Goal: Transaction & Acquisition: Purchase product/service

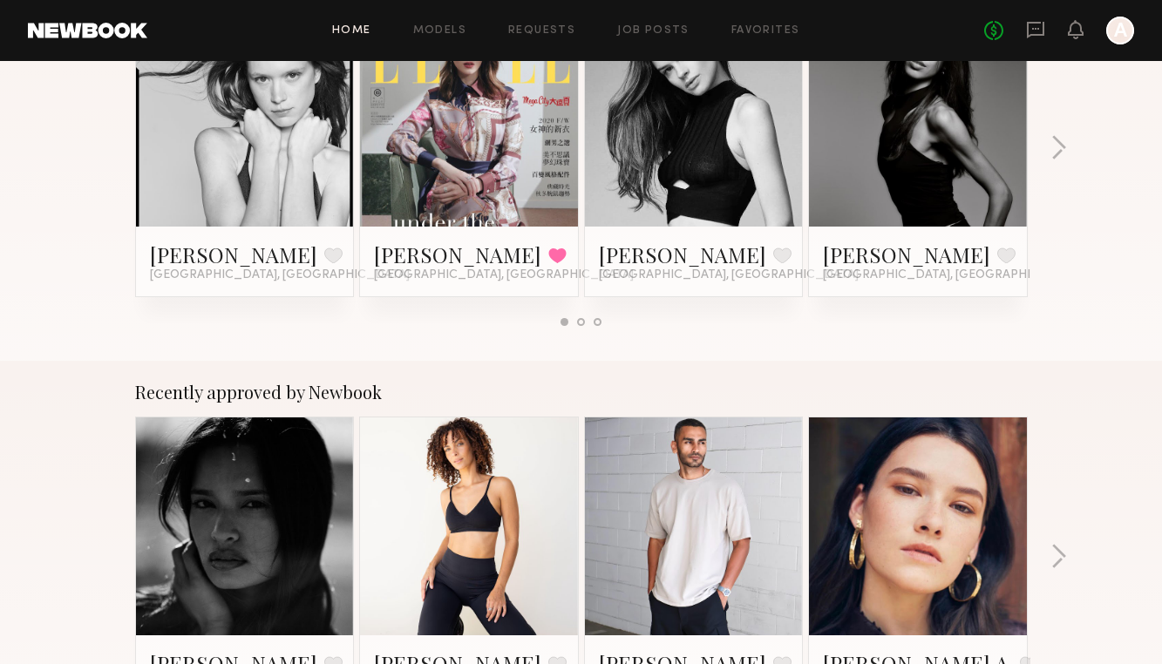
scroll to position [96, 0]
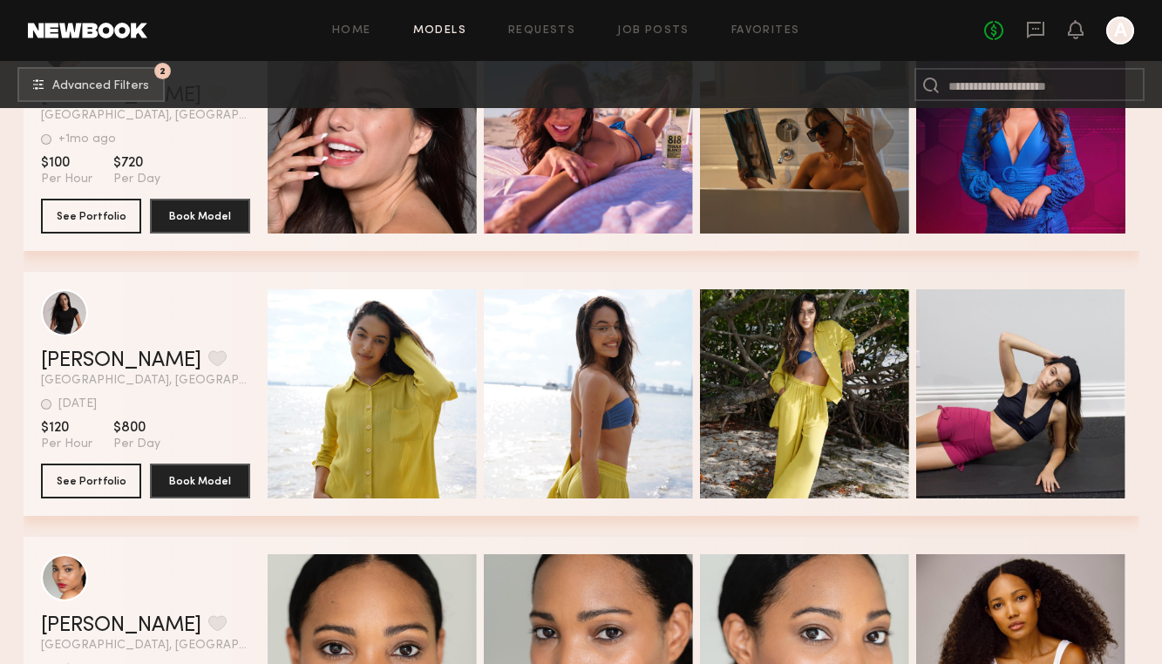
scroll to position [38022, 0]
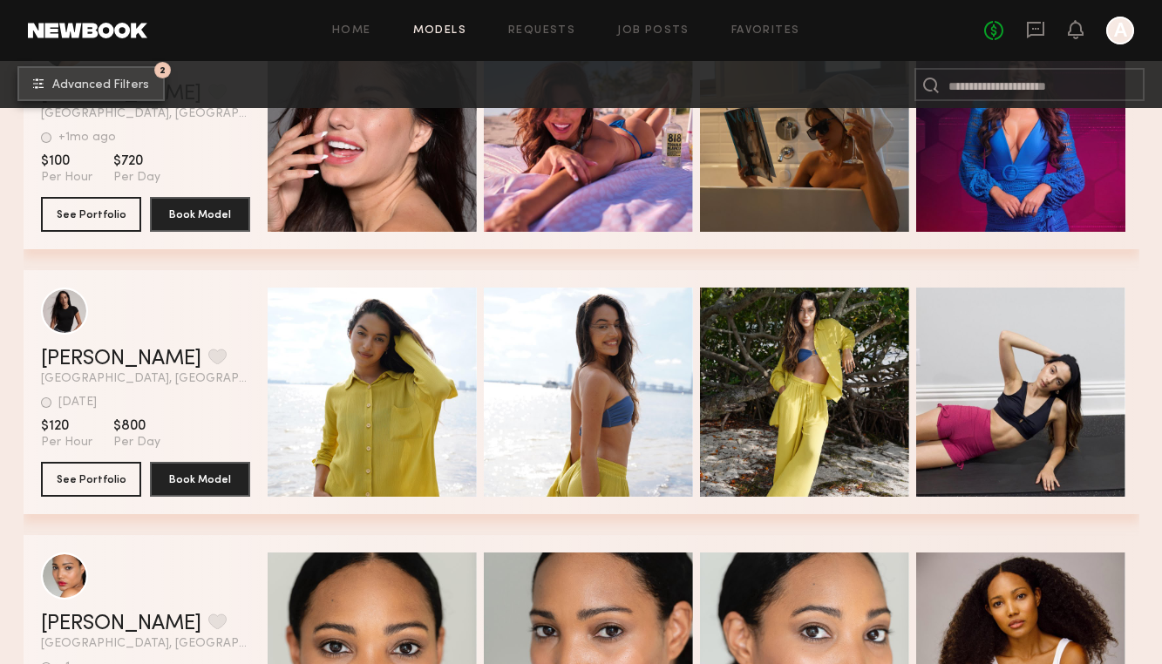
click at [128, 81] on span "Advanced Filters" at bounding box center [100, 85] width 97 height 12
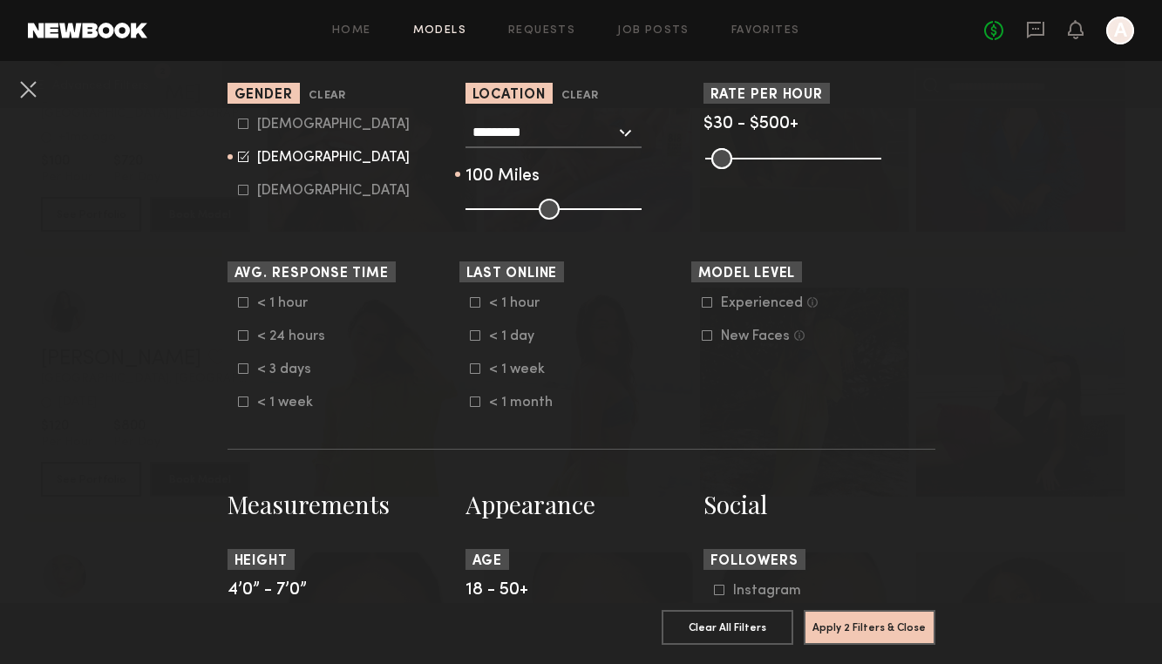
scroll to position [364, 0]
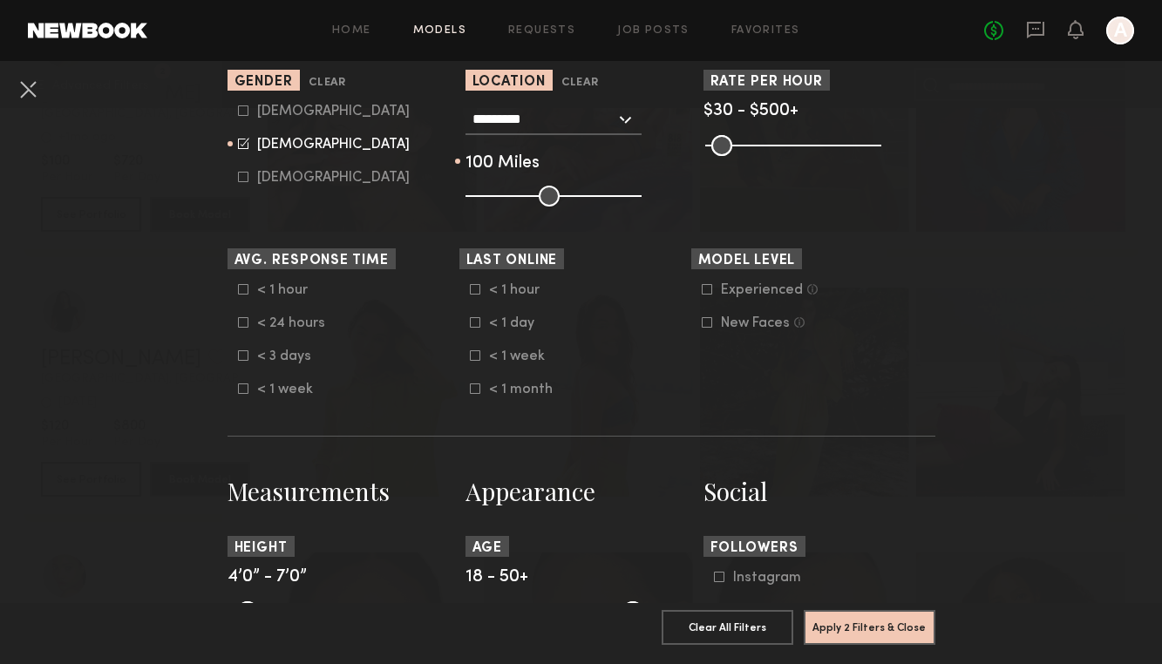
click at [705, 287] on icon at bounding box center [707, 289] width 10 height 10
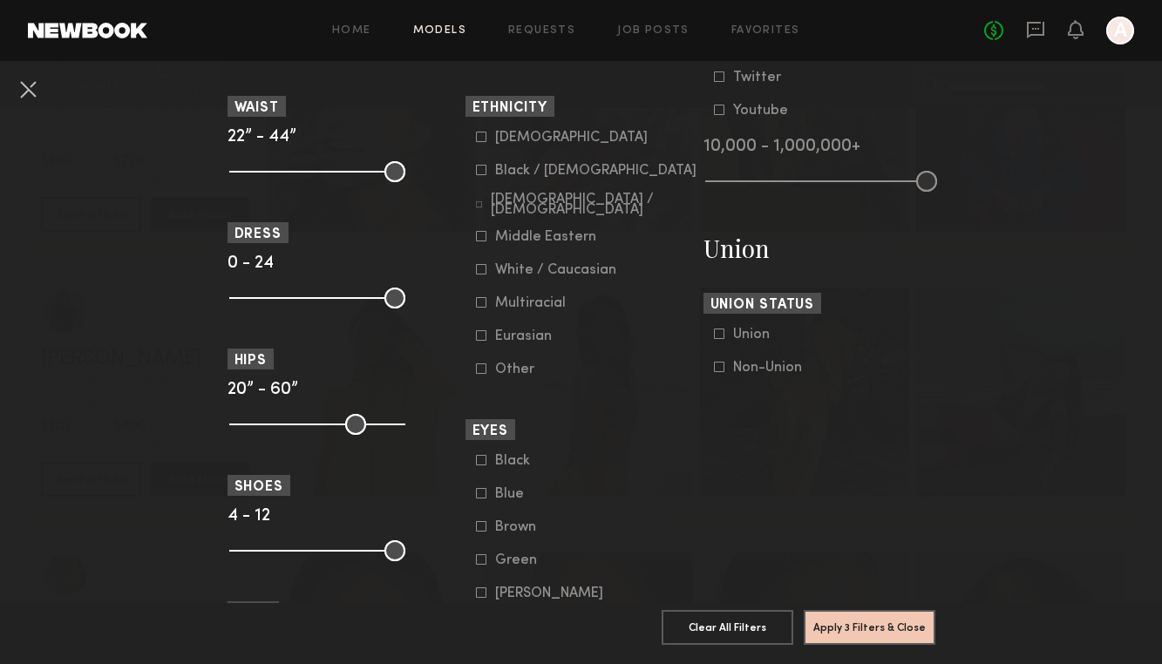
scroll to position [922, 0]
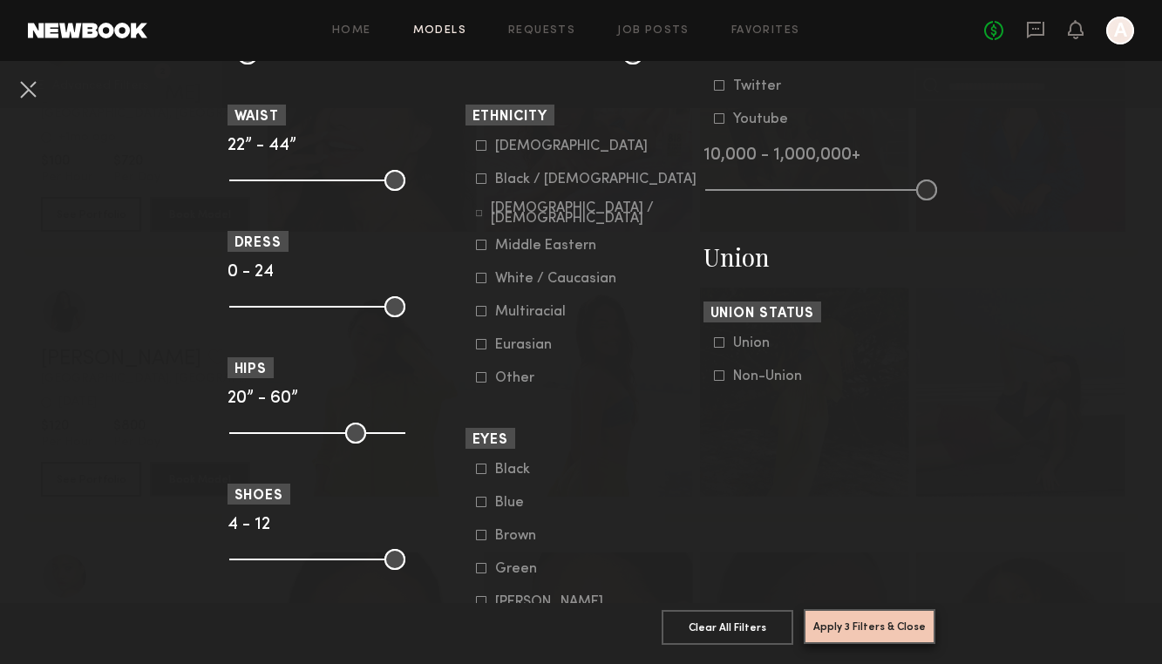
click at [891, 623] on button "Apply 3 Filters & Close" at bounding box center [870, 626] width 132 height 35
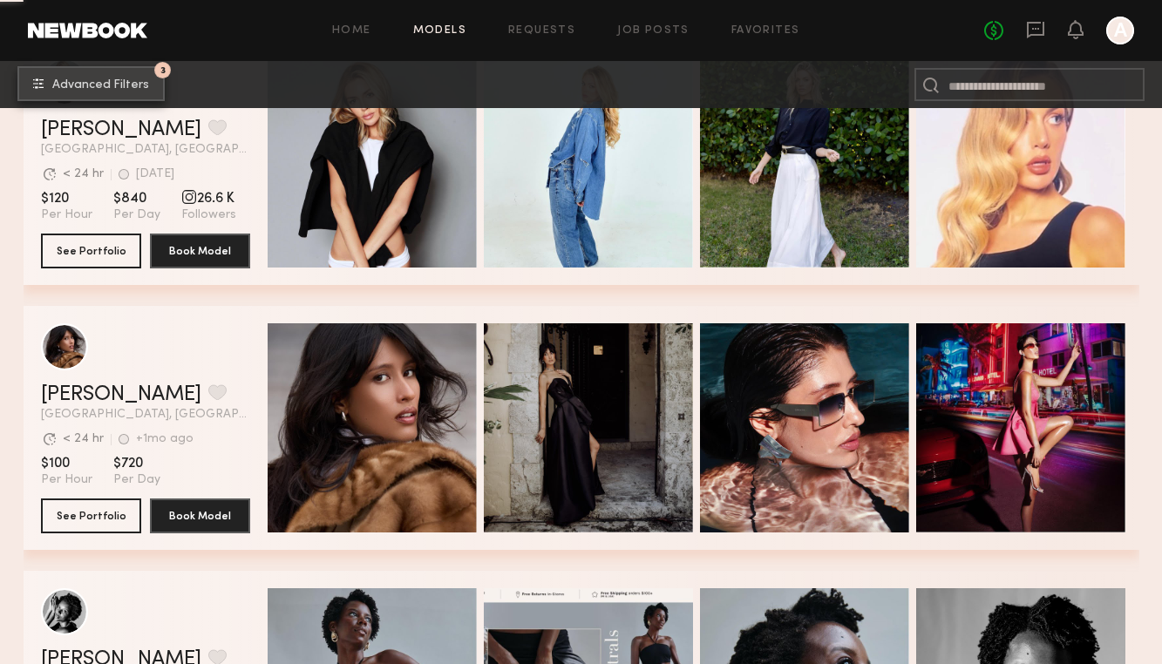
scroll to position [2227, 0]
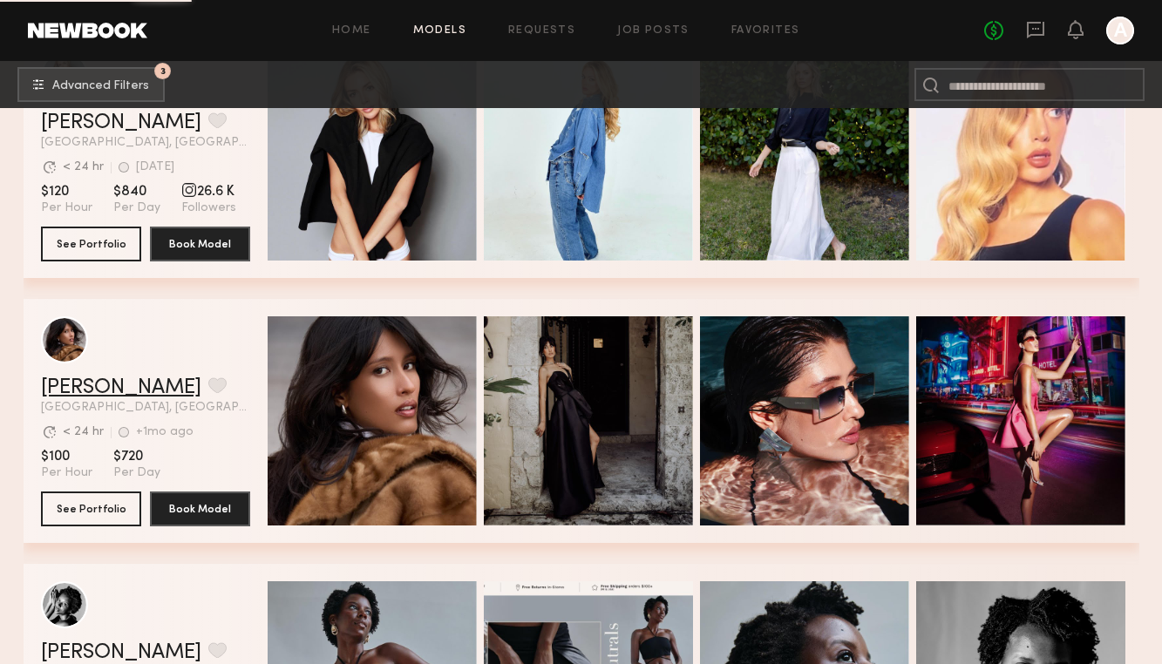
click at [60, 383] on link "Lara E." at bounding box center [121, 387] width 160 height 21
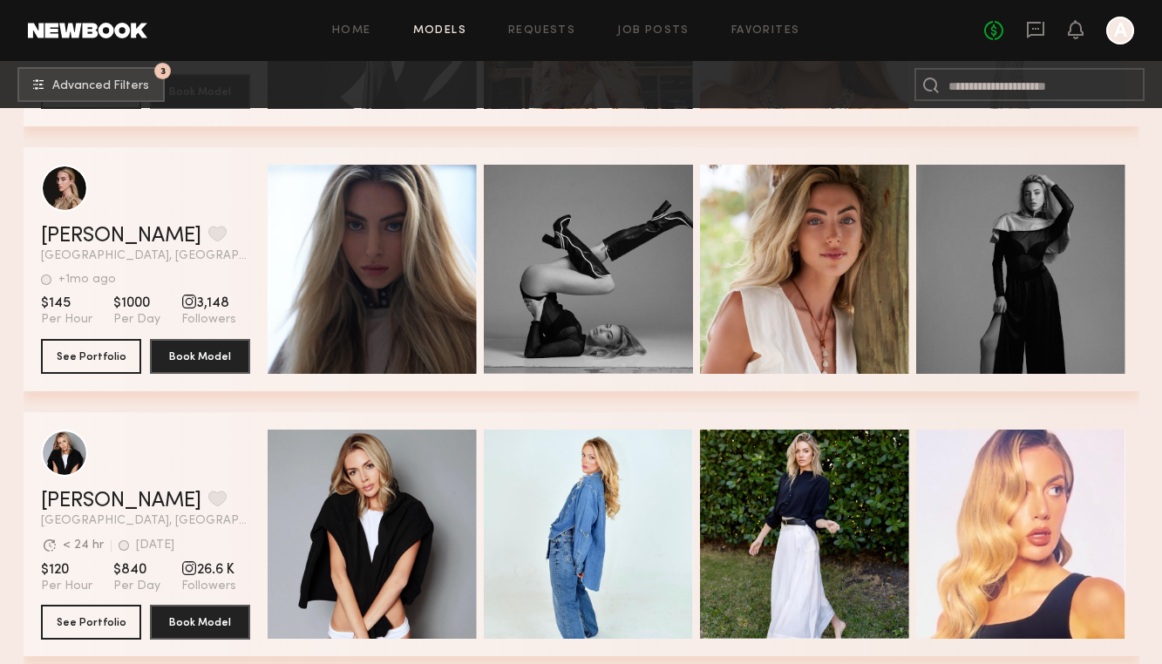
scroll to position [1692, 0]
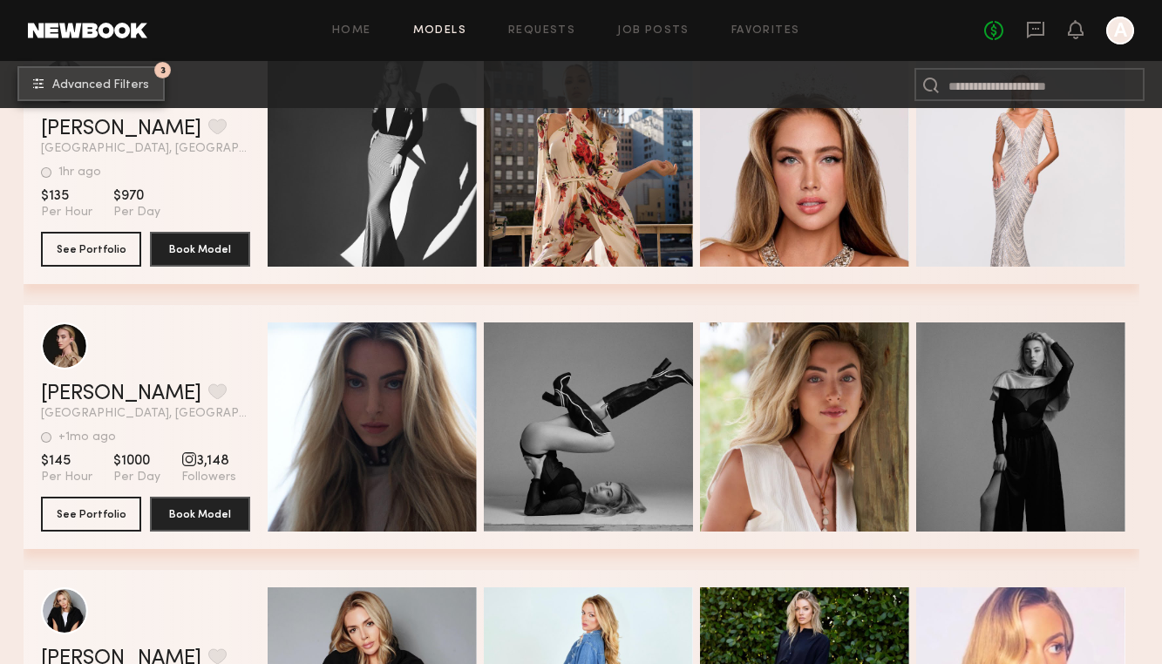
click at [125, 85] on span "Advanced Filters" at bounding box center [100, 85] width 97 height 12
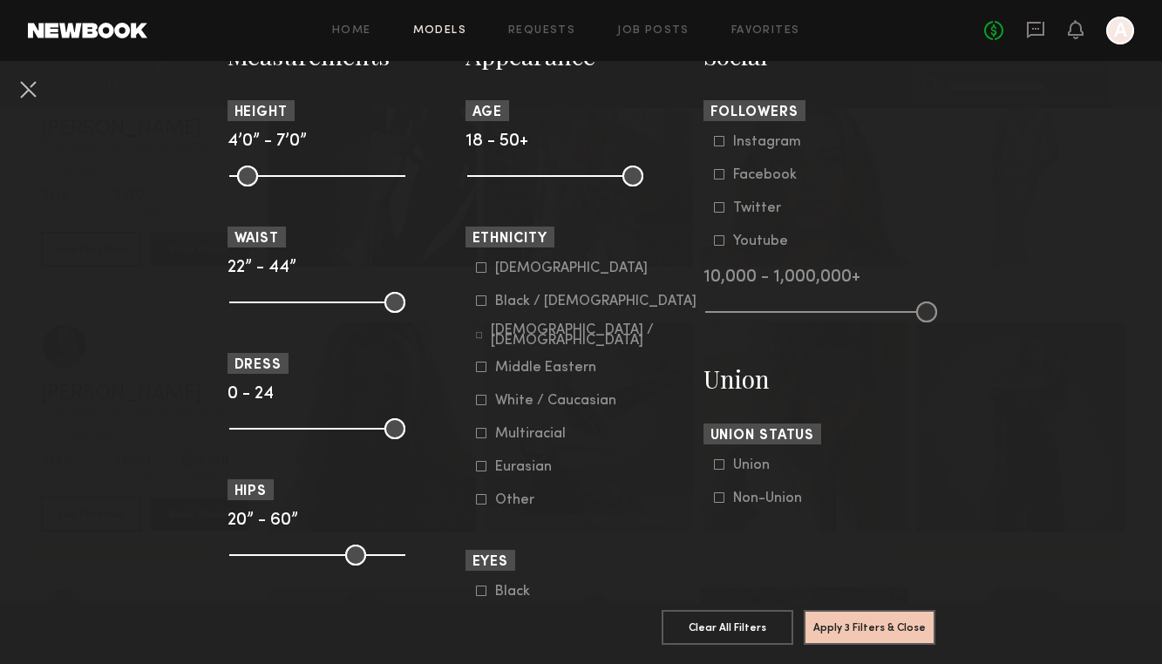
scroll to position [804, 0]
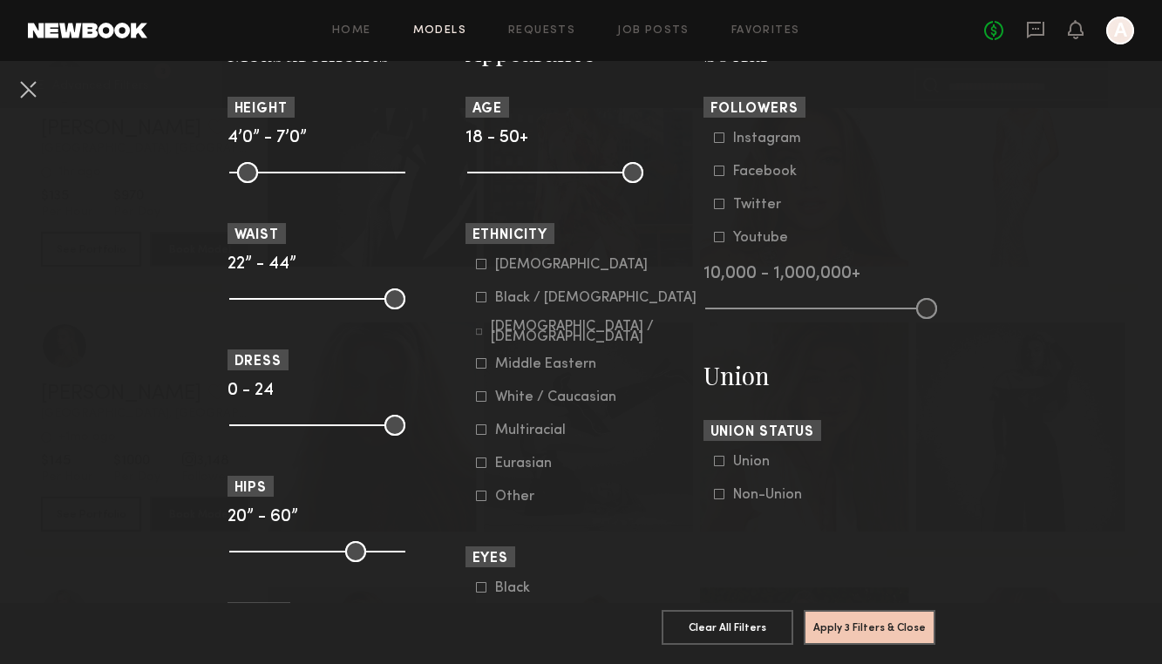
click at [481, 329] on icon at bounding box center [479, 332] width 7 height 7
click at [484, 292] on icon at bounding box center [481, 297] width 10 height 10
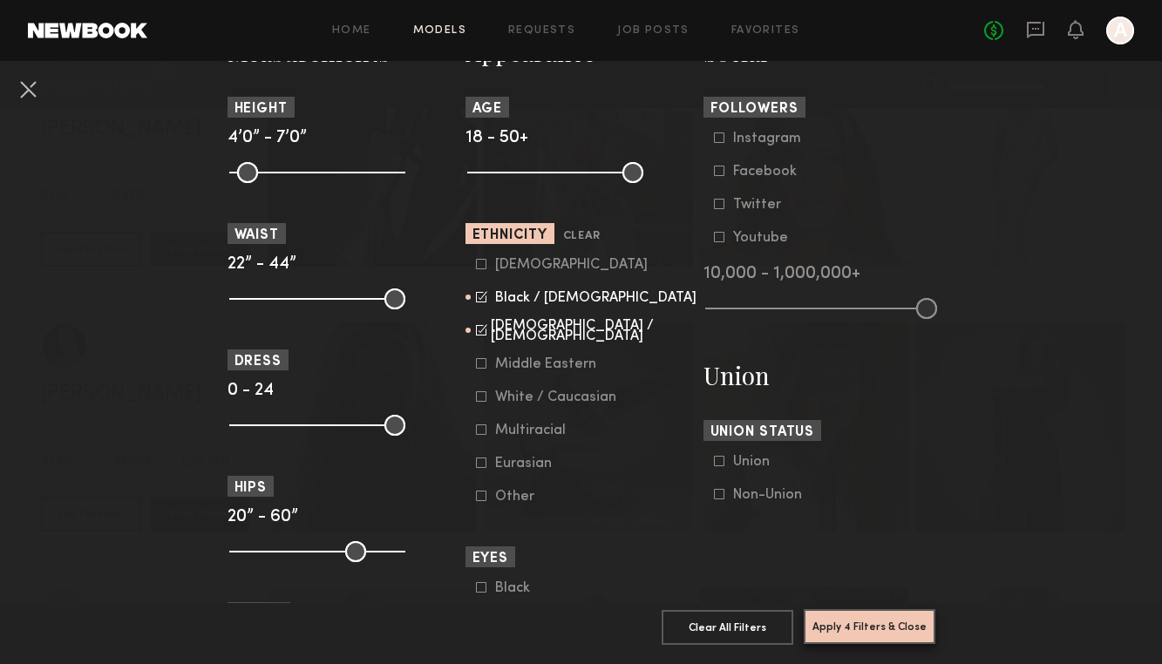
click at [858, 628] on button "Apply 4 Filters & Close" at bounding box center [870, 626] width 132 height 35
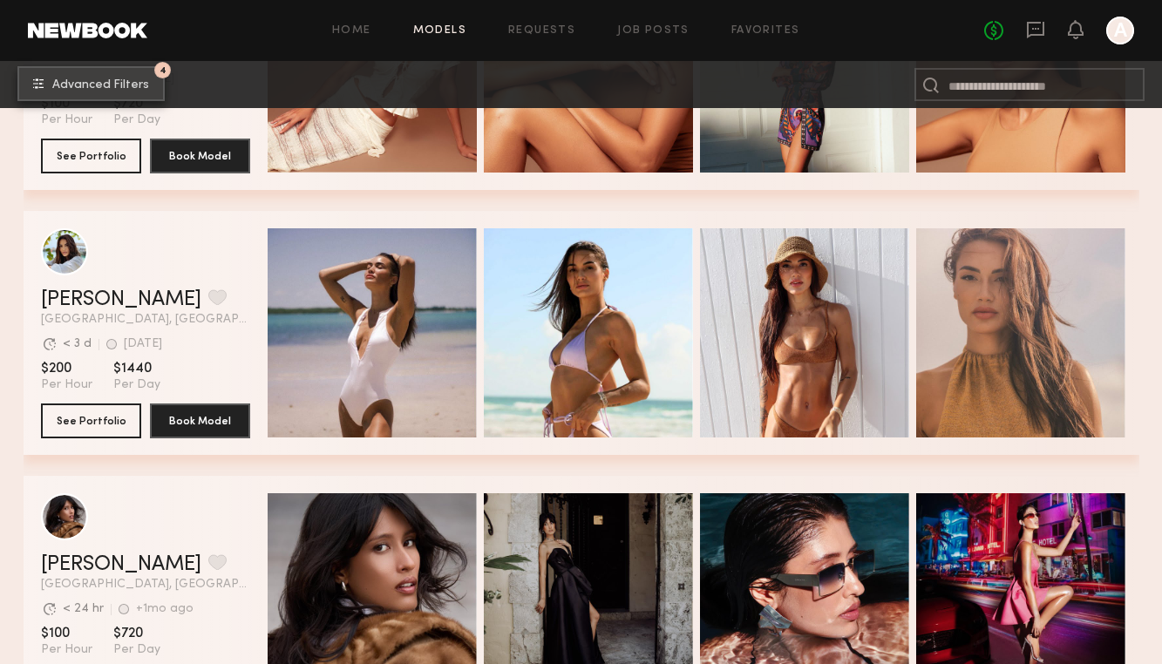
scroll to position [463, 0]
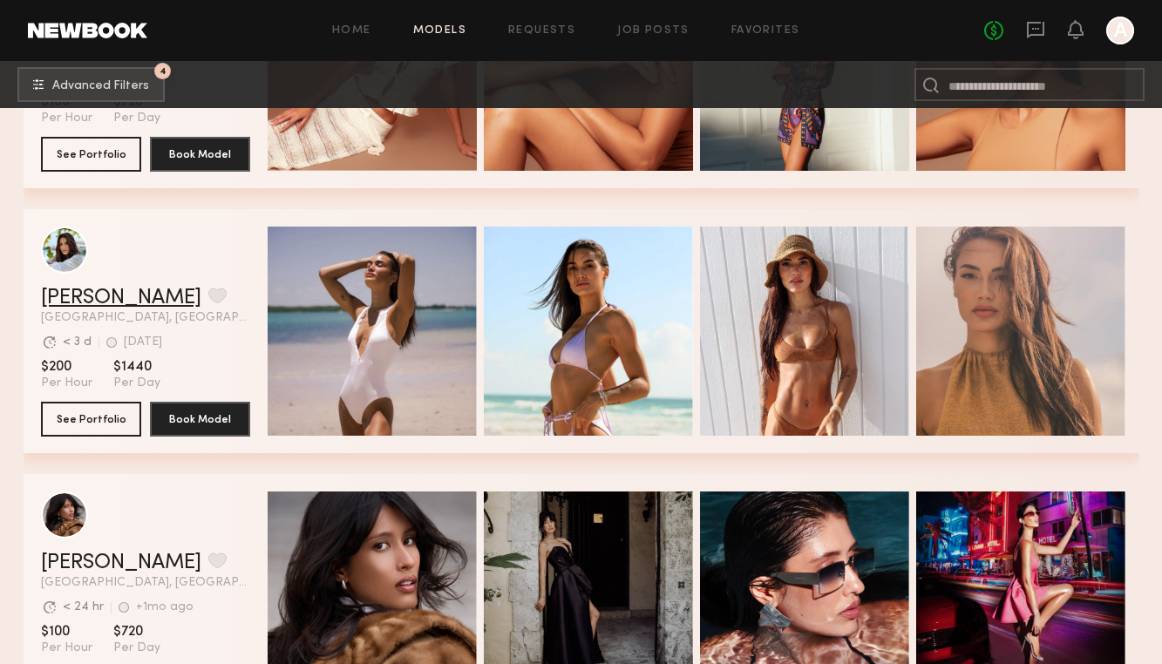
click at [89, 298] on link "Julyana R." at bounding box center [121, 298] width 160 height 21
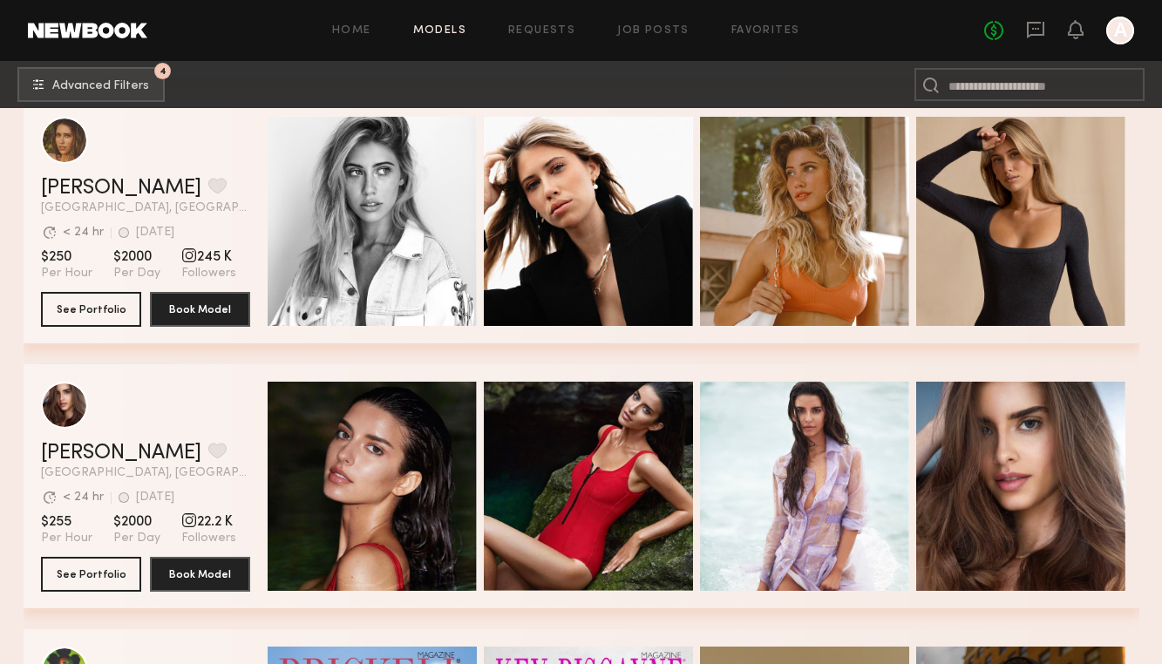
scroll to position [1634, 0]
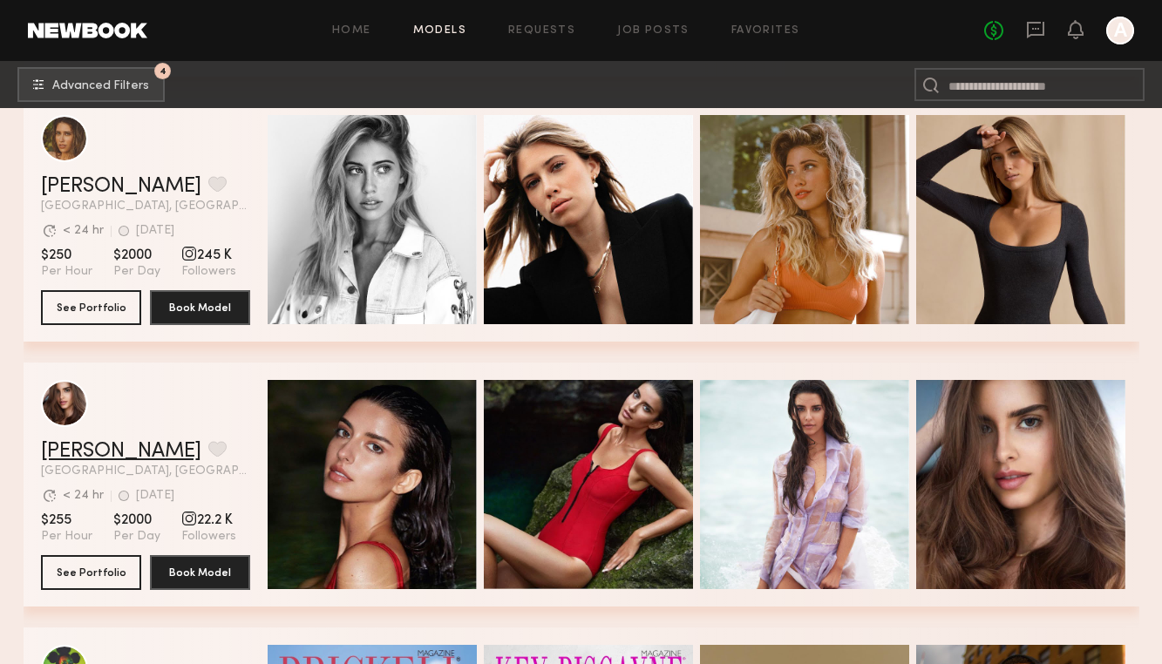
click at [93, 452] on link "Giselle L." at bounding box center [121, 451] width 160 height 21
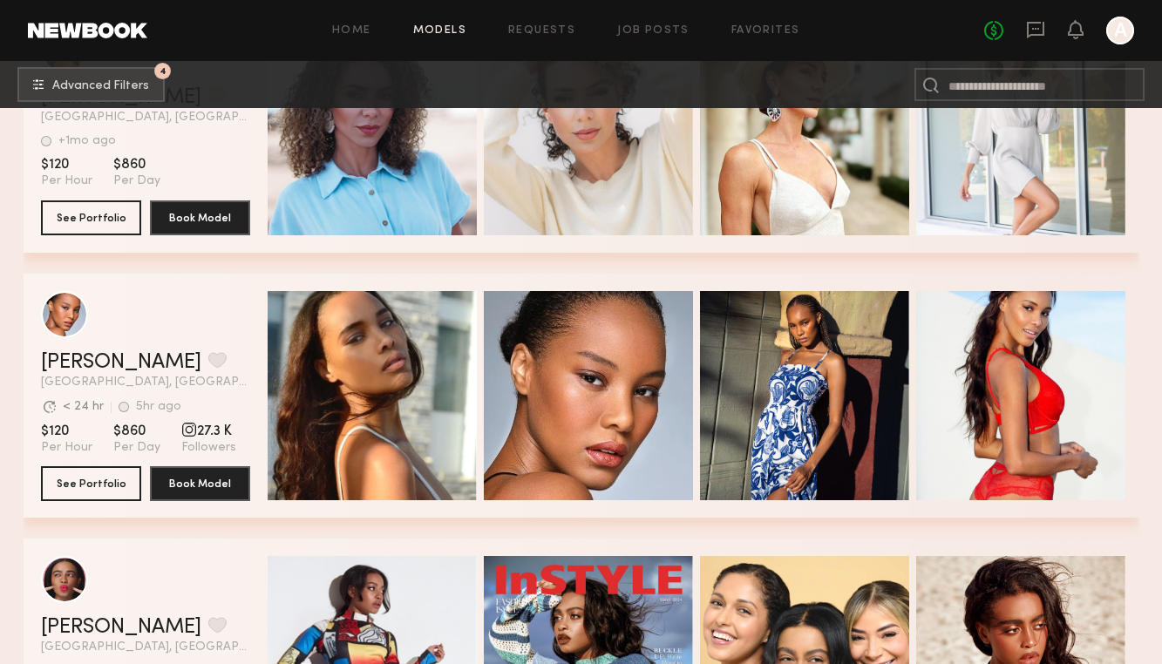
scroll to position [3845, 0]
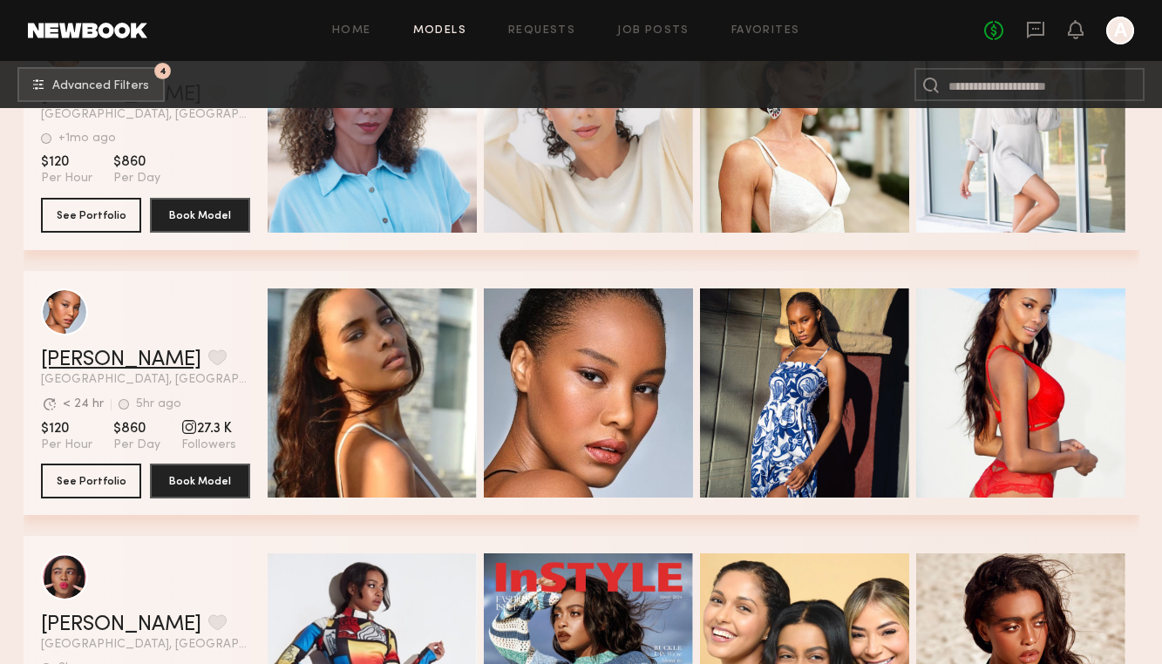
click at [105, 360] on link "Latasha H." at bounding box center [121, 359] width 160 height 21
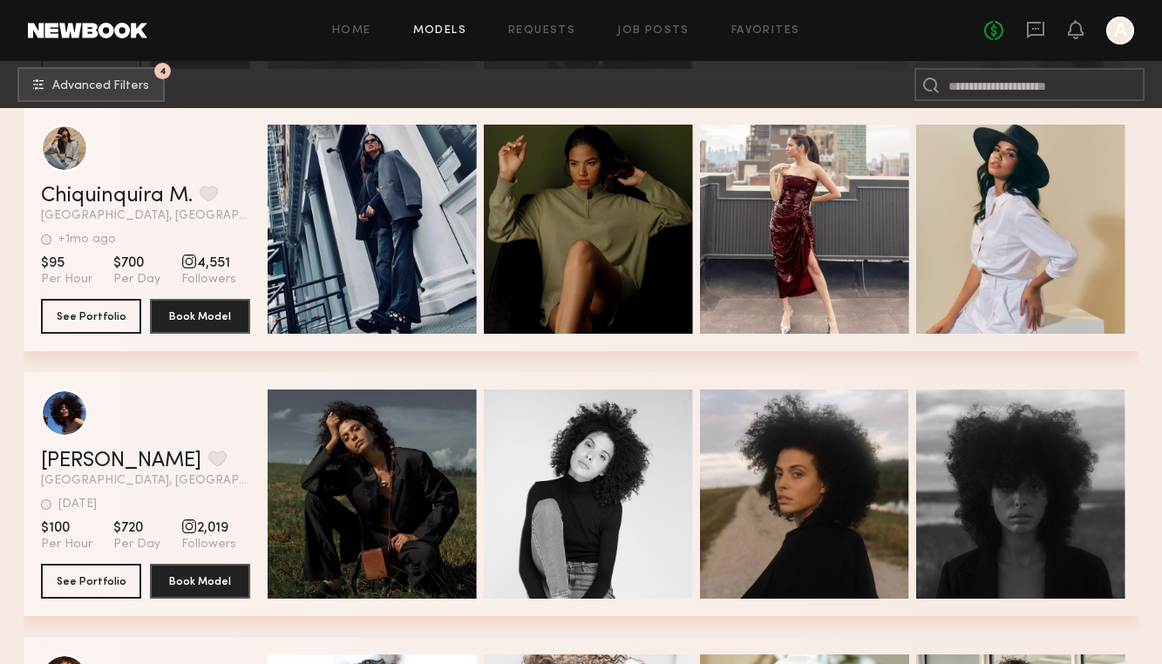
scroll to position [2038, 0]
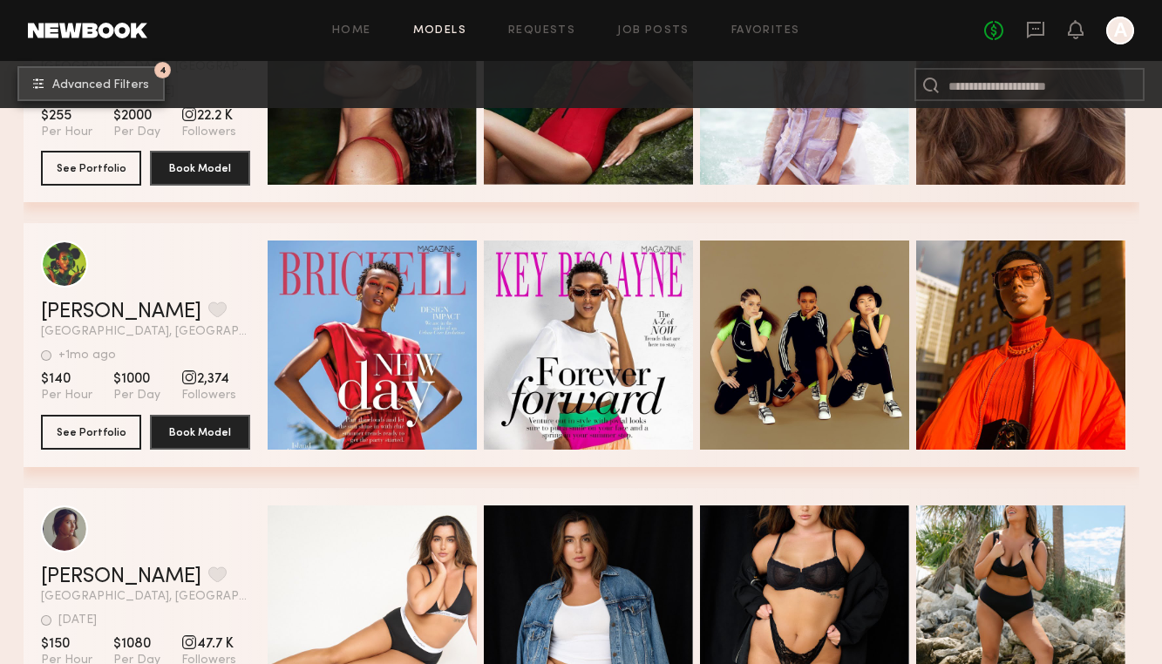
click at [100, 77] on button "4 Advanced Filters" at bounding box center [90, 83] width 147 height 35
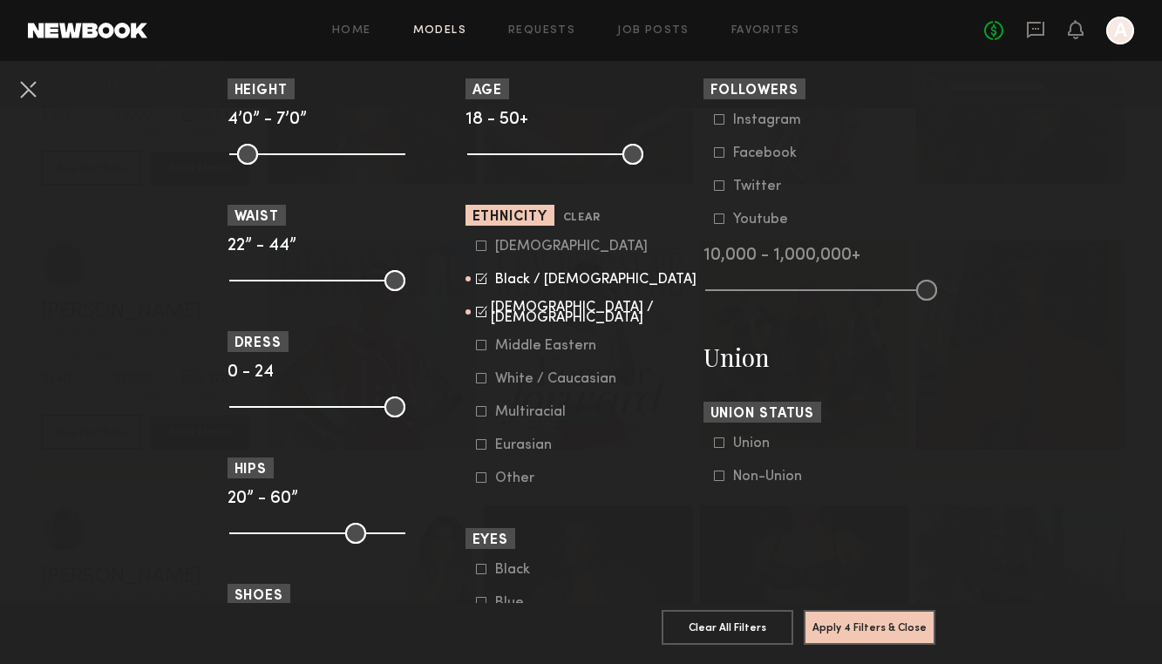
scroll to position [860, 0]
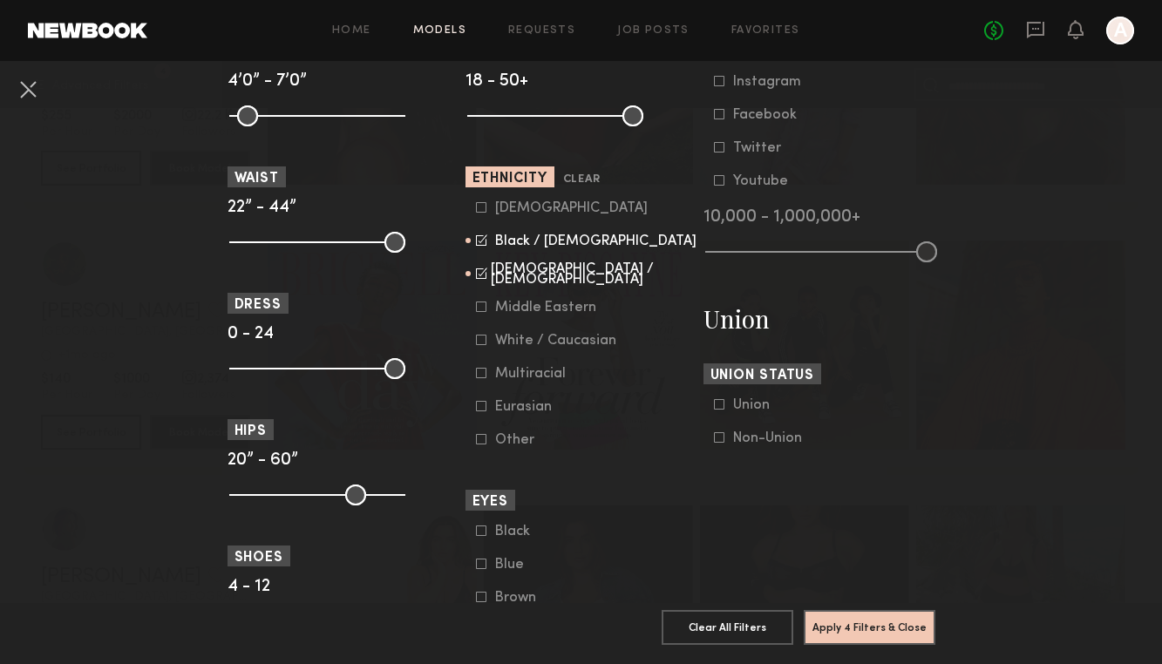
click at [481, 234] on icon at bounding box center [481, 239] width 11 height 11
click at [484, 268] on icon at bounding box center [481, 273] width 11 height 11
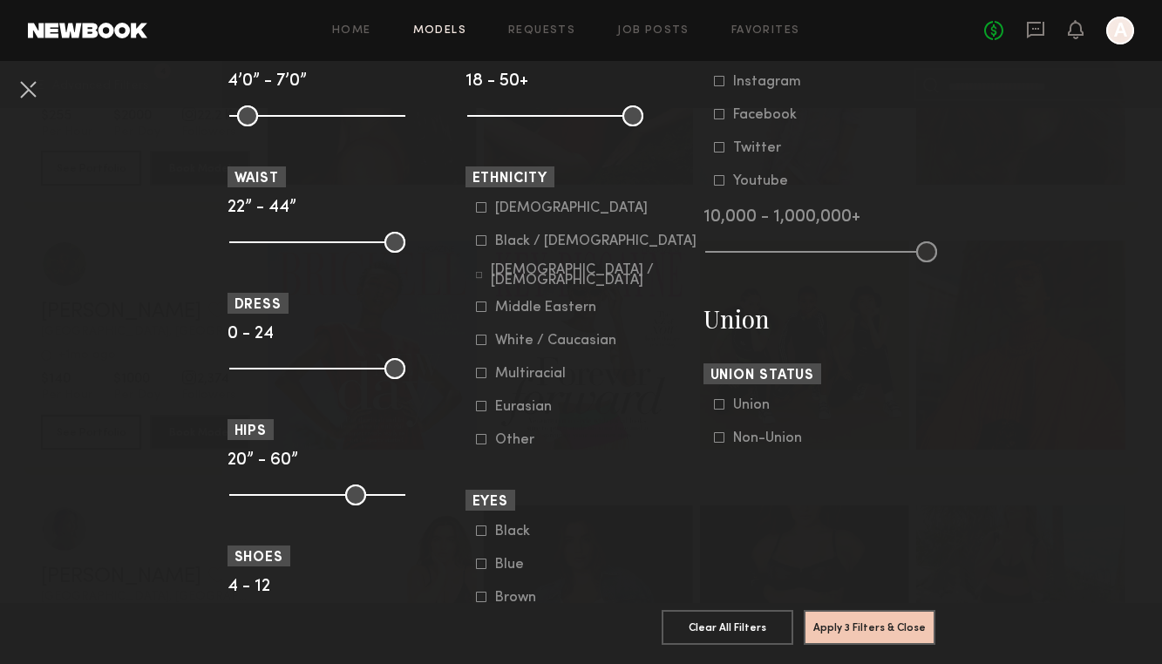
click at [485, 369] on icon at bounding box center [481, 374] width 10 height 10
click at [865, 627] on button "Apply 4 Filters & Close" at bounding box center [870, 626] width 132 height 35
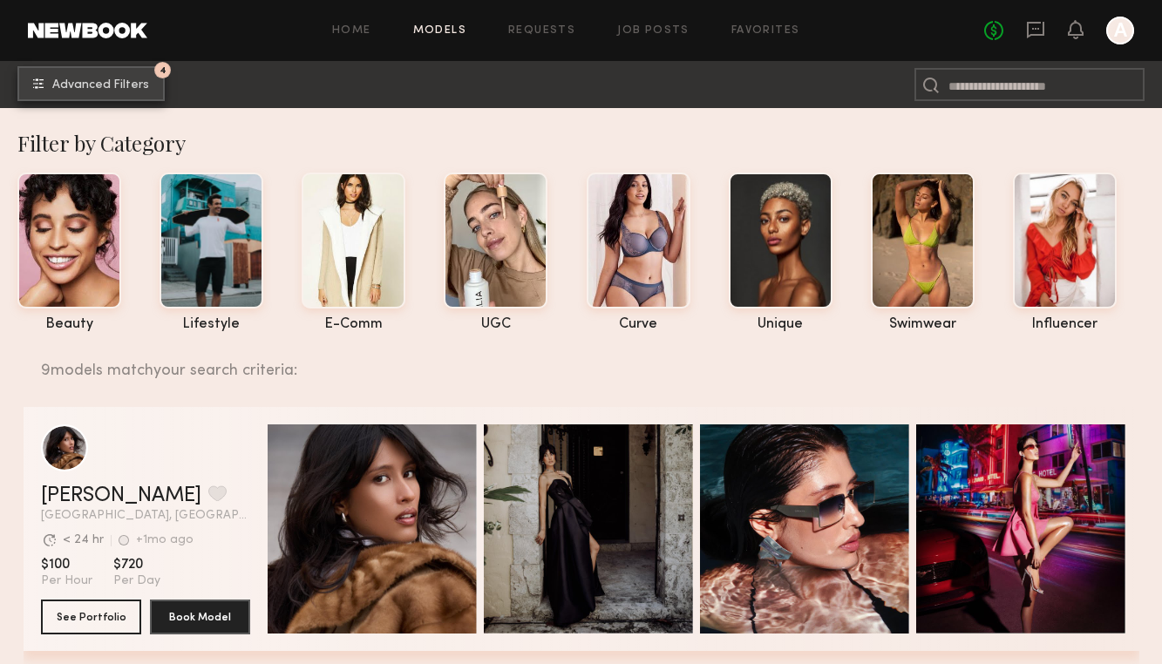
click at [115, 80] on span "Advanced Filters" at bounding box center [100, 85] width 97 height 12
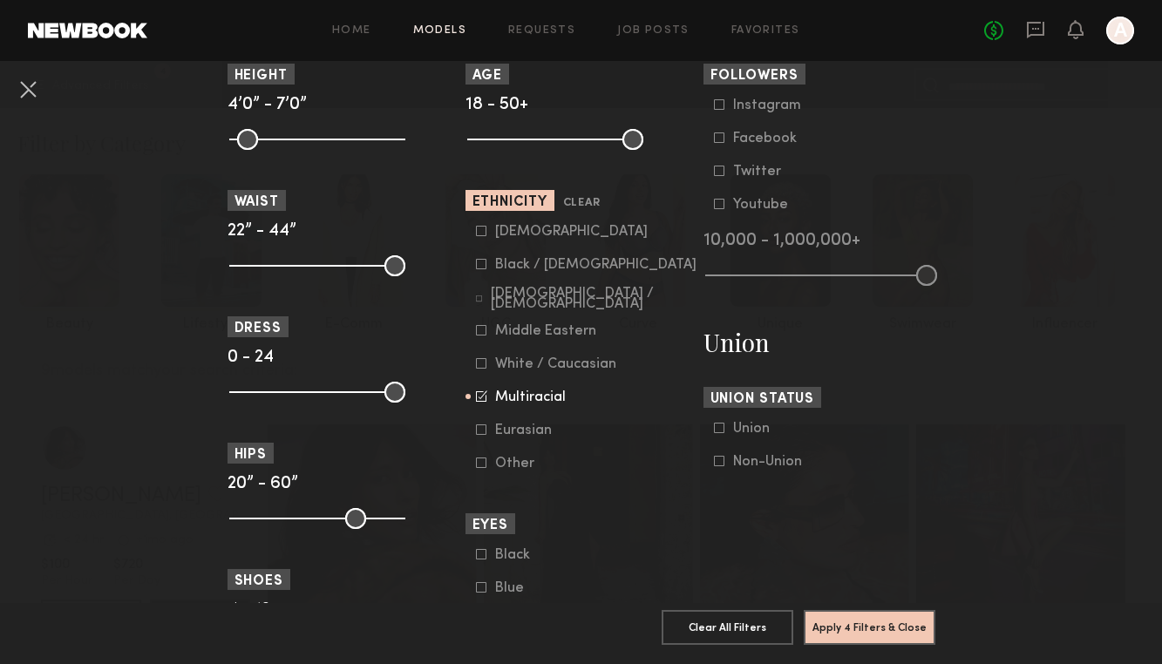
scroll to position [835, 0]
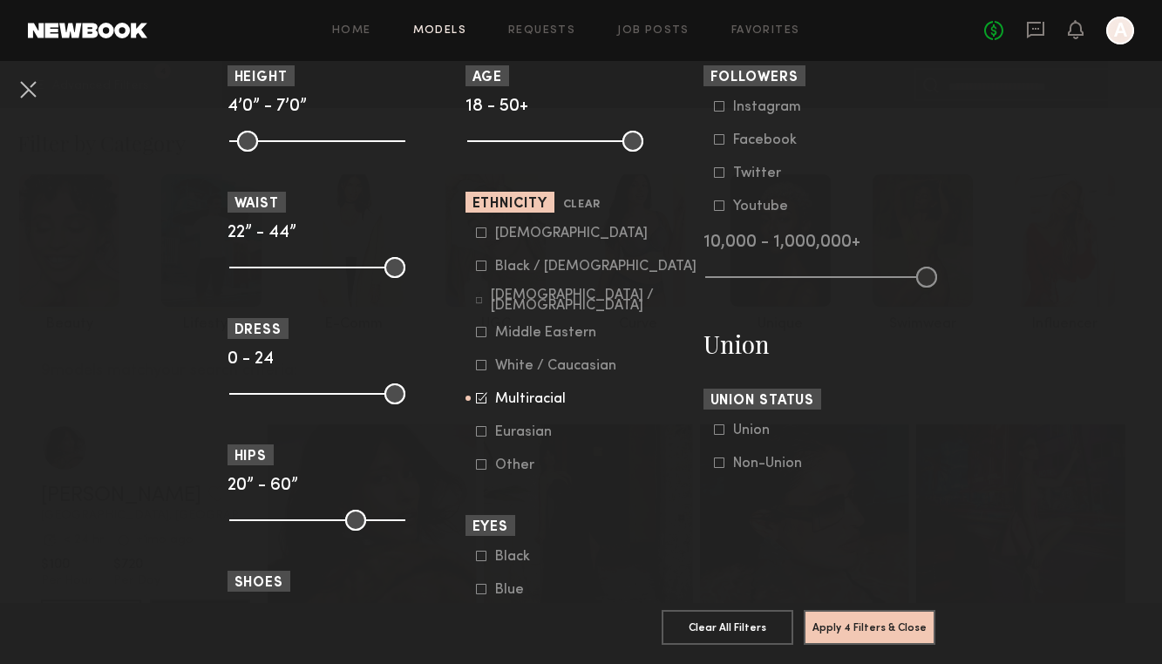
click at [488, 393] on label "Multiracial" at bounding box center [521, 398] width 90 height 10
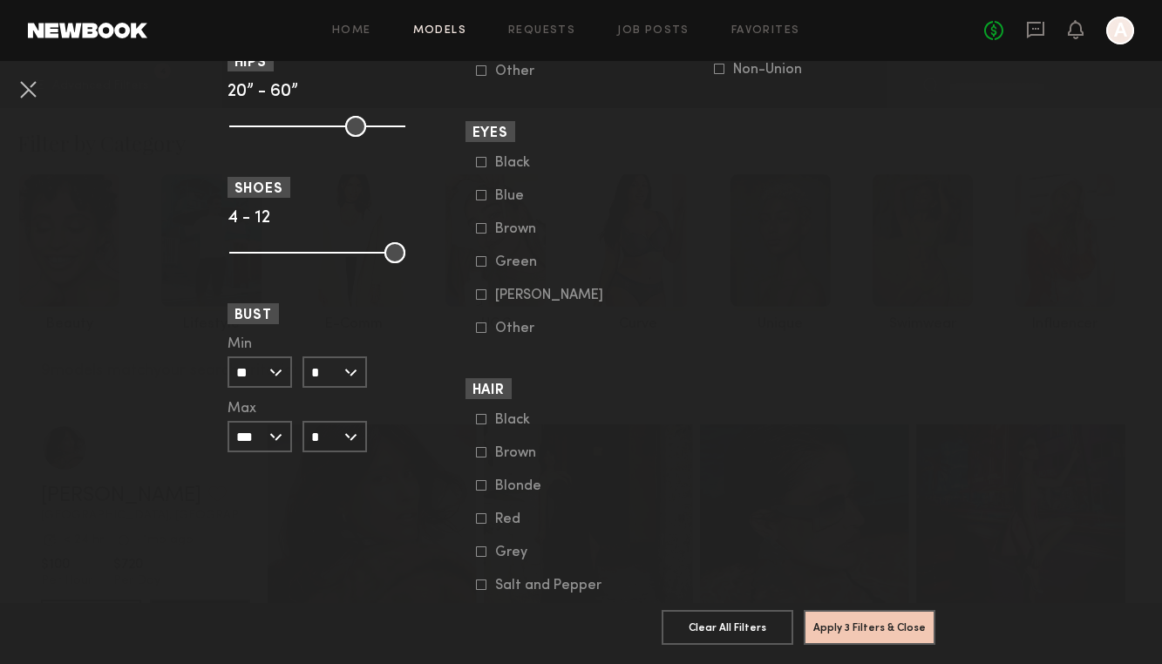
scroll to position [1276, 0]
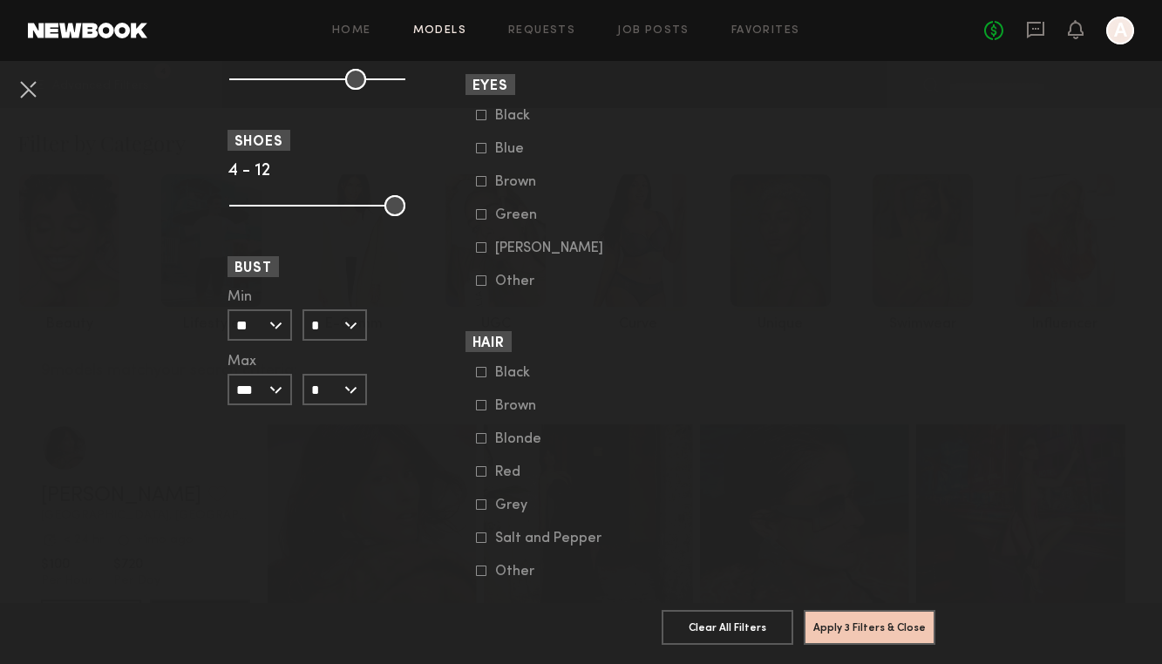
click at [478, 466] on icon at bounding box center [481, 471] width 10 height 10
click at [483, 466] on icon at bounding box center [481, 471] width 10 height 10
click at [482, 466] on icon at bounding box center [481, 471] width 10 height 10
click at [482, 465] on icon at bounding box center [482, 469] width 9 height 9
click at [482, 466] on icon at bounding box center [481, 471] width 10 height 10
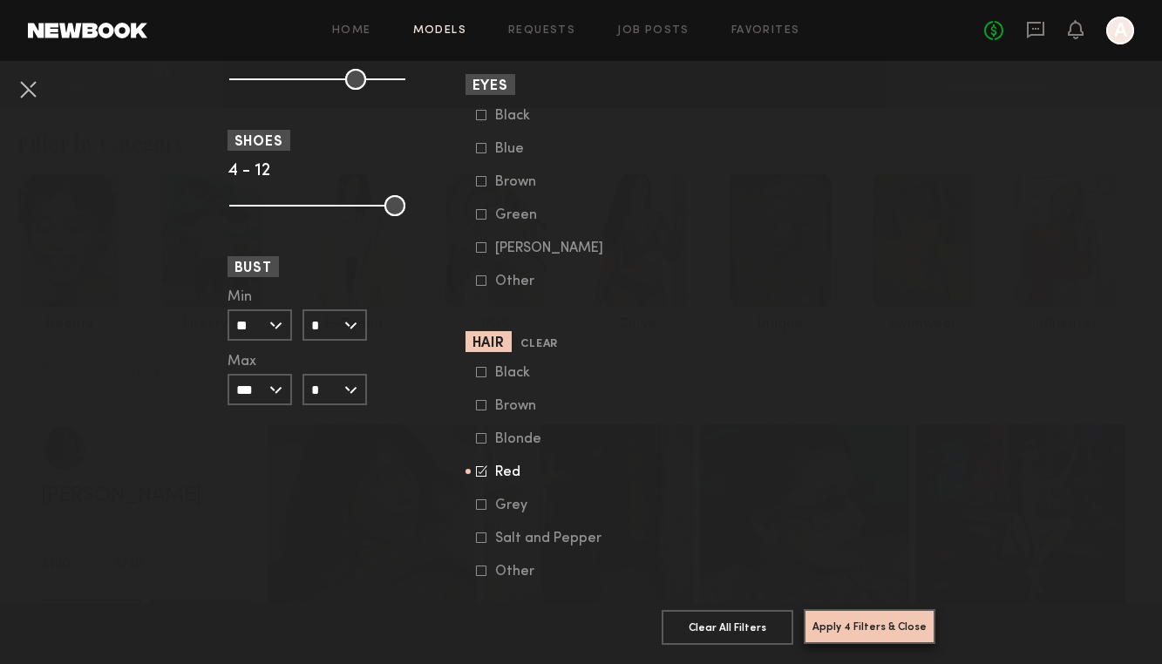
click at [858, 626] on button "Apply 4 Filters & Close" at bounding box center [870, 626] width 132 height 35
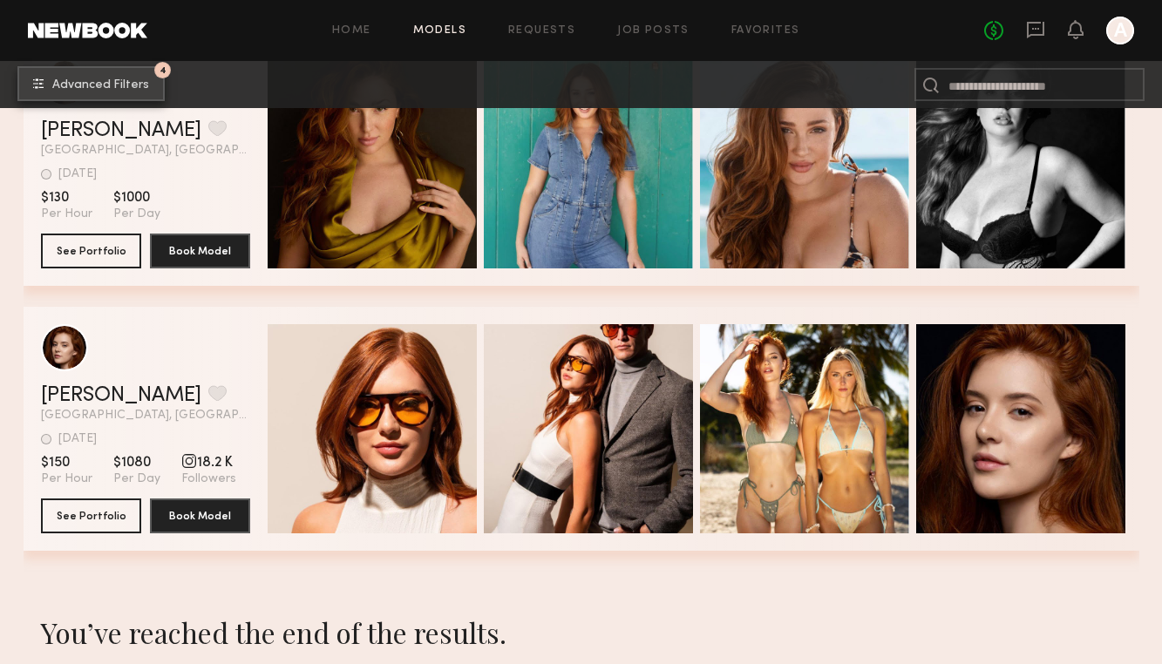
scroll to position [369, 0]
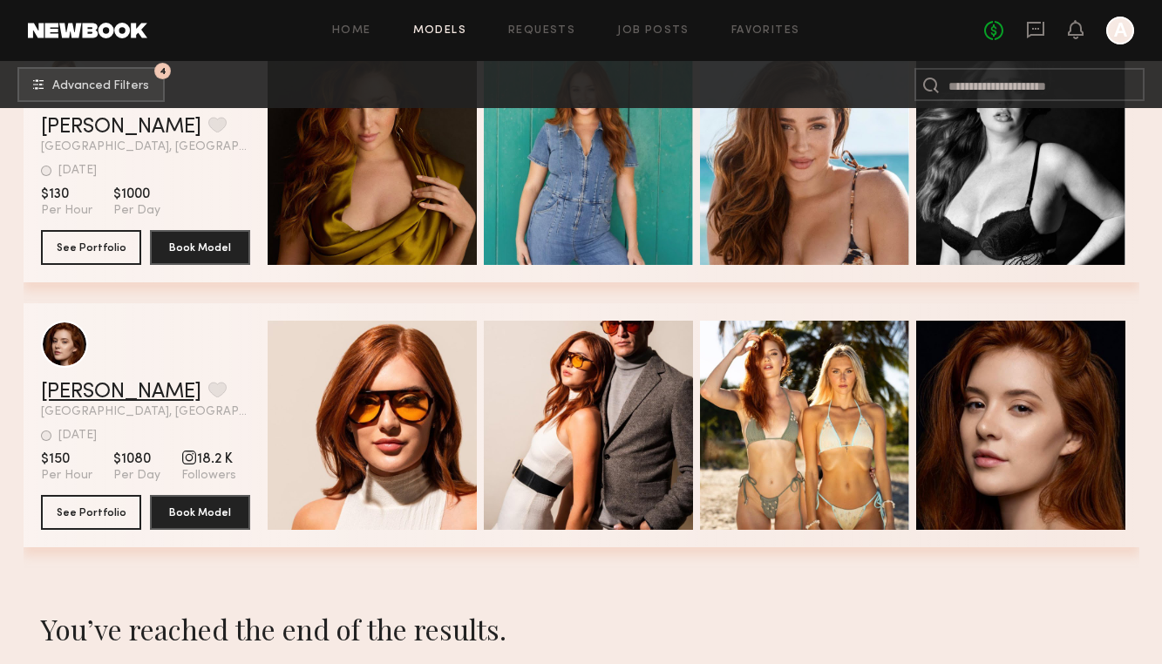
click at [66, 401] on link "Erin C." at bounding box center [121, 392] width 160 height 21
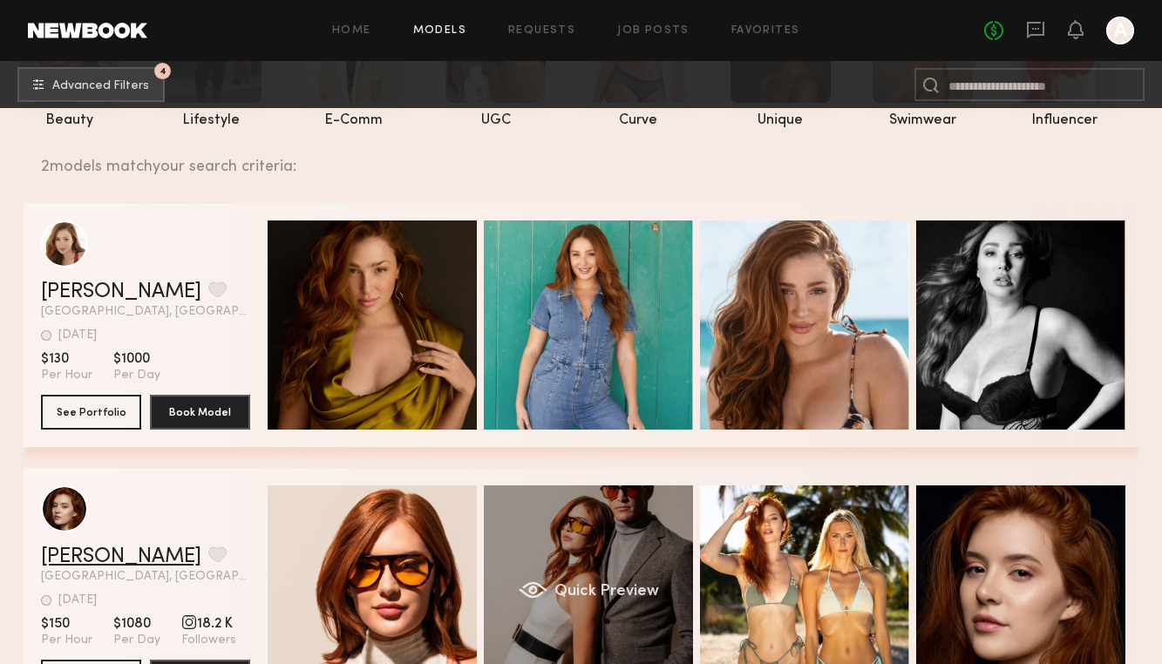
scroll to position [185, 0]
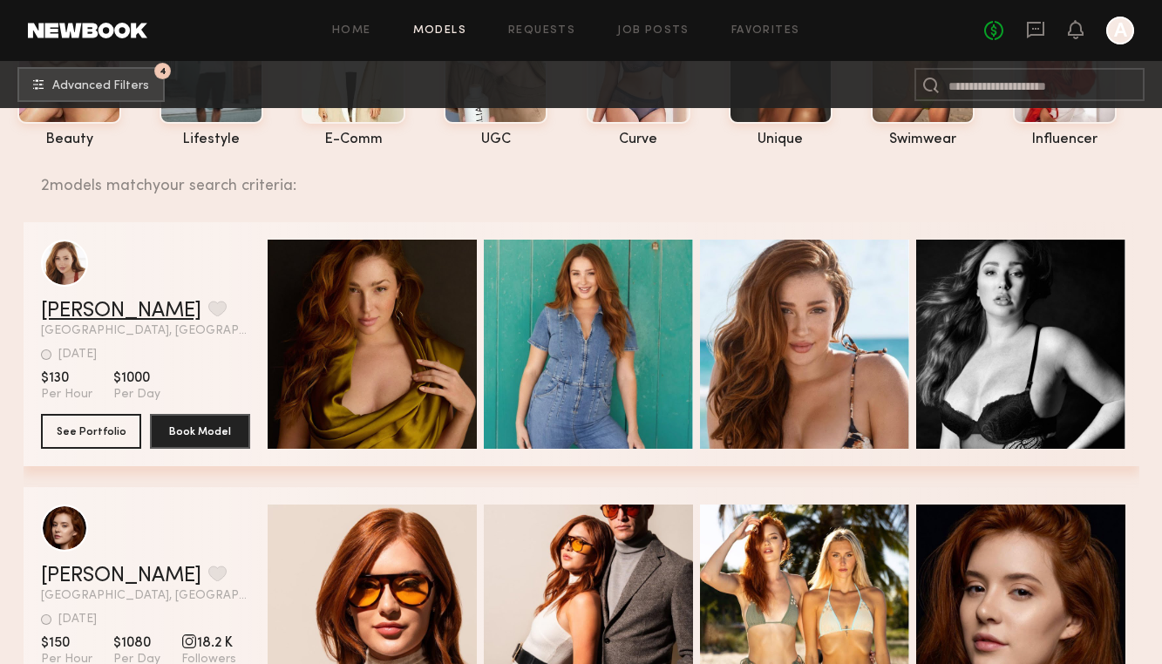
click at [87, 305] on link "Alex F." at bounding box center [121, 311] width 160 height 21
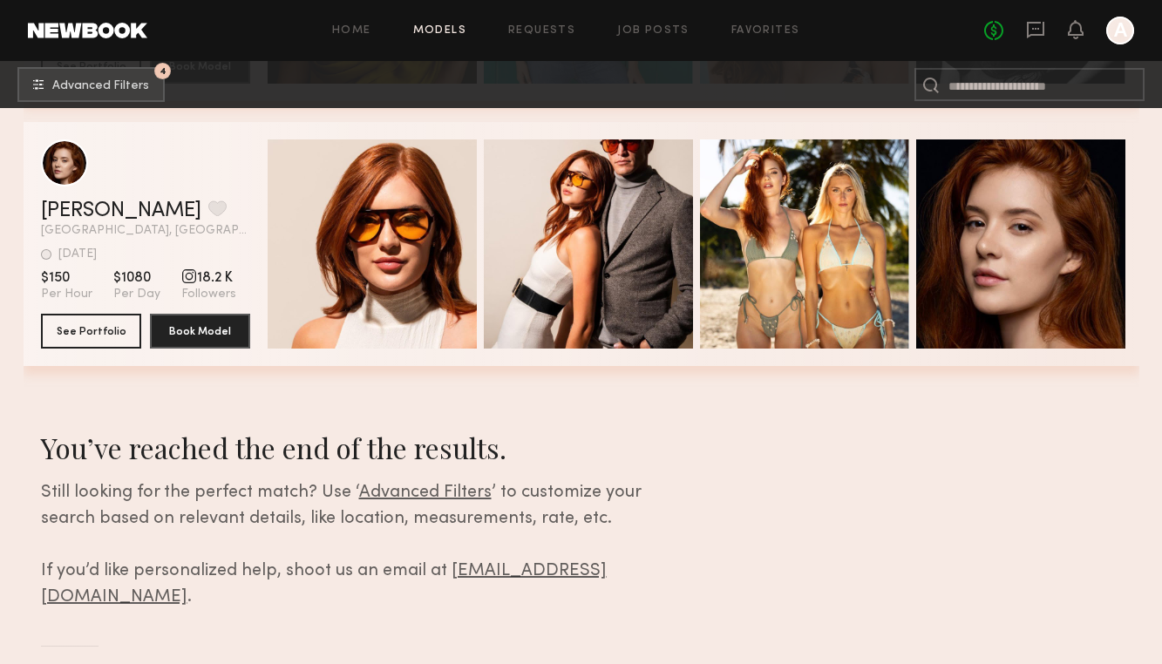
scroll to position [0, 0]
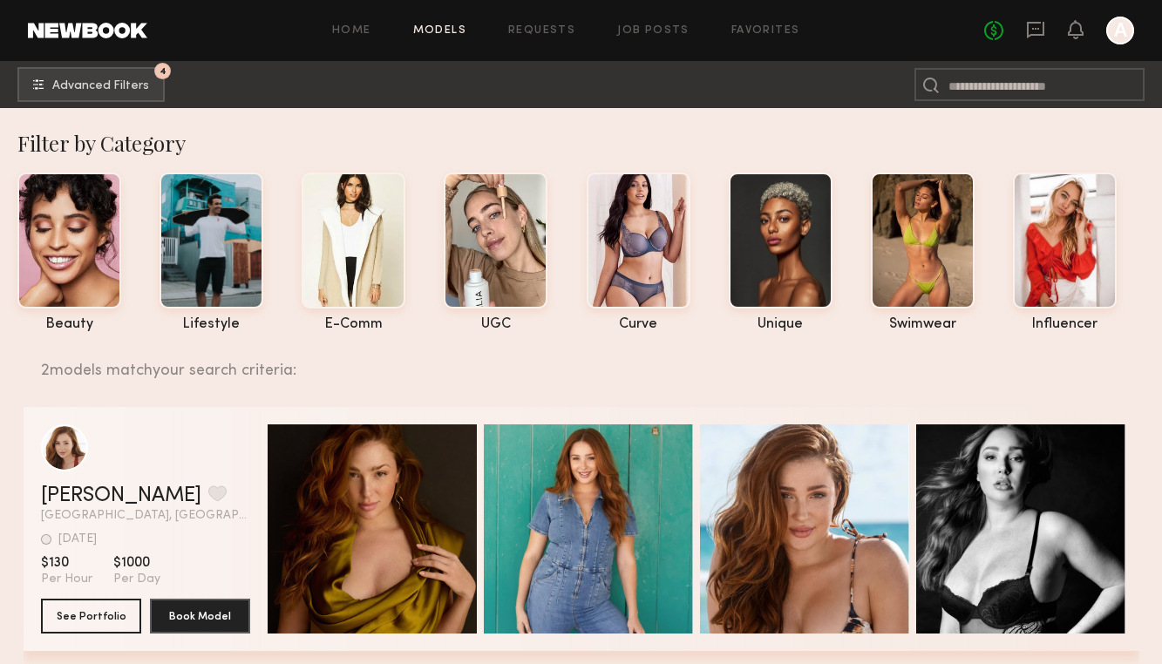
click at [102, 105] on nb-browse-subheader "4 Advanced Filters 4" at bounding box center [581, 84] width 1162 height 47
click at [102, 92] on button "4 Advanced Filters" at bounding box center [90, 83] width 147 height 35
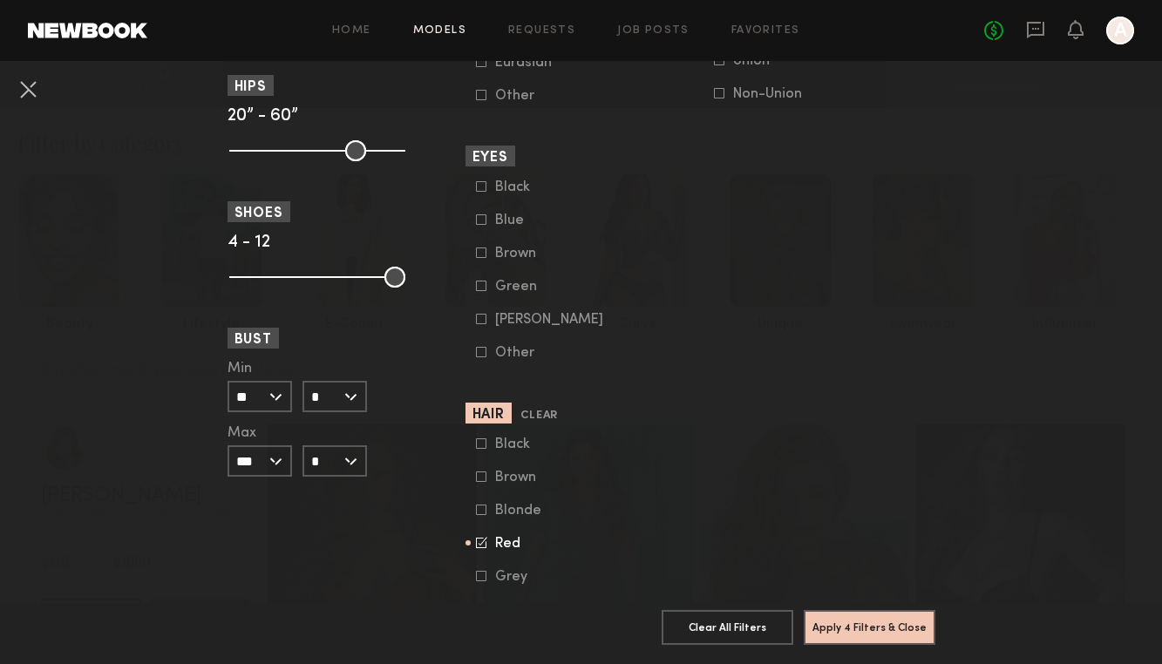
scroll to position [1243, 0]
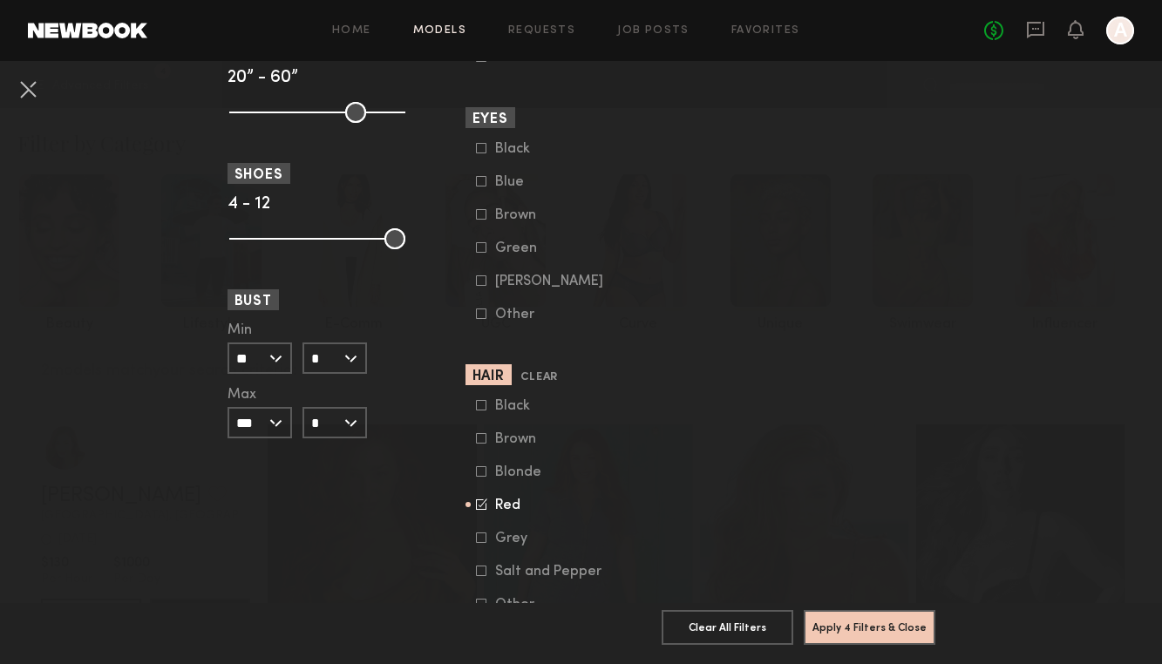
click at [480, 498] on icon at bounding box center [481, 503] width 11 height 11
click at [481, 400] on icon at bounding box center [481, 405] width 10 height 10
click at [842, 622] on button "Apply 4 Filters & Close" at bounding box center [870, 626] width 132 height 35
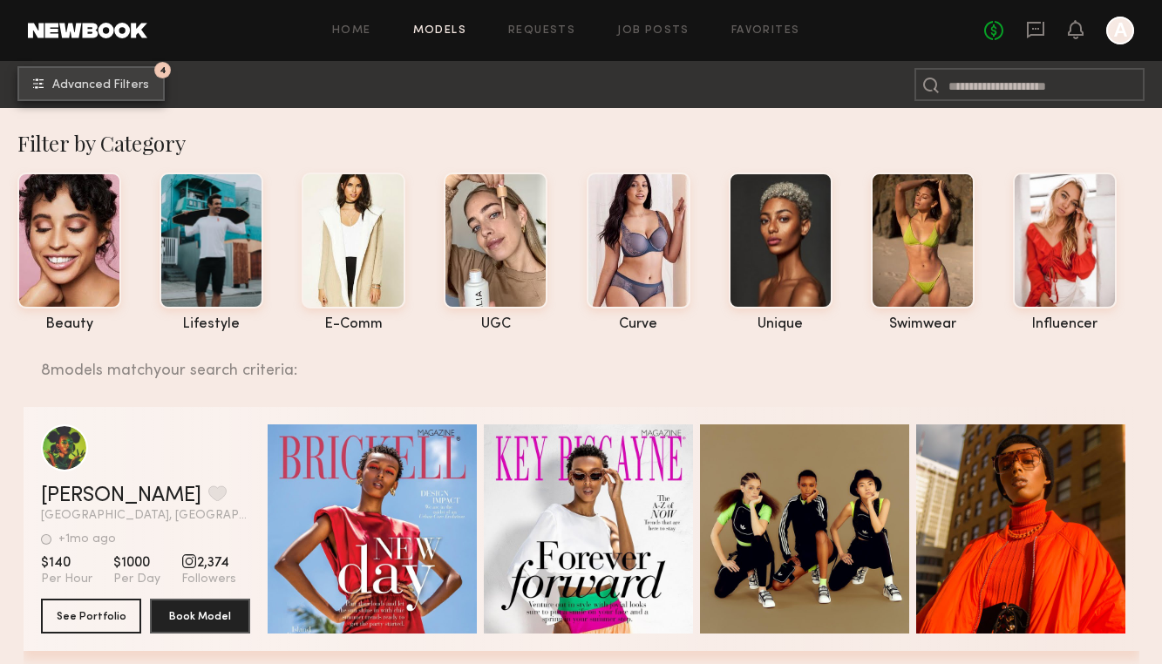
click at [107, 96] on button "4 Advanced Filters" at bounding box center [90, 83] width 147 height 35
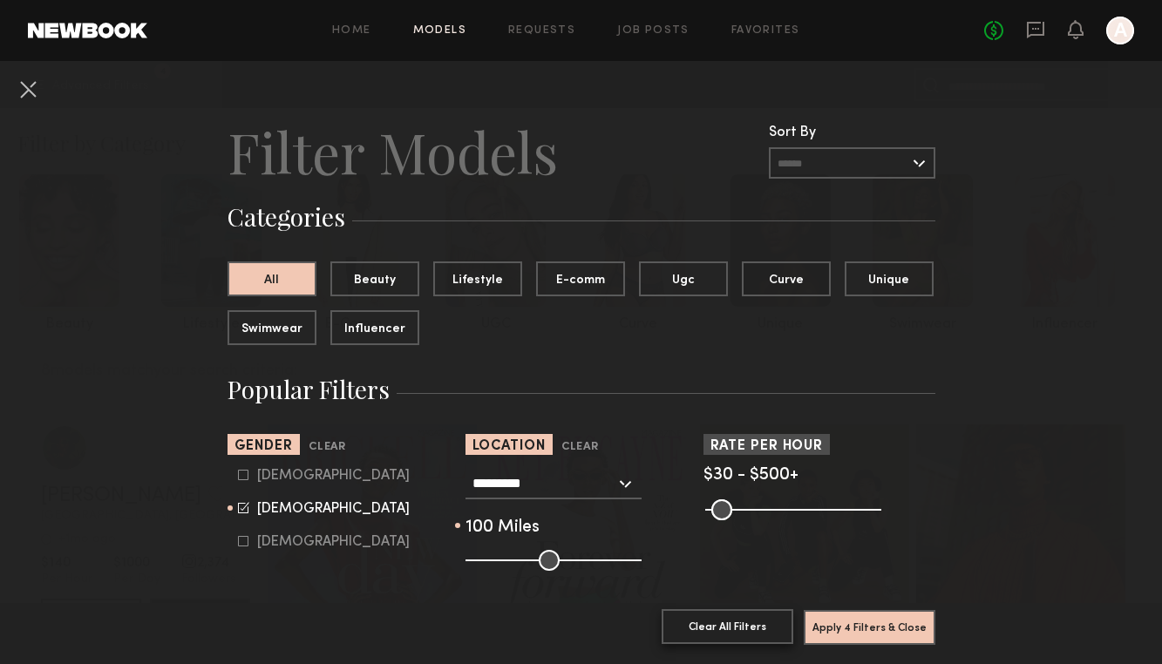
click at [715, 625] on button "Clear All Filters" at bounding box center [727, 626] width 132 height 35
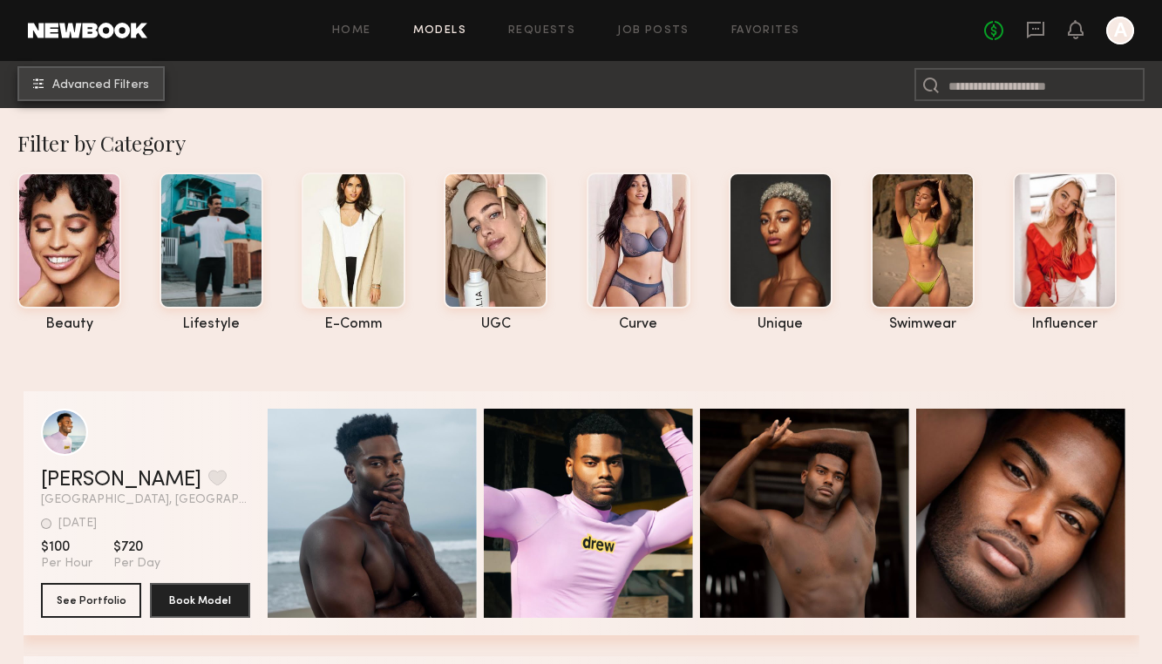
click at [87, 87] on span "Advanced Filters" at bounding box center [100, 85] width 97 height 12
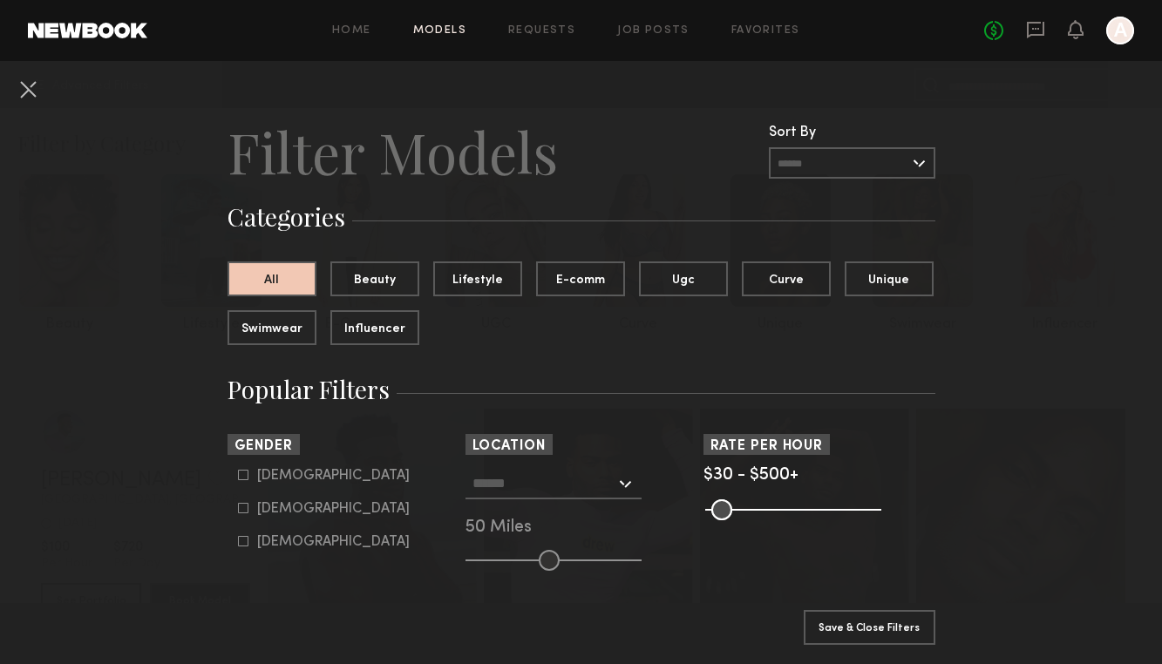
click at [246, 503] on icon at bounding box center [243, 508] width 10 height 10
click at [246, 505] on icon at bounding box center [243, 508] width 10 height 10
type input "**"
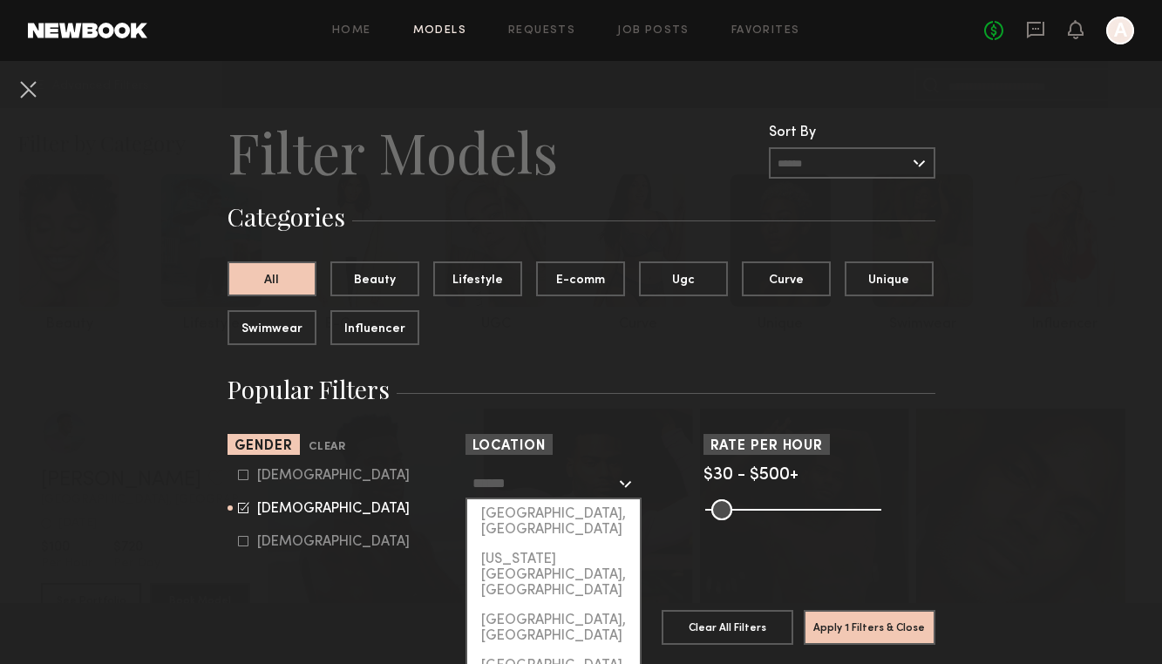
click at [518, 480] on input "text" at bounding box center [543, 483] width 143 height 30
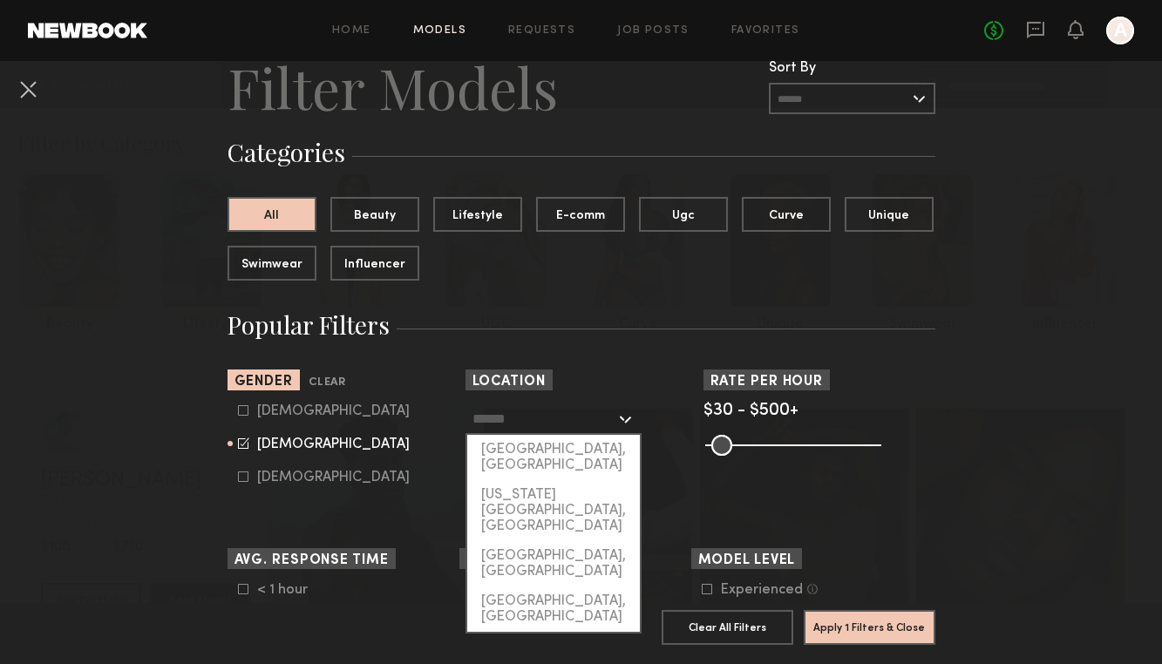
scroll to position [61, 0]
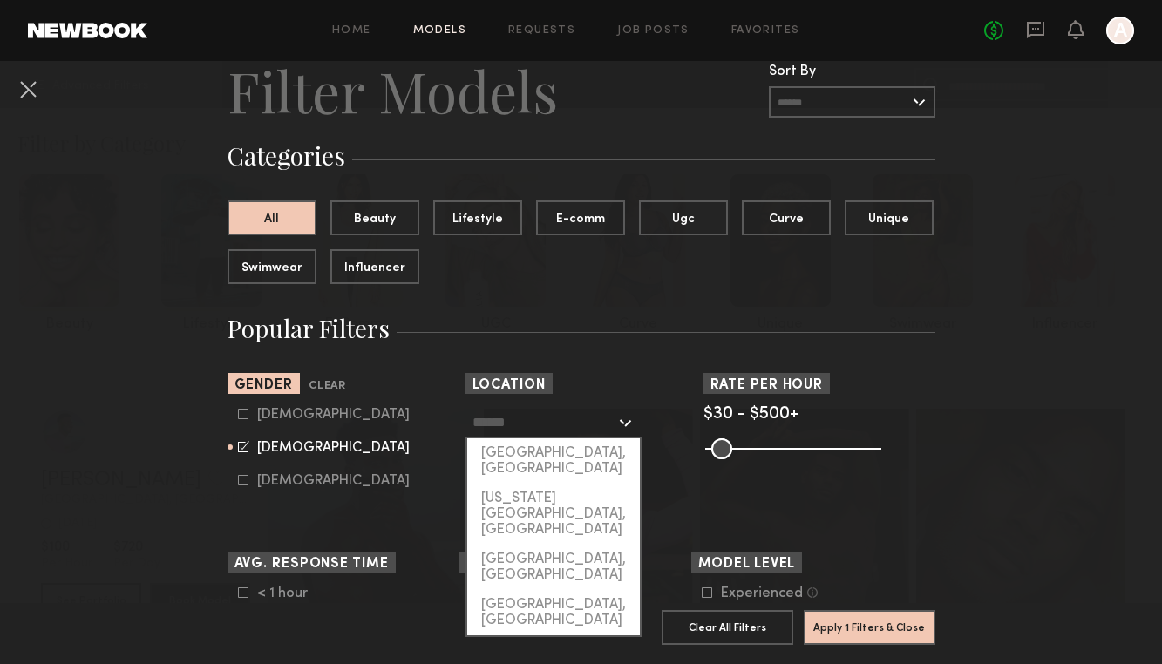
click at [528, 422] on input "text" at bounding box center [543, 422] width 143 height 30
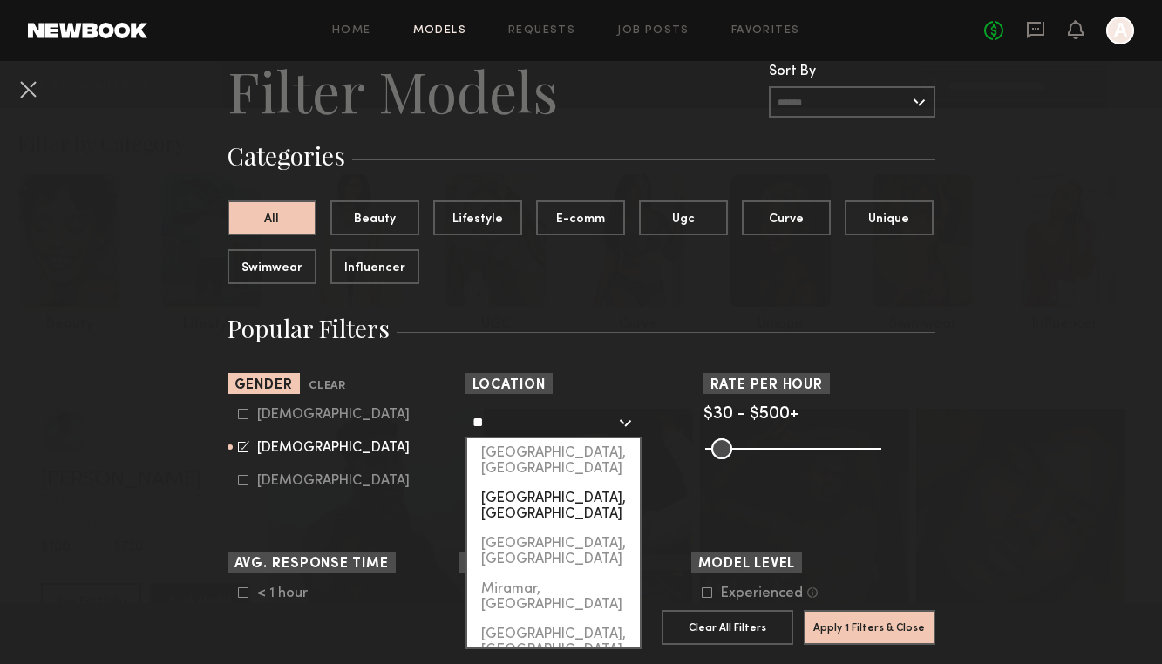
click at [536, 484] on div "[GEOGRAPHIC_DATA], [GEOGRAPHIC_DATA]" at bounding box center [553, 506] width 173 height 45
type input "*********"
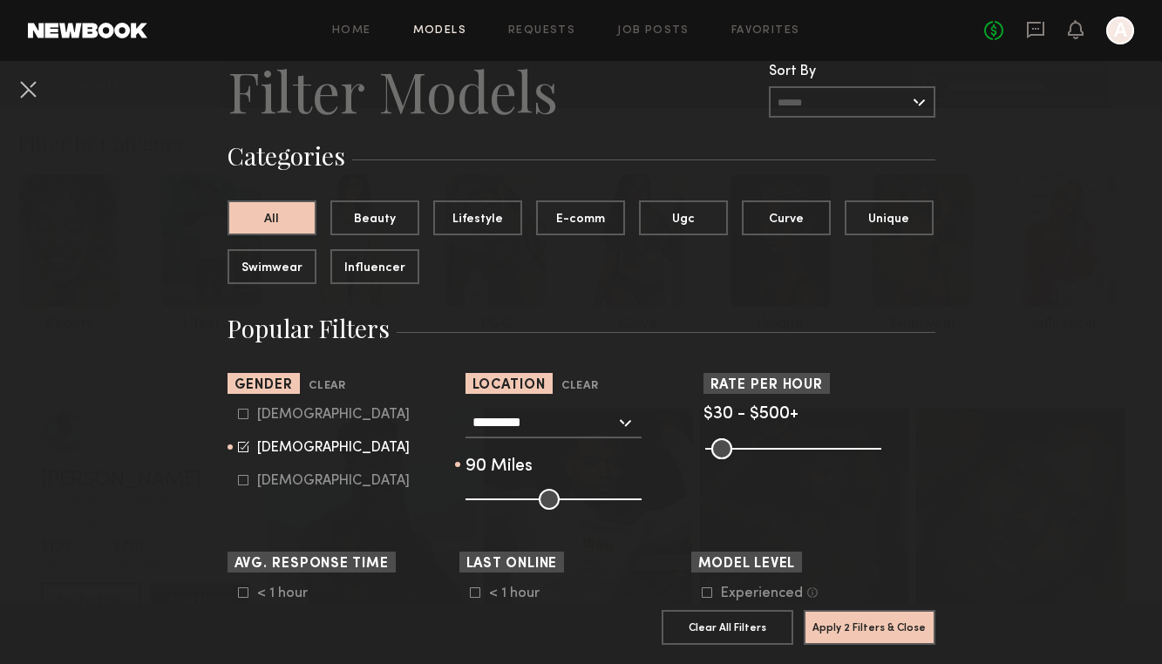
drag, startPoint x: 549, startPoint y: 507, endPoint x: 702, endPoint y: 505, distance: 153.4
type input "***"
click at [641, 506] on input "range" at bounding box center [553, 499] width 176 height 21
click at [863, 628] on button "Apply 2 Filters & Close" at bounding box center [870, 626] width 132 height 35
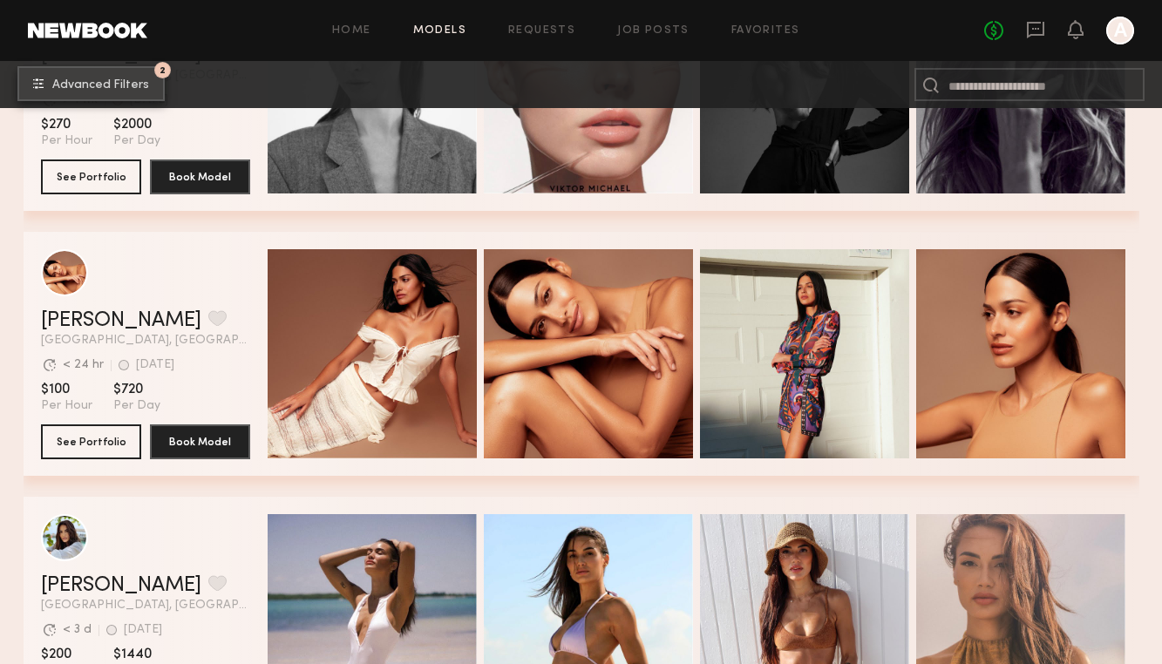
scroll to position [978, 0]
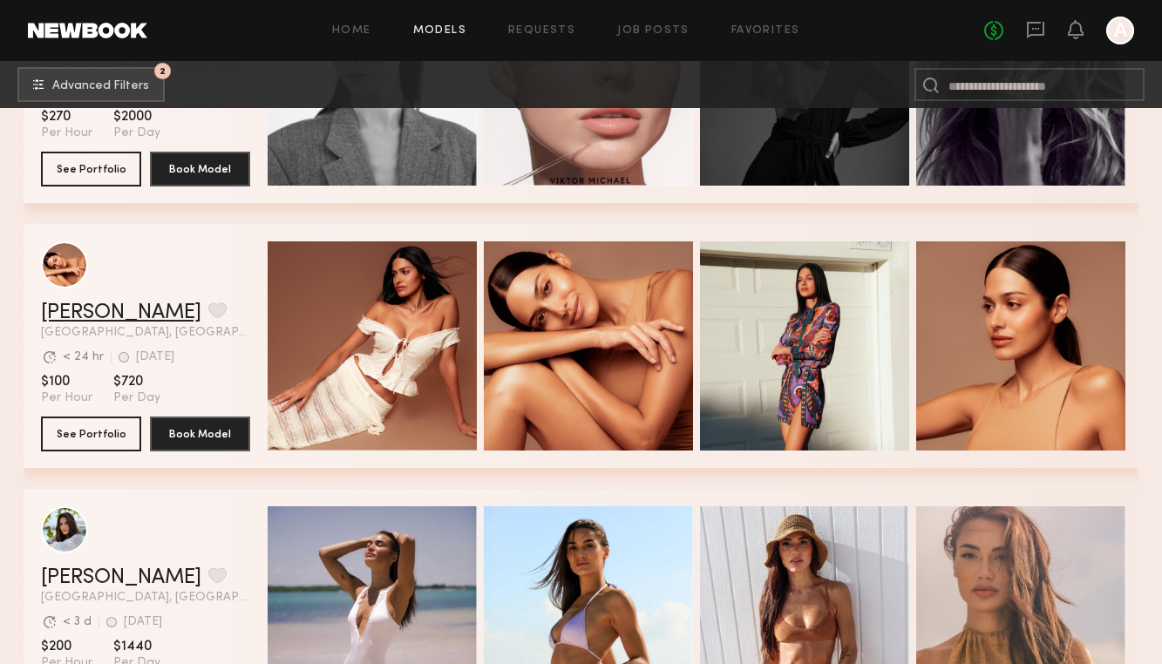
click at [92, 314] on link "Selva K." at bounding box center [121, 312] width 160 height 21
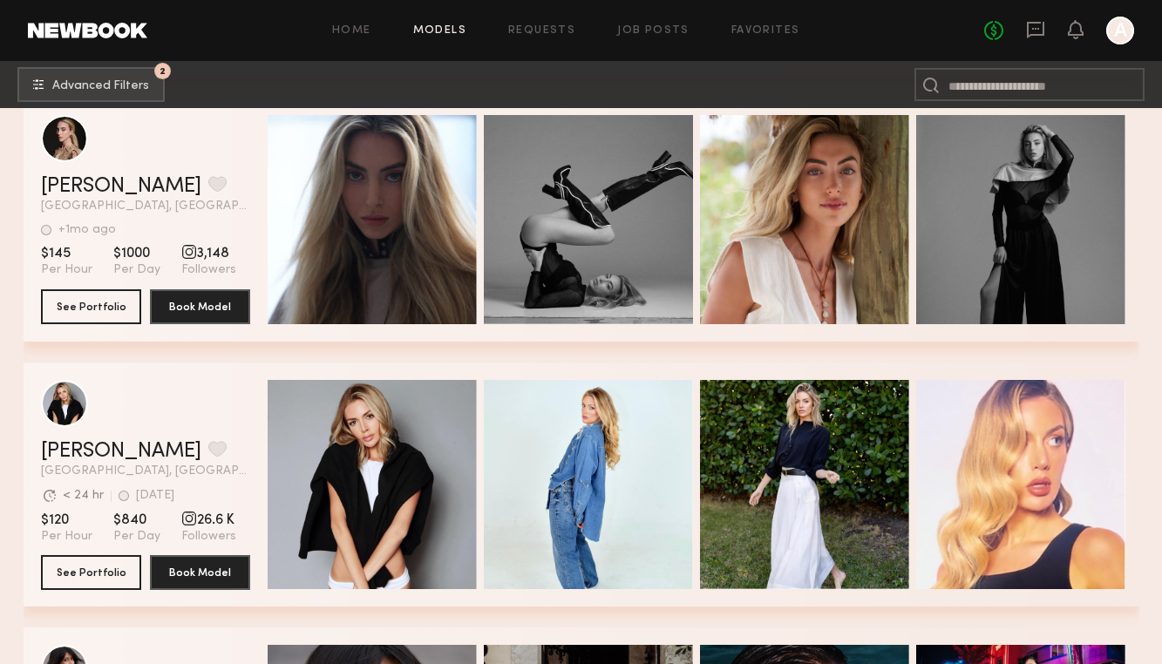
scroll to position [1891, 0]
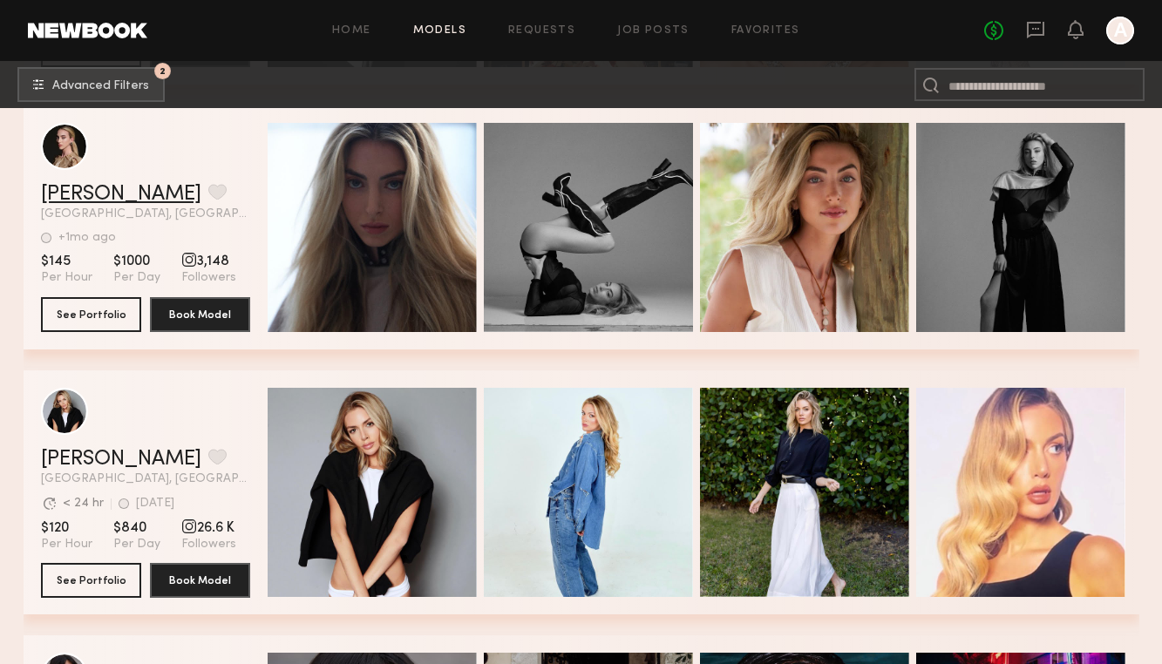
click at [131, 197] on link "Chandler K." at bounding box center [121, 194] width 160 height 21
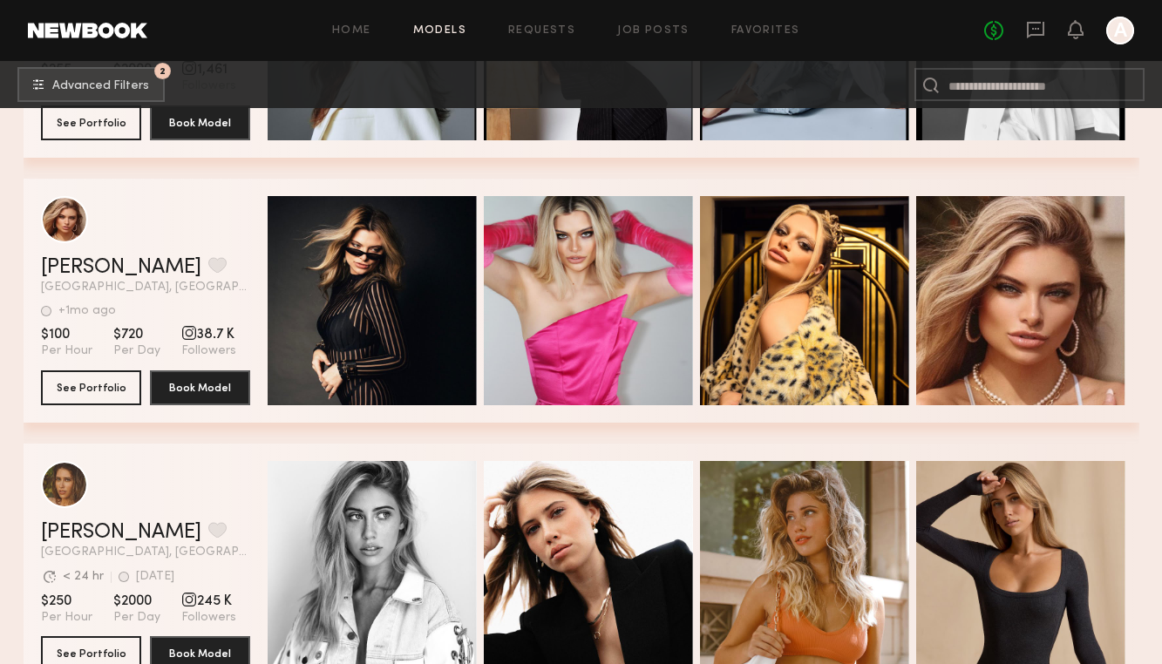
scroll to position [4493, 0]
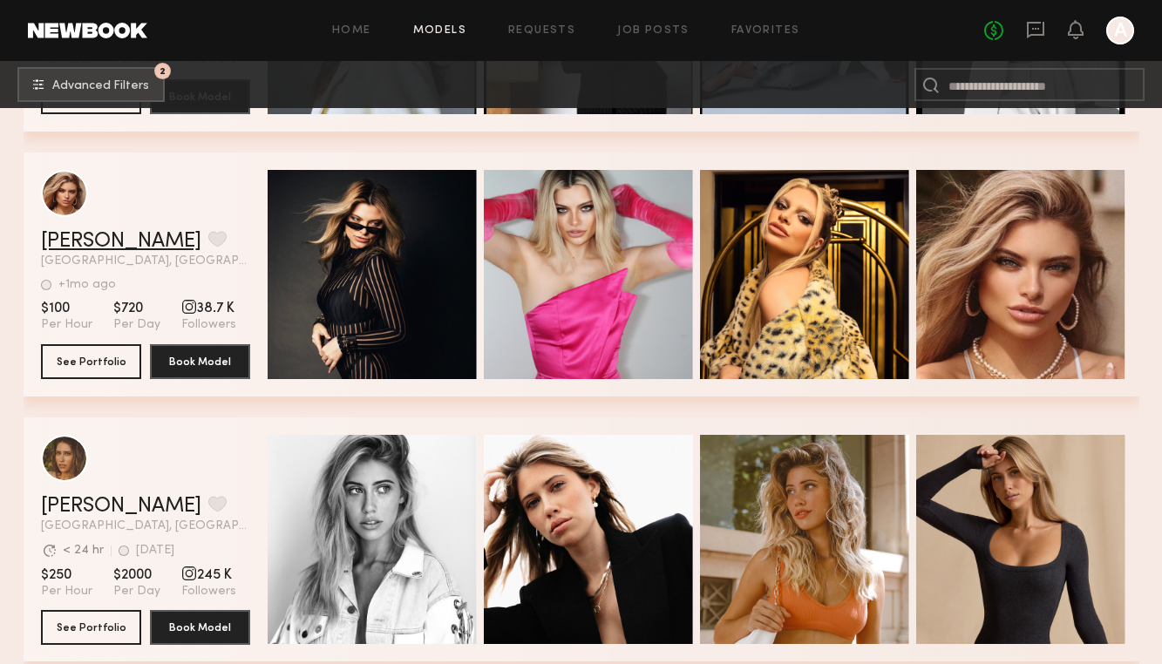
click at [104, 240] on link "Cameron C." at bounding box center [121, 241] width 160 height 21
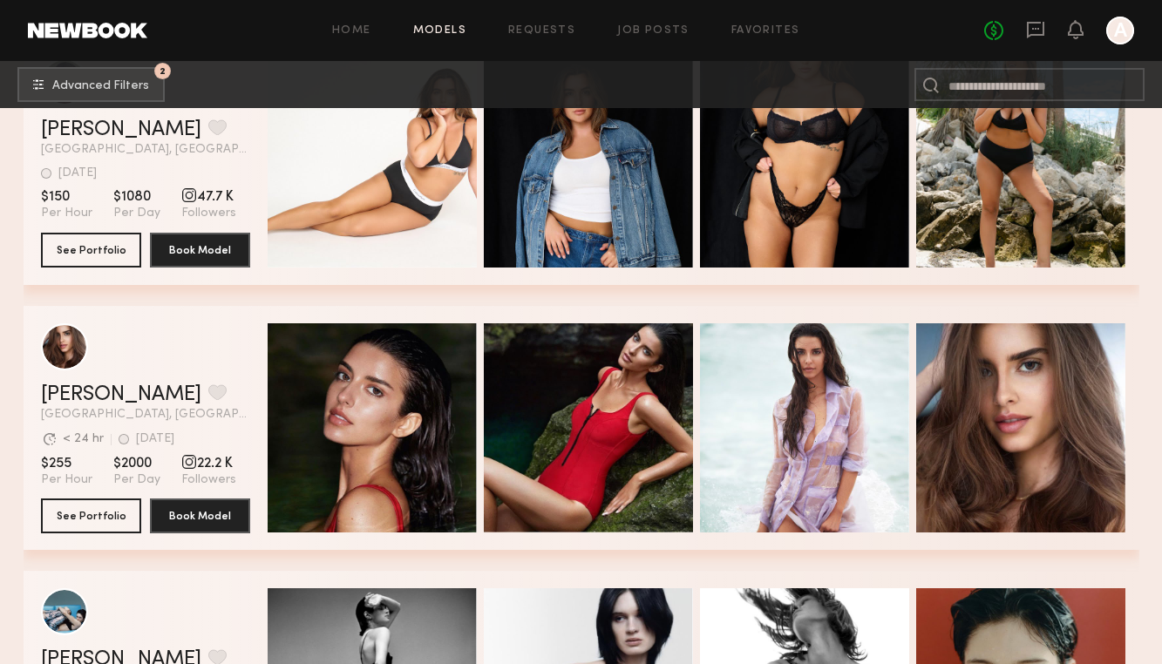
scroll to position [5936, 0]
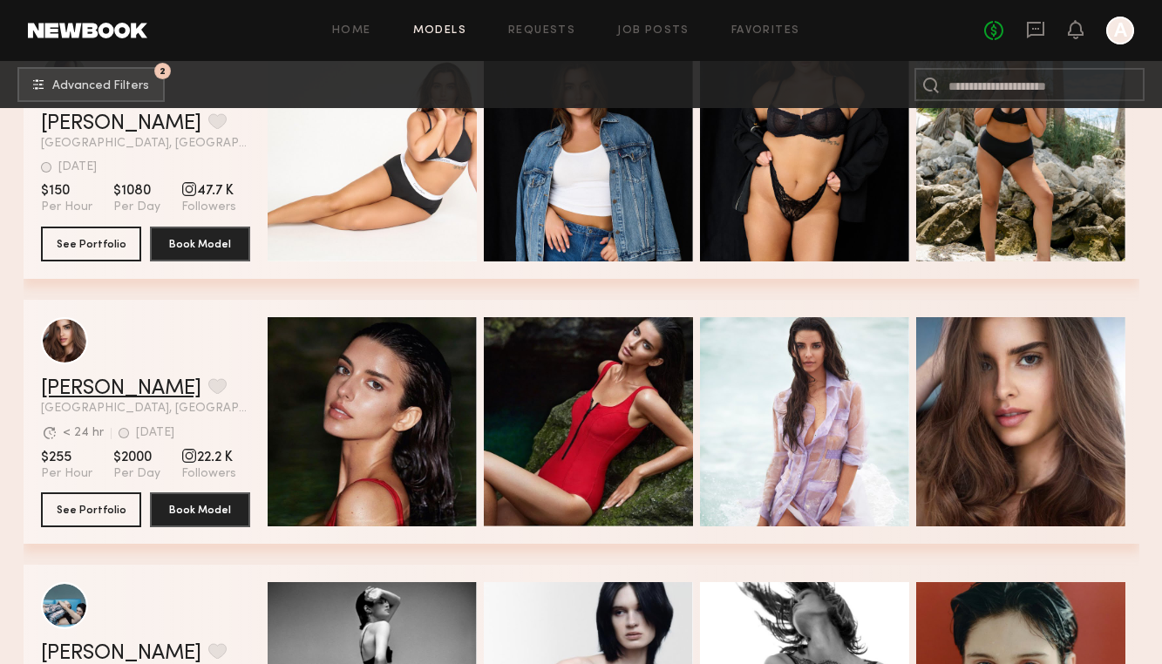
click at [80, 383] on link "Giselle L." at bounding box center [121, 388] width 160 height 21
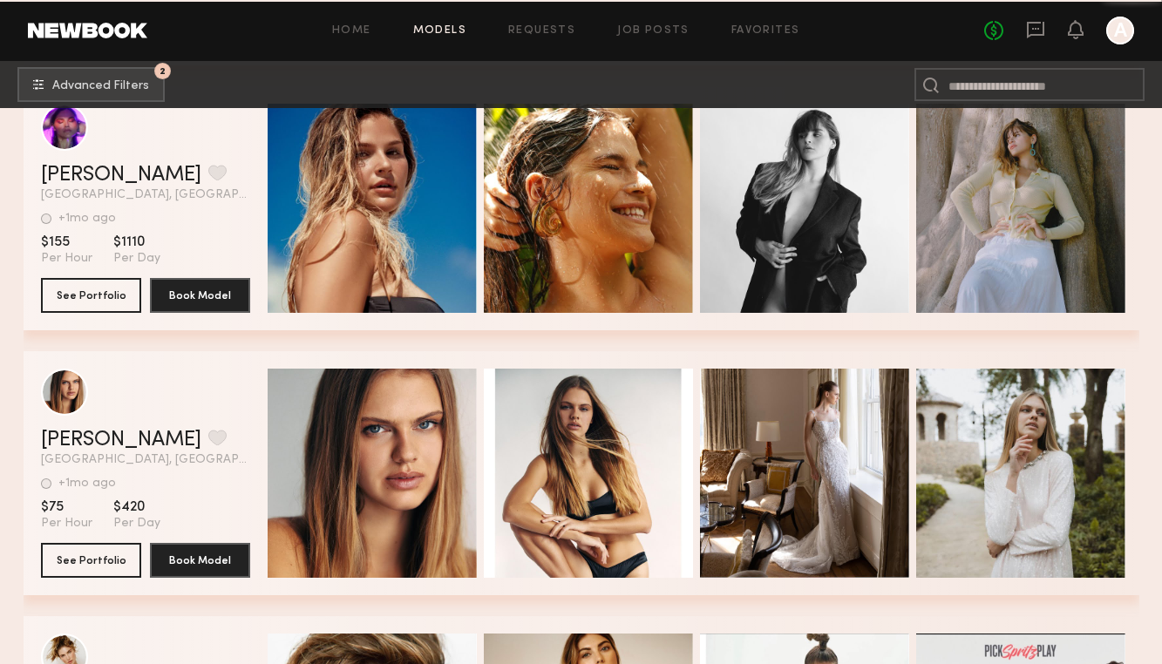
scroll to position [9140, 0]
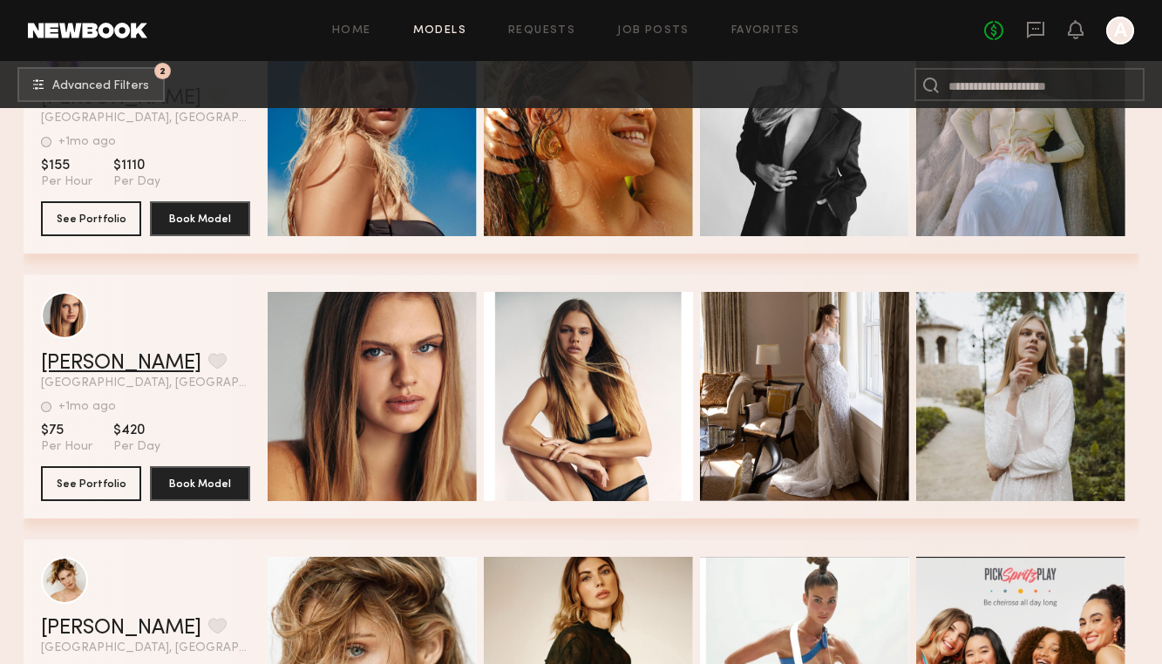
click at [111, 368] on link "Kateryna R." at bounding box center [121, 363] width 160 height 21
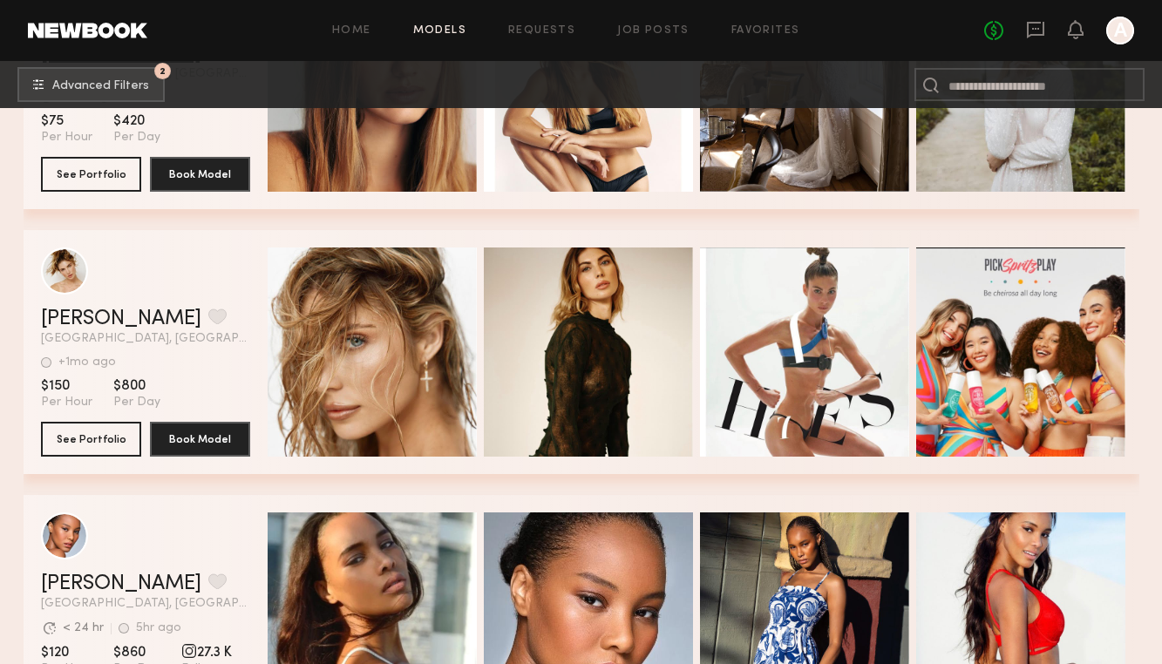
scroll to position [9686, 0]
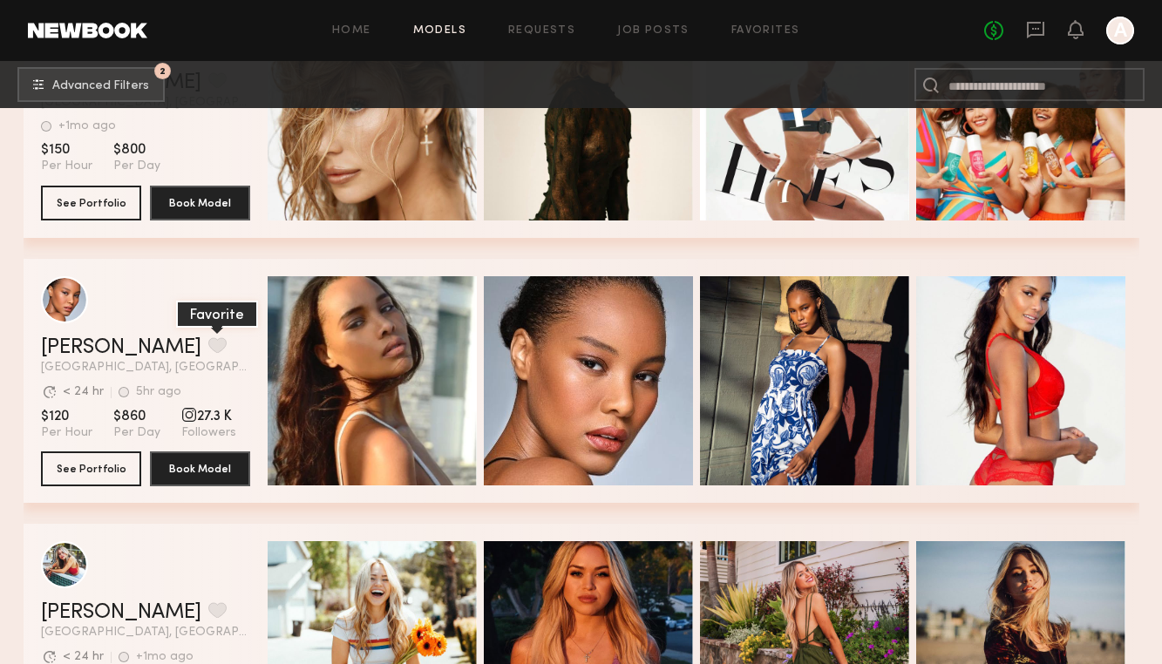
click at [208, 349] on button "grid" at bounding box center [217, 345] width 18 height 16
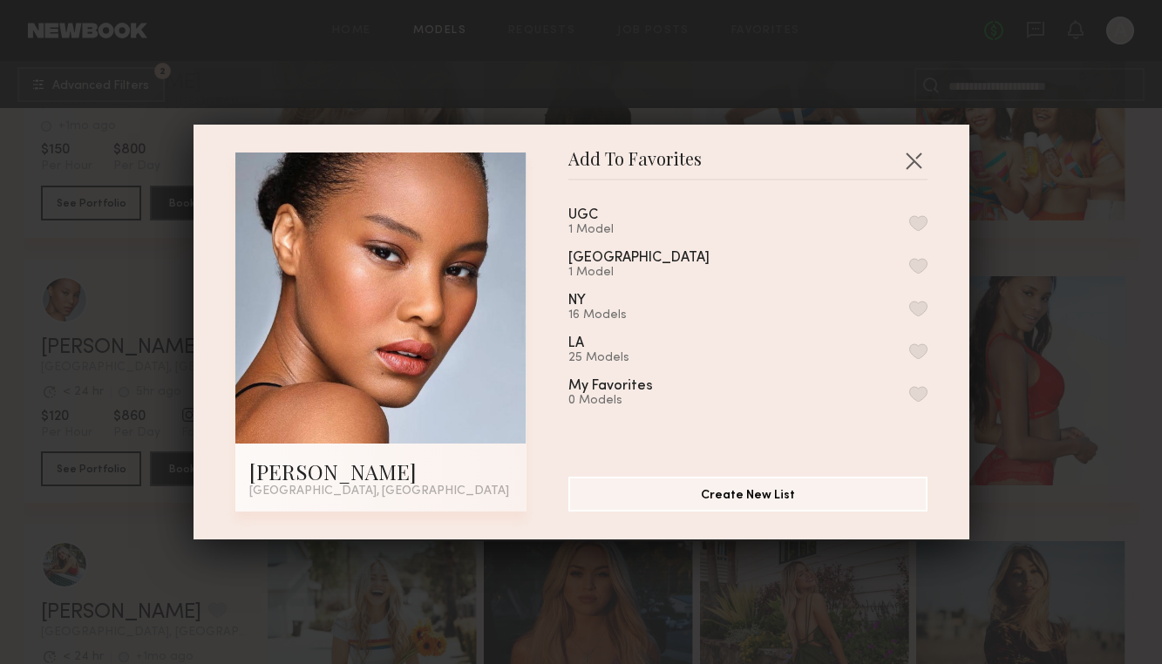
click at [920, 268] on button "button" at bounding box center [918, 266] width 18 height 16
click at [914, 156] on button "button" at bounding box center [913, 160] width 28 height 28
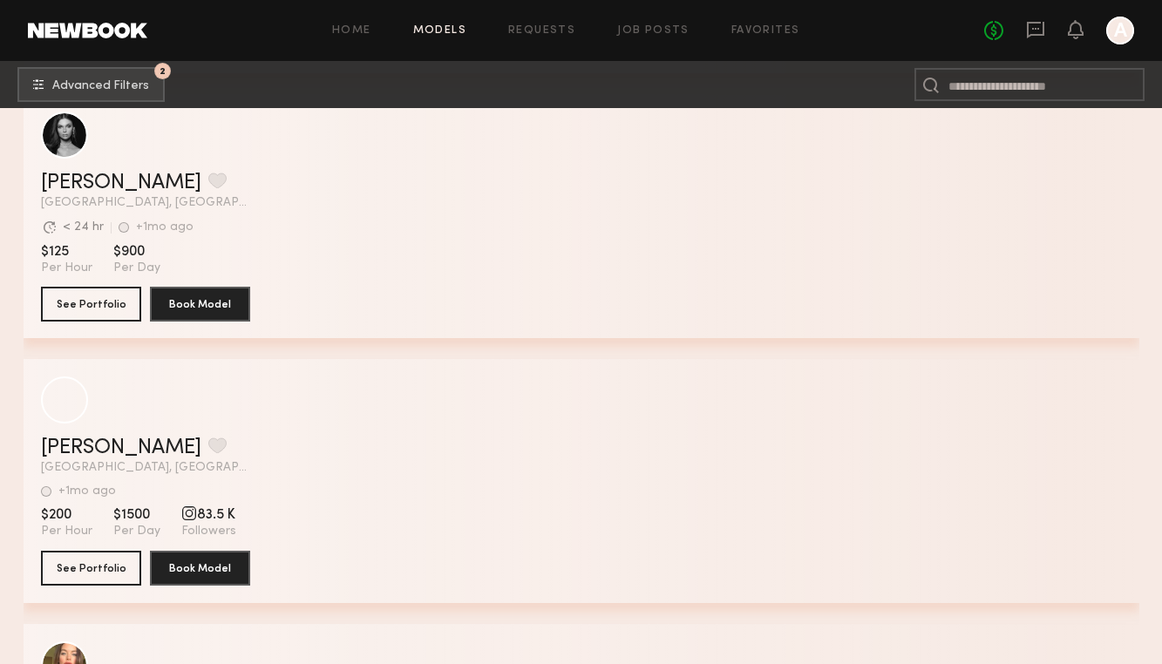
scroll to position [14413, 0]
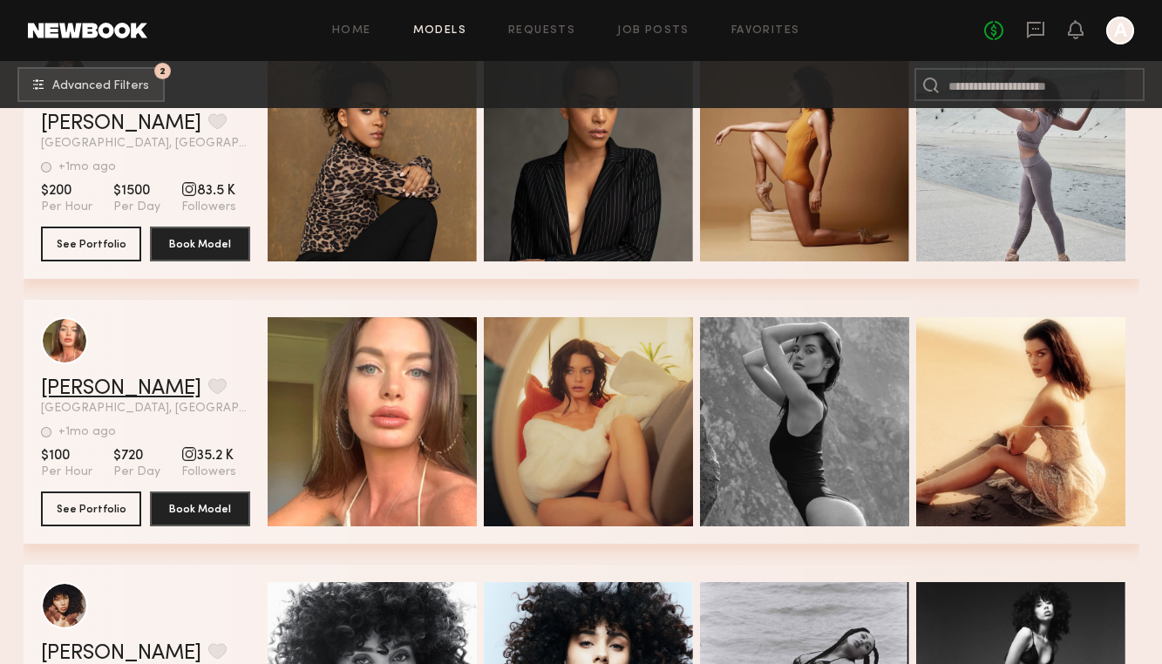
click at [78, 393] on link "Kate H." at bounding box center [121, 388] width 160 height 21
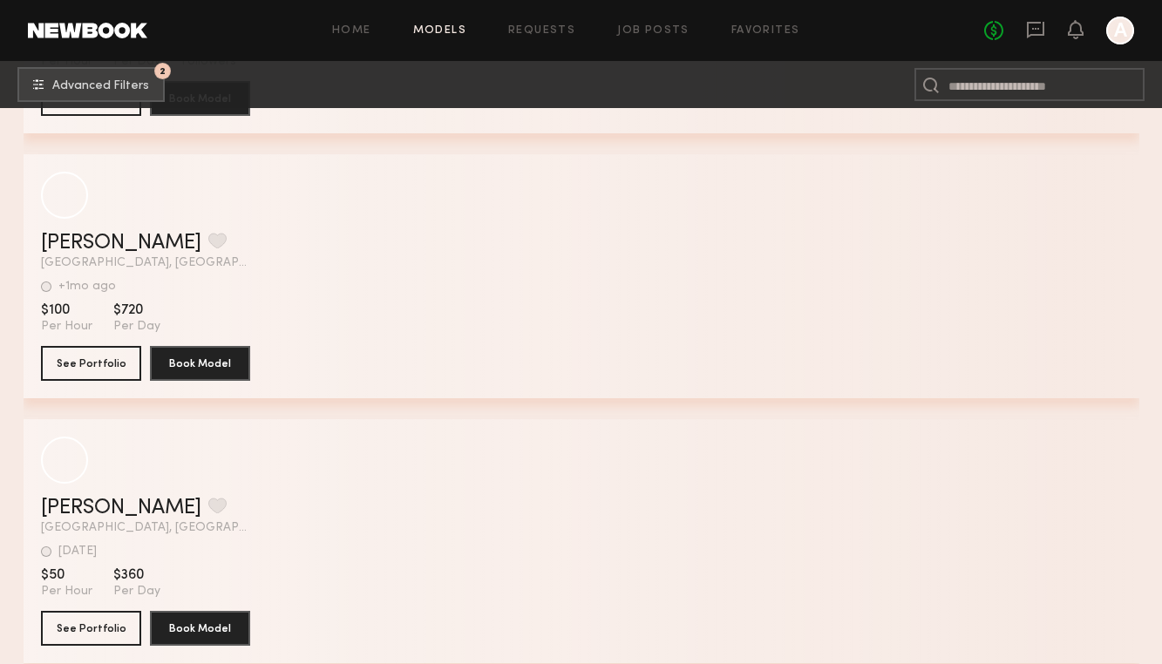
scroll to position [18528, 0]
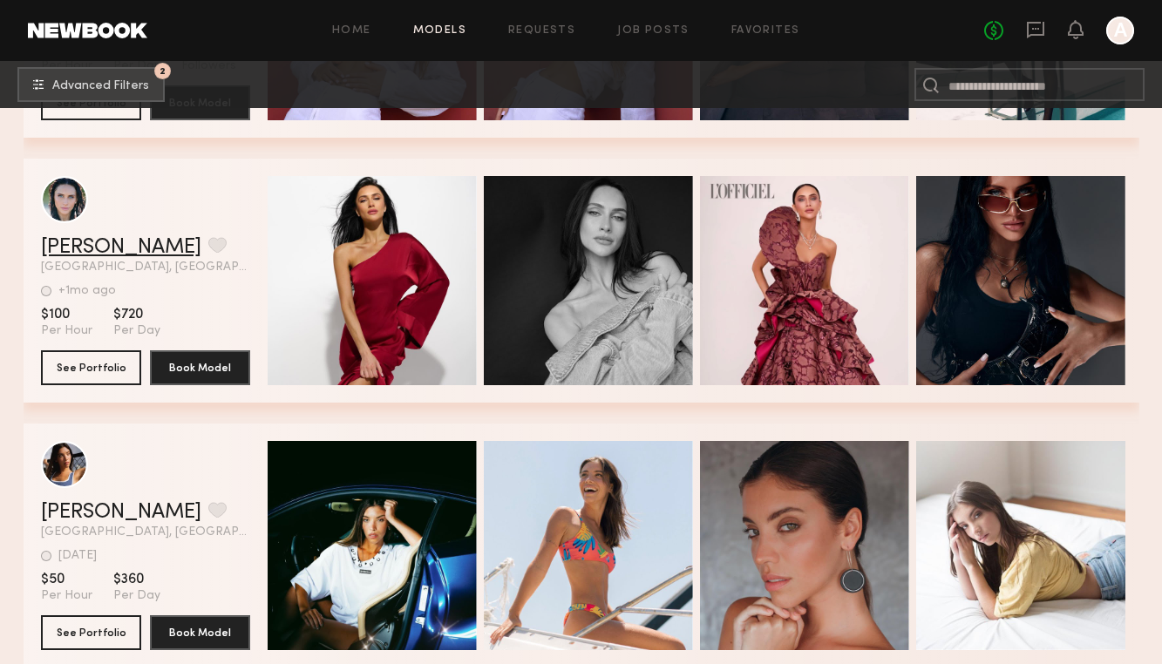
click at [103, 253] on link "Rachel H." at bounding box center [121, 247] width 160 height 21
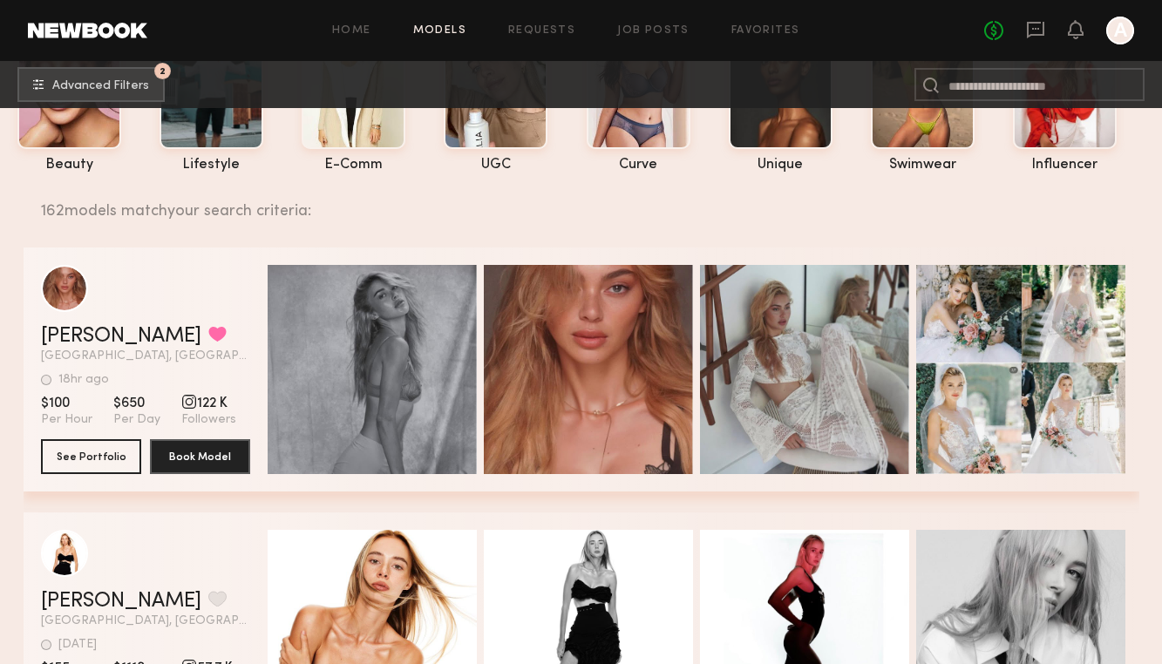
scroll to position [182, 0]
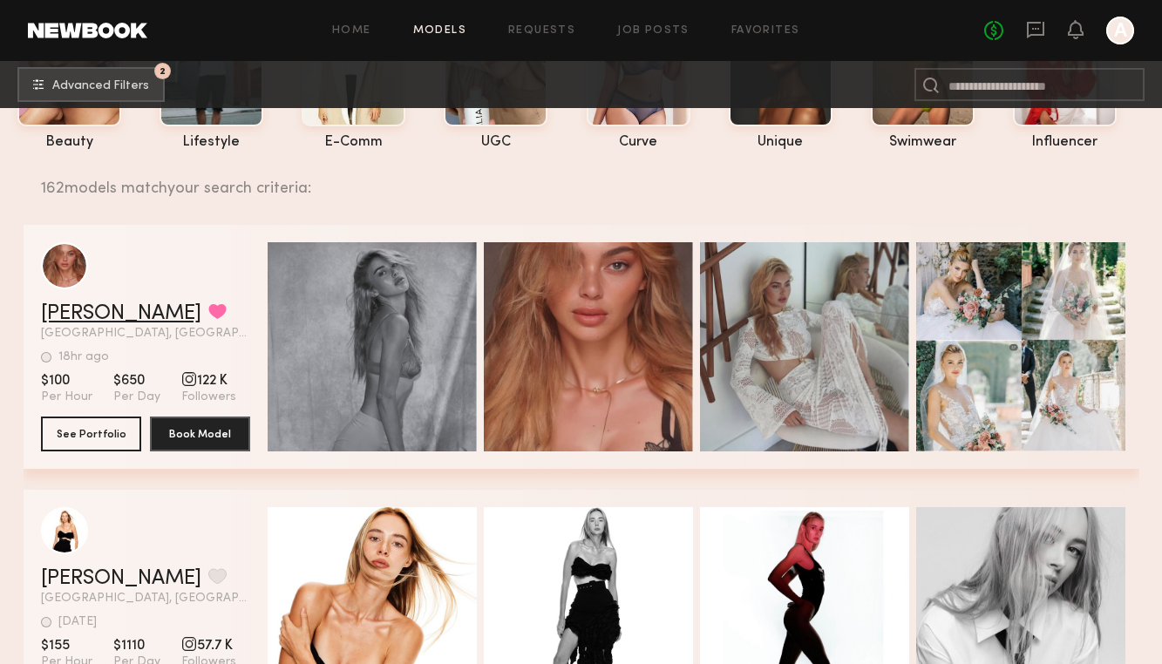
click at [80, 315] on link "Johanna C." at bounding box center [121, 313] width 160 height 21
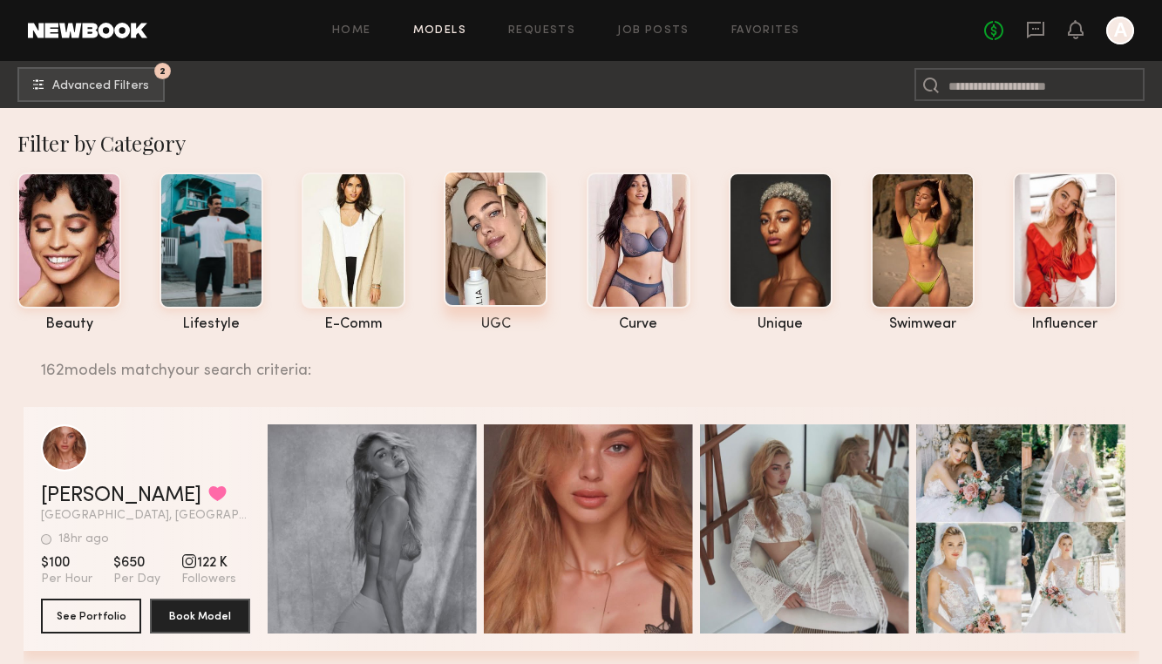
click at [503, 240] on div at bounding box center [496, 239] width 104 height 136
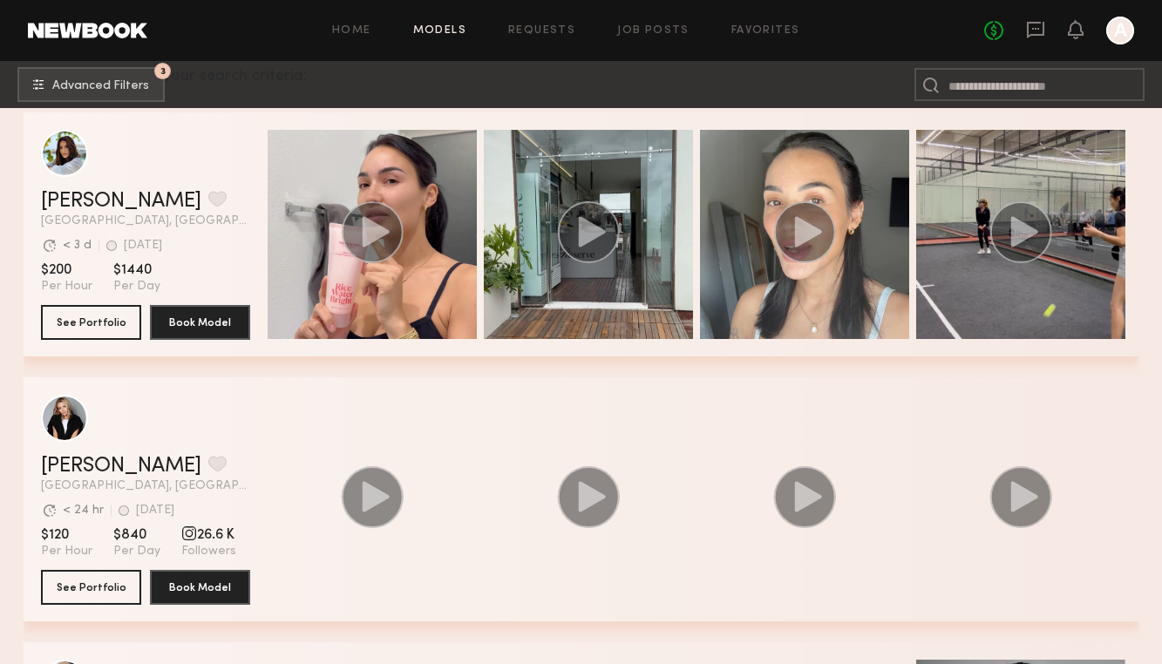
scroll to position [293, 0]
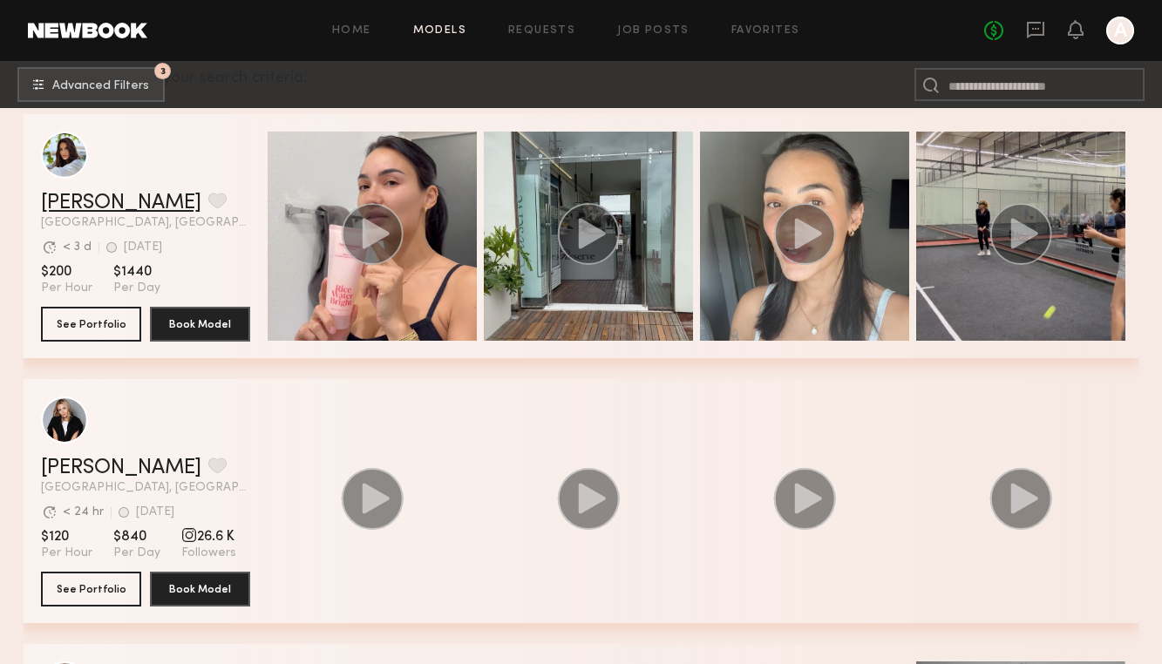
click at [99, 200] on link "[PERSON_NAME]" at bounding box center [121, 203] width 160 height 21
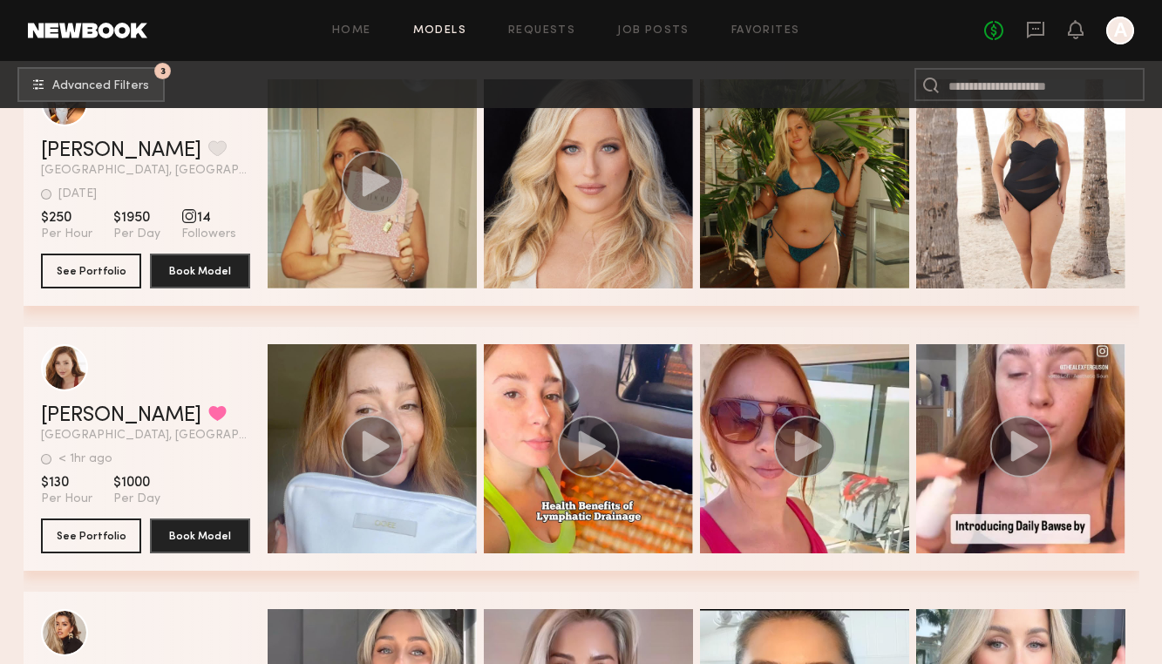
scroll to position [3930, 0]
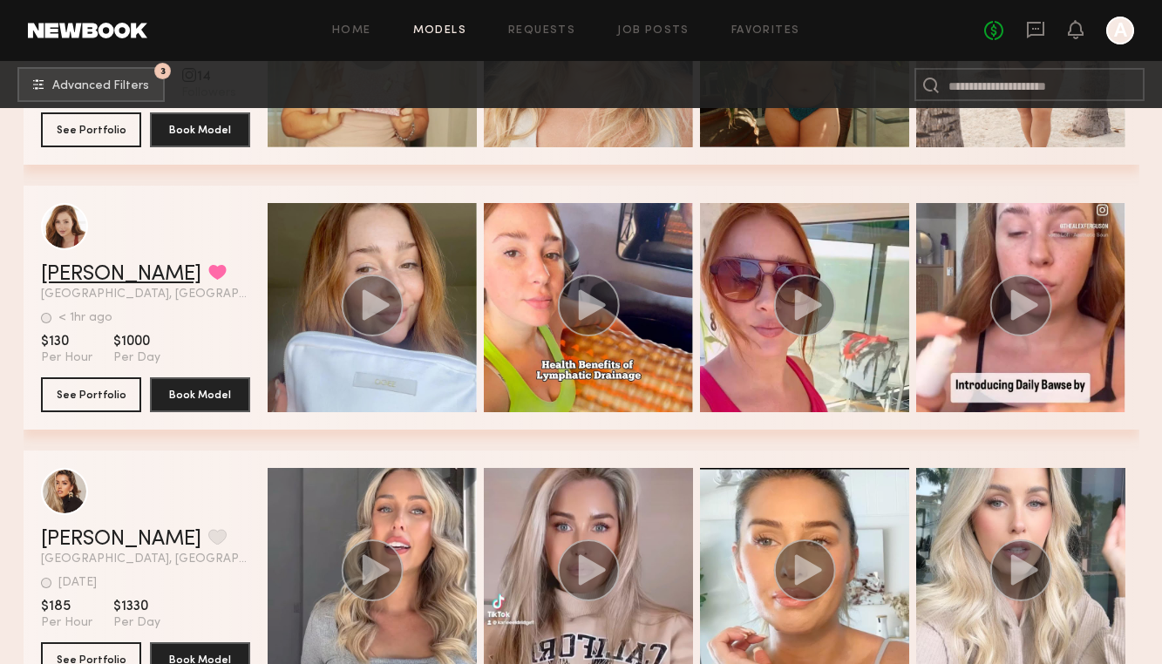
click at [67, 274] on link "Alex F." at bounding box center [121, 274] width 160 height 21
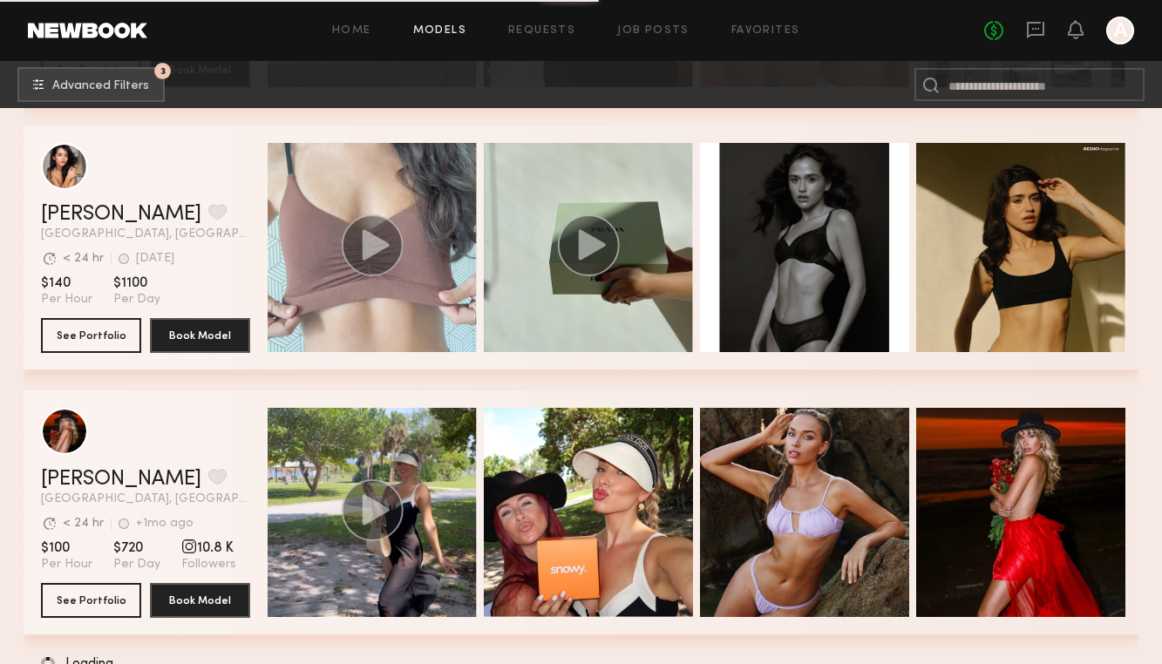
scroll to position [6146, 0]
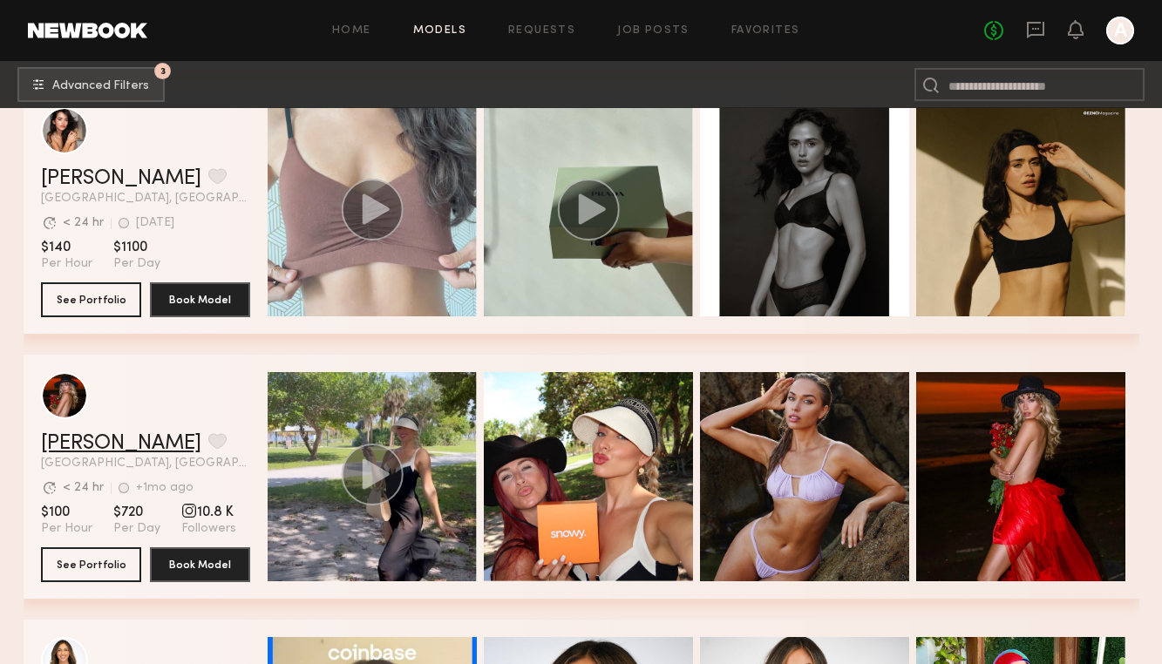
click at [98, 439] on link "Paulina K." at bounding box center [121, 443] width 160 height 21
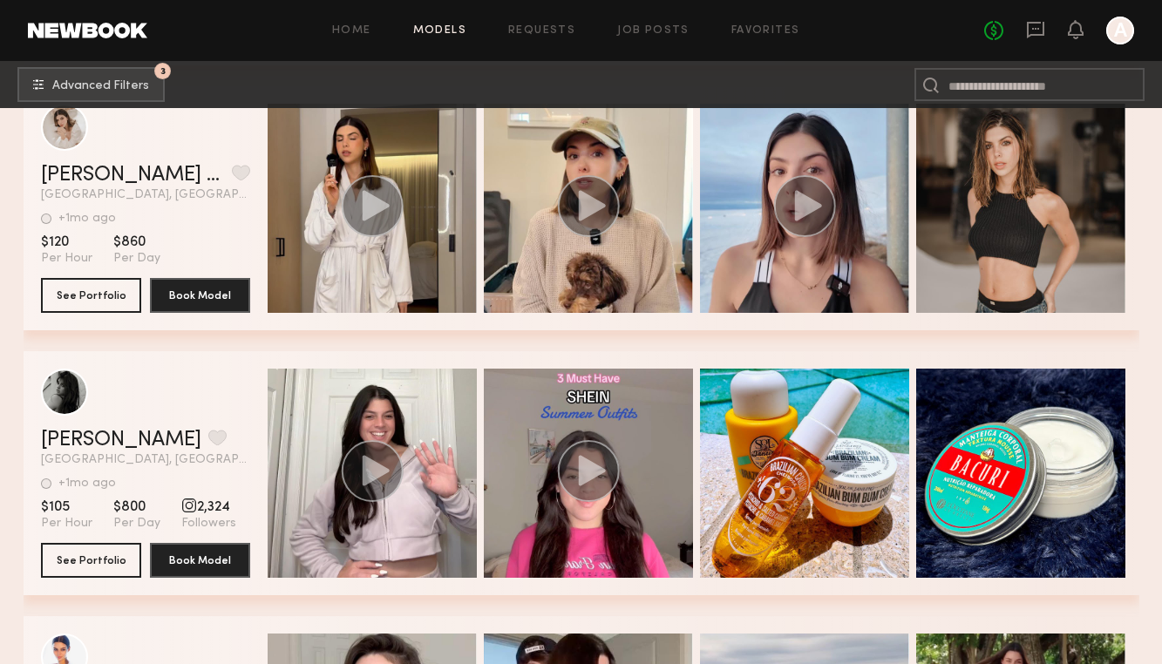
scroll to position [7362, 0]
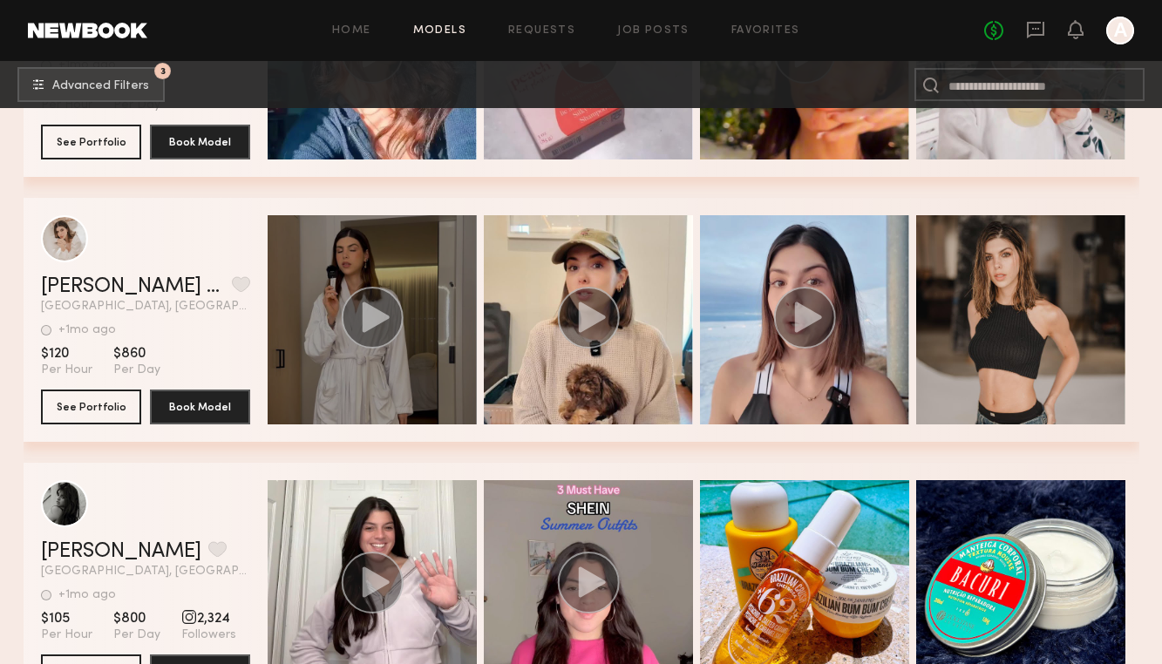
click at [394, 268] on div "grid" at bounding box center [372, 319] width 209 height 209
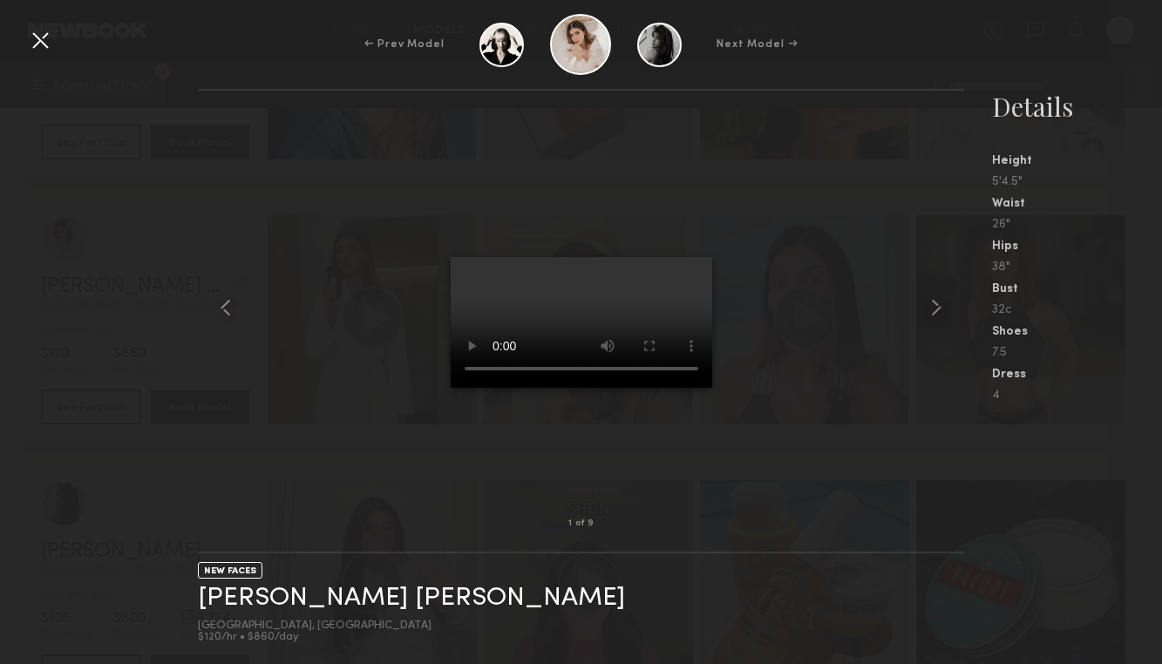
click at [35, 45] on div at bounding box center [40, 40] width 28 height 28
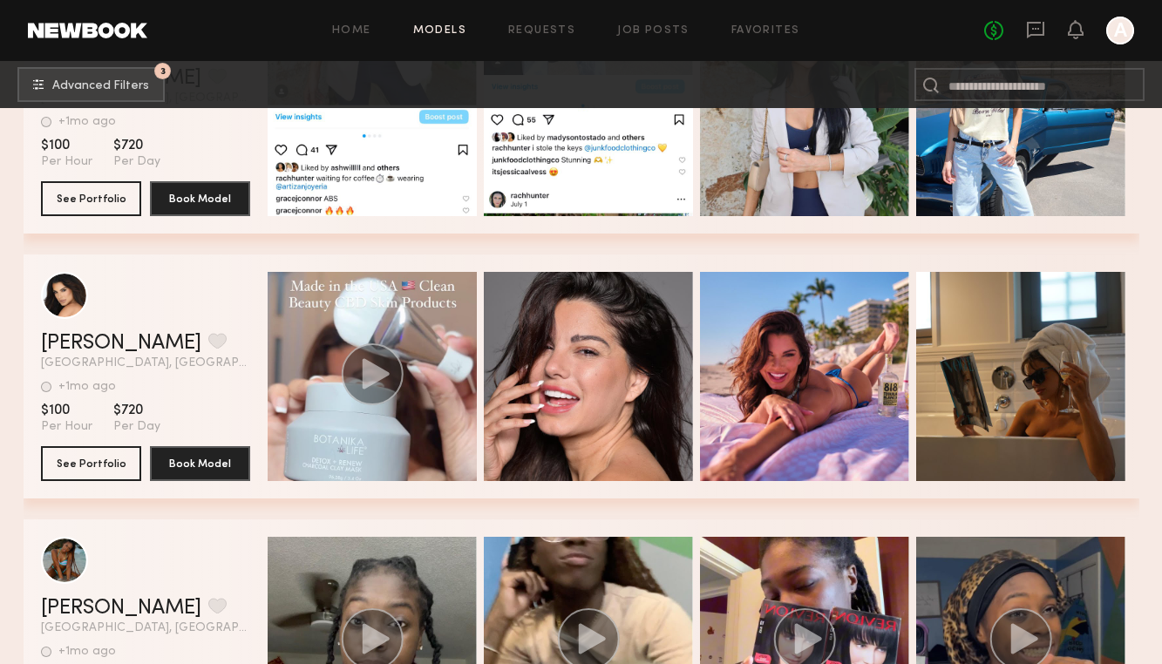
scroll to position [10759, 0]
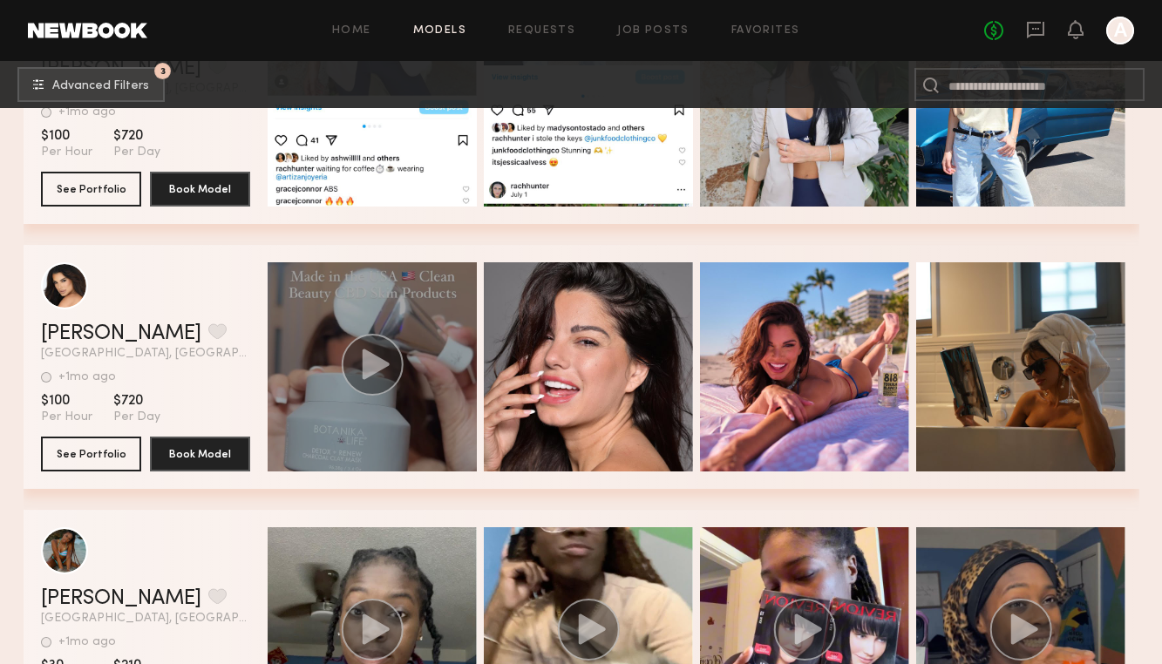
click at [370, 367] on icon "grid" at bounding box center [375, 364] width 27 height 31
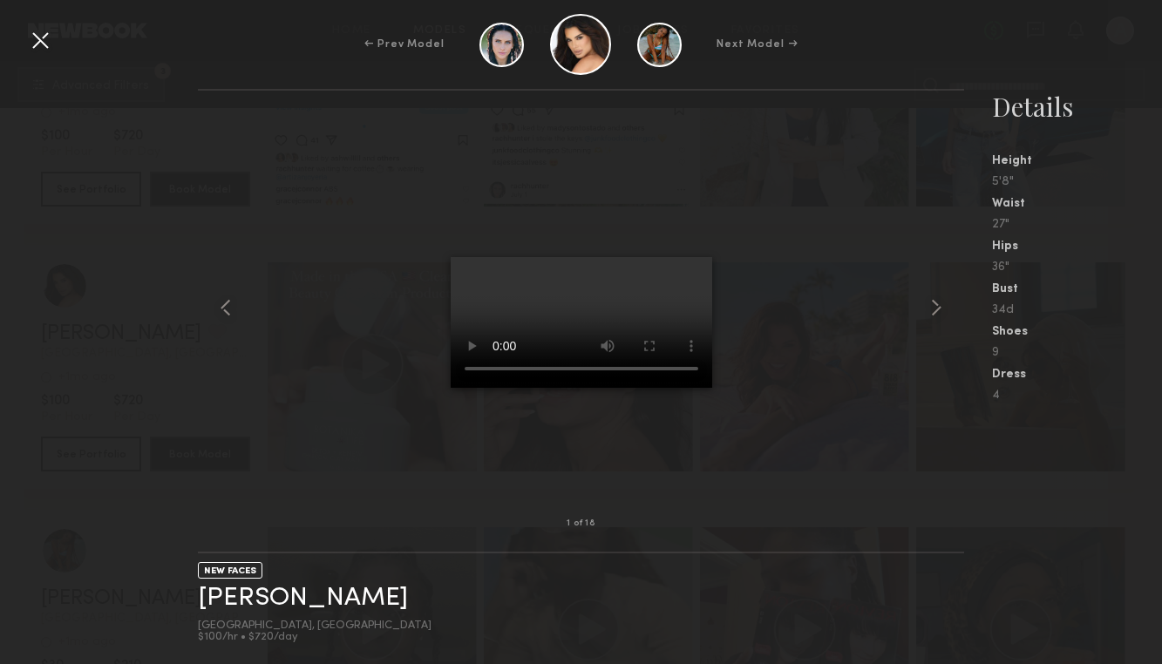
click at [831, 214] on div at bounding box center [581, 307] width 767 height 377
click at [44, 41] on div at bounding box center [40, 40] width 28 height 28
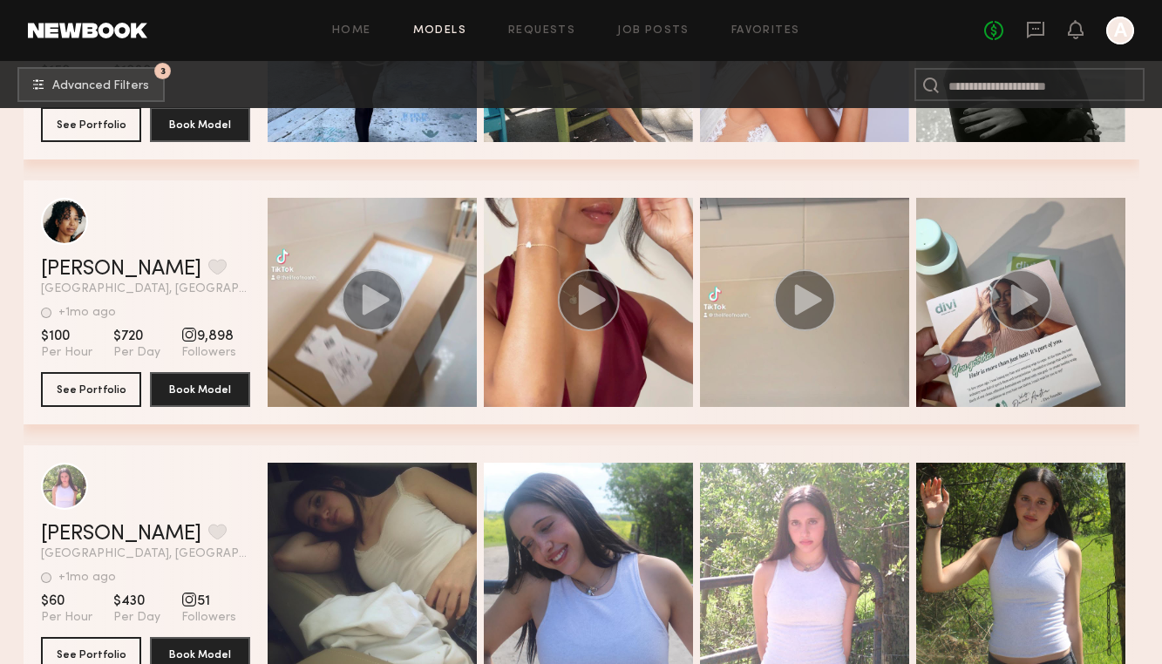
scroll to position [12948, 0]
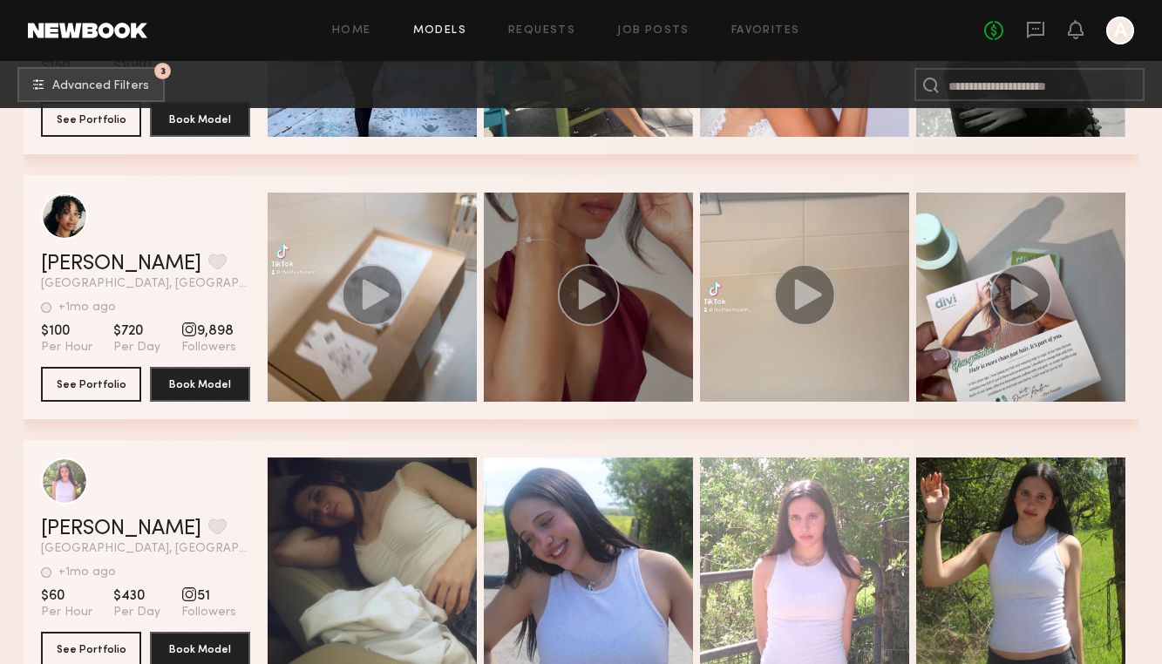
click at [600, 296] on icon "grid" at bounding box center [591, 294] width 27 height 31
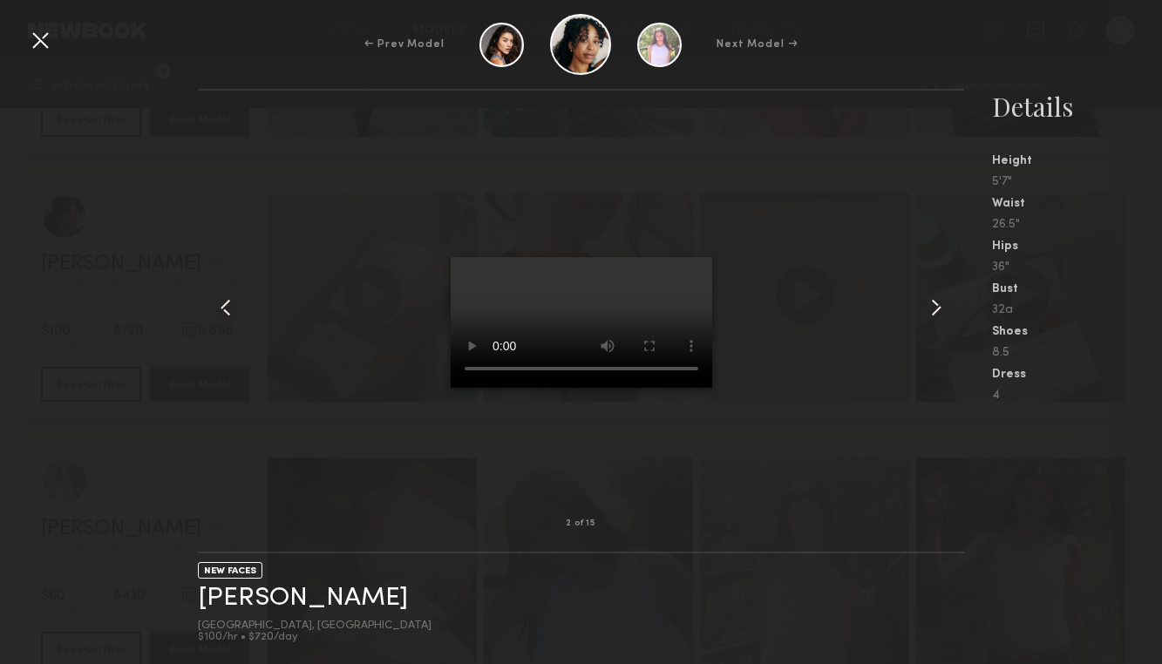
click at [746, 204] on div at bounding box center [581, 307] width 767 height 377
click at [36, 44] on div at bounding box center [40, 40] width 28 height 28
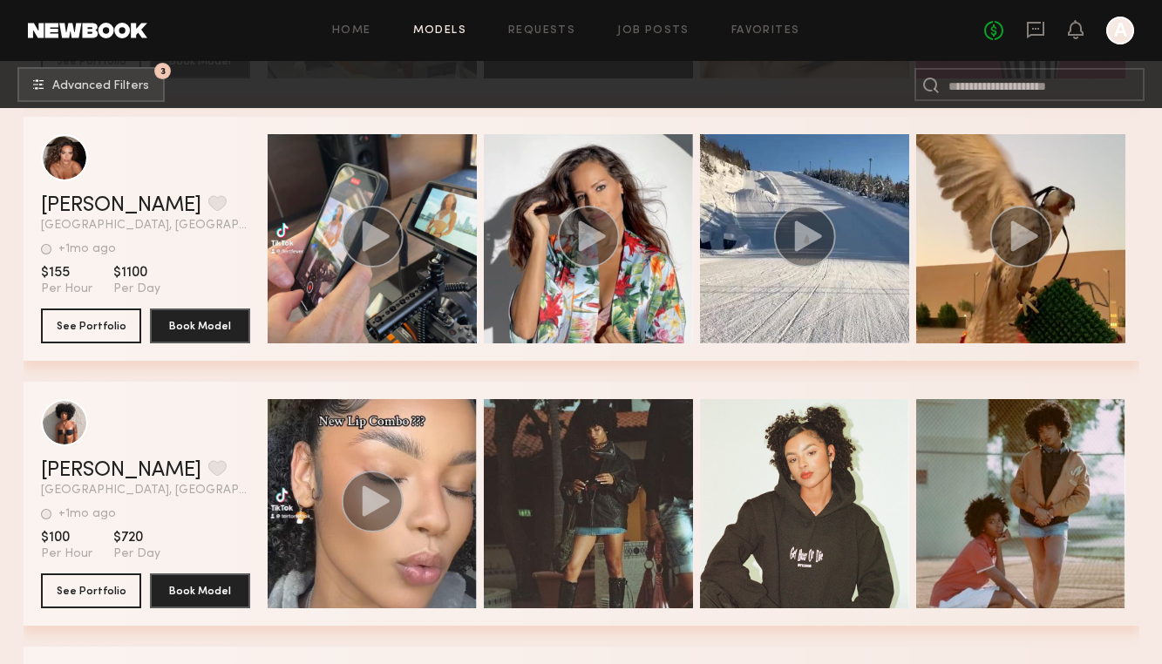
scroll to position [14568, 0]
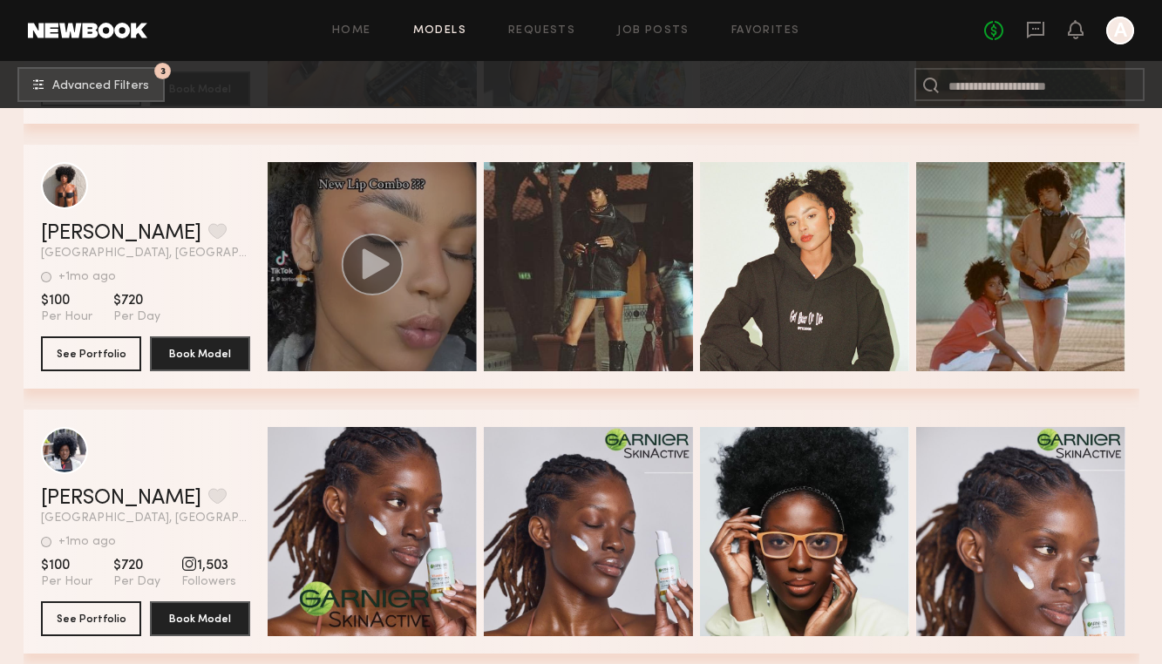
click at [380, 251] on circle "grid" at bounding box center [372, 265] width 62 height 62
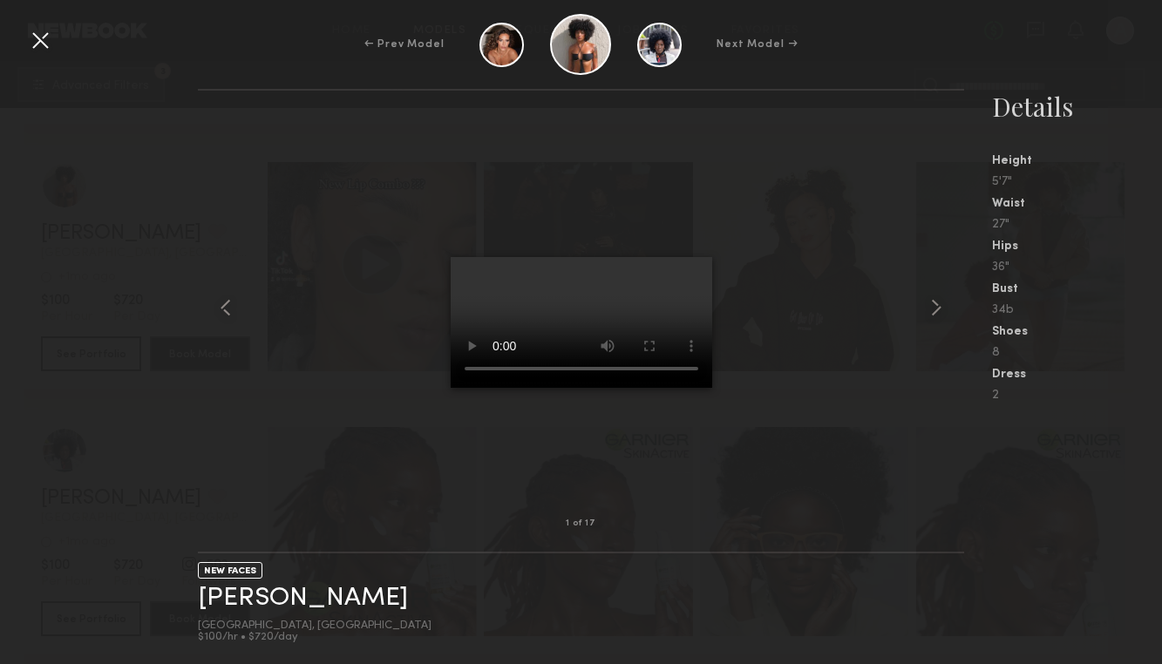
click at [770, 212] on div at bounding box center [581, 307] width 767 height 377
click at [617, 149] on div at bounding box center [581, 307] width 767 height 377
click at [36, 29] on div at bounding box center [40, 40] width 28 height 28
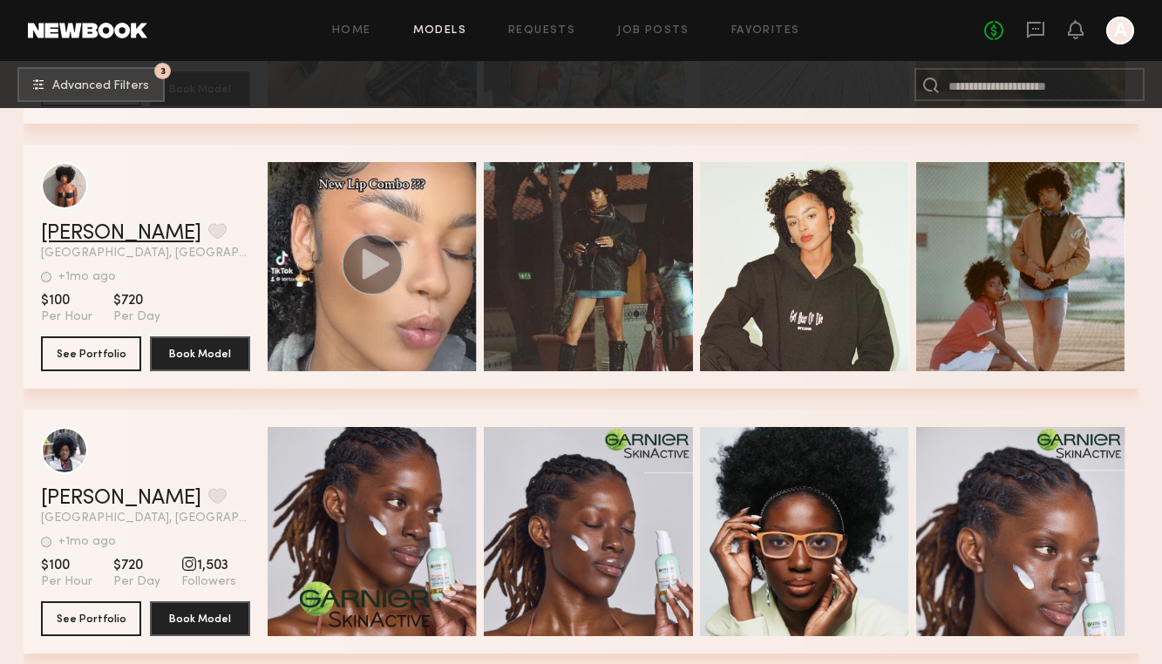
click at [106, 229] on link "Victoria M." at bounding box center [121, 233] width 160 height 21
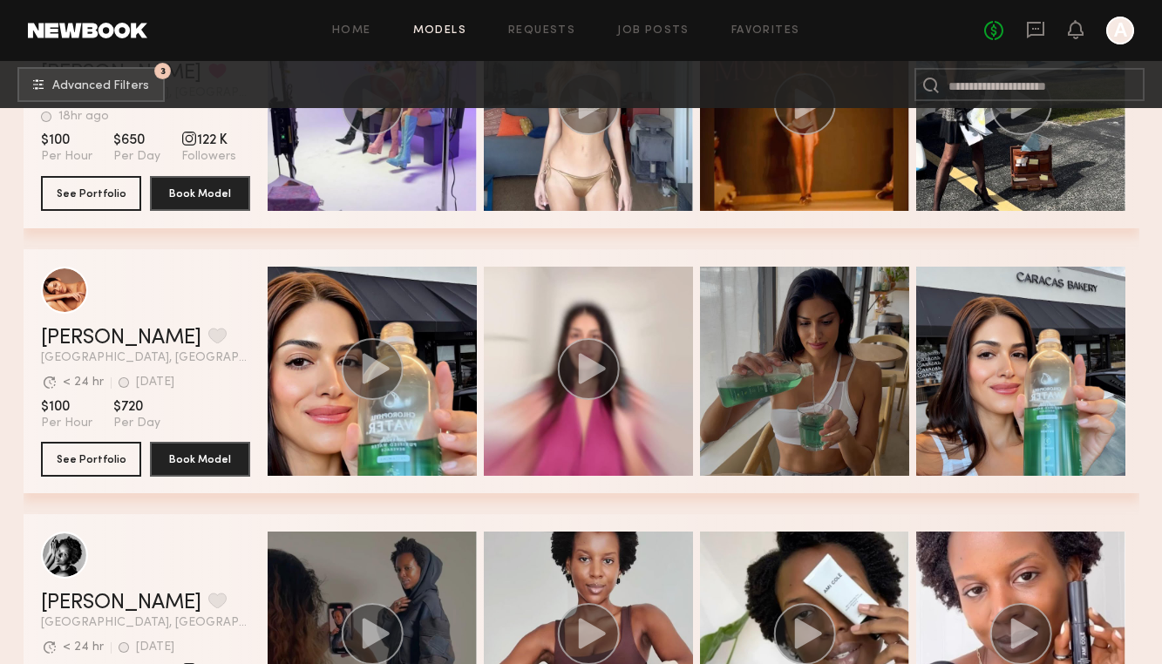
scroll to position [1224, 0]
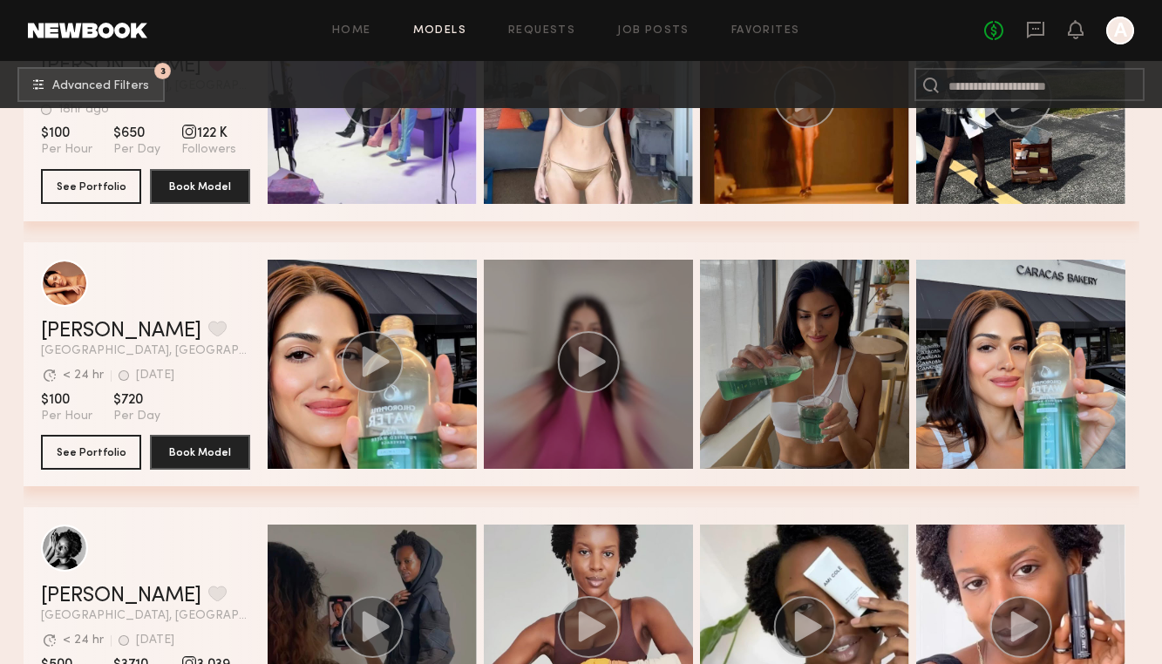
click at [593, 363] on icon "grid" at bounding box center [591, 361] width 27 height 31
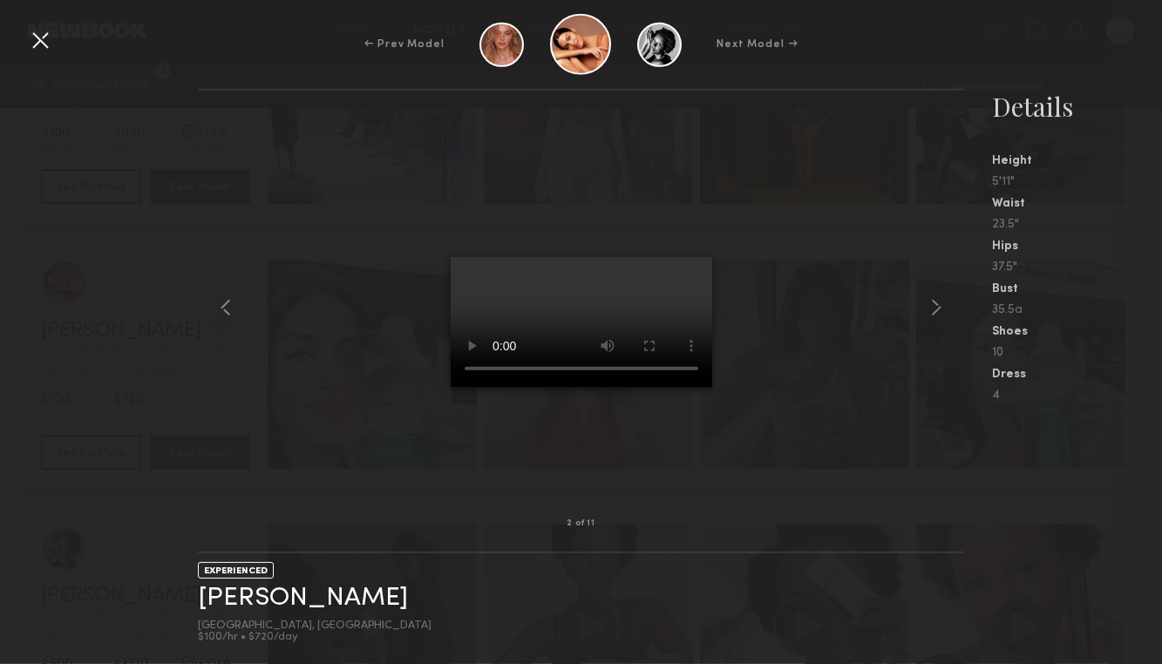
click at [776, 194] on div at bounding box center [581, 307] width 767 height 377
click at [43, 43] on div at bounding box center [40, 40] width 28 height 28
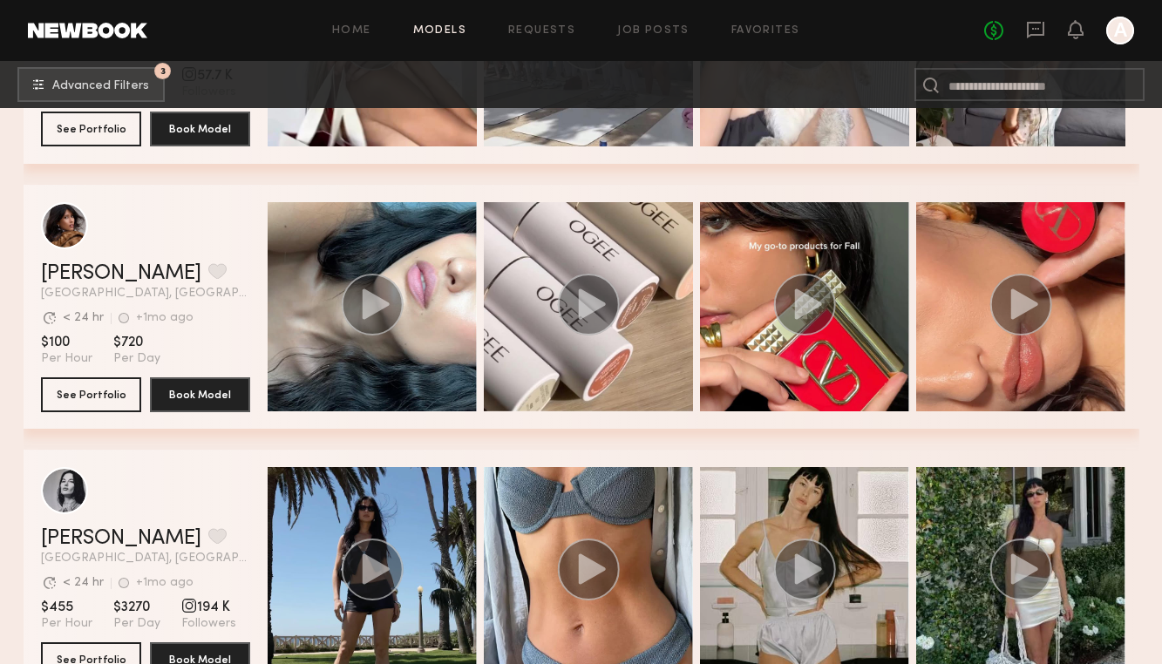
scroll to position [2073, 0]
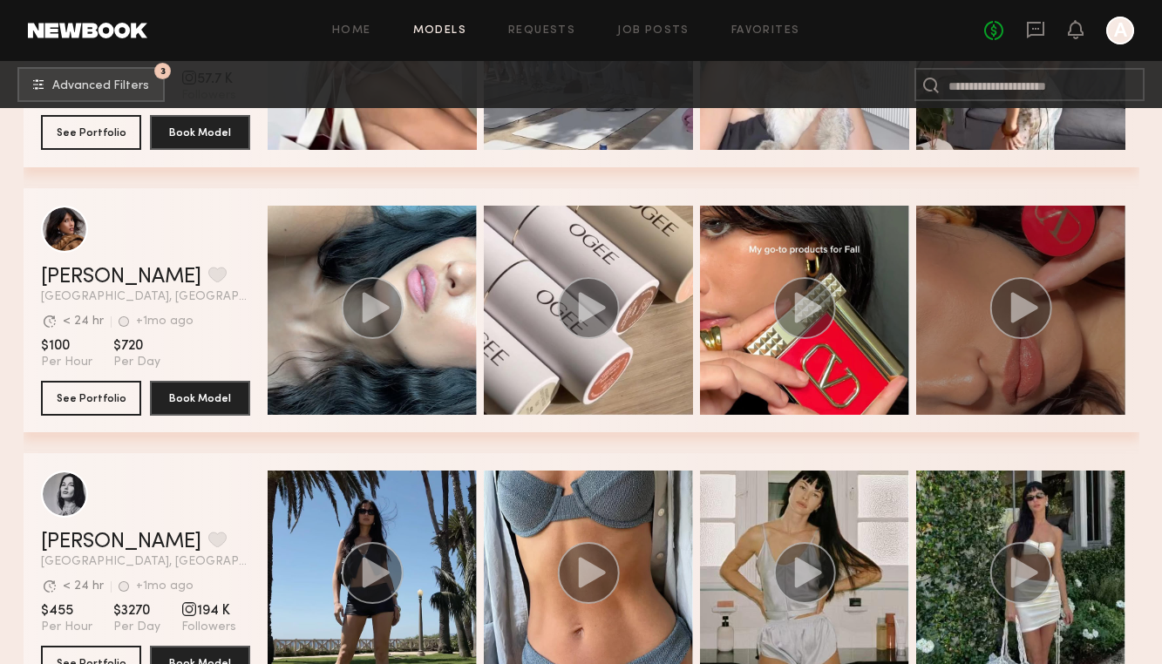
click at [967, 243] on div "grid" at bounding box center [1020, 310] width 209 height 209
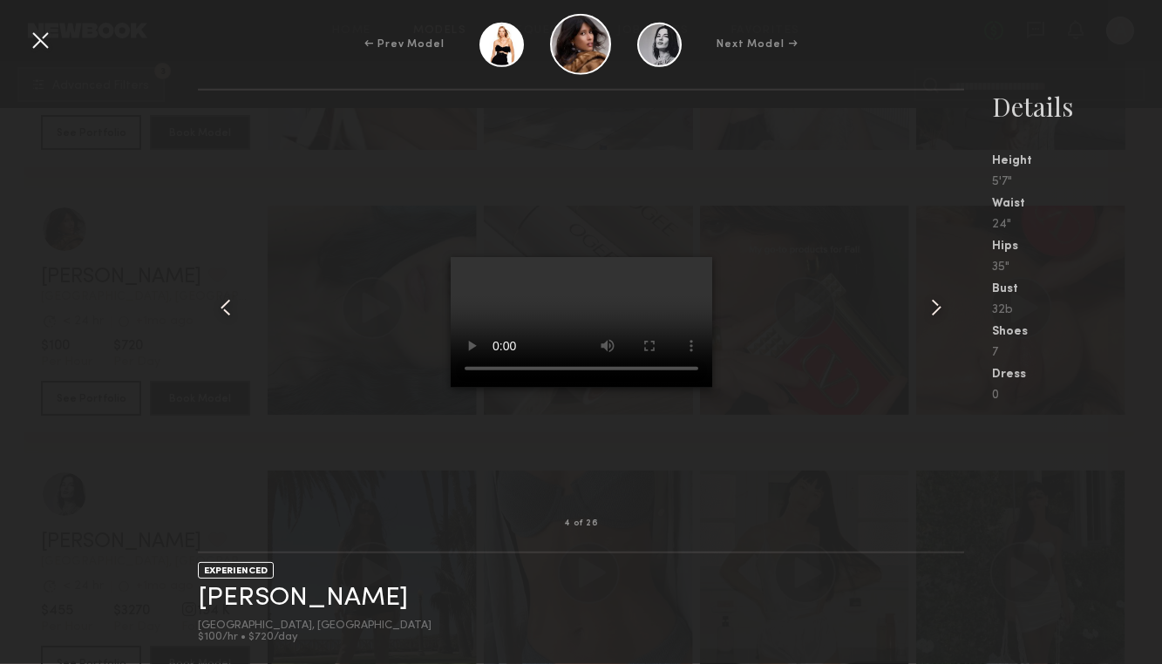
click at [794, 227] on div at bounding box center [581, 307] width 767 height 377
click at [42, 48] on div at bounding box center [40, 40] width 28 height 28
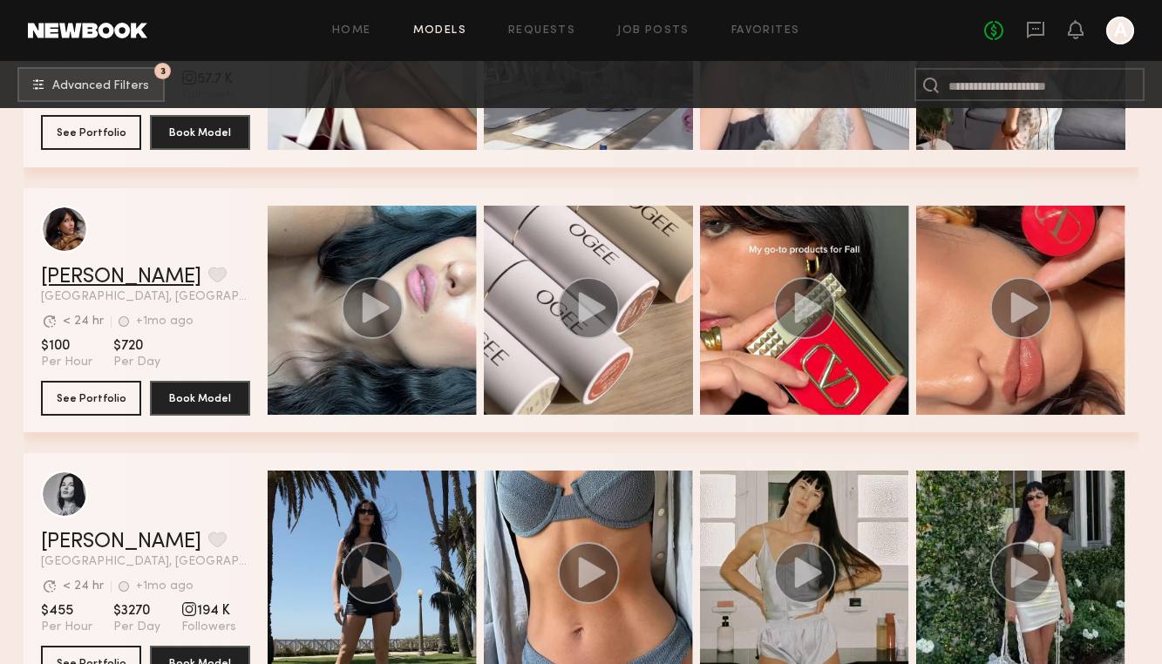
click at [80, 275] on link "[PERSON_NAME]" at bounding box center [121, 277] width 160 height 21
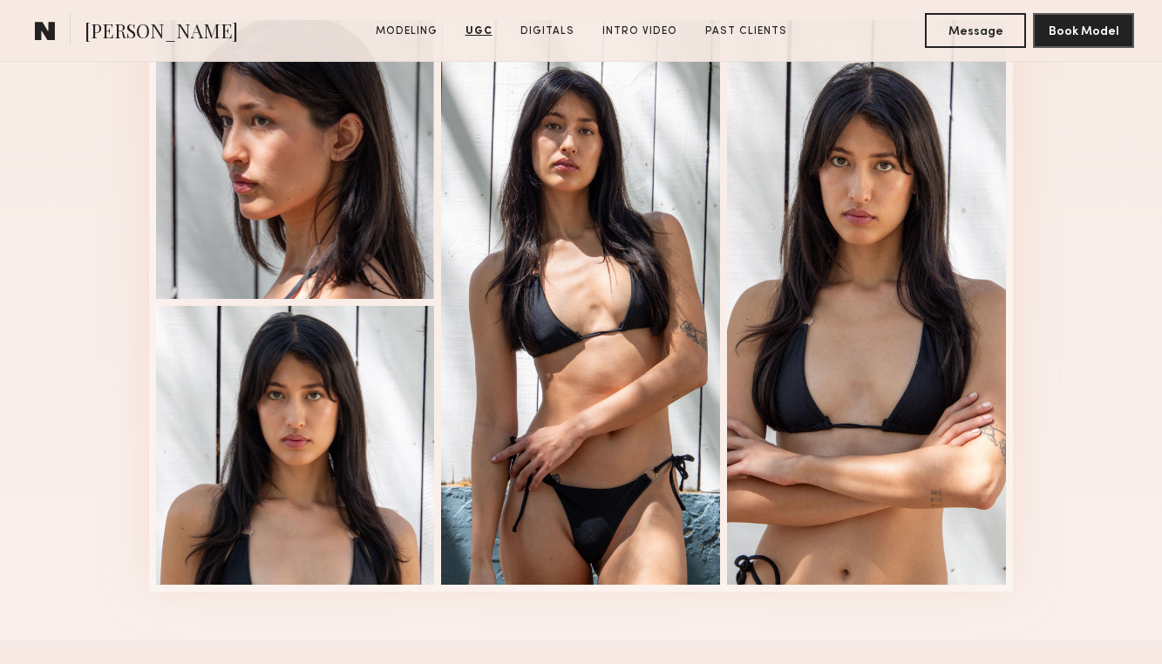
scroll to position [2988, 0]
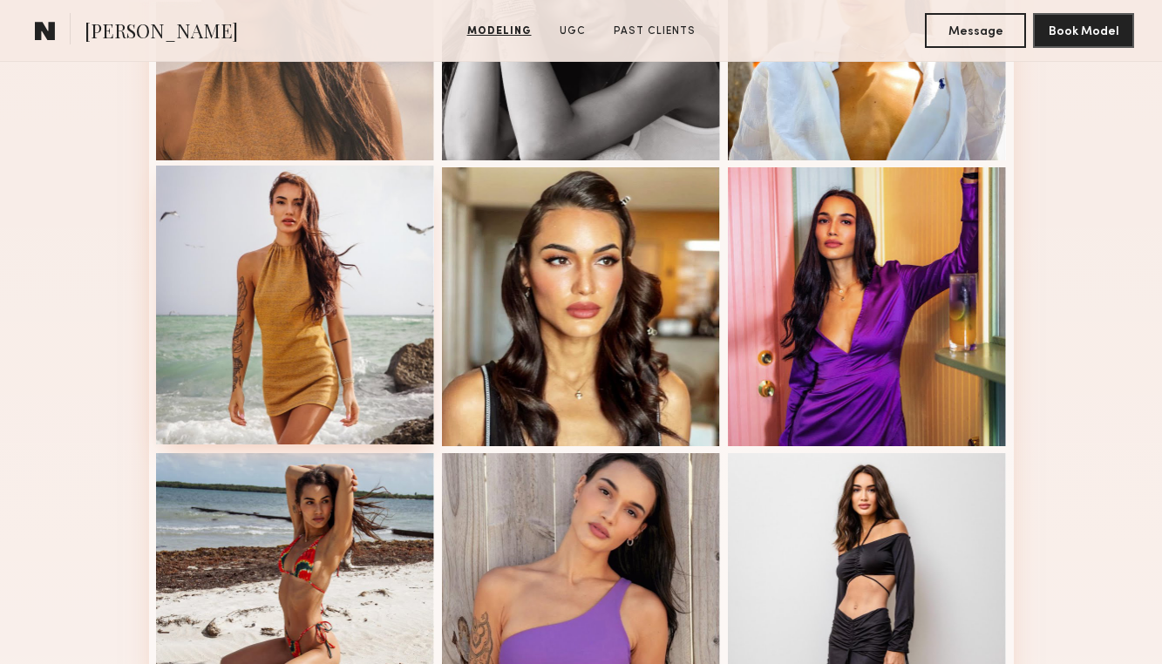
scroll to position [928, 0]
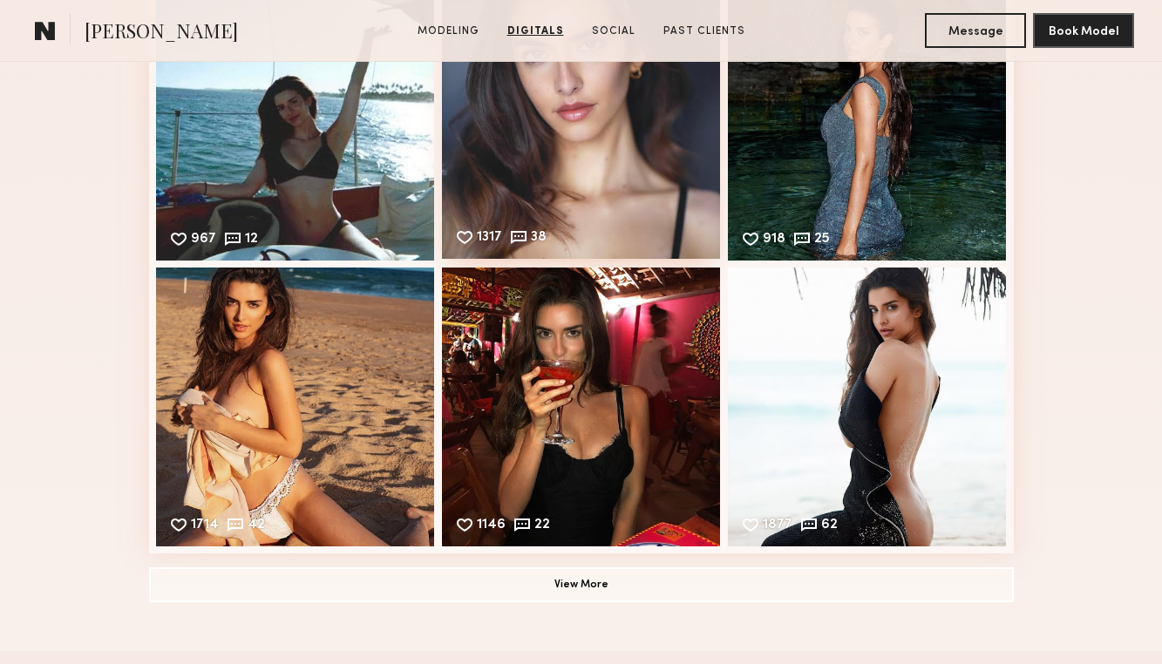
scroll to position [2644, 0]
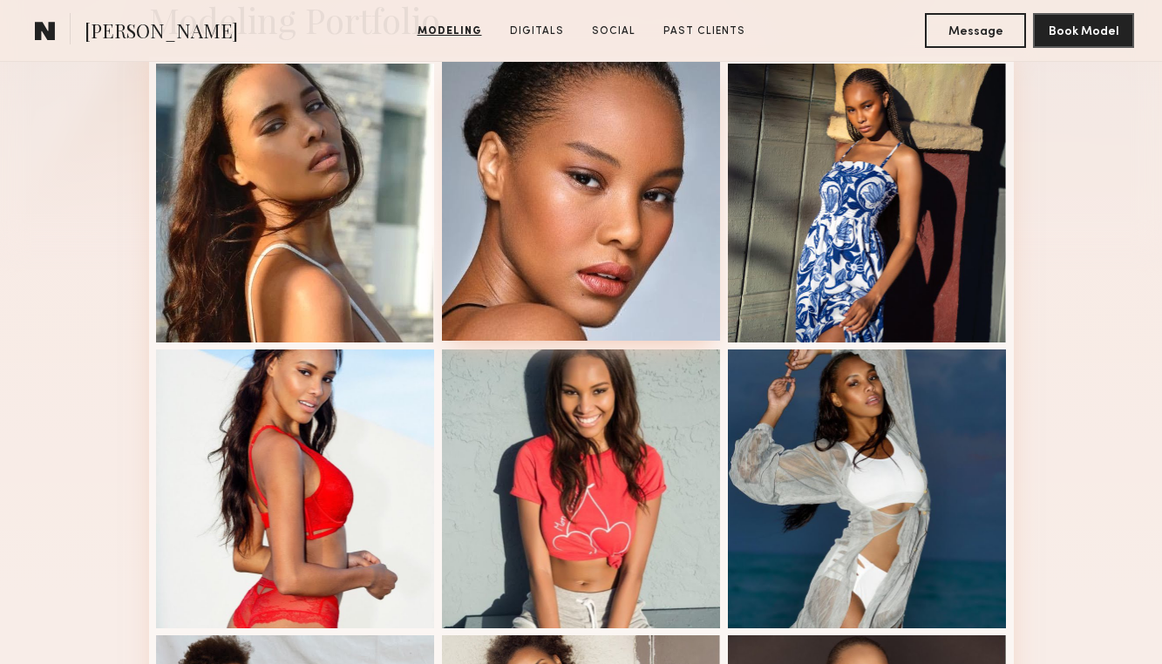
scroll to position [436, 0]
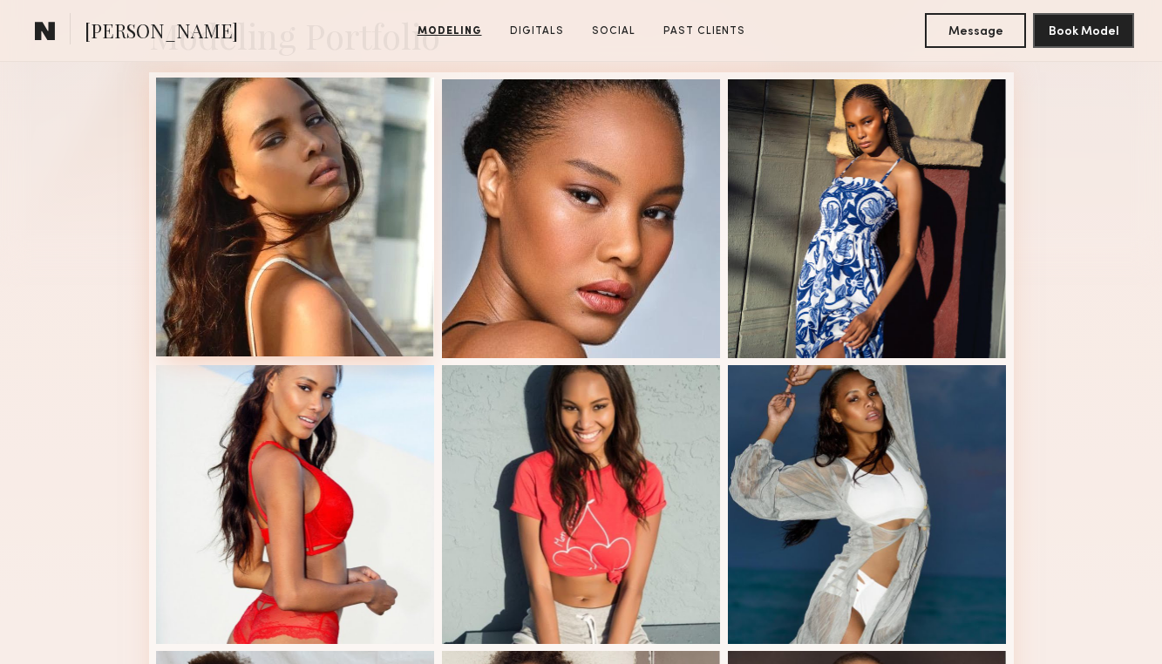
click at [368, 247] on div at bounding box center [295, 217] width 279 height 279
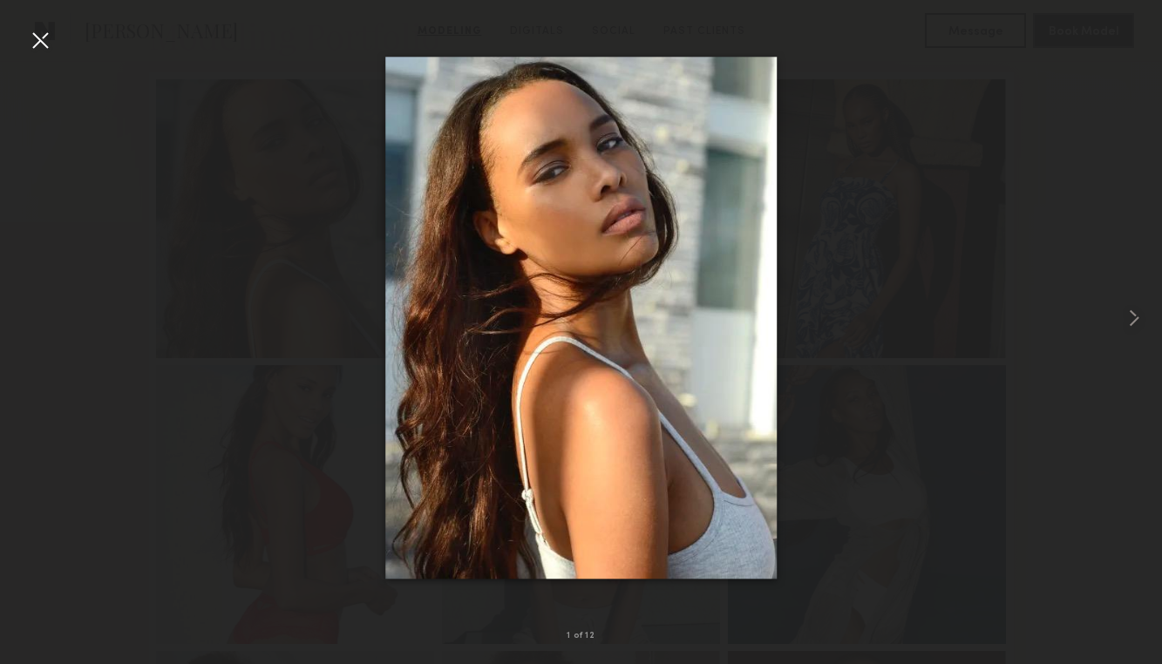
click at [43, 44] on div at bounding box center [40, 40] width 28 height 28
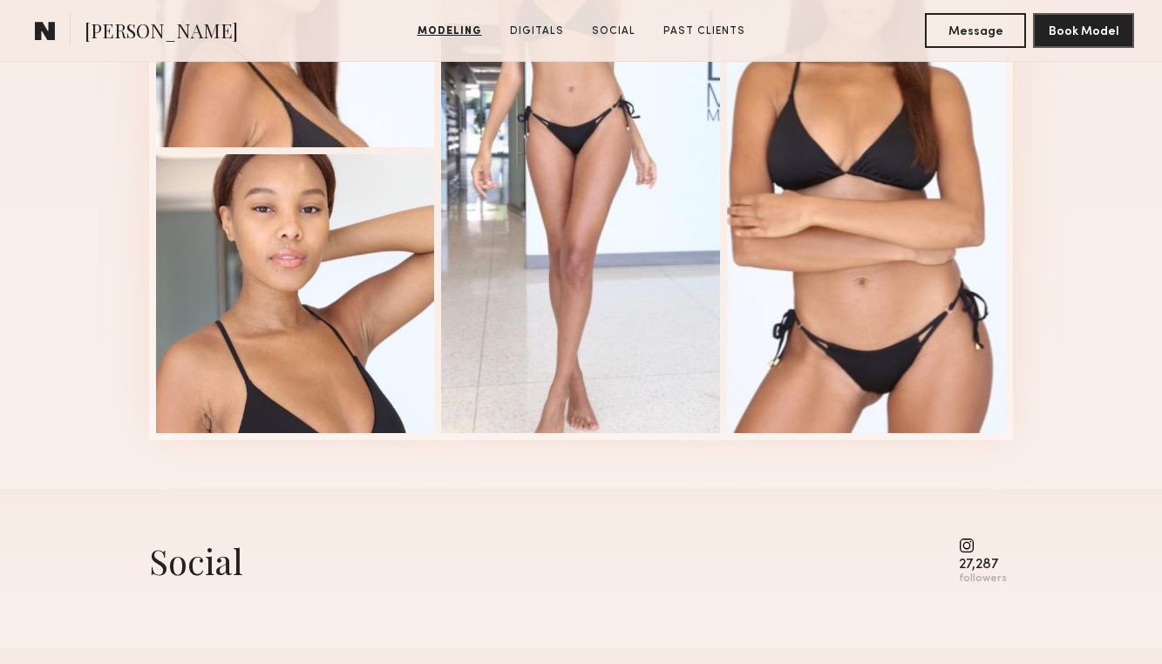
scroll to position [2139, 0]
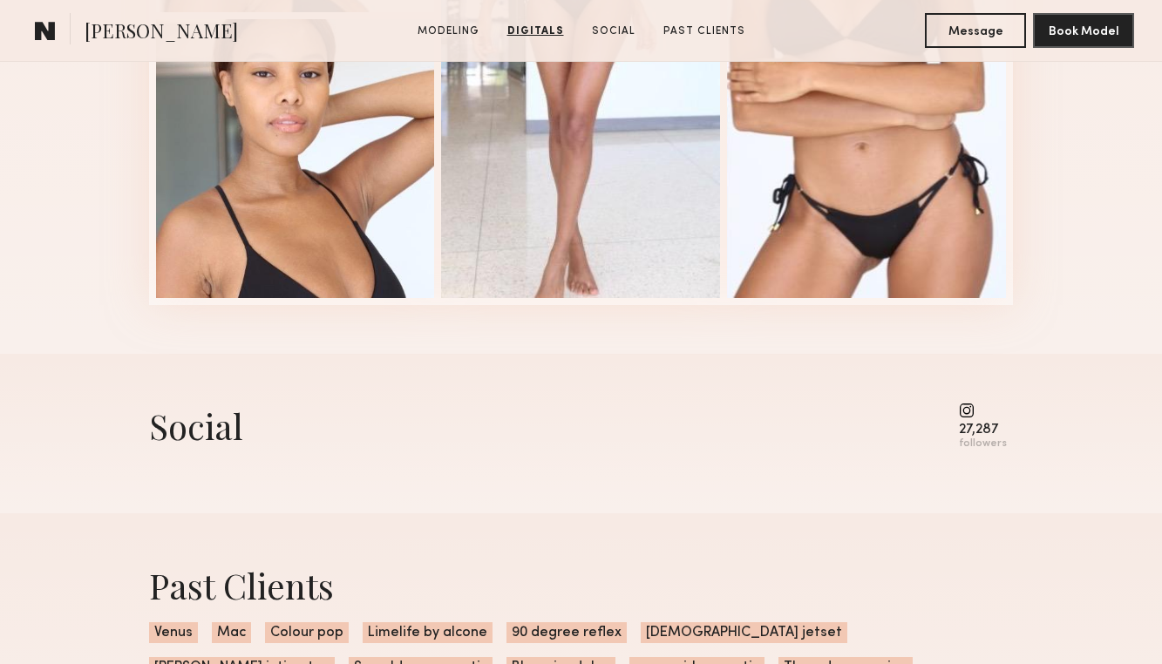
click at [964, 415] on common-icon at bounding box center [983, 411] width 48 height 16
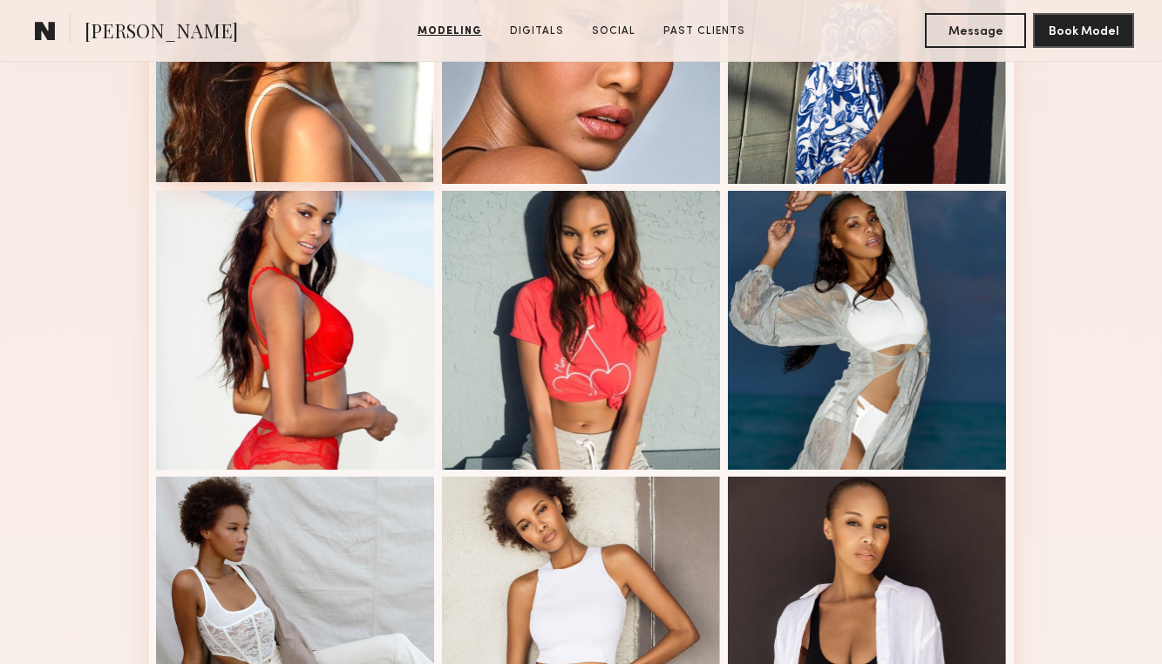
scroll to position [615, 0]
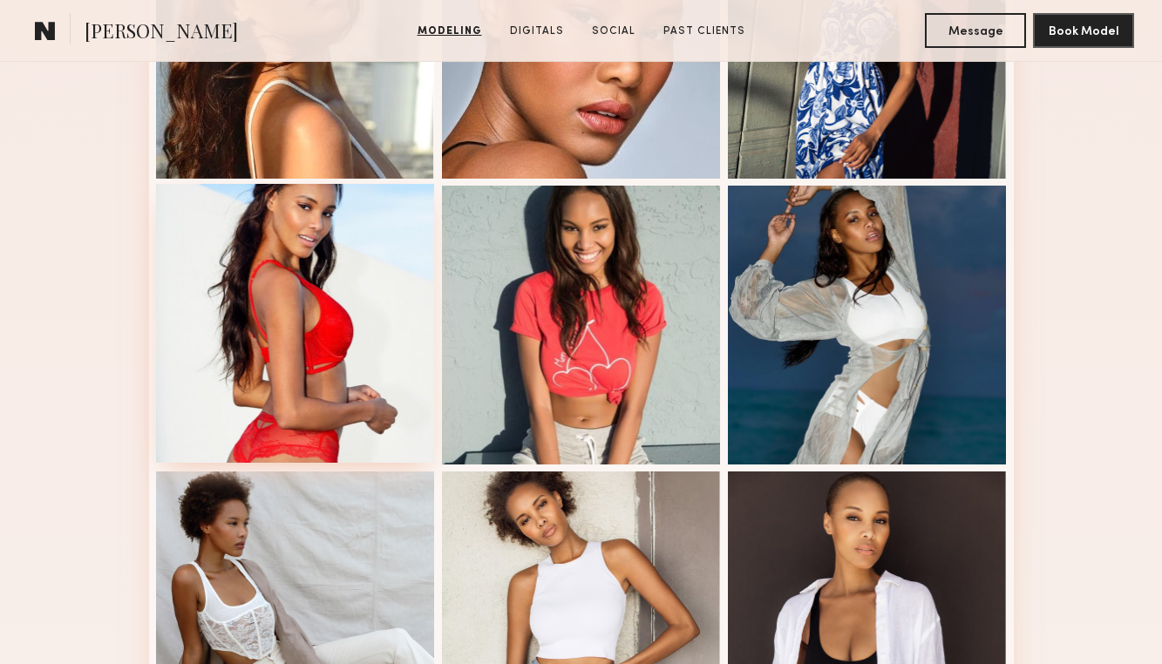
click at [342, 344] on div at bounding box center [295, 323] width 279 height 279
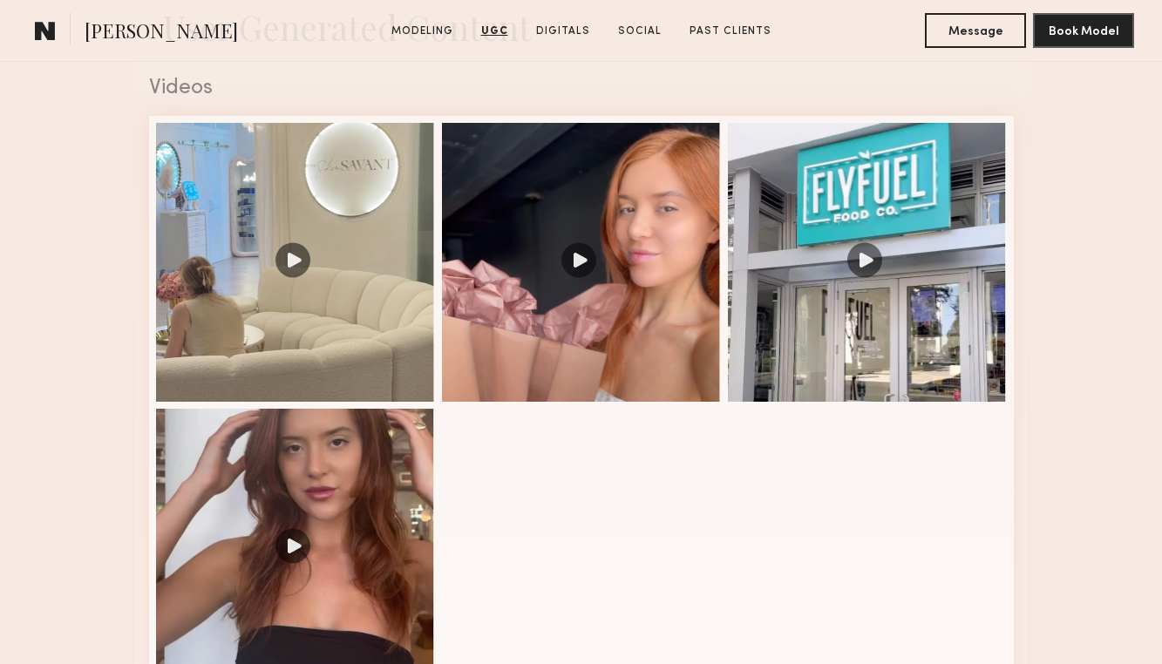
scroll to position [1703, 0]
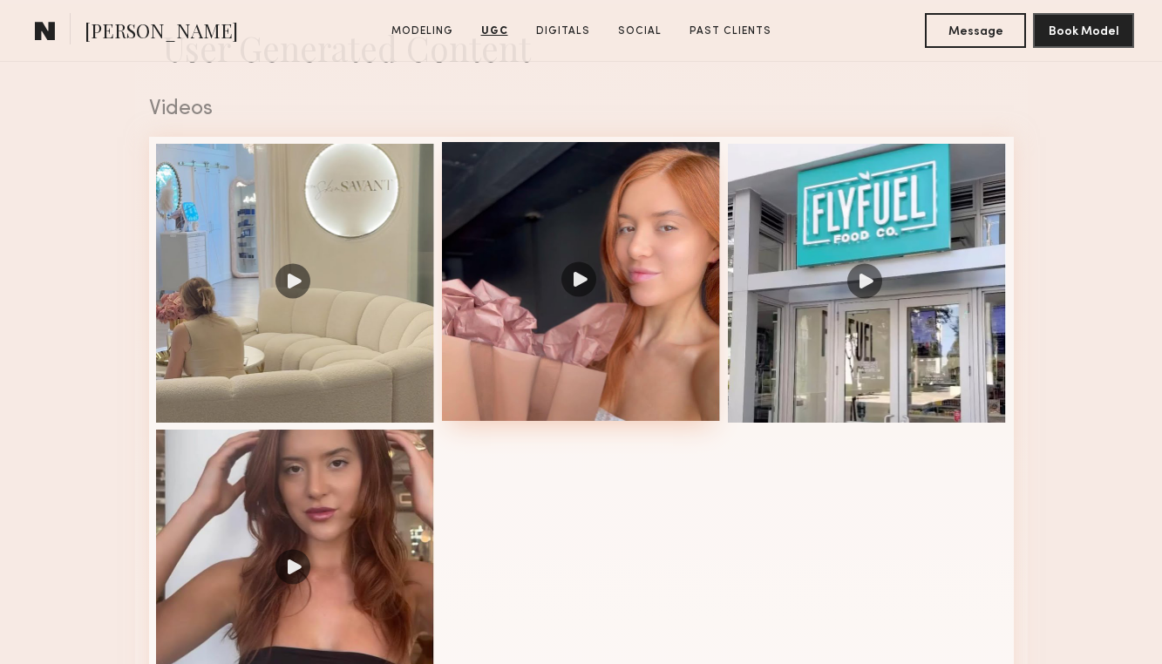
click at [583, 281] on div at bounding box center [581, 281] width 279 height 279
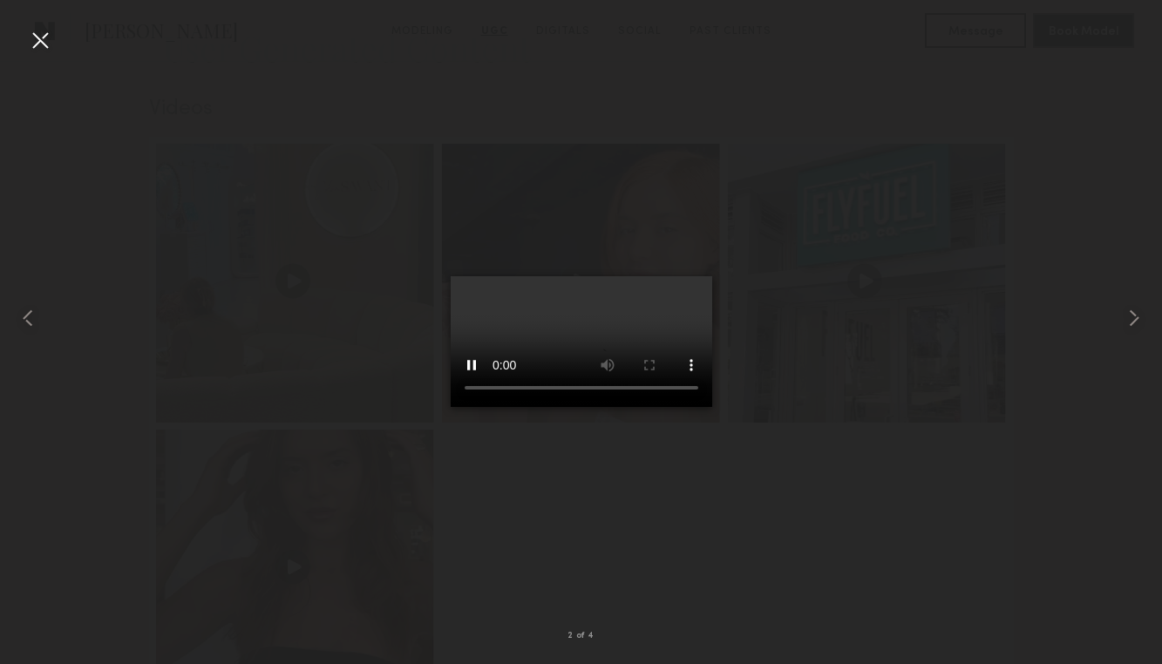
click at [808, 102] on div at bounding box center [581, 318] width 1162 height 580
click at [760, 604] on div at bounding box center [581, 318] width 1162 height 580
click at [837, 97] on div at bounding box center [581, 318] width 1162 height 580
click at [777, 115] on div at bounding box center [581, 318] width 1162 height 580
click at [28, 29] on div at bounding box center [40, 40] width 28 height 28
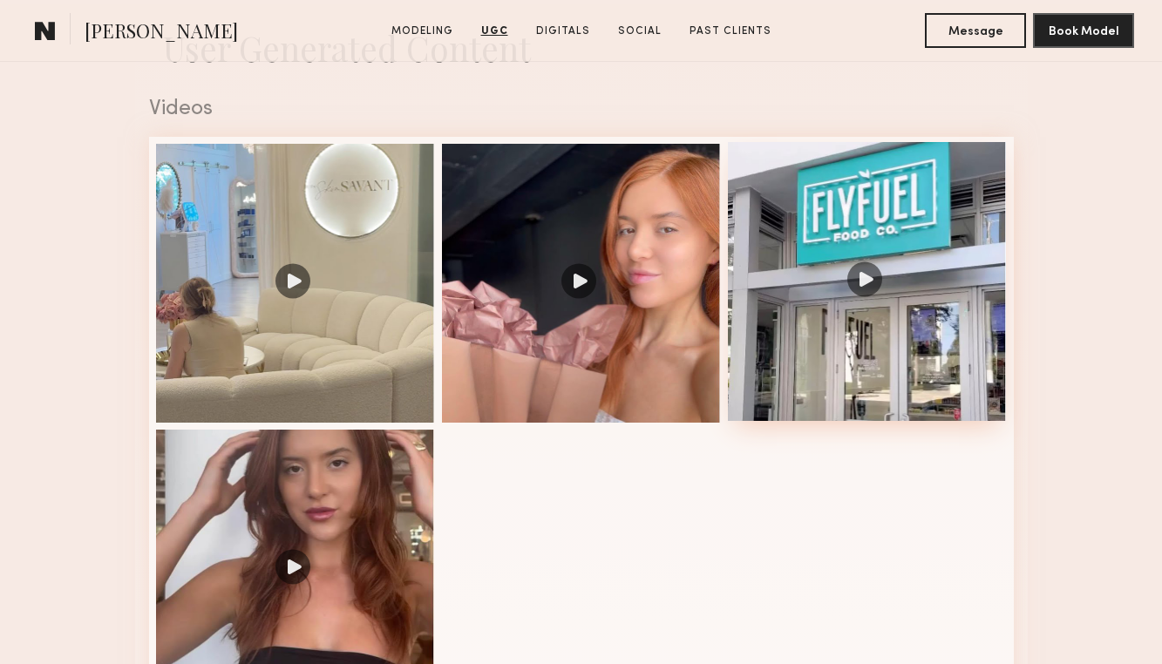
click at [844, 268] on div at bounding box center [867, 281] width 279 height 279
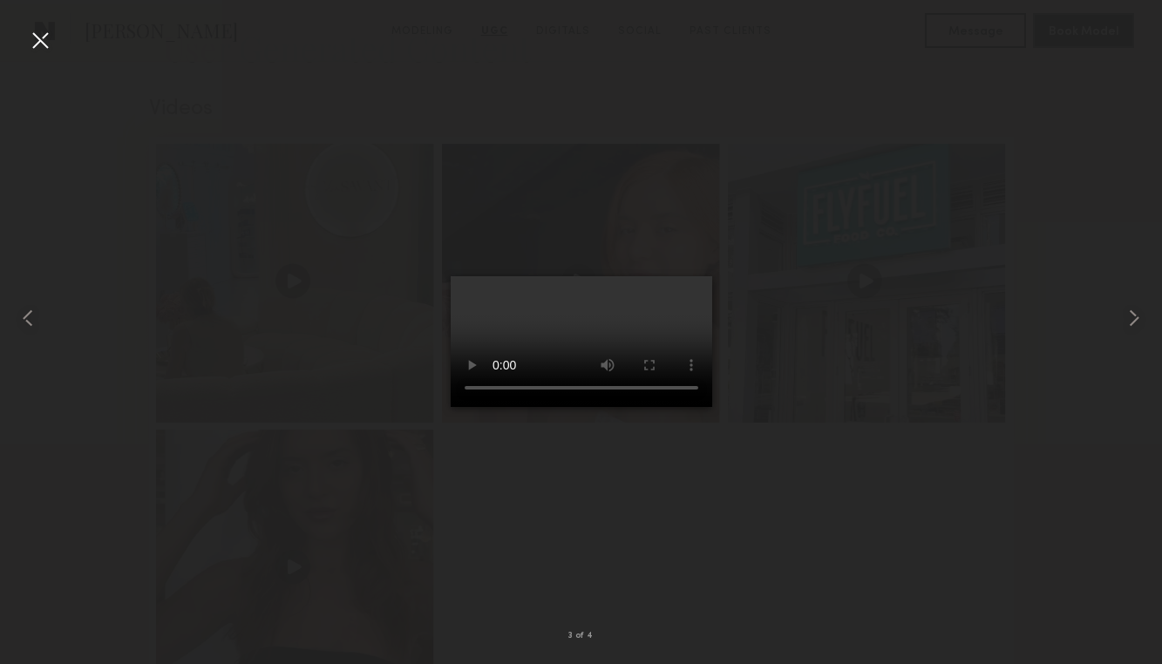
click at [783, 530] on div at bounding box center [581, 318] width 1162 height 580
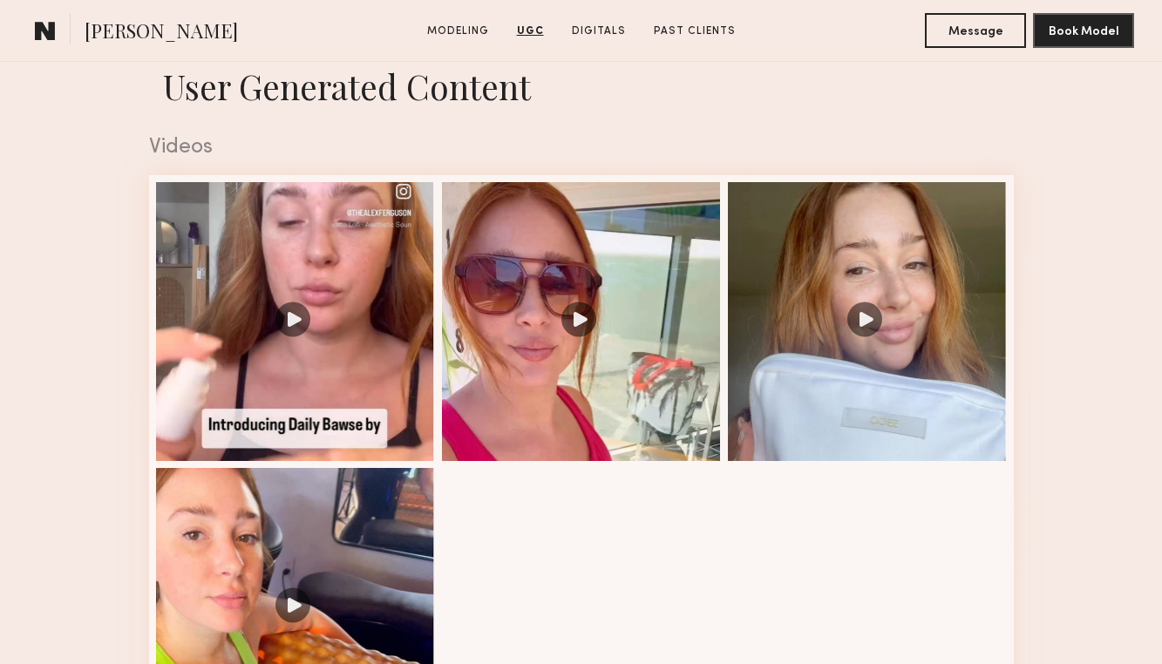
scroll to position [1727, 0]
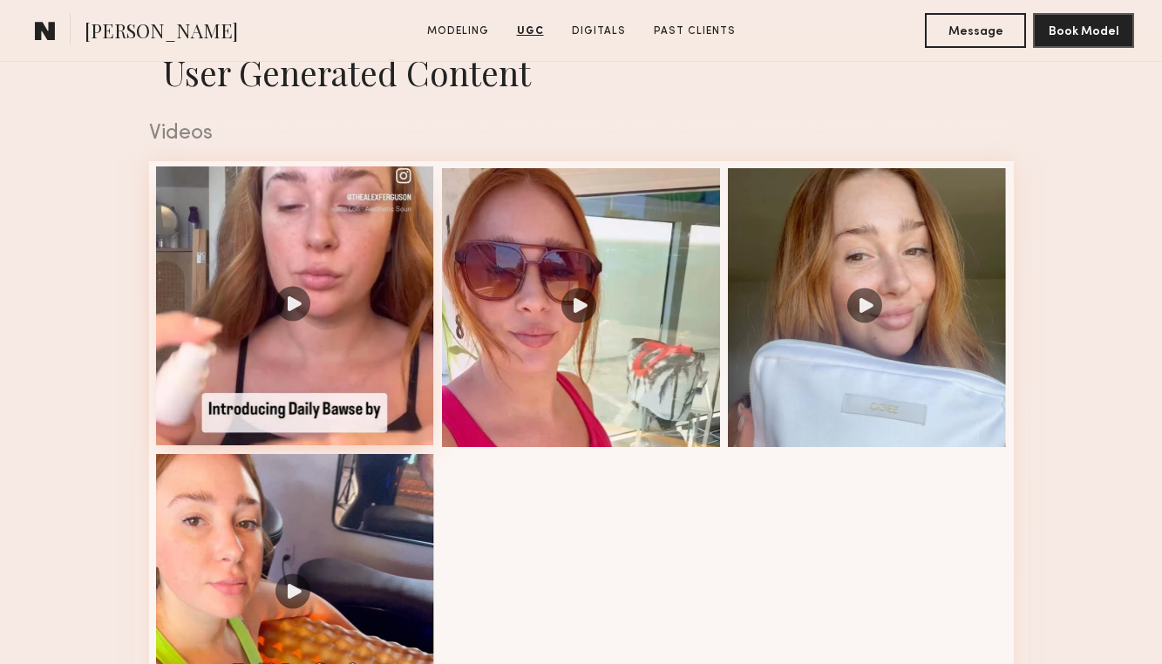
click at [288, 317] on div at bounding box center [295, 305] width 279 height 279
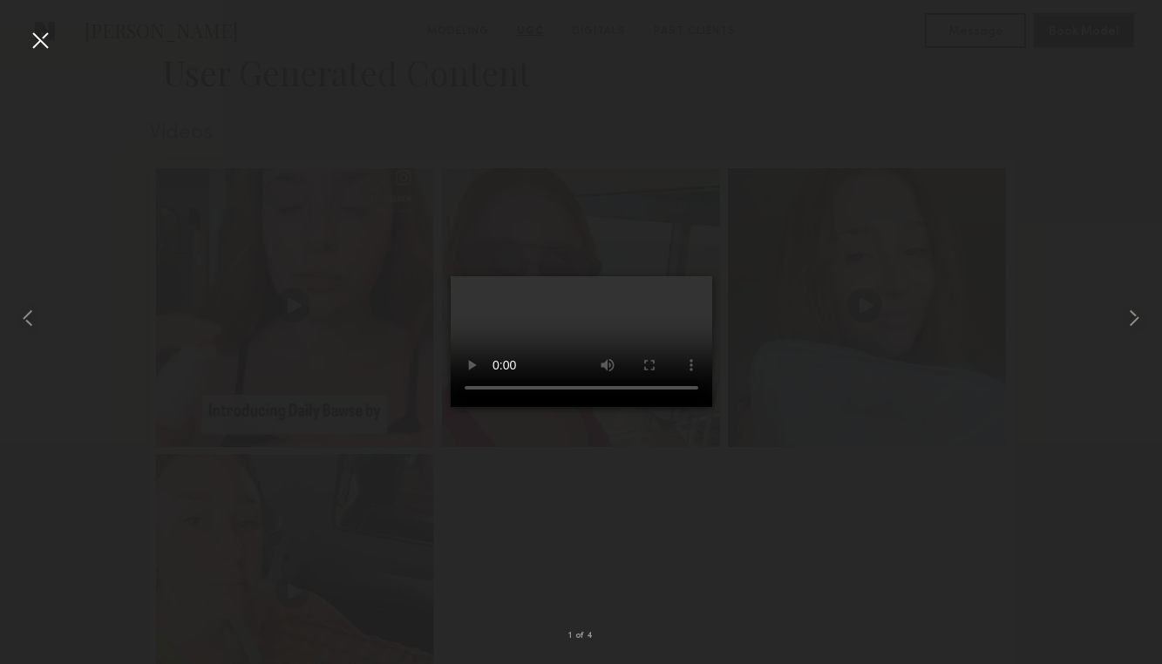
click at [830, 135] on div at bounding box center [581, 318] width 1162 height 580
click at [37, 41] on div at bounding box center [40, 40] width 28 height 28
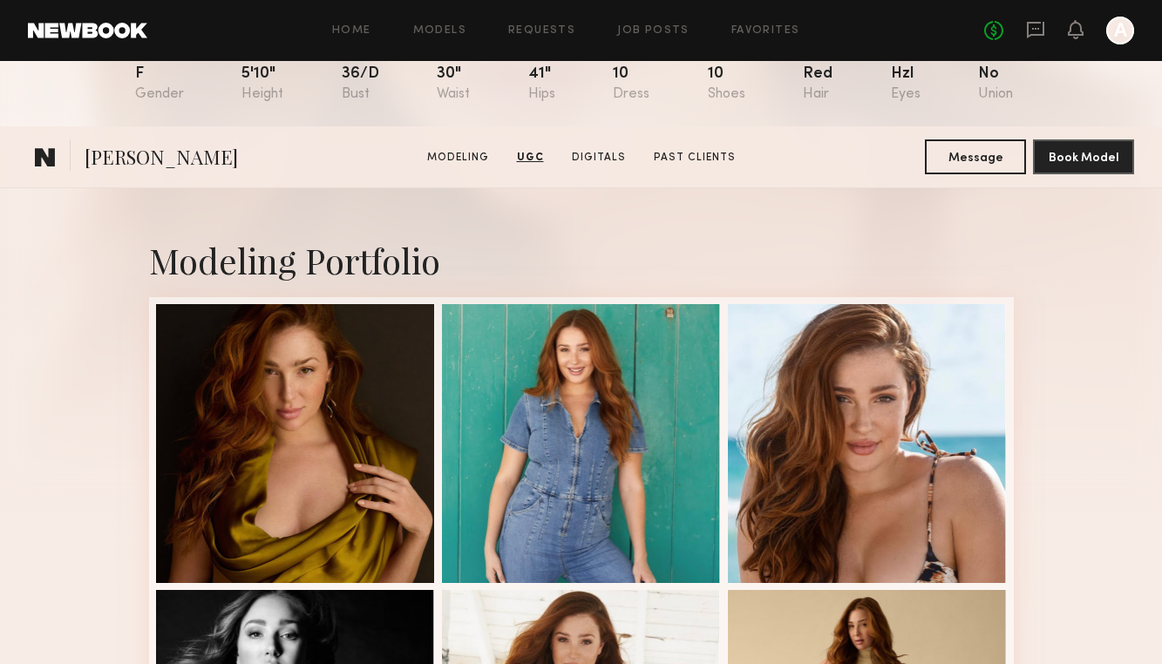
scroll to position [0, 0]
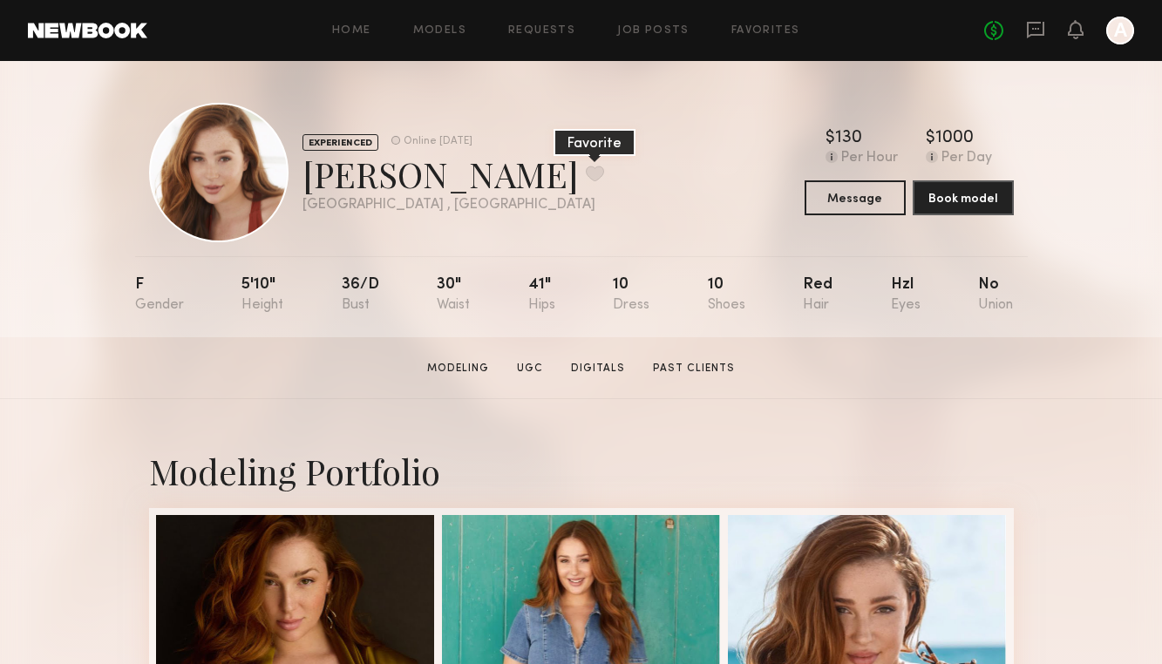
click at [586, 168] on button at bounding box center [595, 174] width 18 height 16
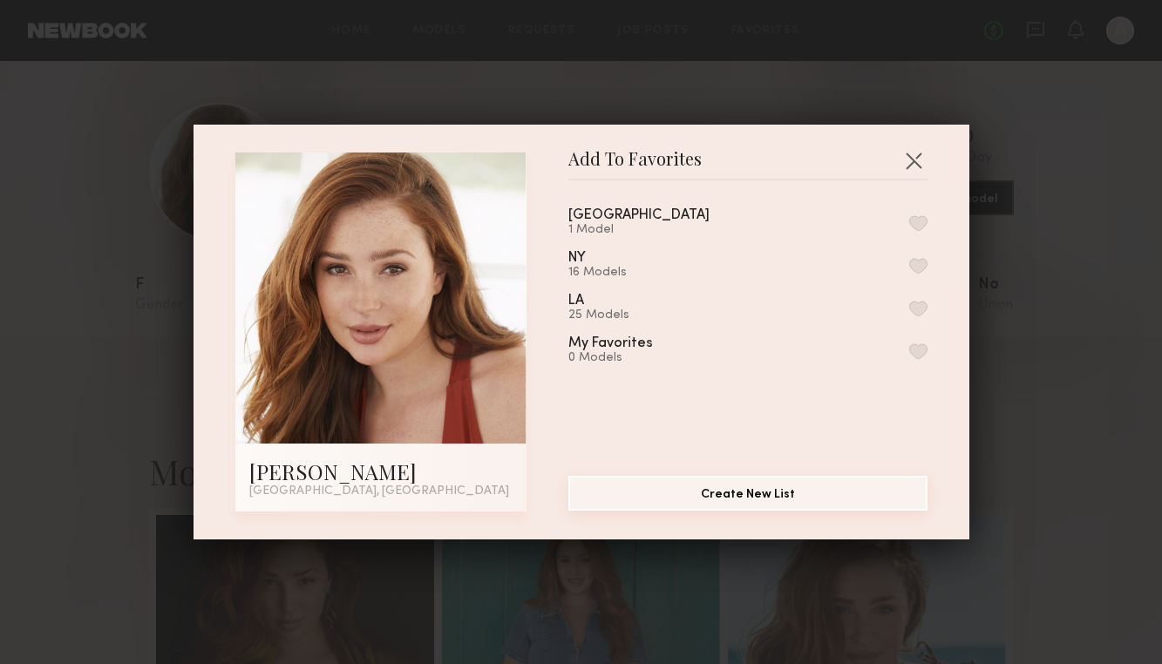
click at [702, 499] on button "Create New List" at bounding box center [747, 493] width 359 height 35
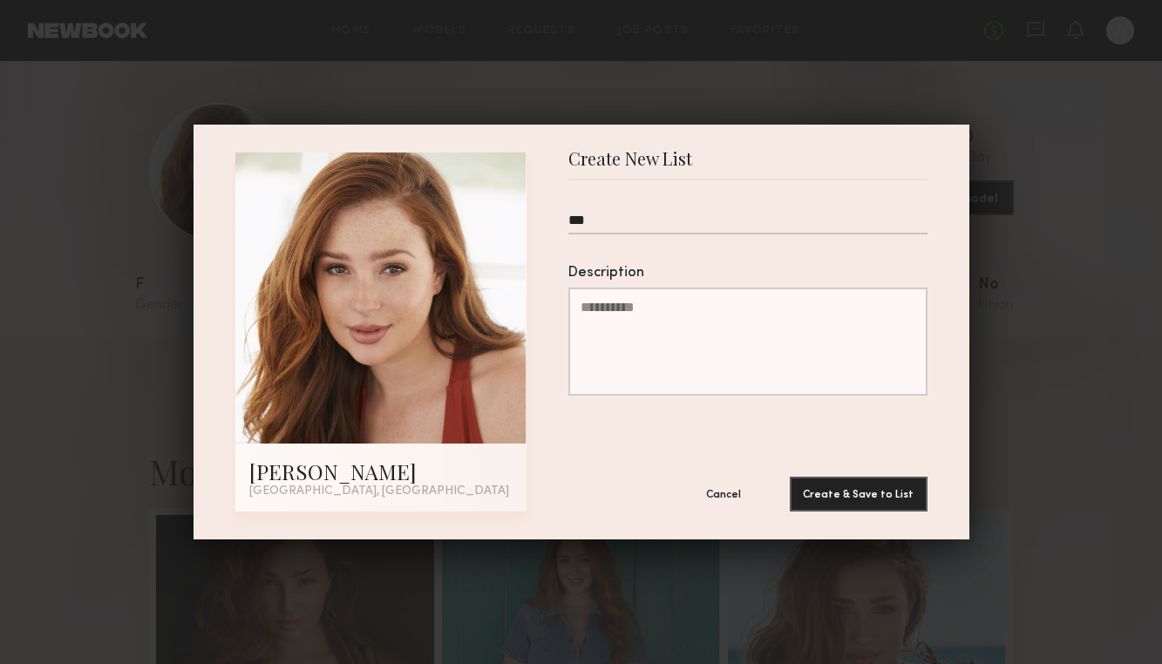
type input "***"
click at [790, 477] on button "Create & Save to List" at bounding box center [859, 494] width 138 height 35
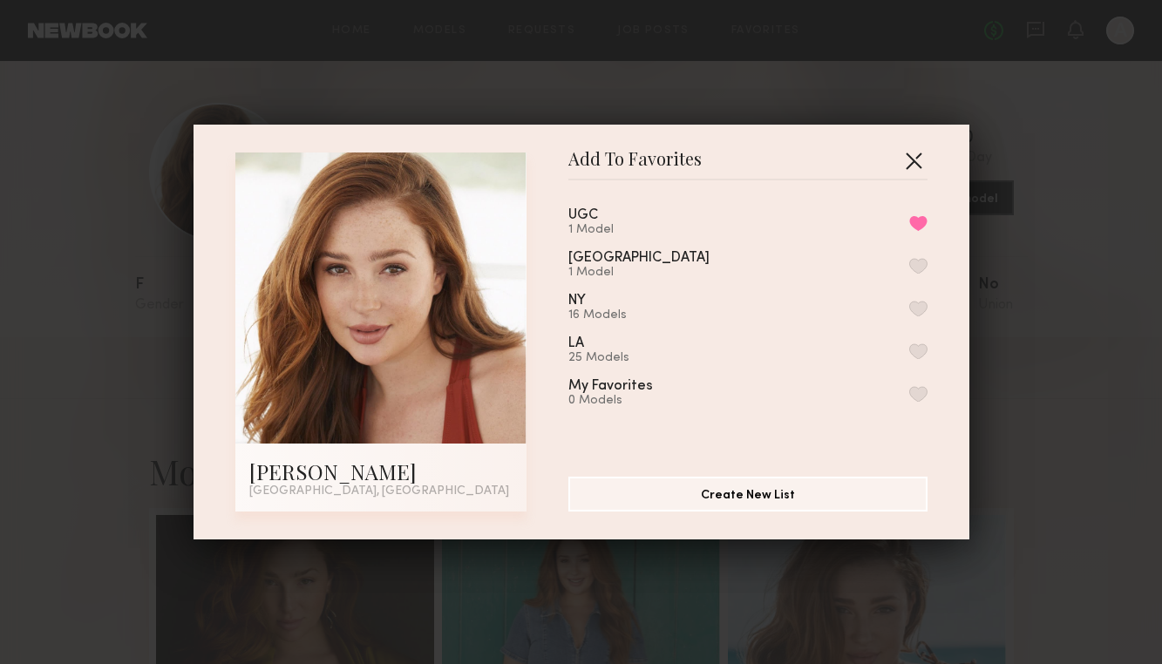
click at [900, 158] on button "button" at bounding box center [913, 160] width 28 height 28
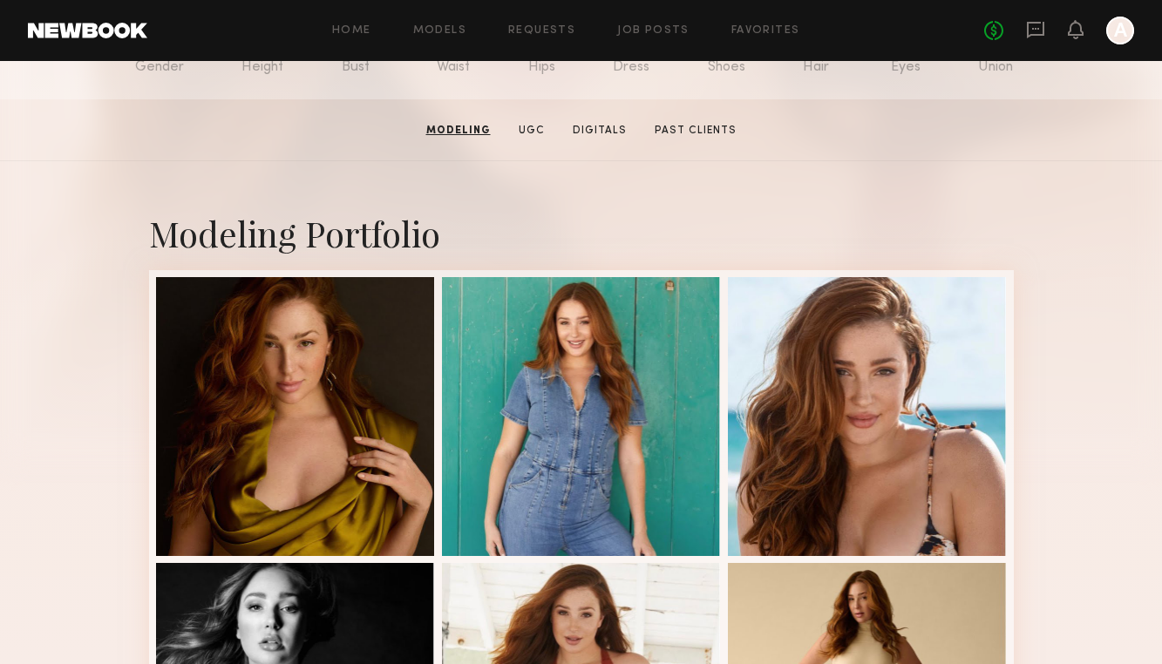
scroll to position [72, 0]
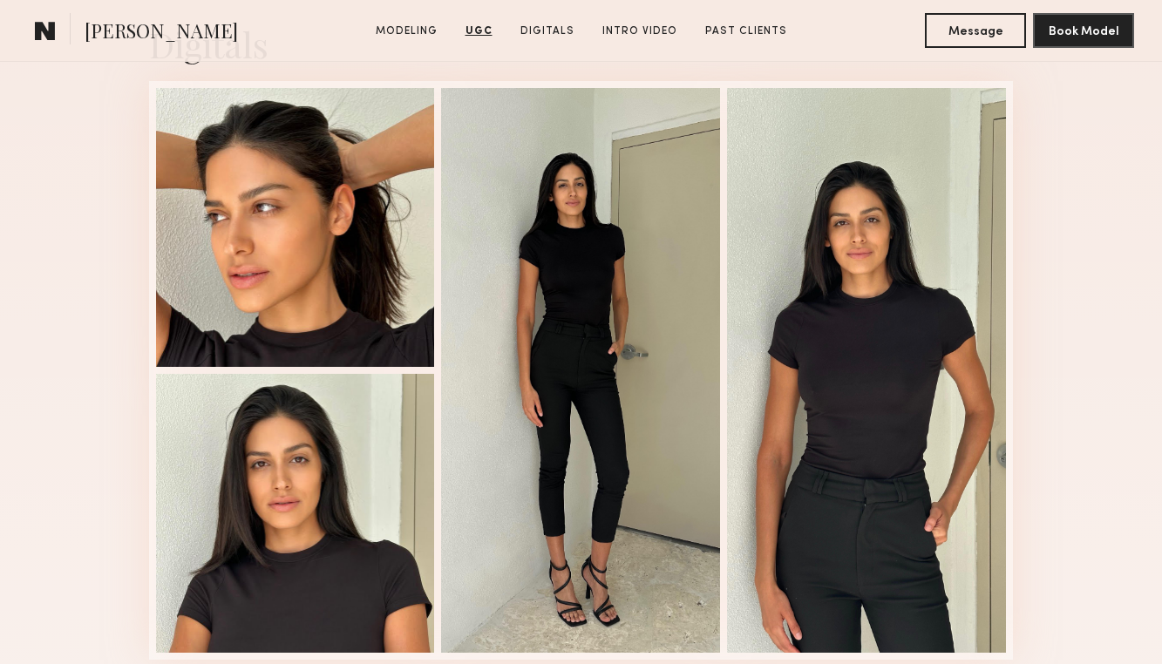
scroll to position [2021, 0]
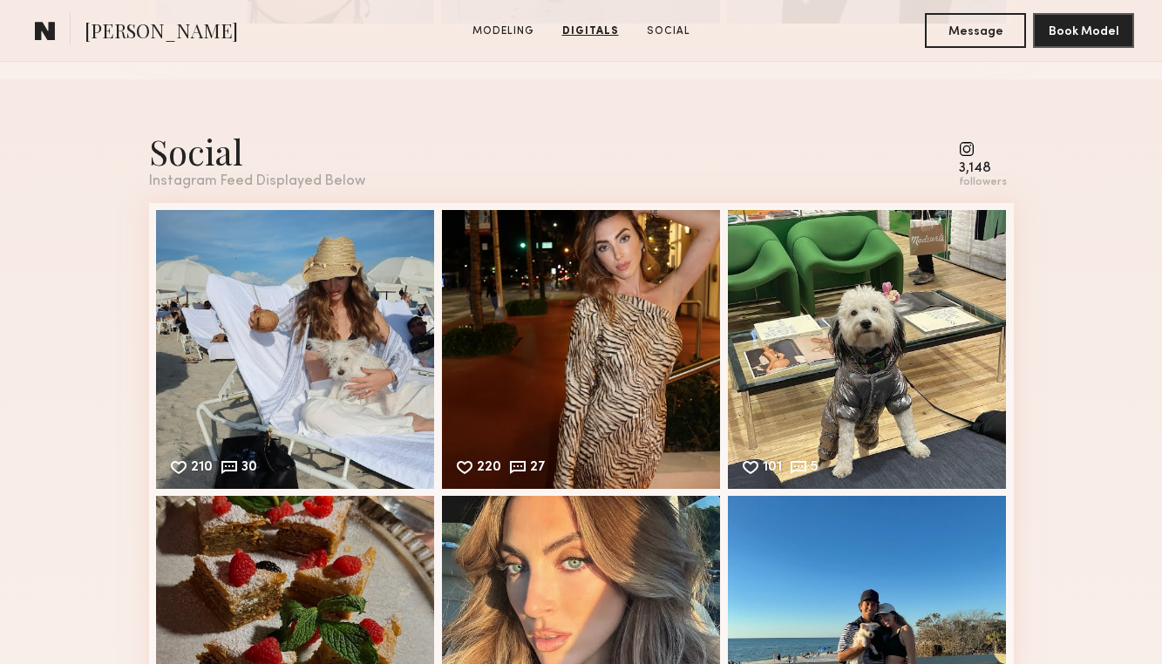
scroll to position [2417, 0]
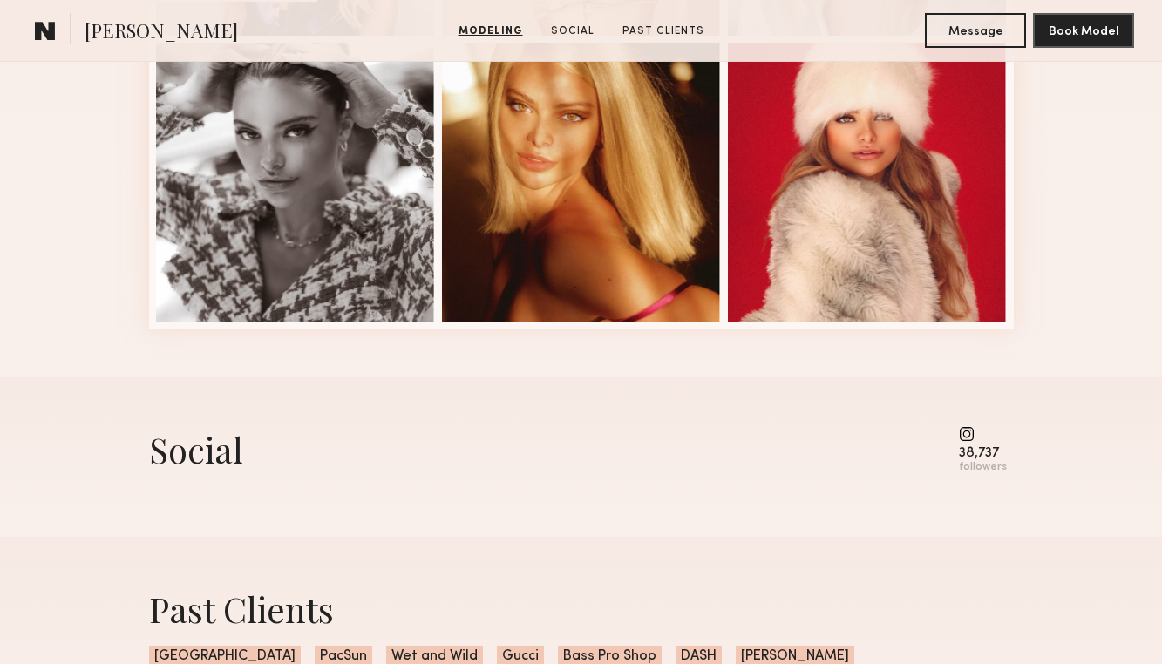
scroll to position [1020, 0]
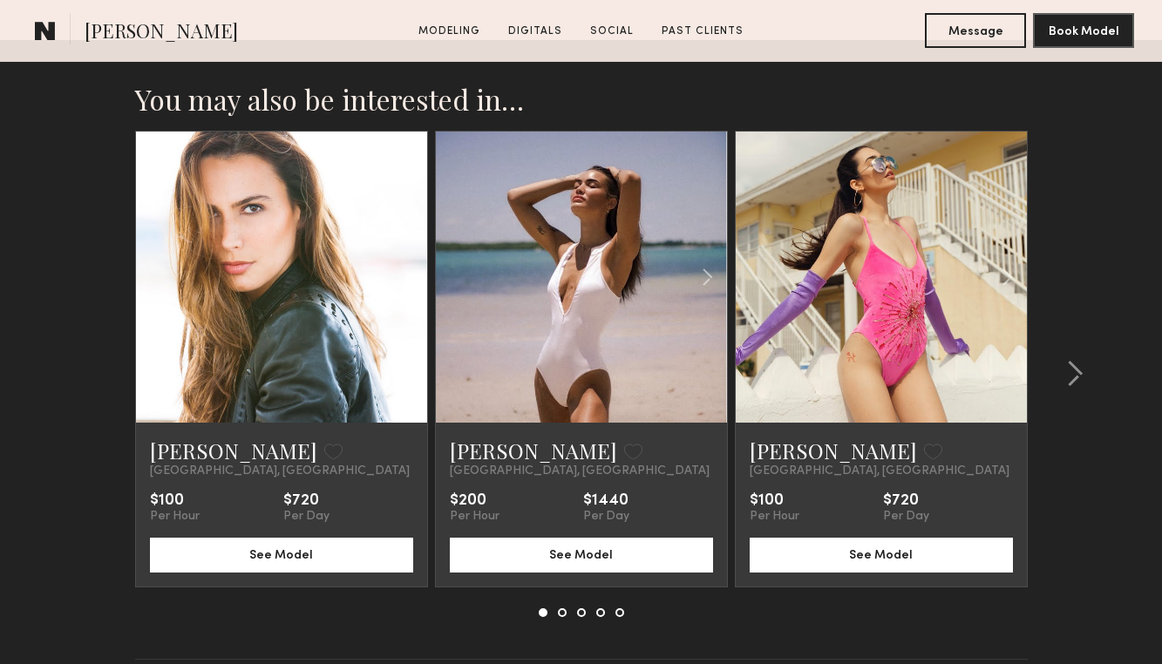
scroll to position [3468, 0]
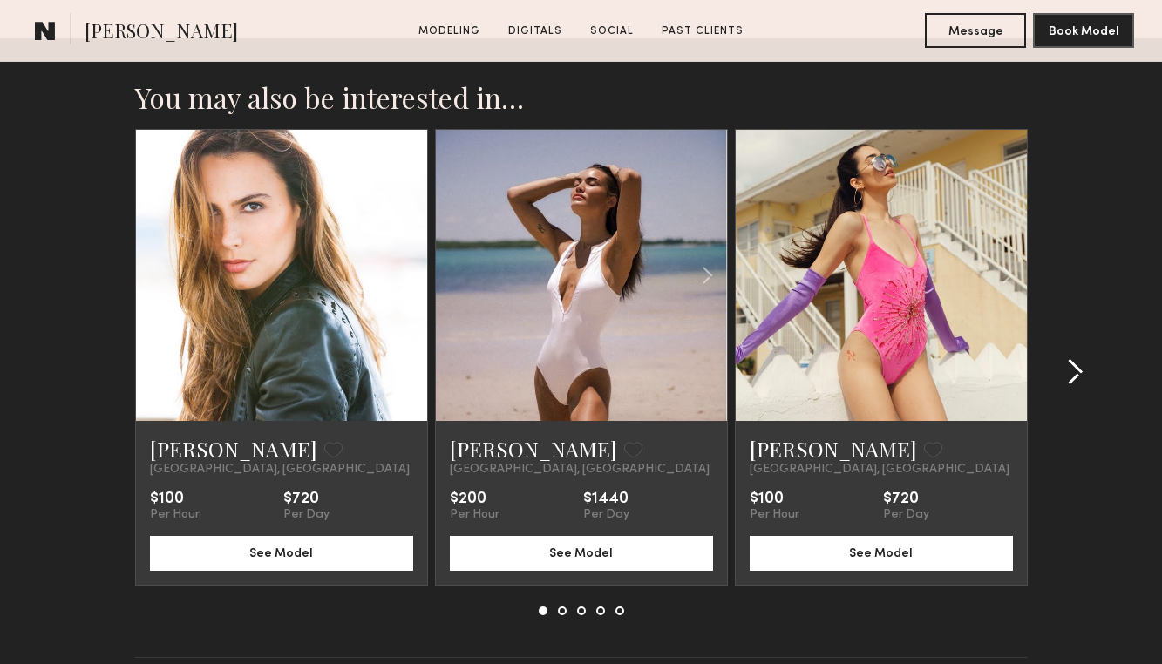
click at [1073, 358] on common-icon at bounding box center [1074, 372] width 17 height 28
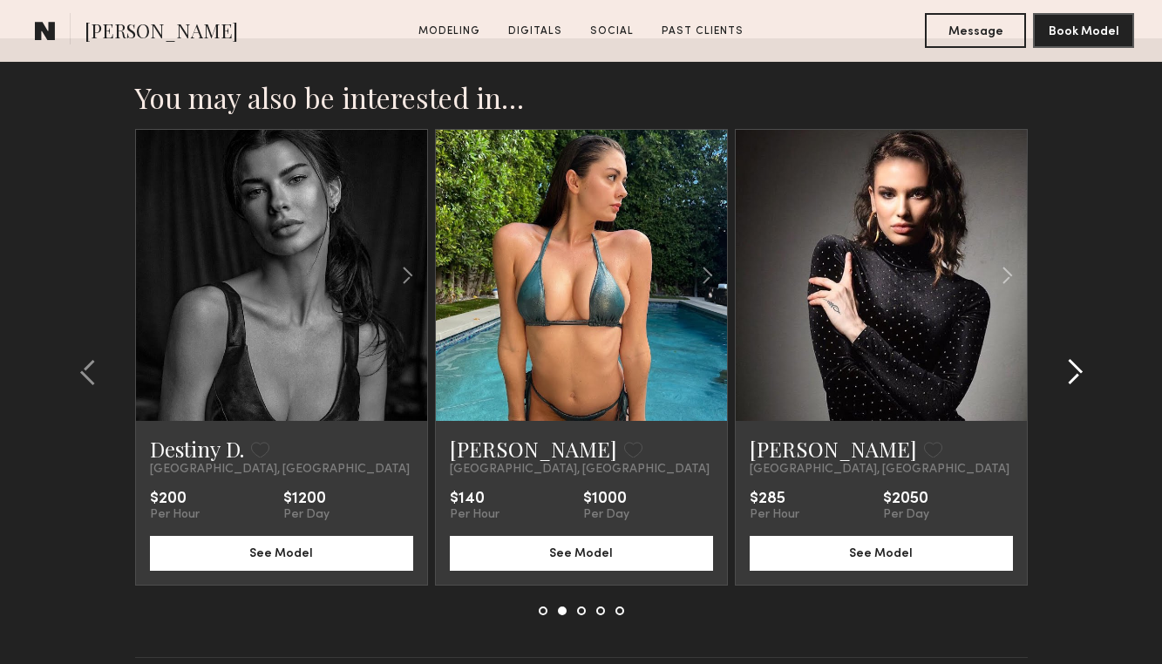
click at [1074, 358] on common-icon at bounding box center [1074, 372] width 17 height 28
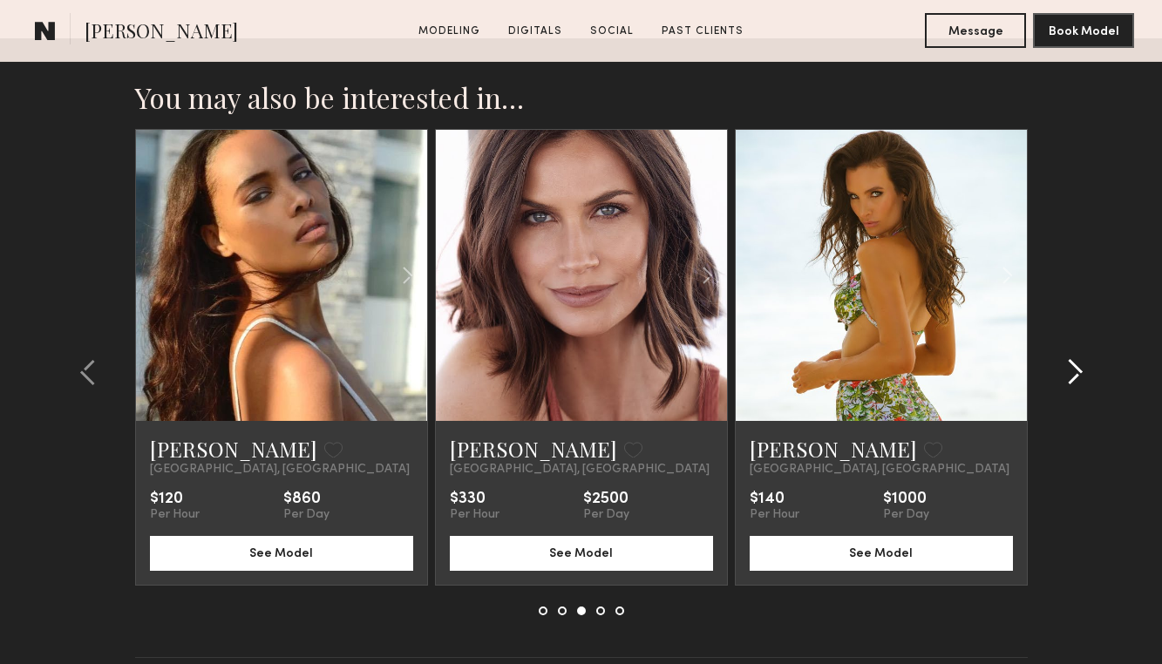
click at [1073, 358] on common-icon at bounding box center [1074, 372] width 17 height 28
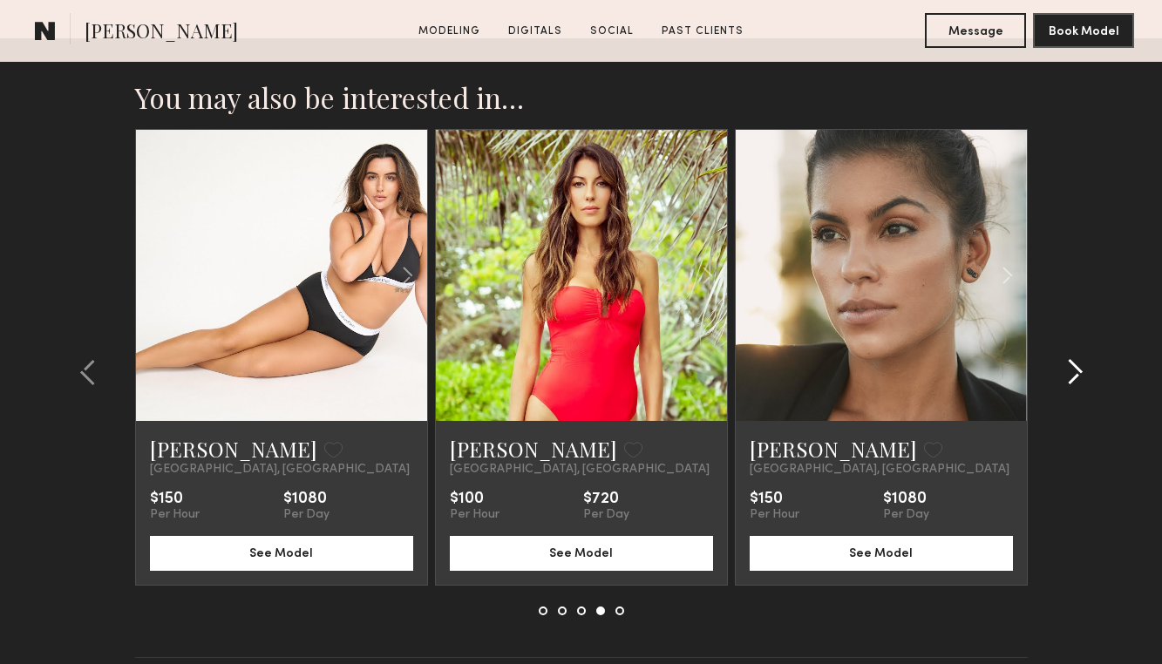
click at [1073, 358] on common-icon at bounding box center [1074, 372] width 17 height 28
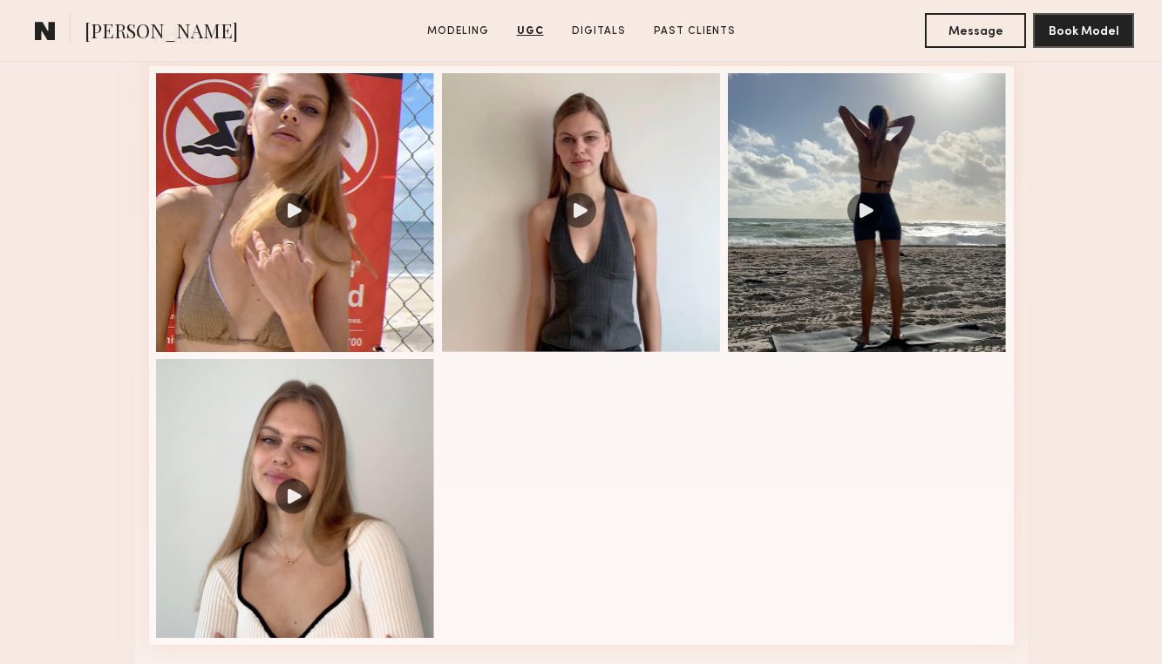
scroll to position [1834, 0]
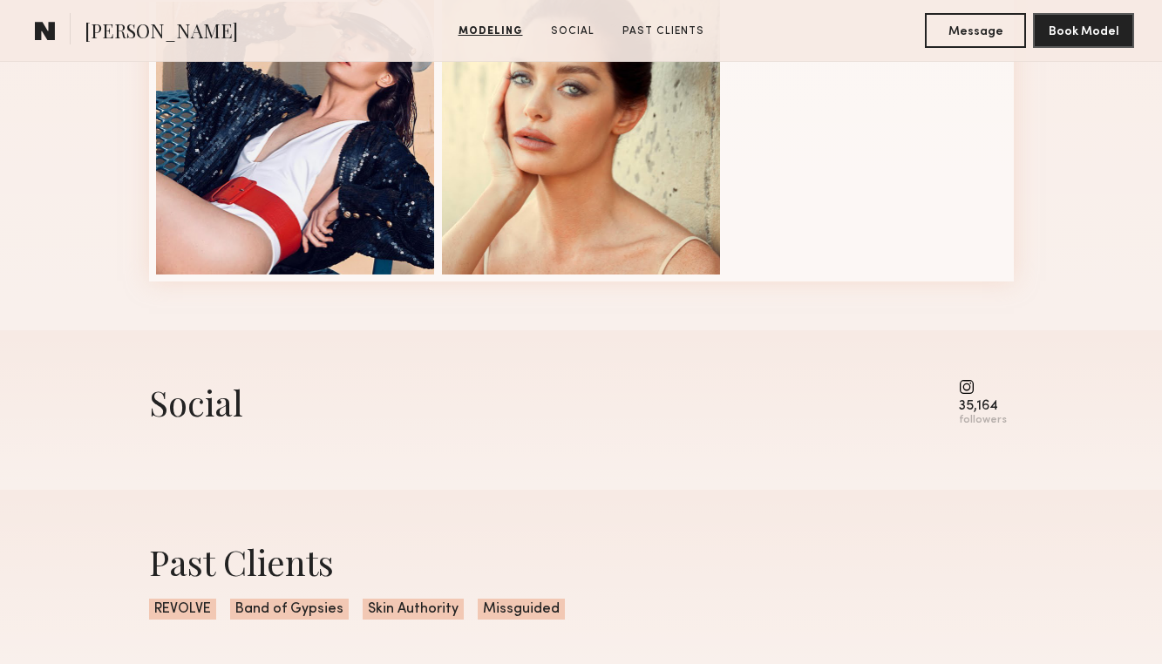
scroll to position [1176, 0]
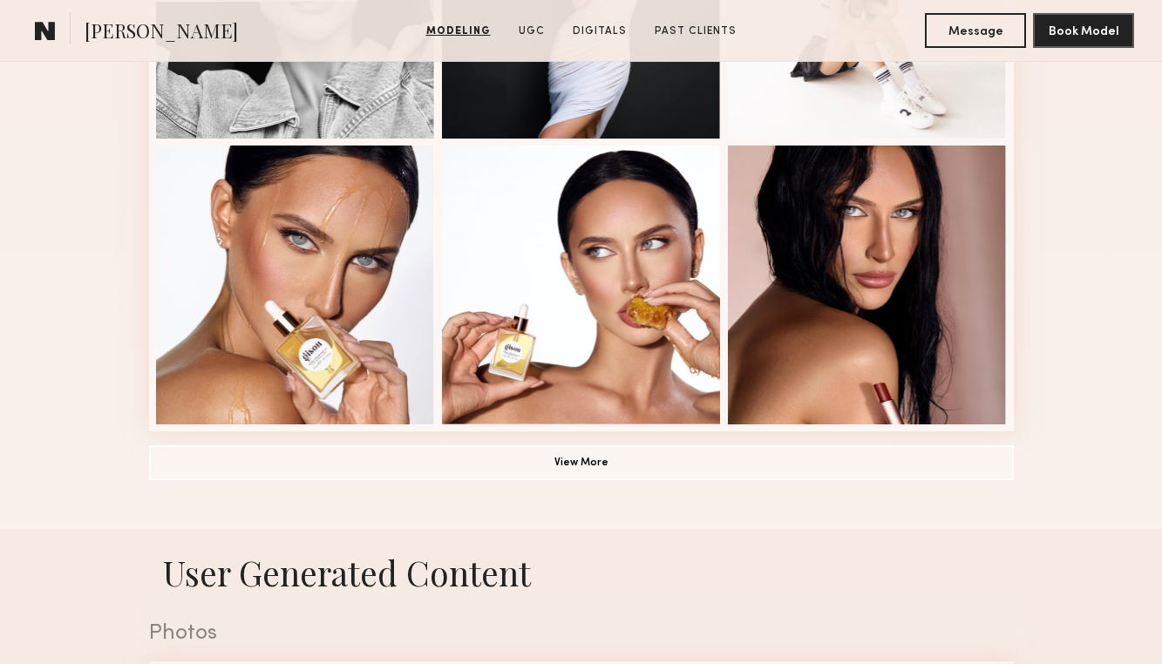
scroll to position [1271, 0]
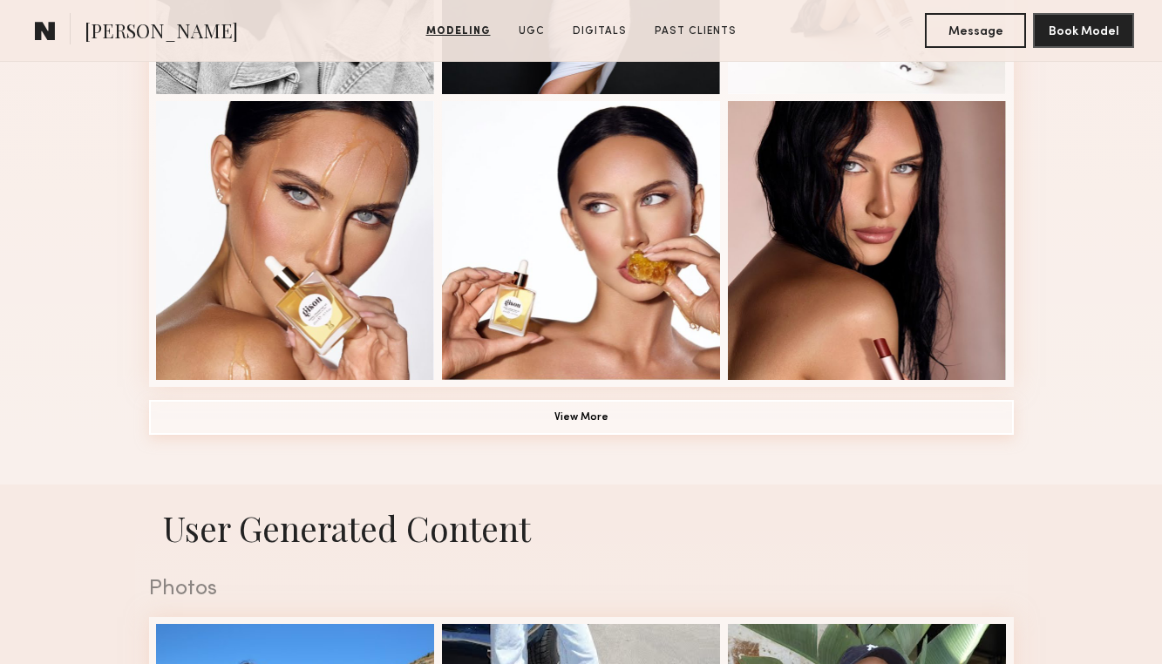
click at [570, 418] on button "View More" at bounding box center [581, 417] width 865 height 35
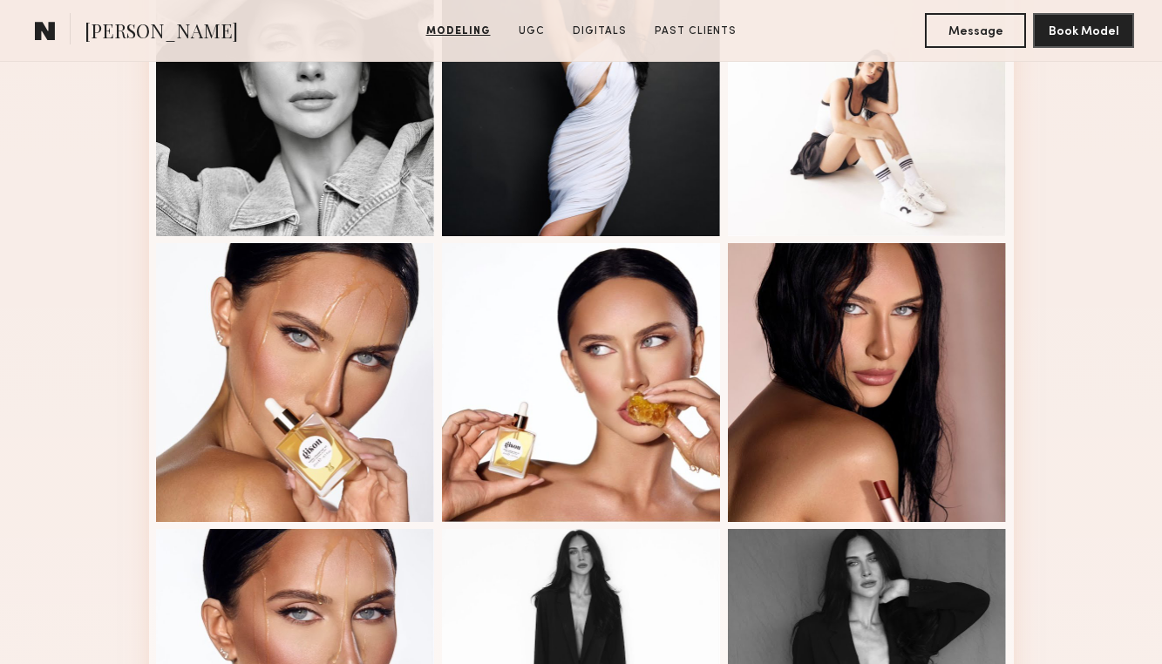
scroll to position [1134, 0]
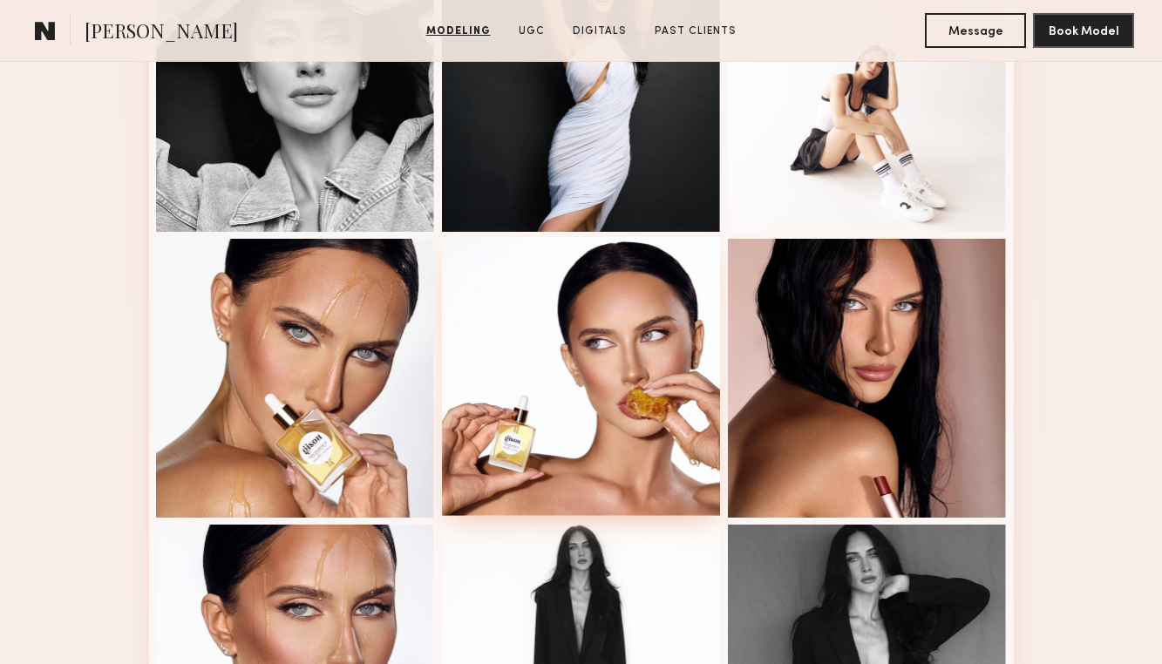
click at [640, 387] on div at bounding box center [581, 376] width 279 height 279
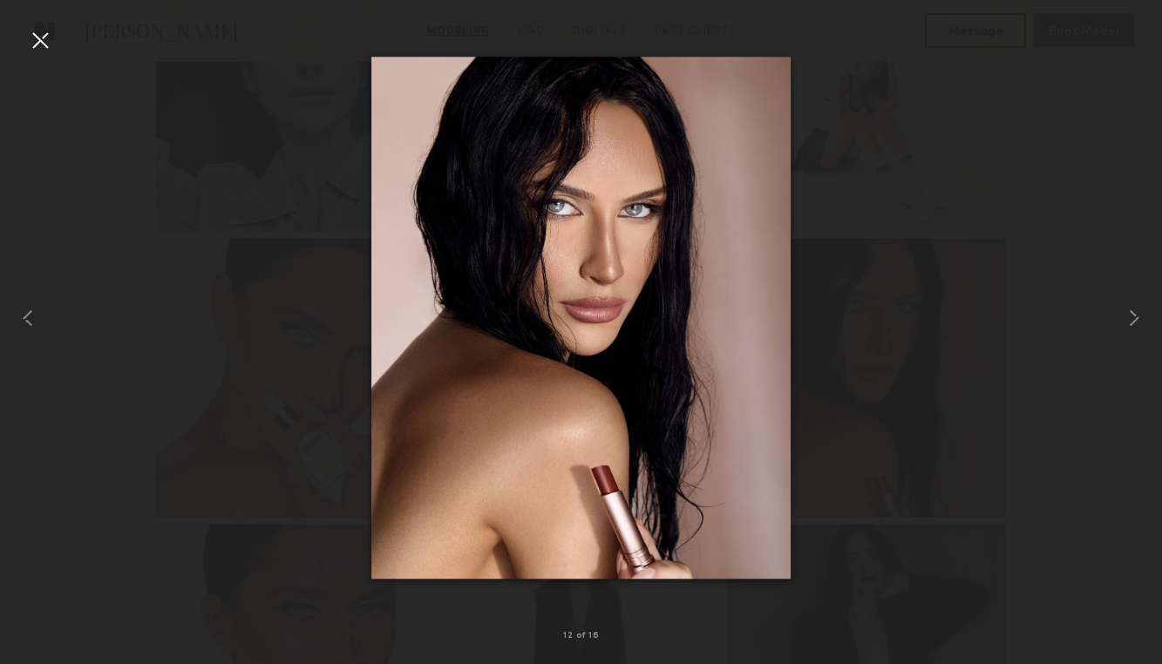
click at [212, 417] on div at bounding box center [581, 318] width 1162 height 580
click at [40, 47] on div at bounding box center [40, 40] width 28 height 28
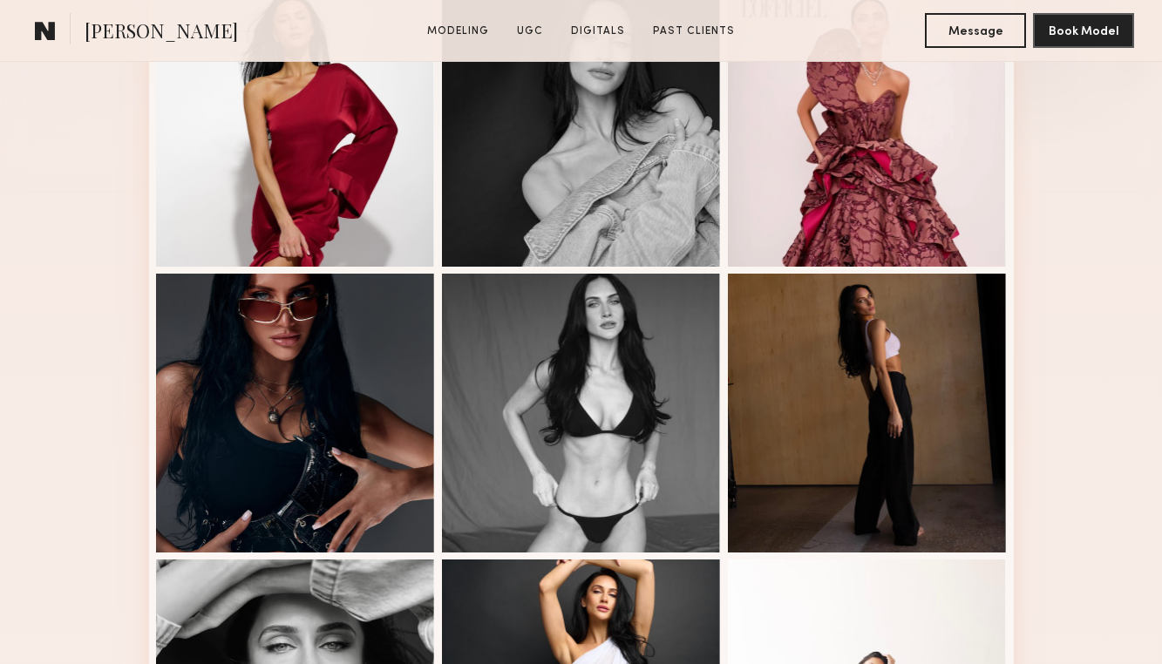
scroll to position [529, 0]
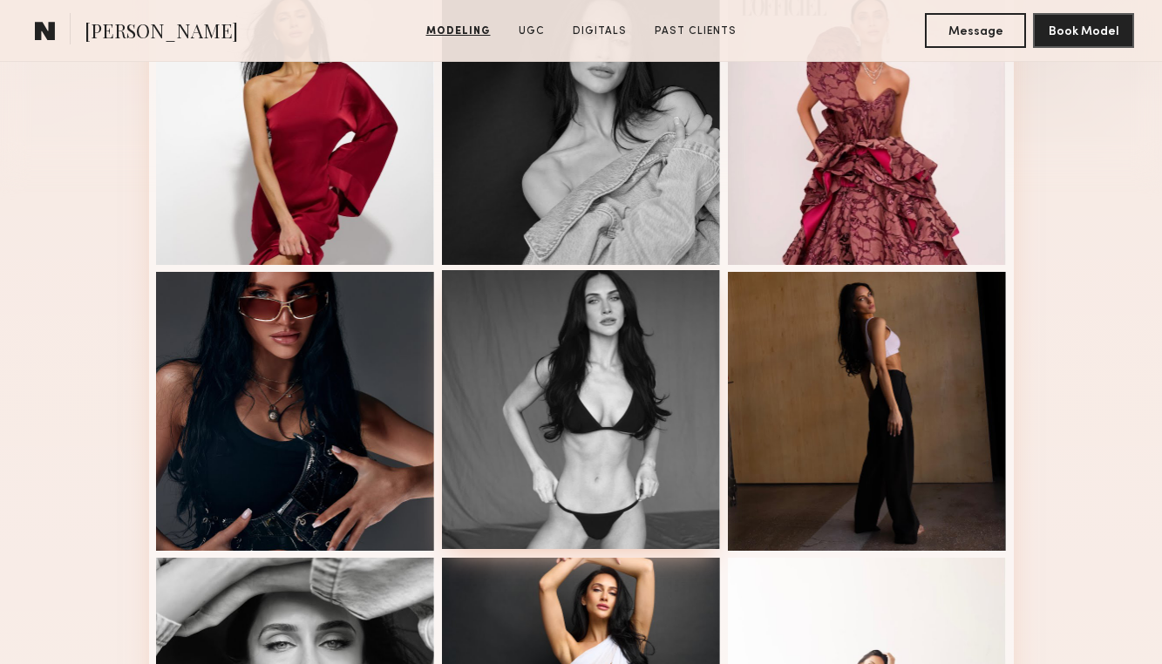
click at [605, 377] on div at bounding box center [581, 409] width 279 height 279
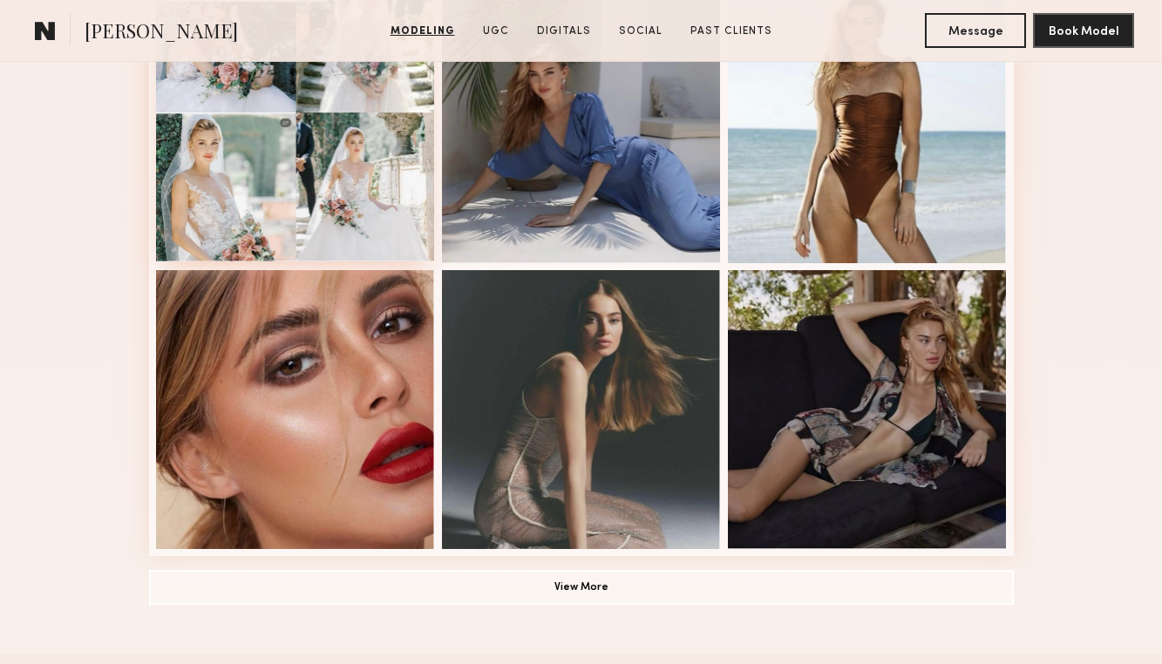
scroll to position [821, 0]
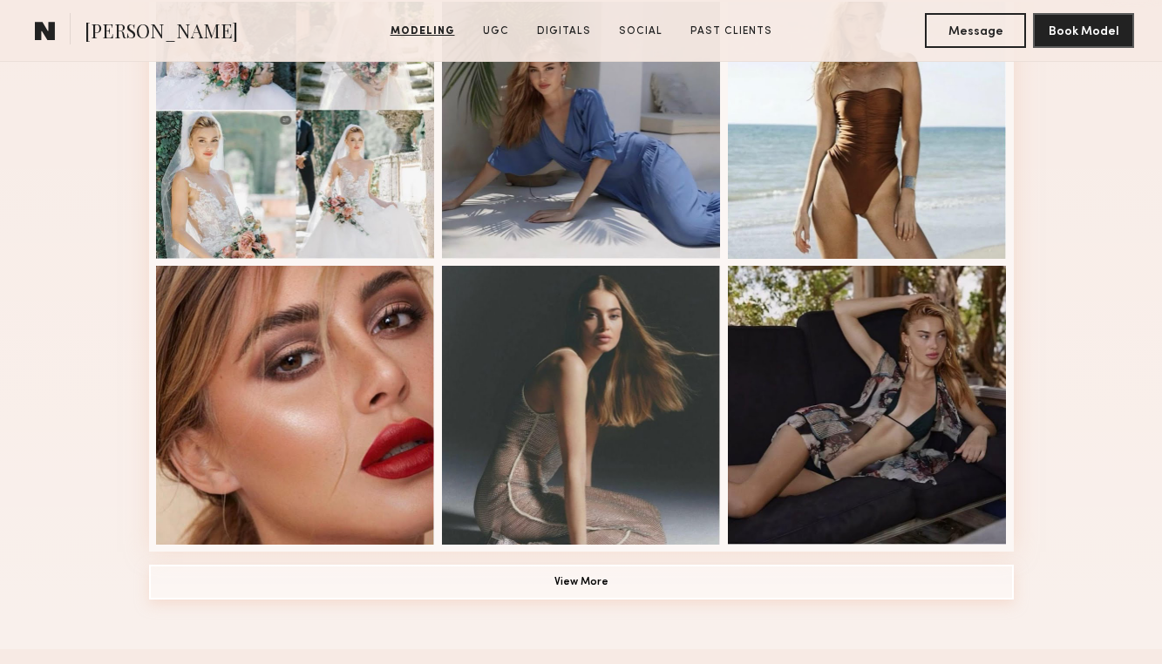
click at [527, 583] on button "View More" at bounding box center [581, 582] width 865 height 35
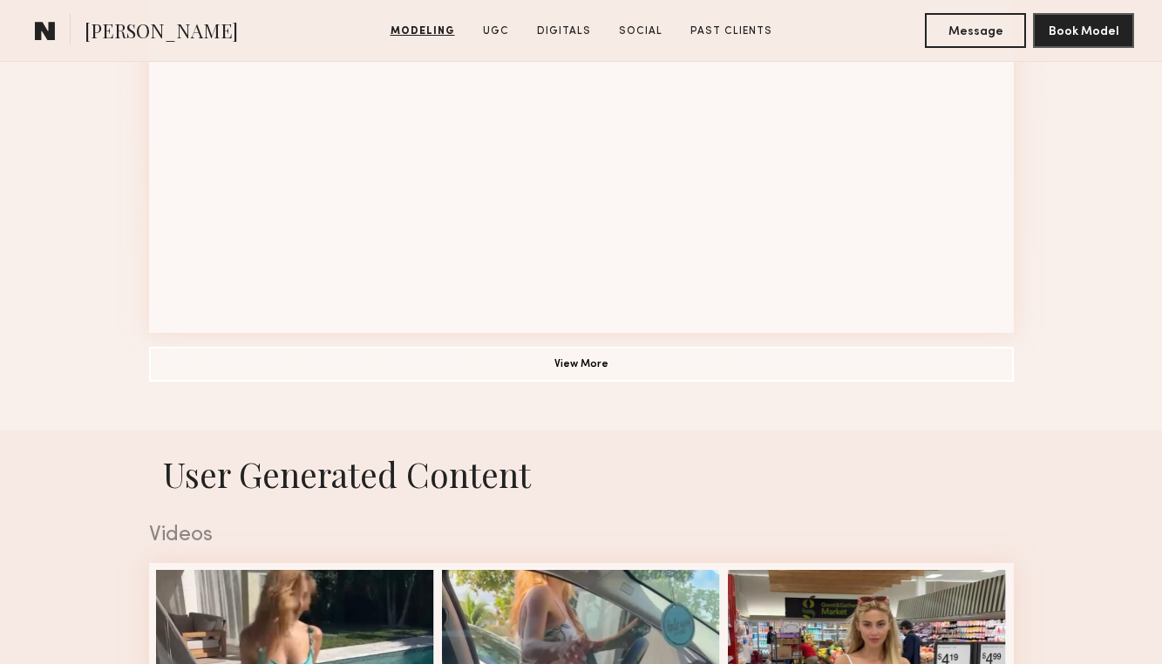
scroll to position [2201, 0]
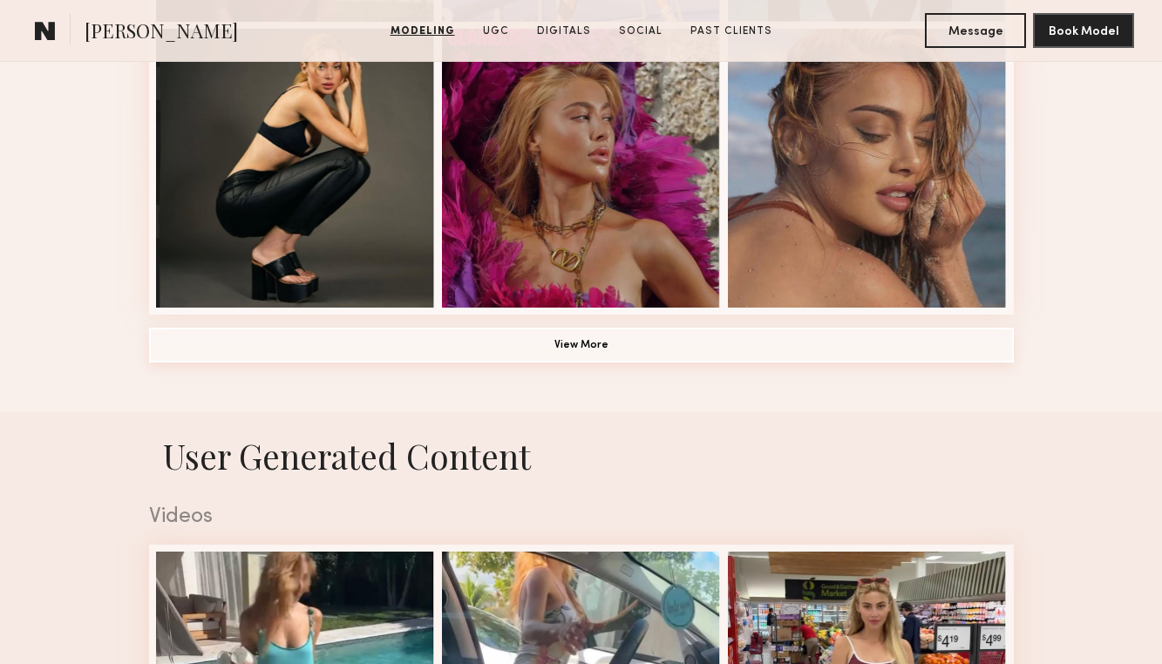
click at [603, 350] on button "View More" at bounding box center [581, 345] width 865 height 35
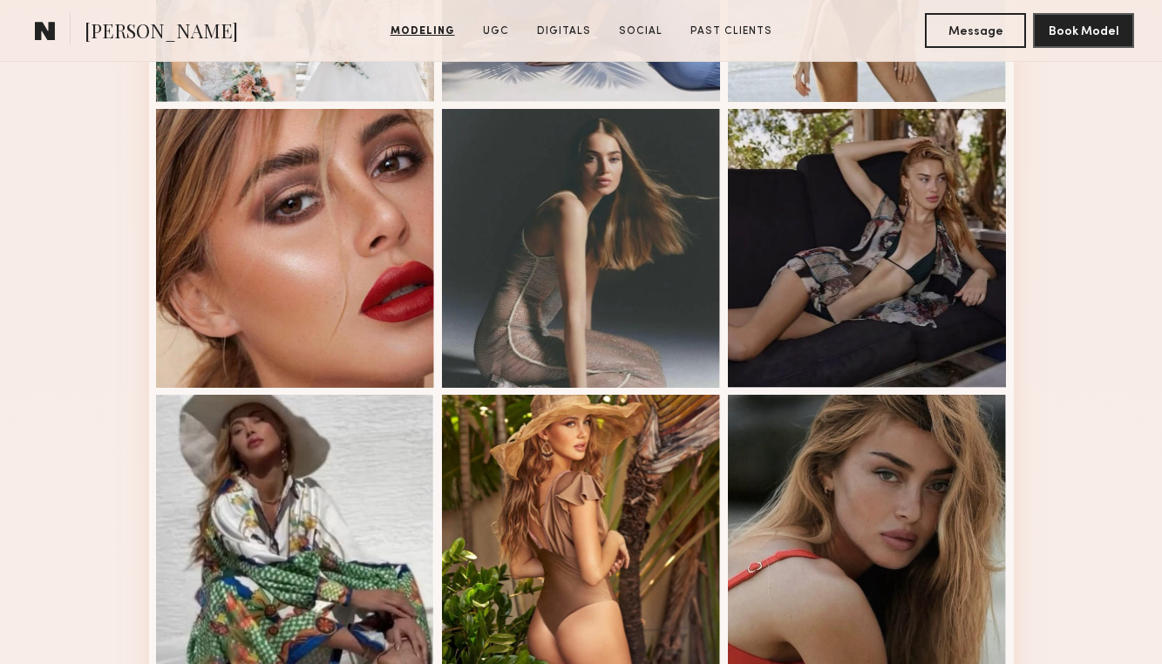
scroll to position [367, 0]
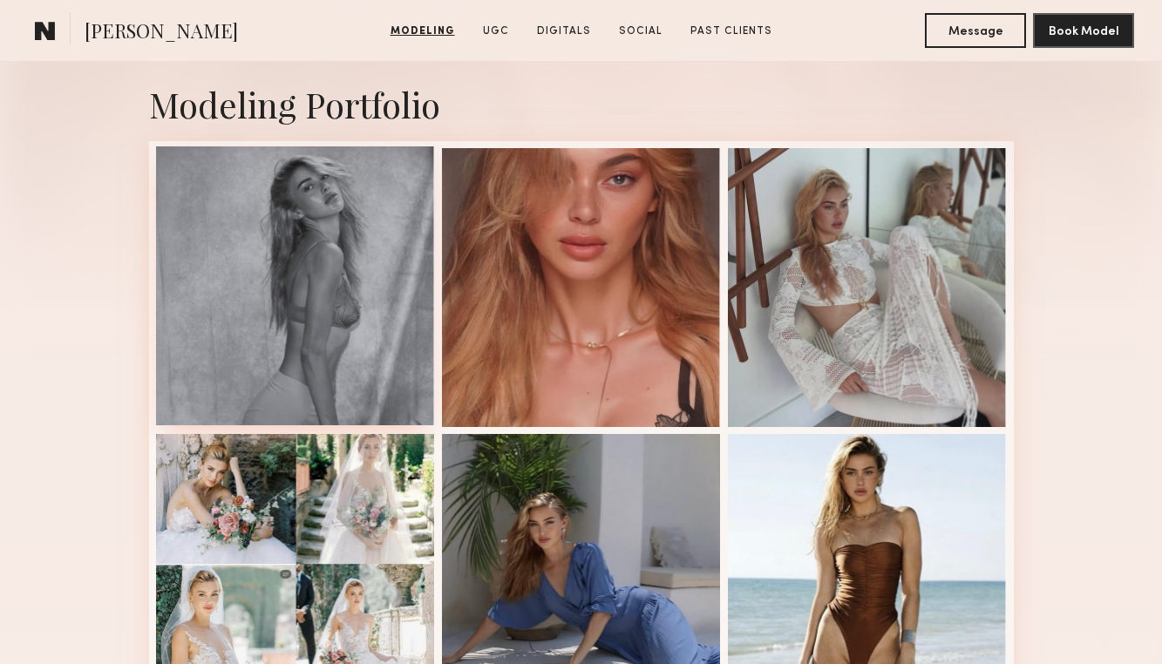
click at [361, 322] on div at bounding box center [295, 285] width 279 height 279
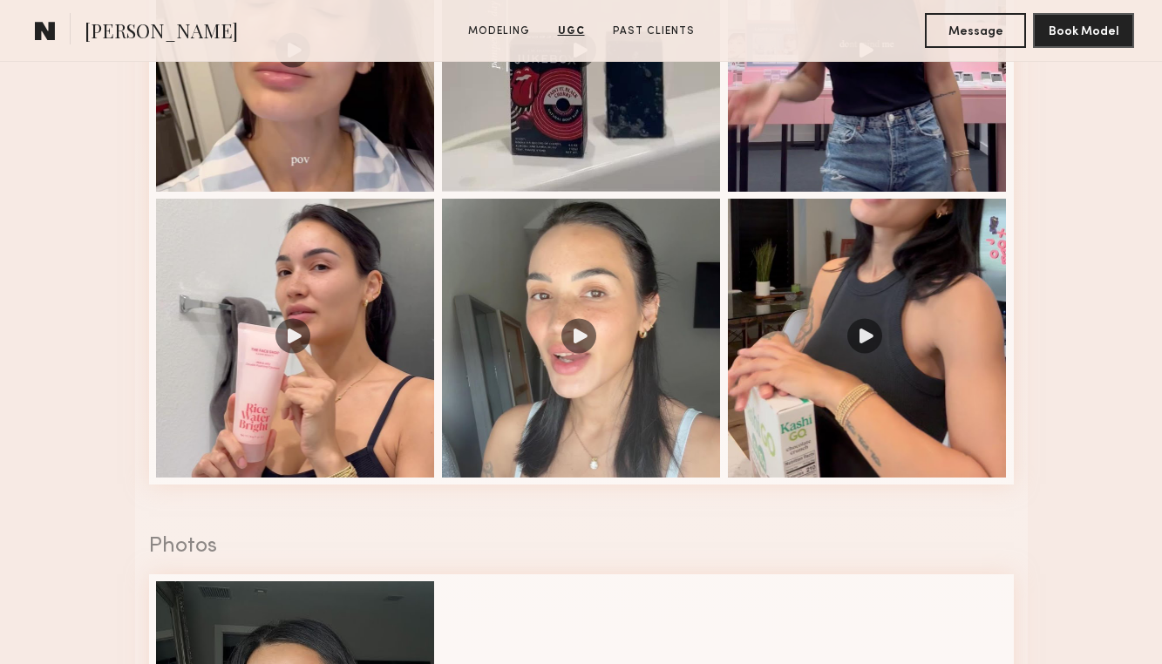
scroll to position [2580, 0]
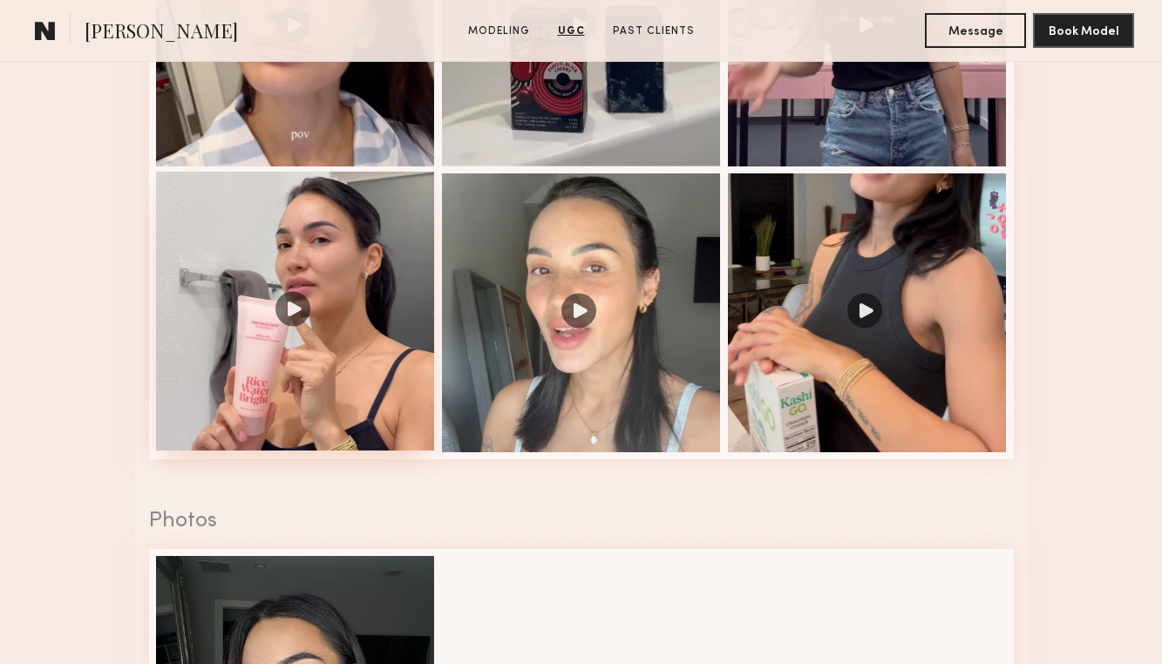
click at [376, 266] on div at bounding box center [295, 311] width 279 height 279
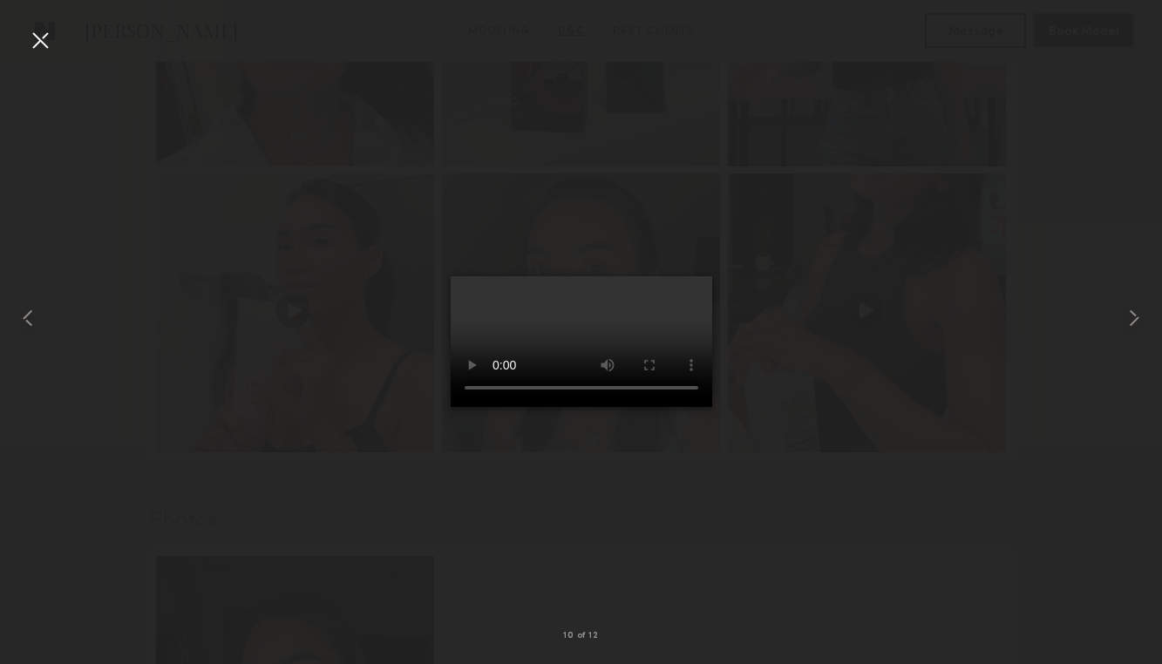
click at [861, 582] on div at bounding box center [581, 318] width 1162 height 580
click at [867, 535] on div at bounding box center [581, 318] width 1162 height 580
click at [40, 37] on div at bounding box center [40, 40] width 28 height 28
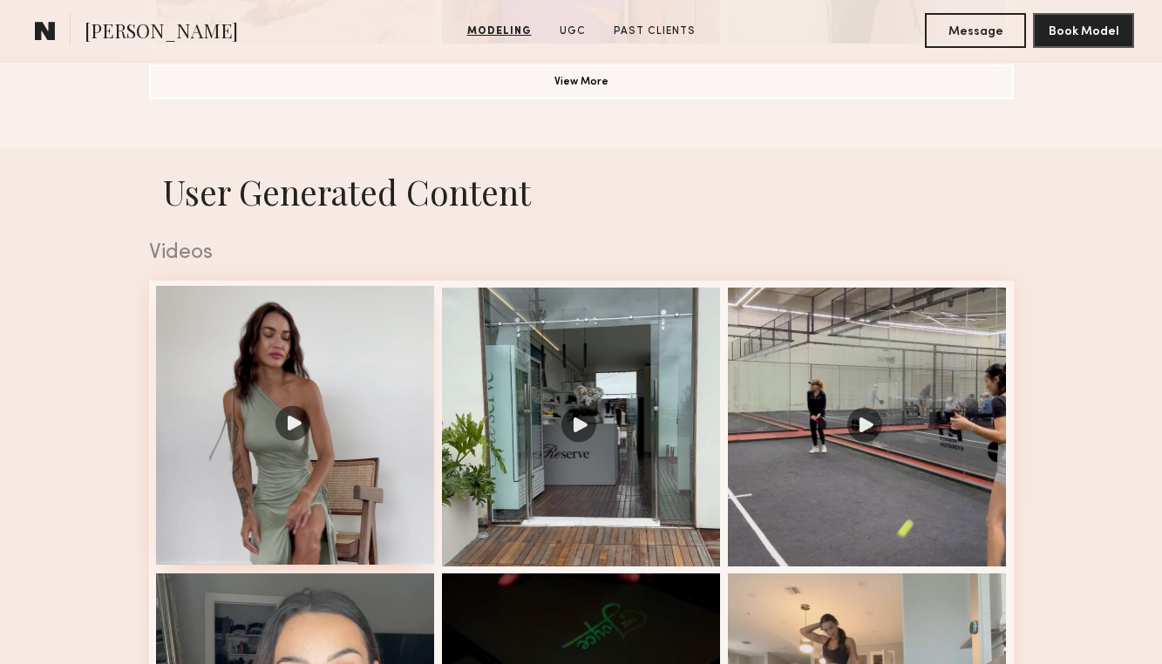
scroll to position [1705, 0]
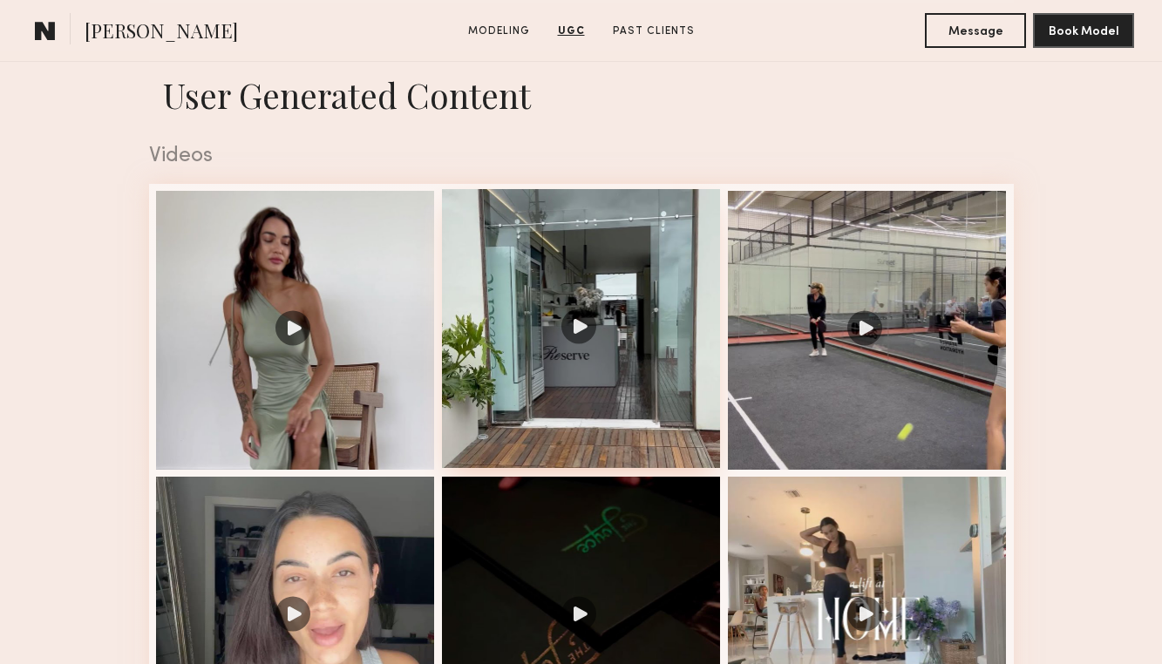
click at [581, 325] on div at bounding box center [581, 328] width 279 height 279
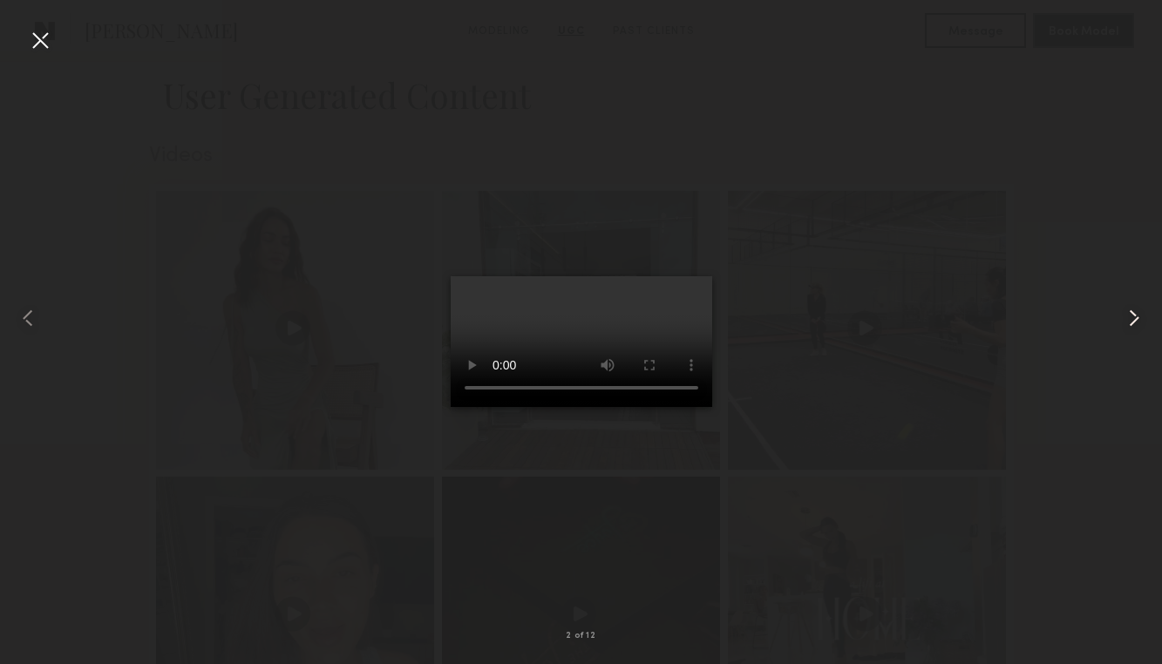
click at [1127, 320] on common-icon at bounding box center [1134, 318] width 28 height 28
click at [1127, 321] on common-icon at bounding box center [1134, 318] width 28 height 28
click at [867, 142] on div at bounding box center [581, 318] width 1162 height 580
click at [1142, 323] on common-icon at bounding box center [1134, 318] width 28 height 28
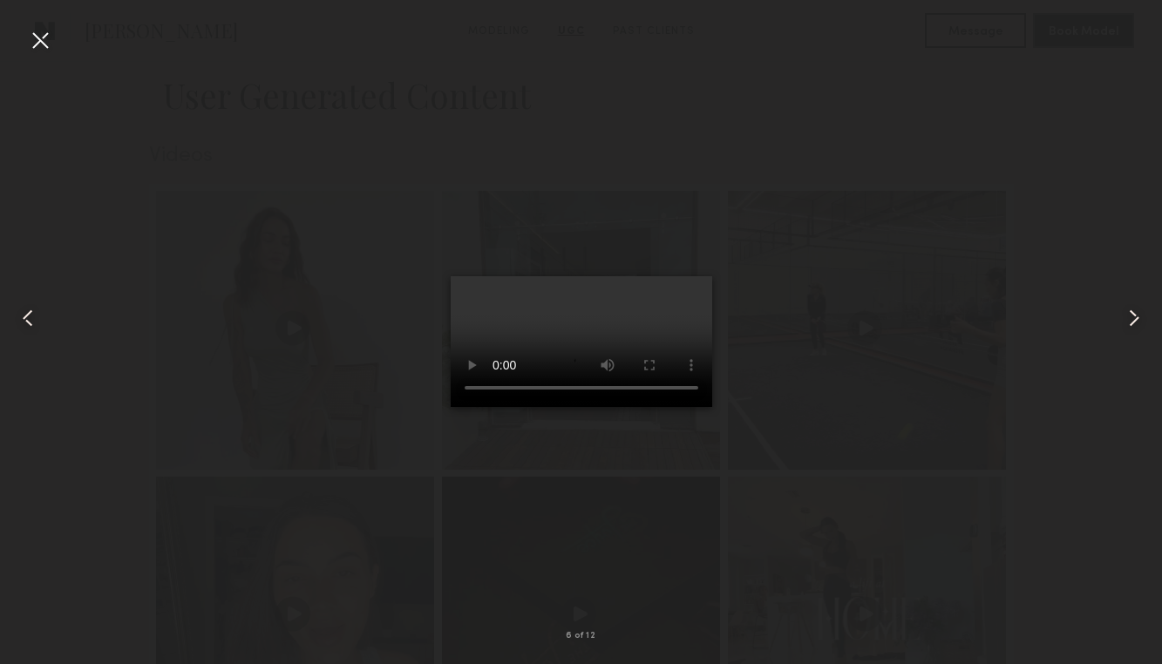
click at [1142, 323] on common-icon at bounding box center [1134, 318] width 28 height 28
click at [1002, 119] on div at bounding box center [581, 318] width 1162 height 580
click at [919, 115] on div at bounding box center [581, 318] width 1162 height 580
click at [33, 42] on div at bounding box center [40, 40] width 28 height 28
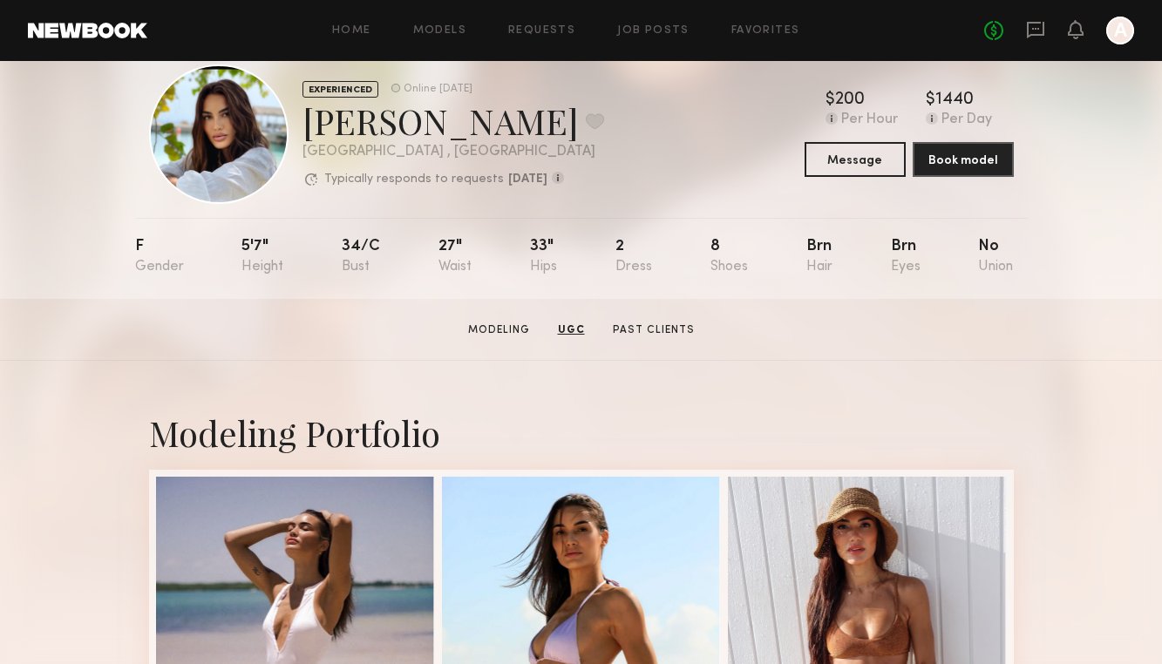
scroll to position [0, 0]
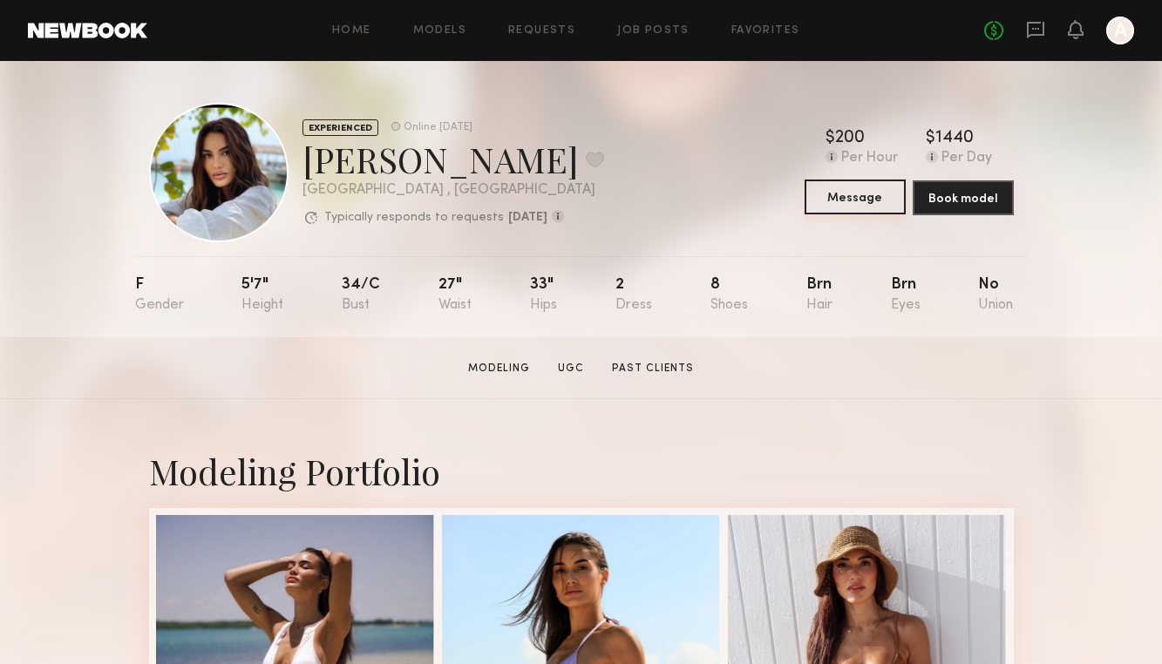
click at [863, 201] on button "Message" at bounding box center [854, 197] width 101 height 35
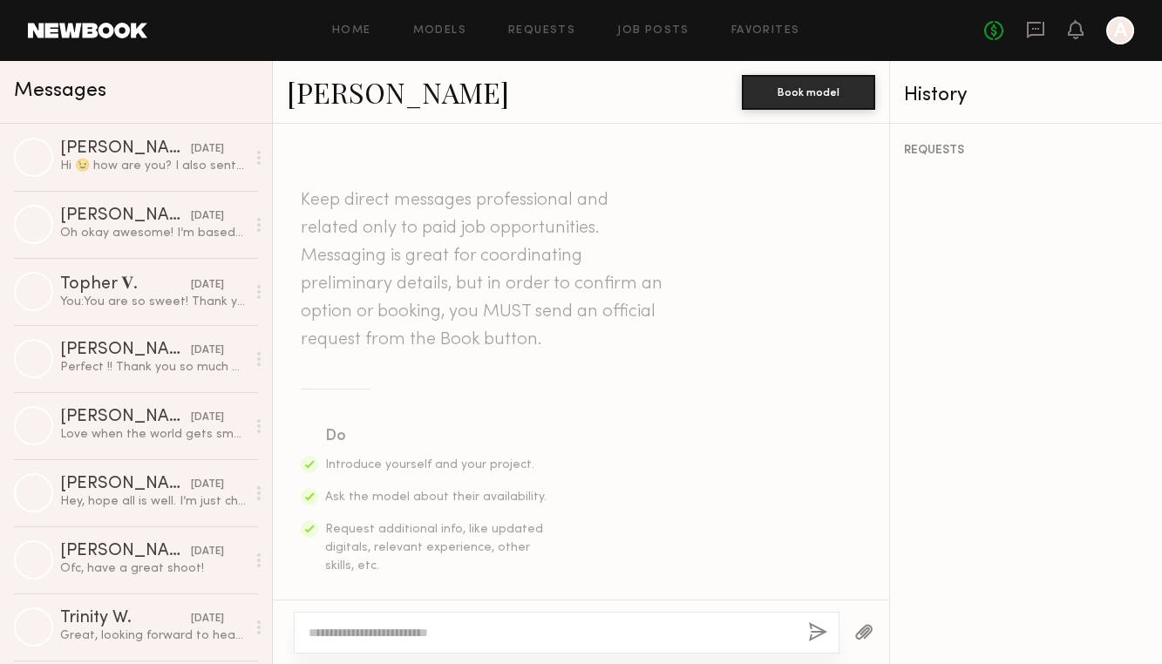
click at [426, 632] on textarea at bounding box center [551, 632] width 485 height 17
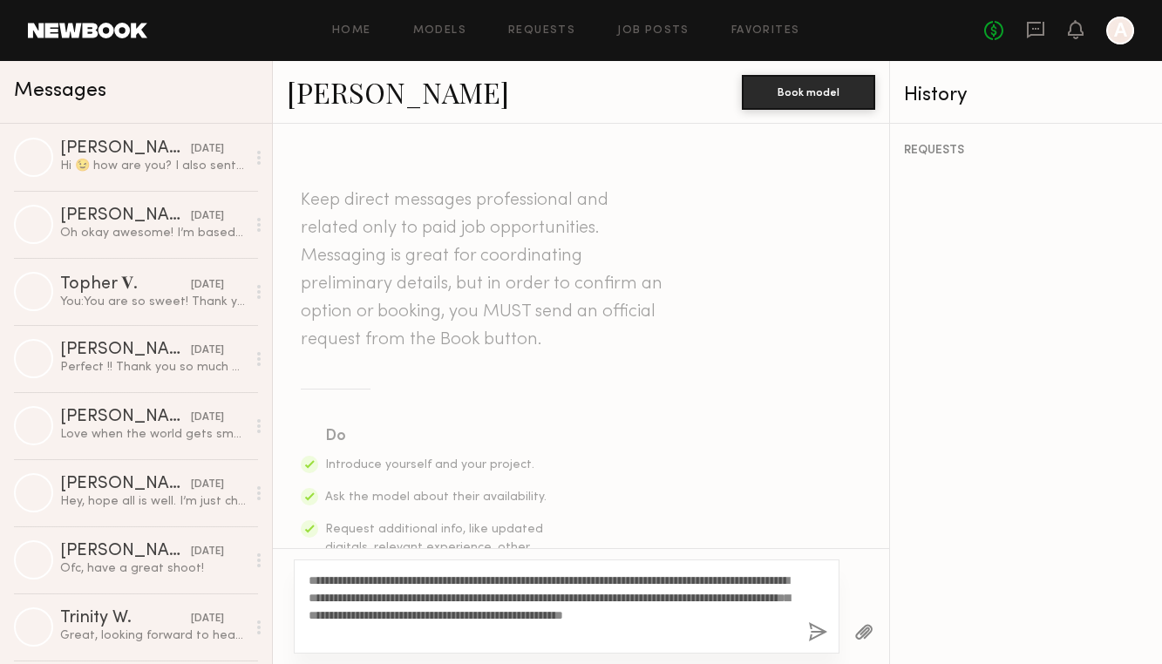
click at [755, 586] on textarea "**********" at bounding box center [551, 607] width 485 height 70
click at [501, 618] on textarea "**********" at bounding box center [551, 607] width 485 height 70
click at [504, 646] on div "**********" at bounding box center [567, 606] width 546 height 94
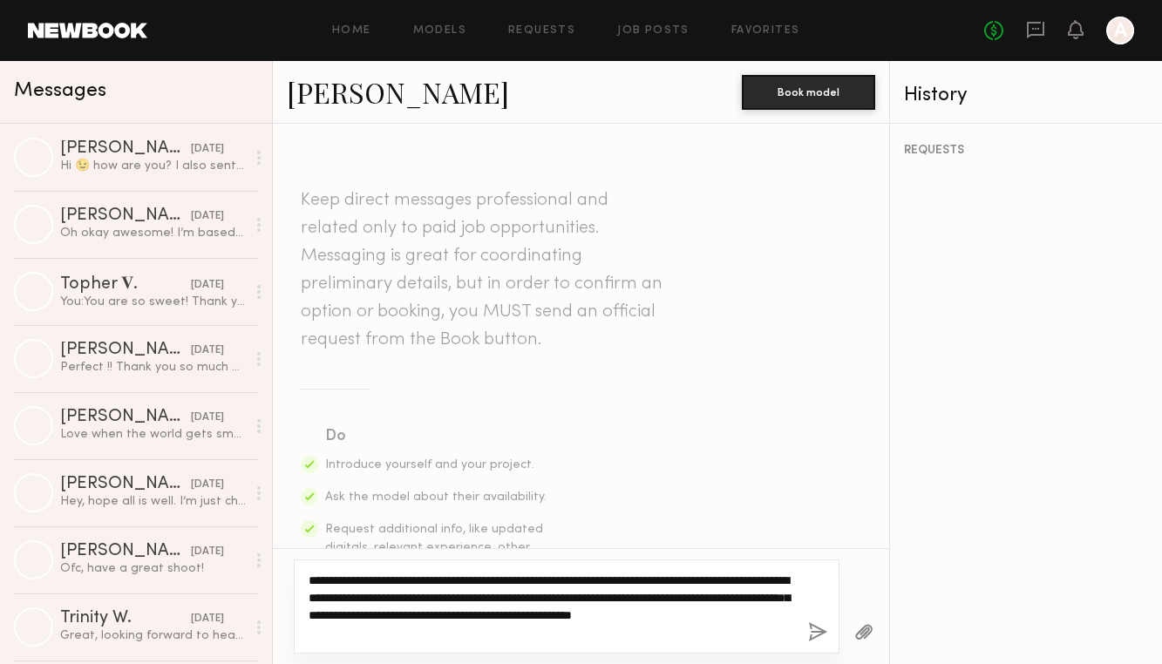
click at [558, 628] on textarea "**********" at bounding box center [551, 607] width 485 height 70
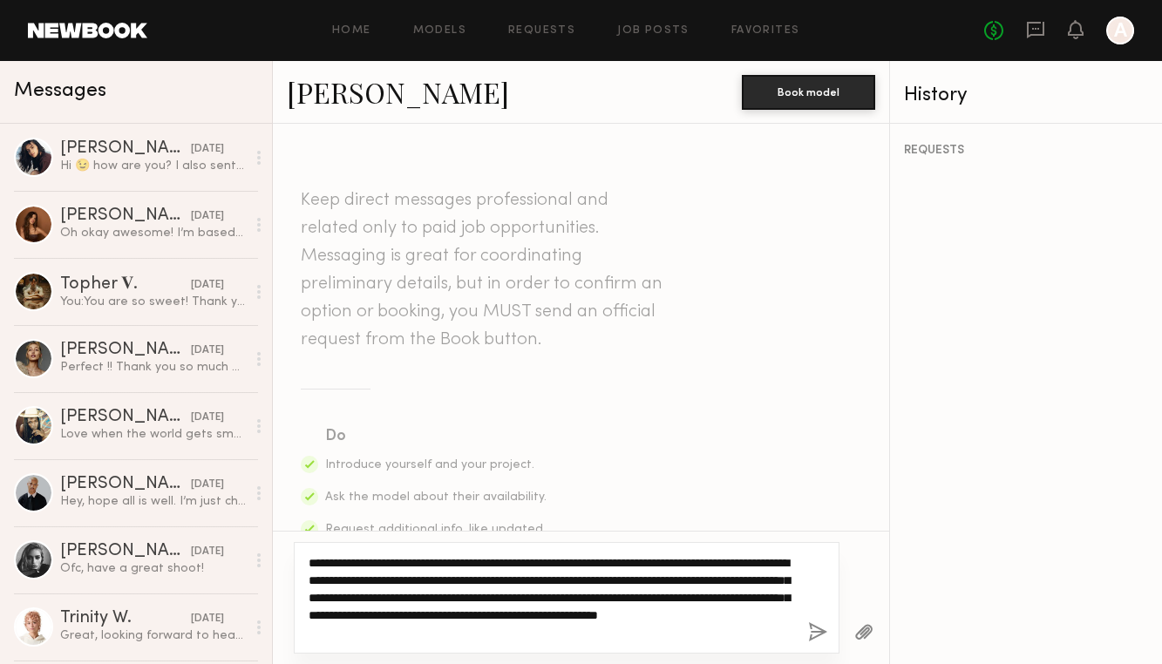
click at [471, 581] on textarea "**********" at bounding box center [551, 597] width 485 height 87
click at [721, 629] on textarea "**********" at bounding box center [551, 597] width 485 height 87
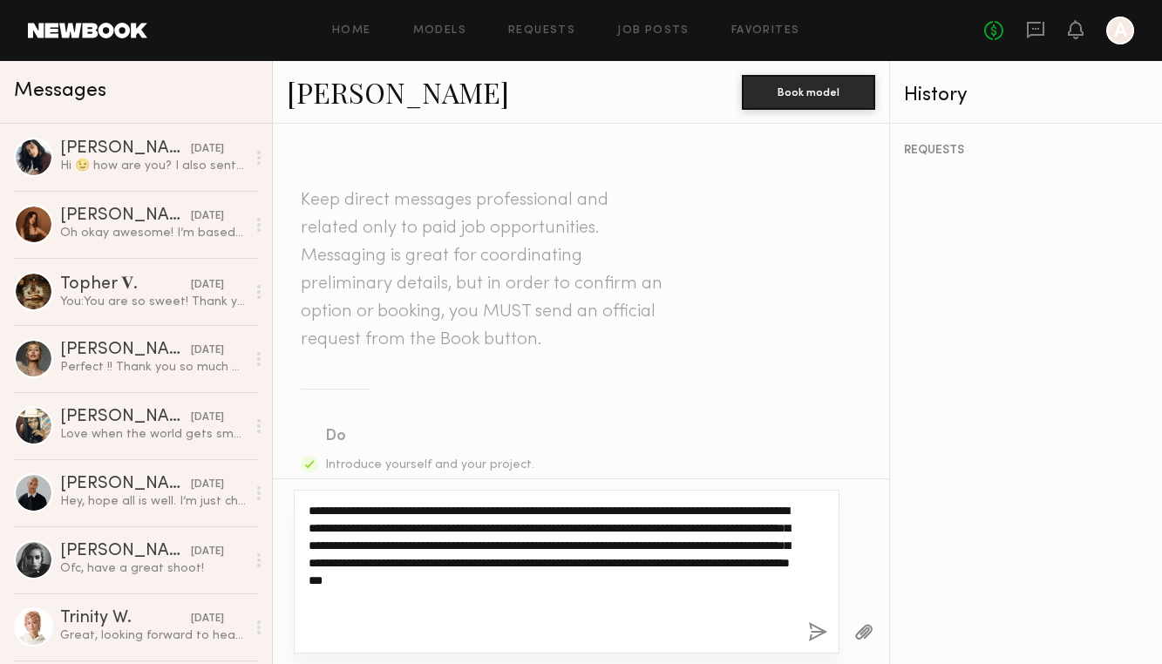
click at [359, 510] on textarea "**********" at bounding box center [551, 571] width 485 height 139
type textarea "**********"
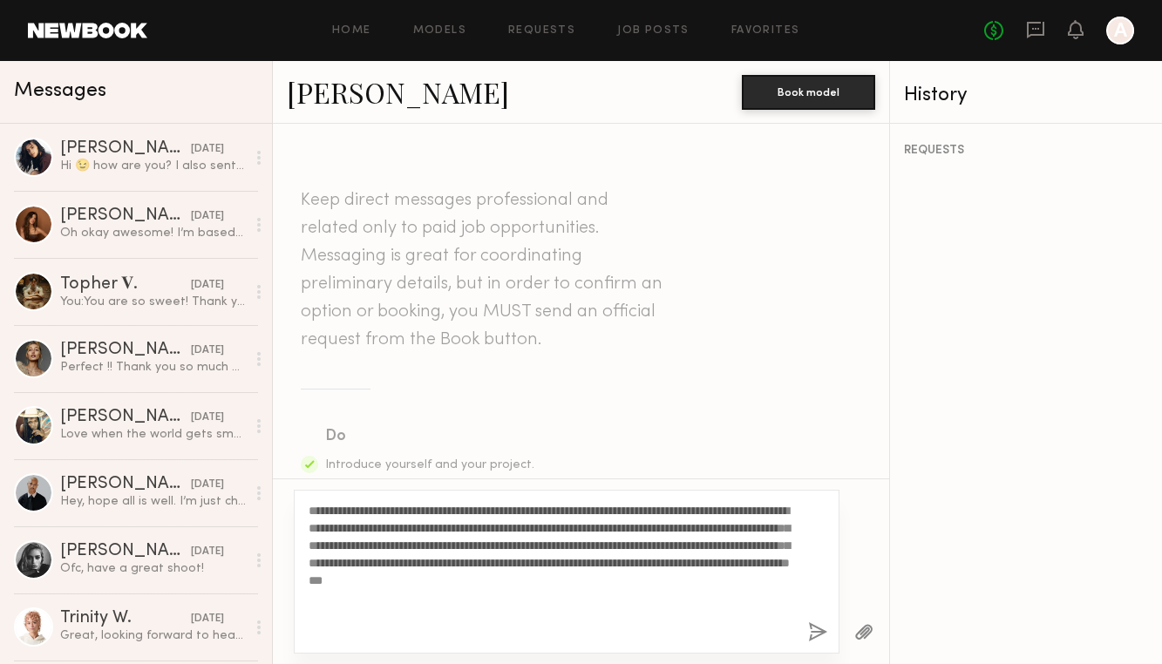
click at [810, 634] on button "button" at bounding box center [817, 633] width 19 height 22
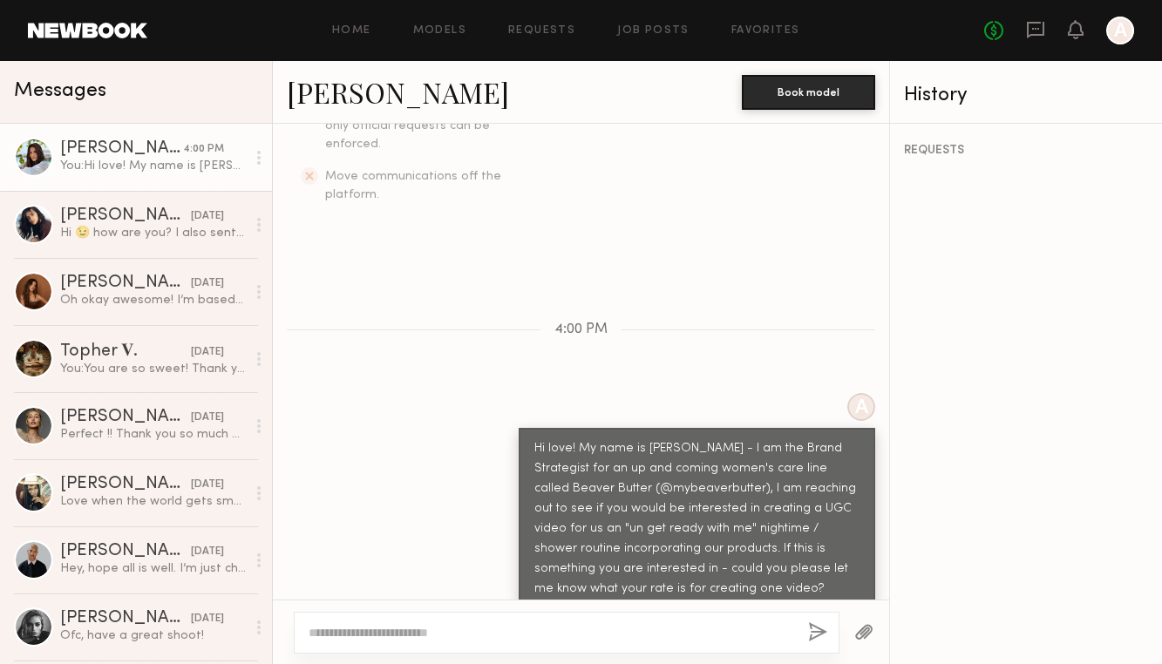
scroll to position [695, 0]
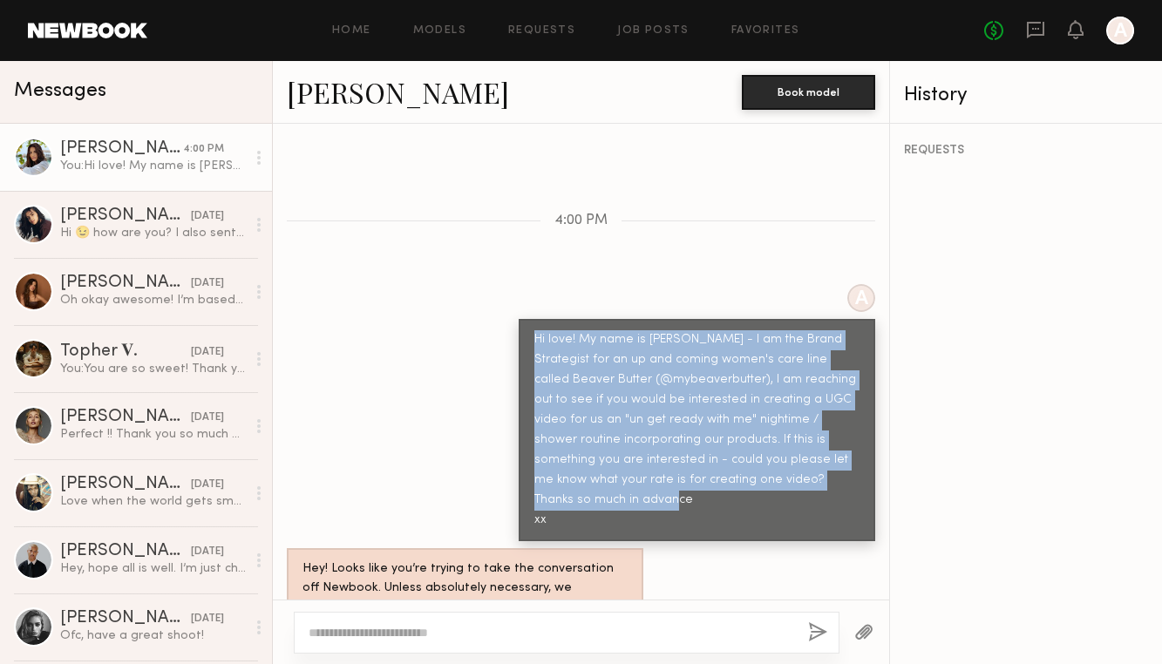
drag, startPoint x: 554, startPoint y: 457, endPoint x: 527, endPoint y: 290, distance: 168.6
click at [527, 319] on div "Hi love! My name is [PERSON_NAME] - I am the Brand Strategist for an up and com…" at bounding box center [697, 430] width 356 height 222
copy div "Hi love! My name is [PERSON_NAME] - I am the Brand Strategist for an up and com…"
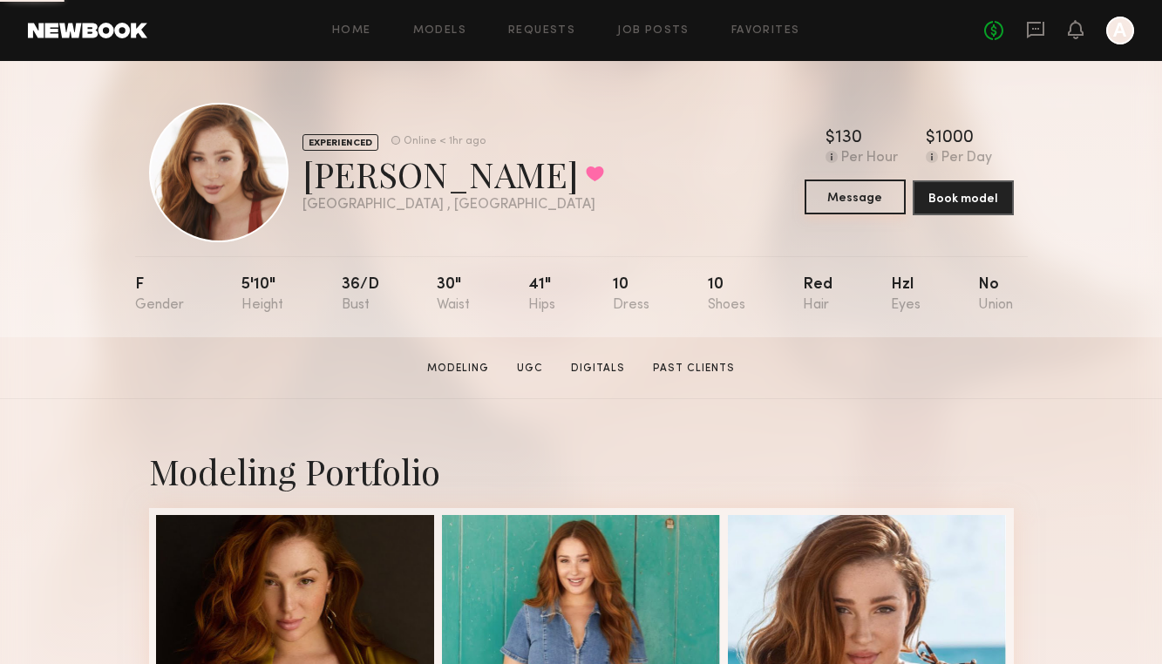
click at [868, 196] on button "Message" at bounding box center [854, 197] width 101 height 35
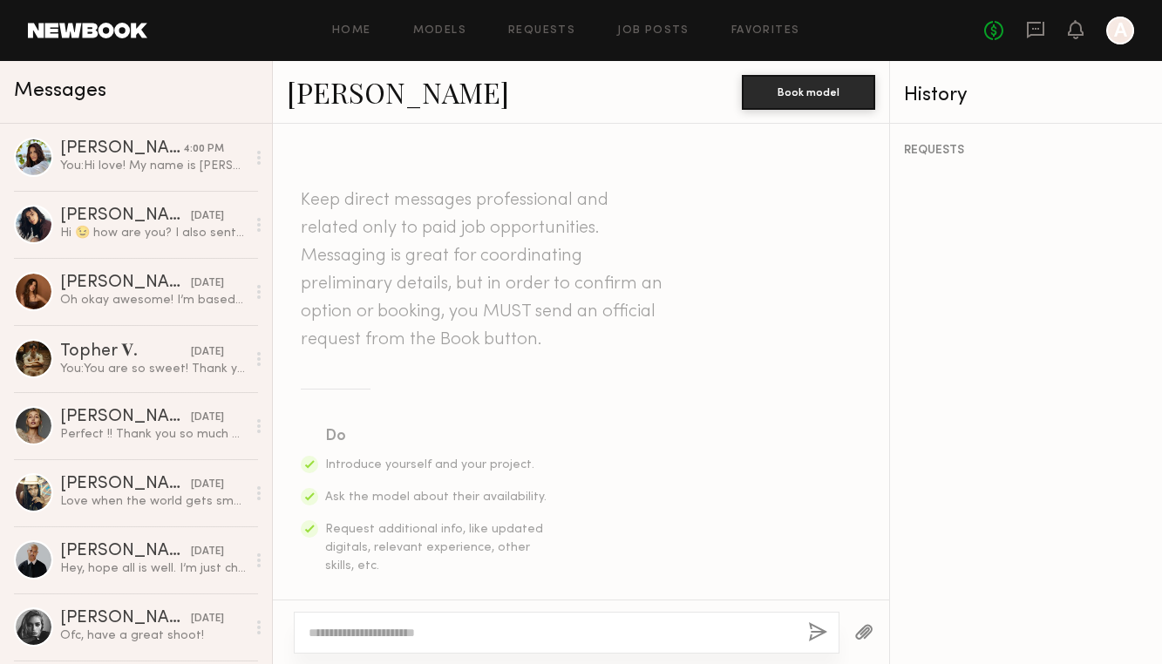
click at [418, 637] on textarea at bounding box center [551, 632] width 485 height 17
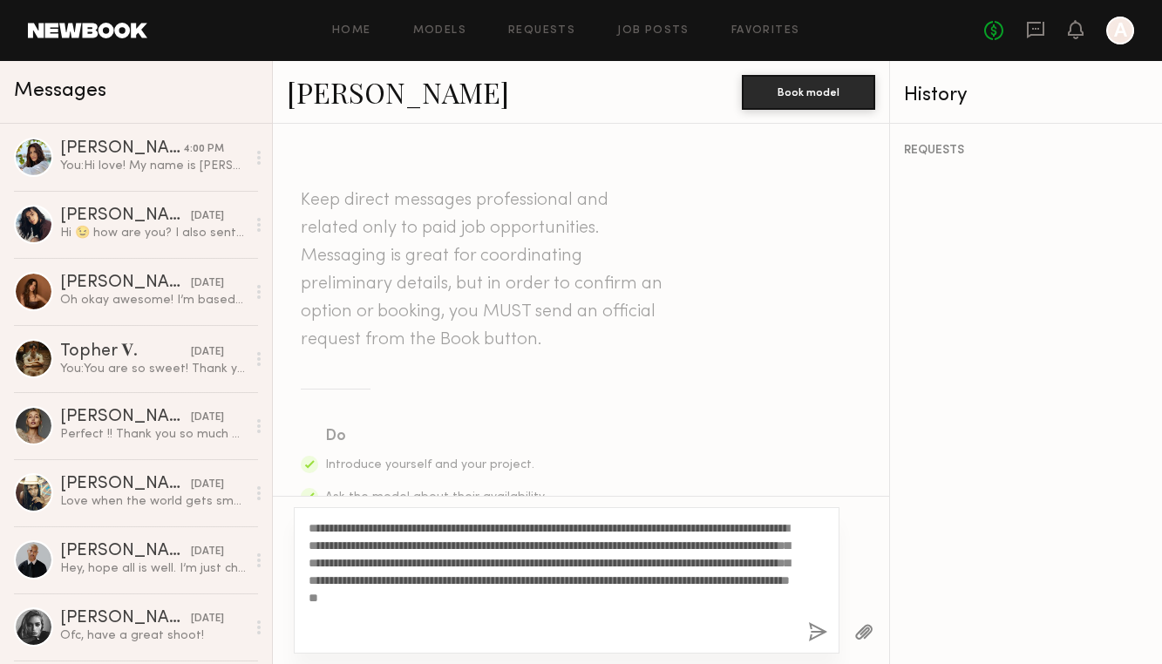
type textarea "**********"
click at [814, 631] on button "button" at bounding box center [817, 633] width 19 height 22
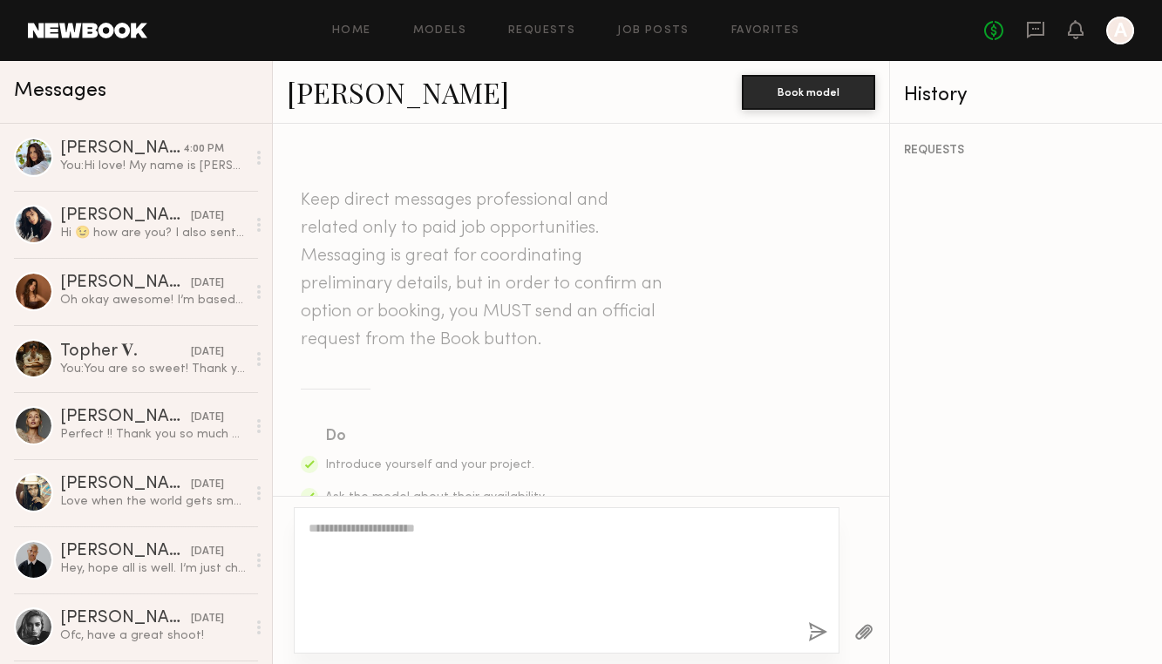
scroll to position [587, 0]
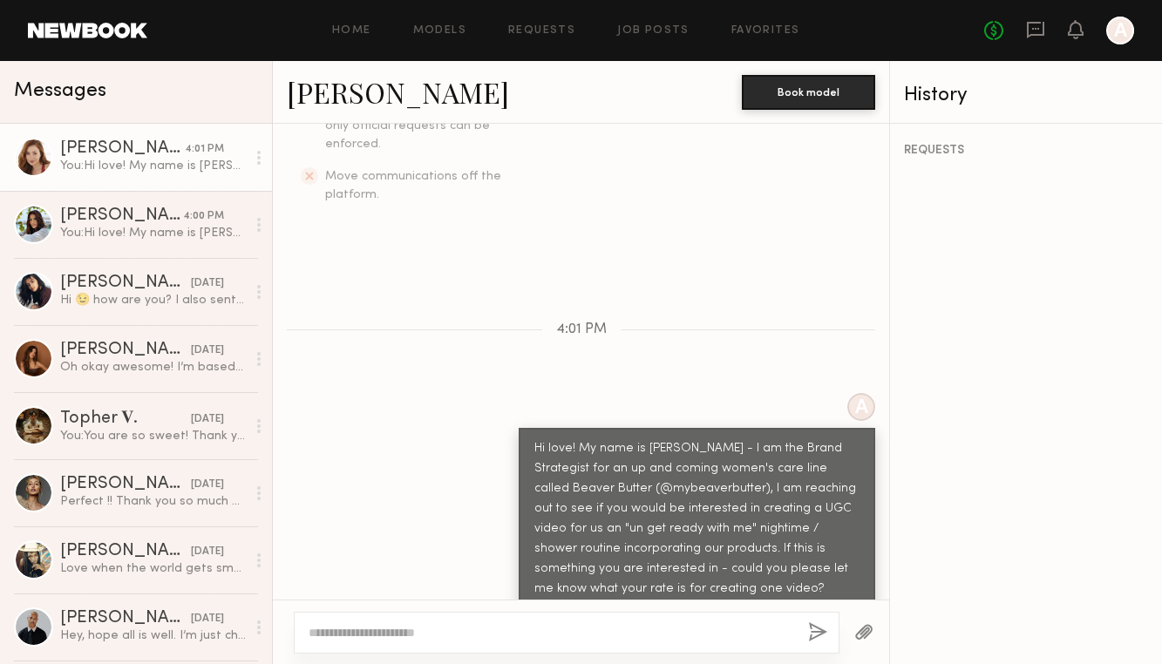
click at [334, 98] on link "Alex F." at bounding box center [398, 91] width 222 height 37
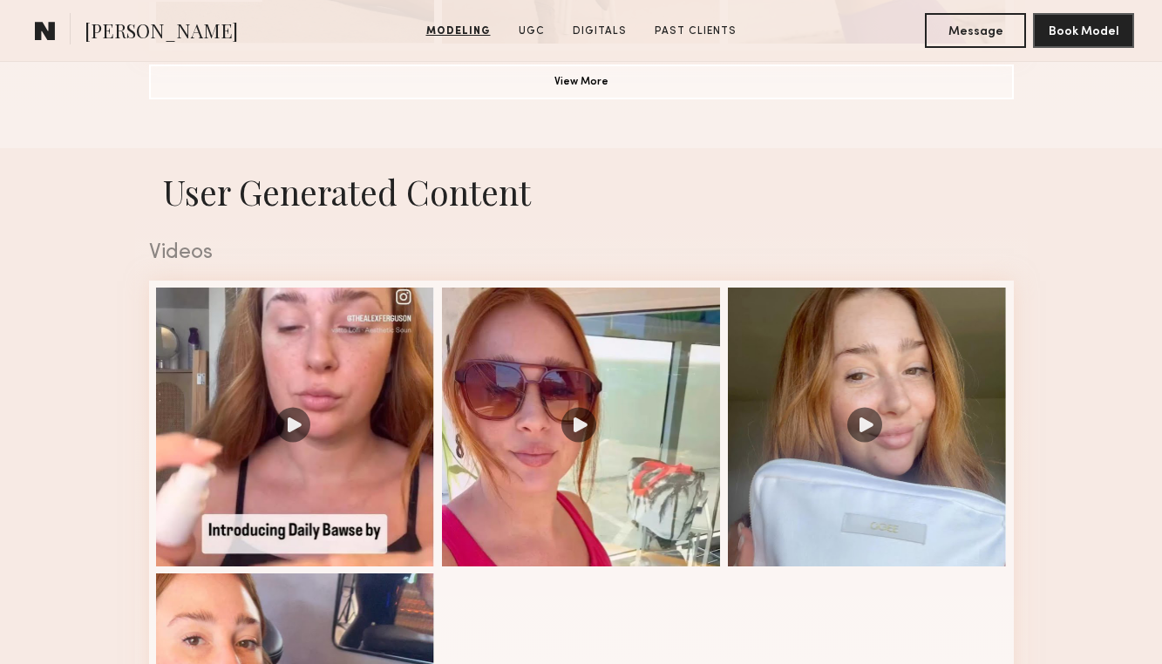
scroll to position [1791, 0]
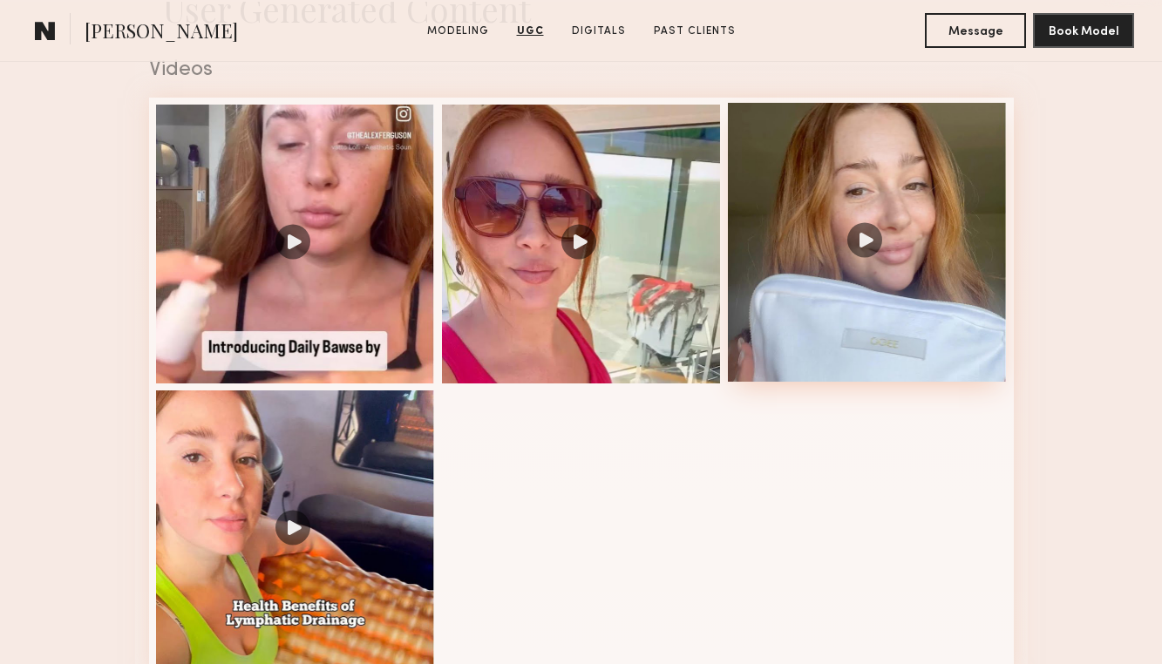
click at [833, 197] on div at bounding box center [867, 242] width 279 height 279
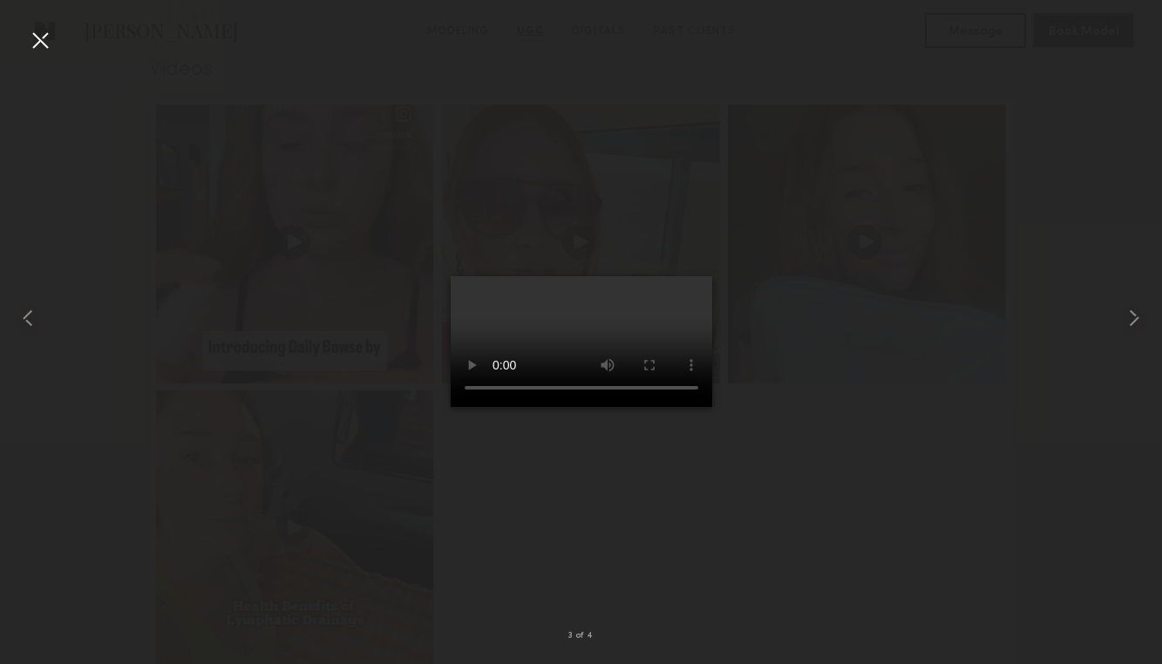
click at [994, 452] on div at bounding box center [581, 318] width 1162 height 580
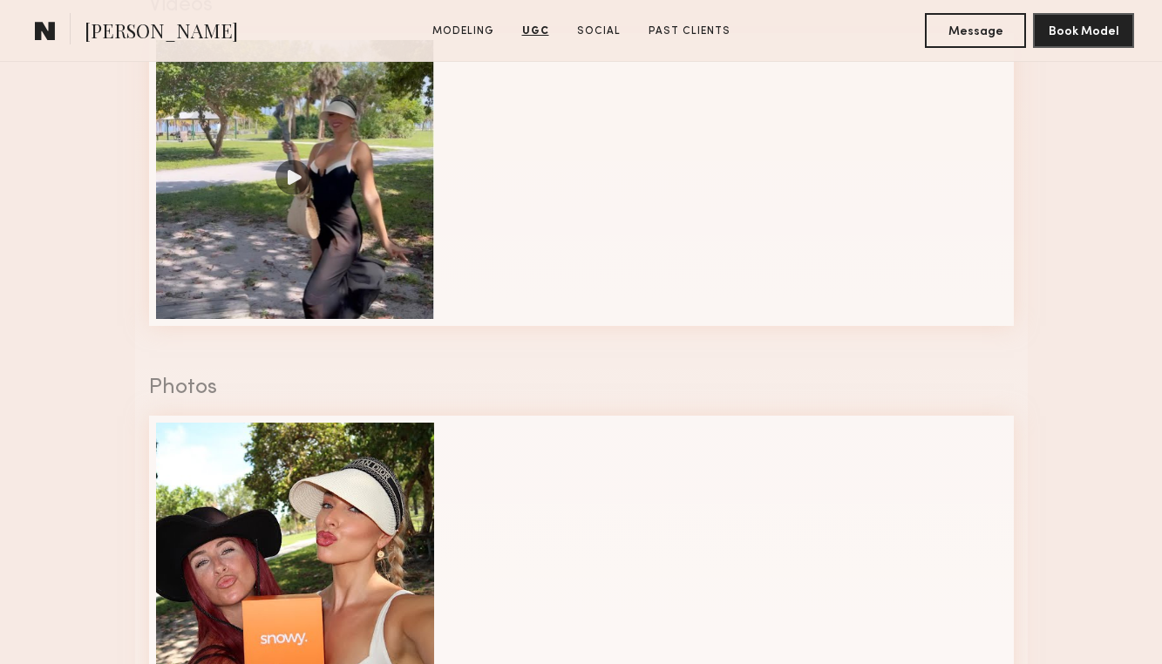
scroll to position [1766, 0]
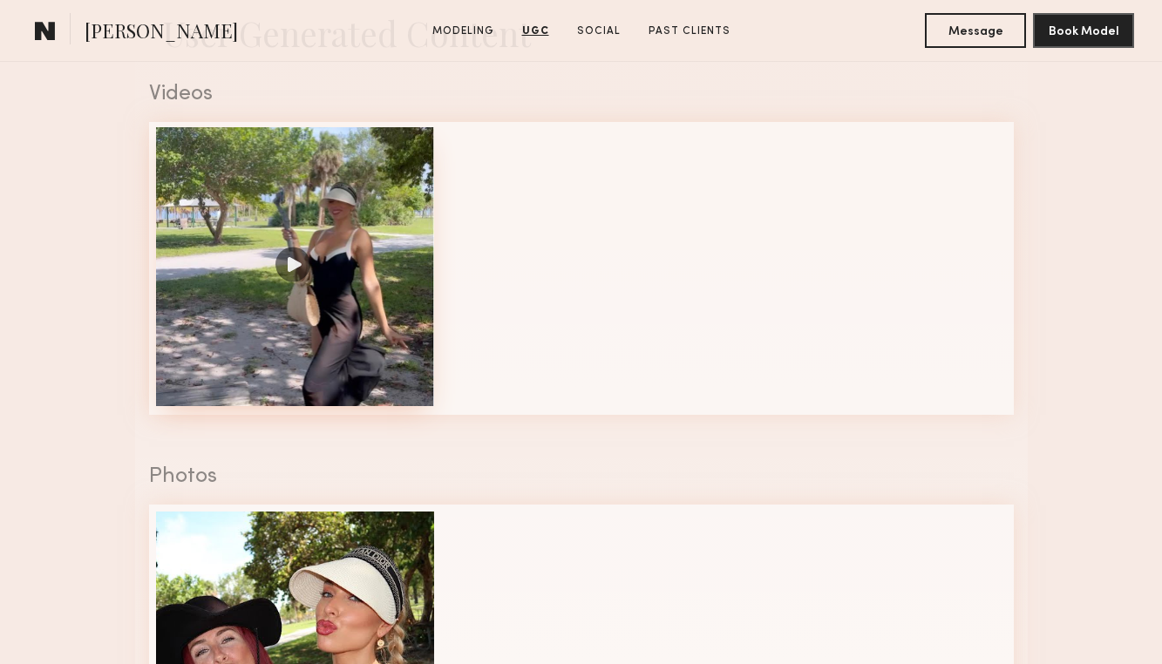
click at [296, 261] on div at bounding box center [295, 266] width 279 height 279
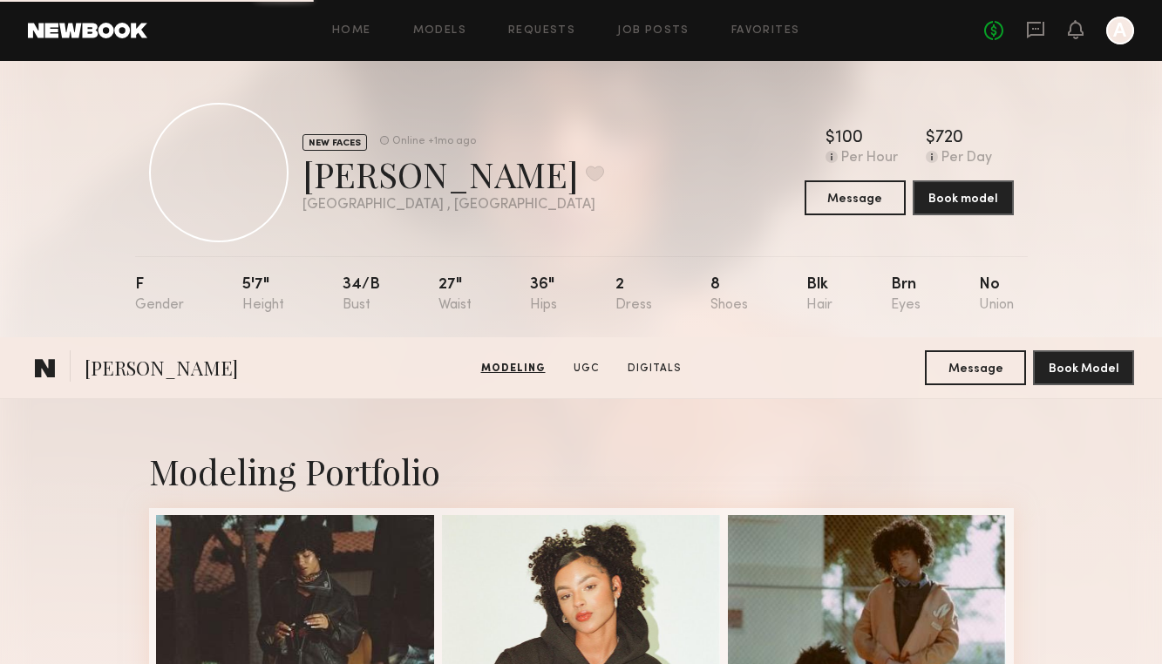
scroll to position [1675, 0]
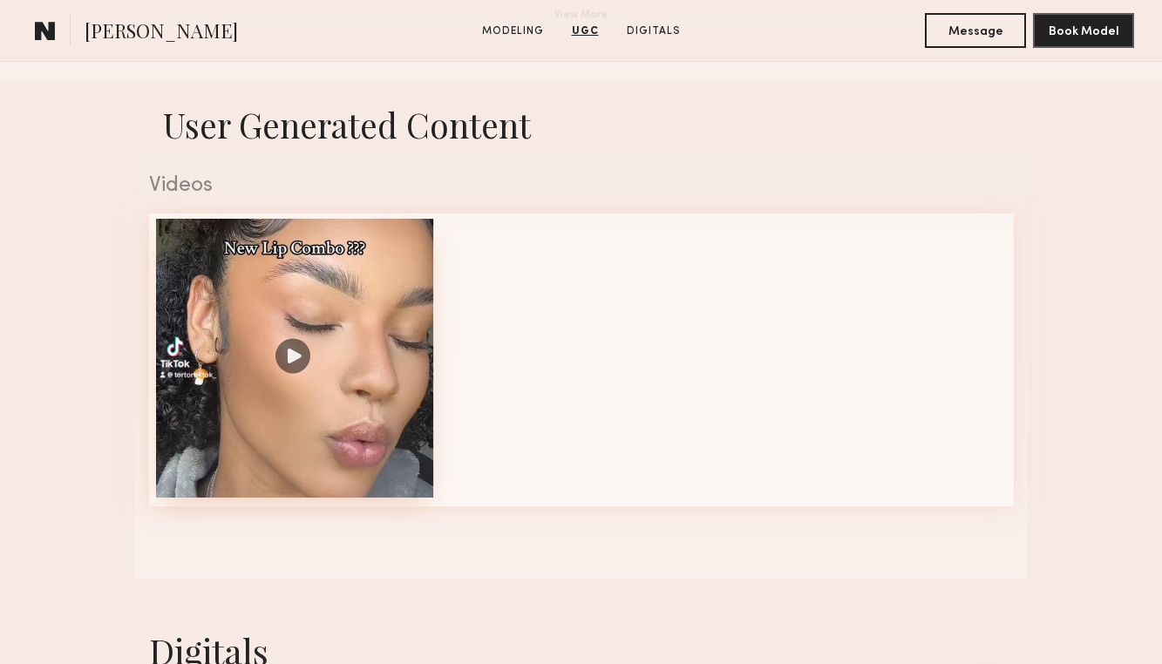
click at [288, 359] on div at bounding box center [295, 358] width 279 height 279
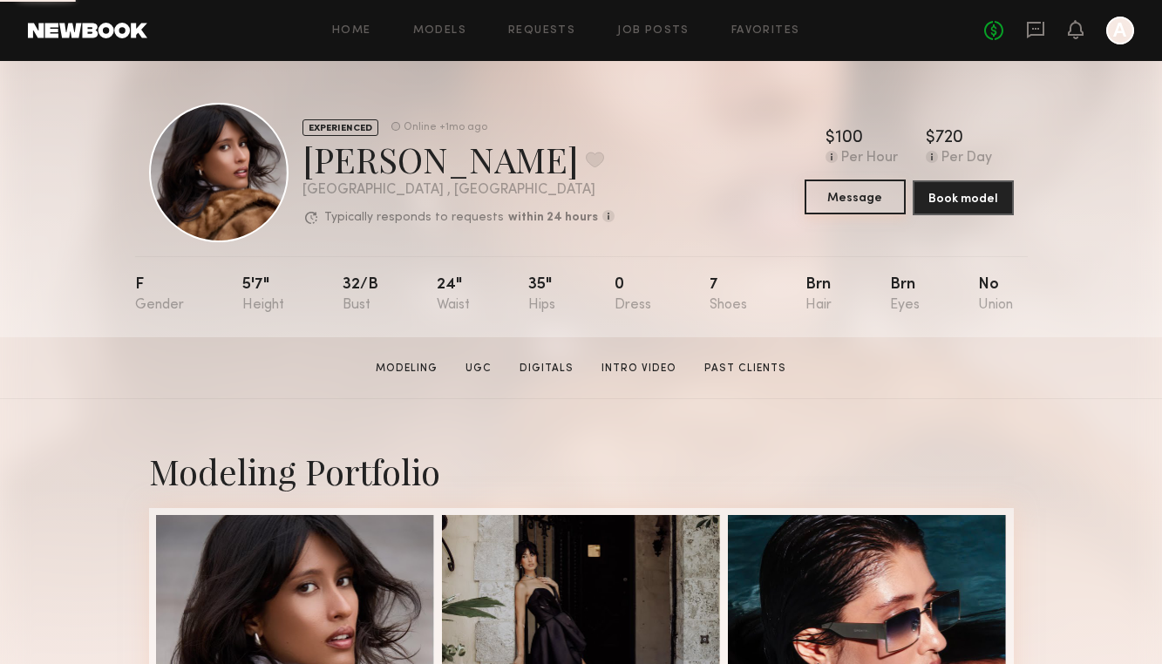
click at [867, 198] on button "Message" at bounding box center [854, 197] width 101 height 35
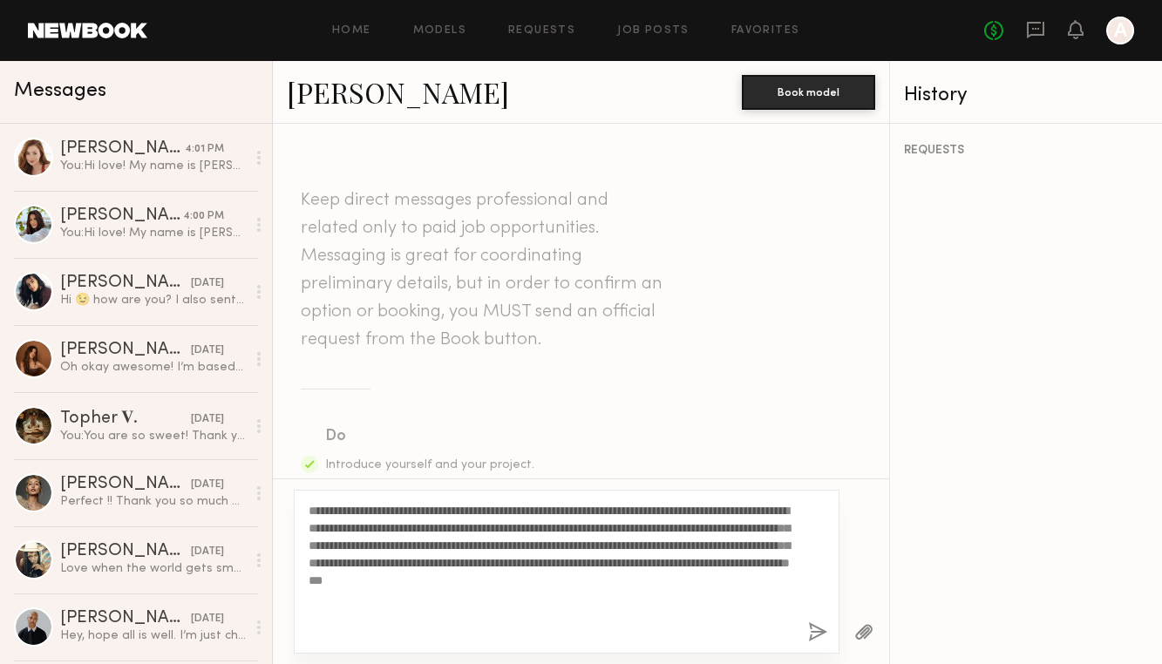
type textarea "**********"
click at [821, 637] on button "button" at bounding box center [817, 633] width 19 height 22
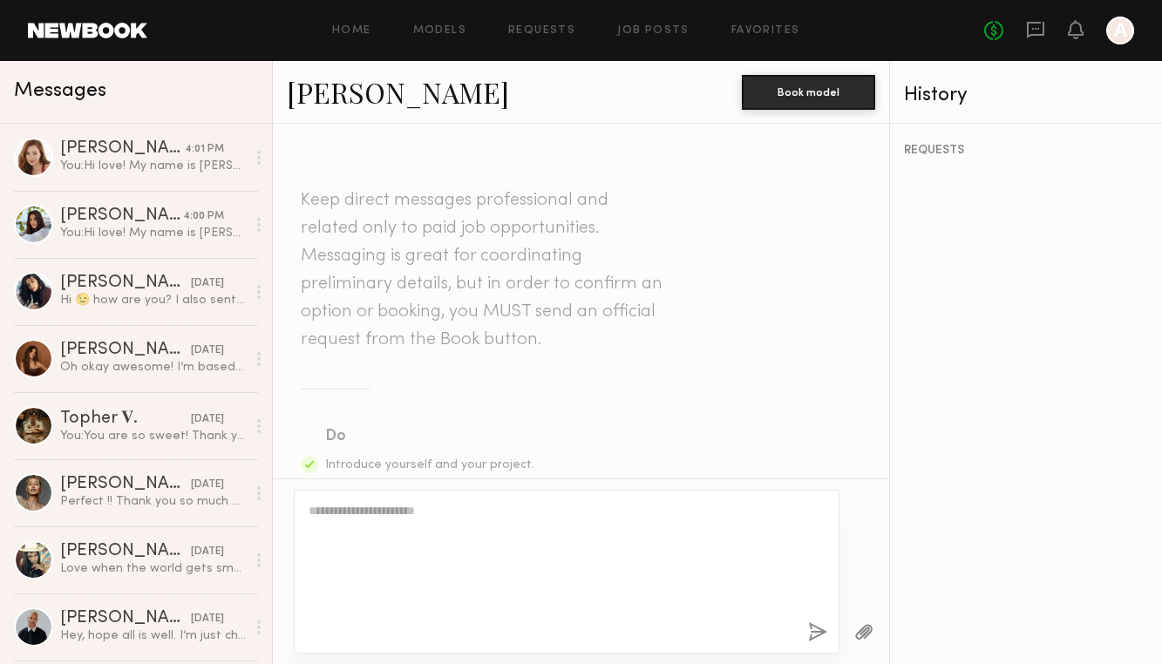
scroll to position [587, 0]
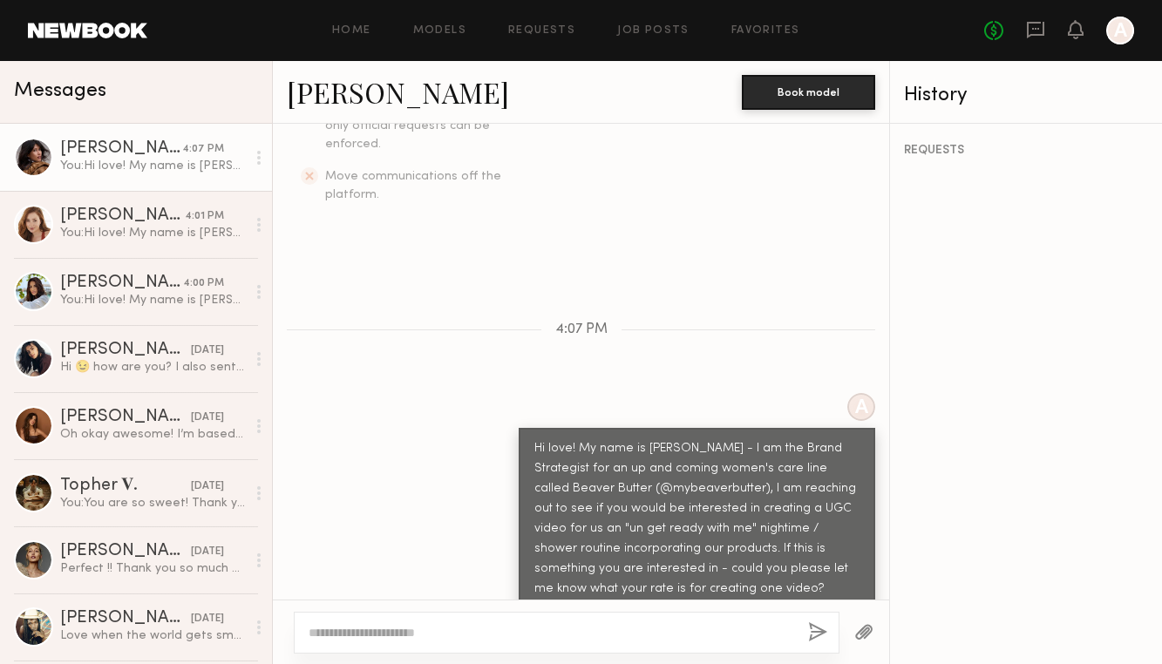
click at [343, 100] on link "Lara E." at bounding box center [398, 91] width 222 height 37
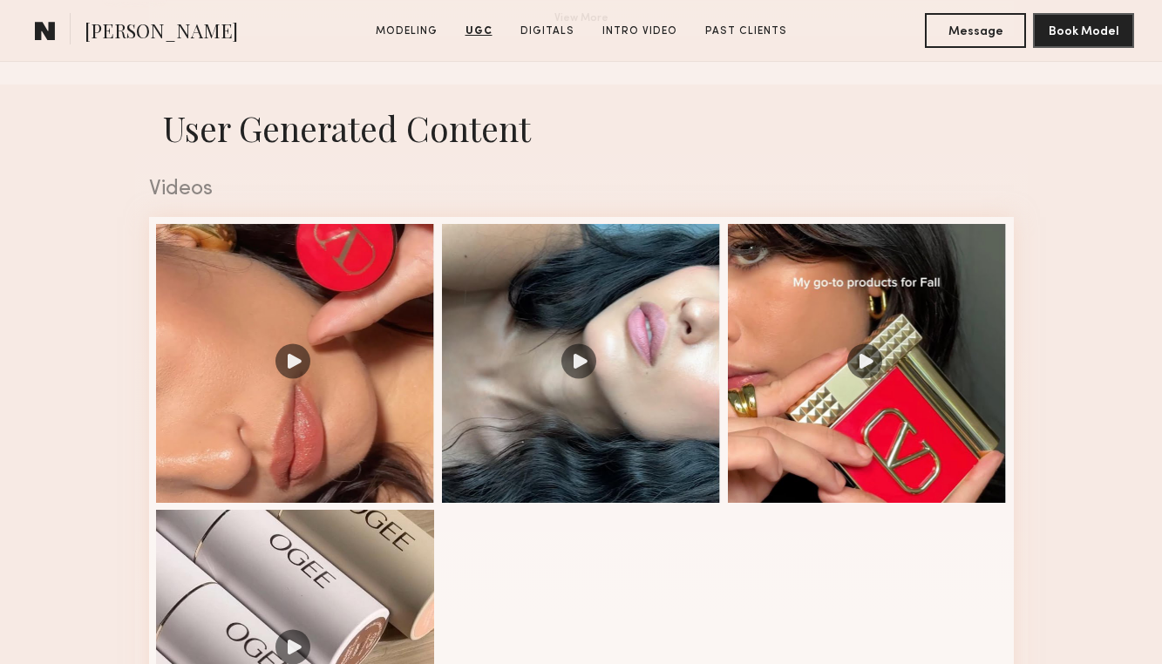
scroll to position [1689, 0]
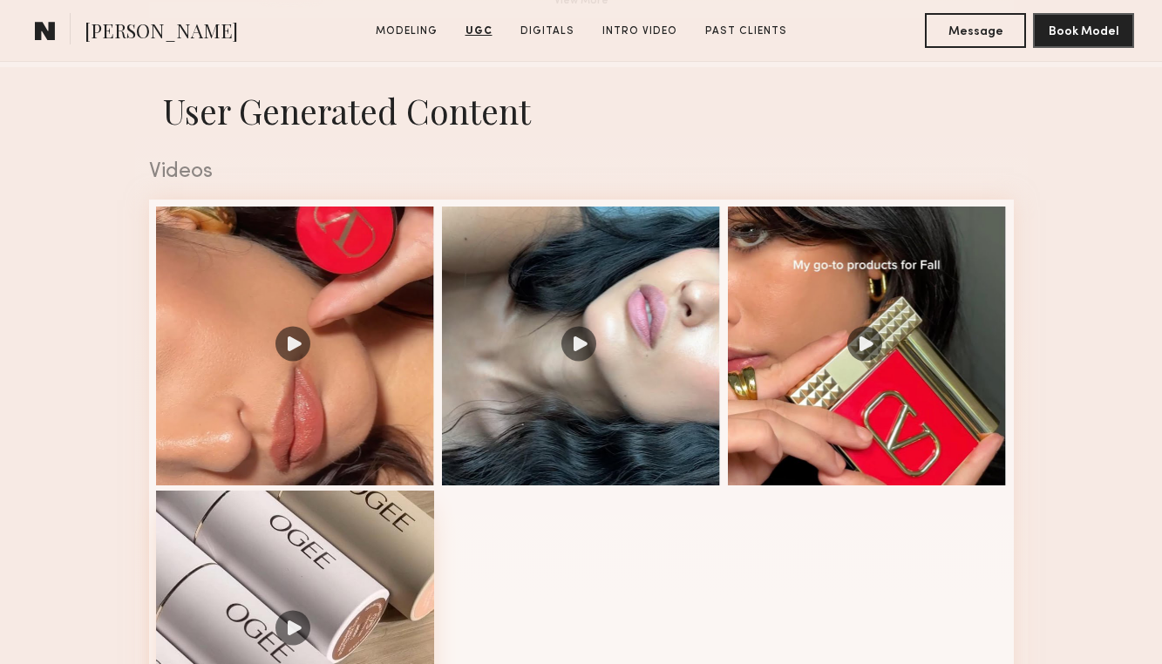
click at [329, 588] on div at bounding box center [295, 630] width 279 height 279
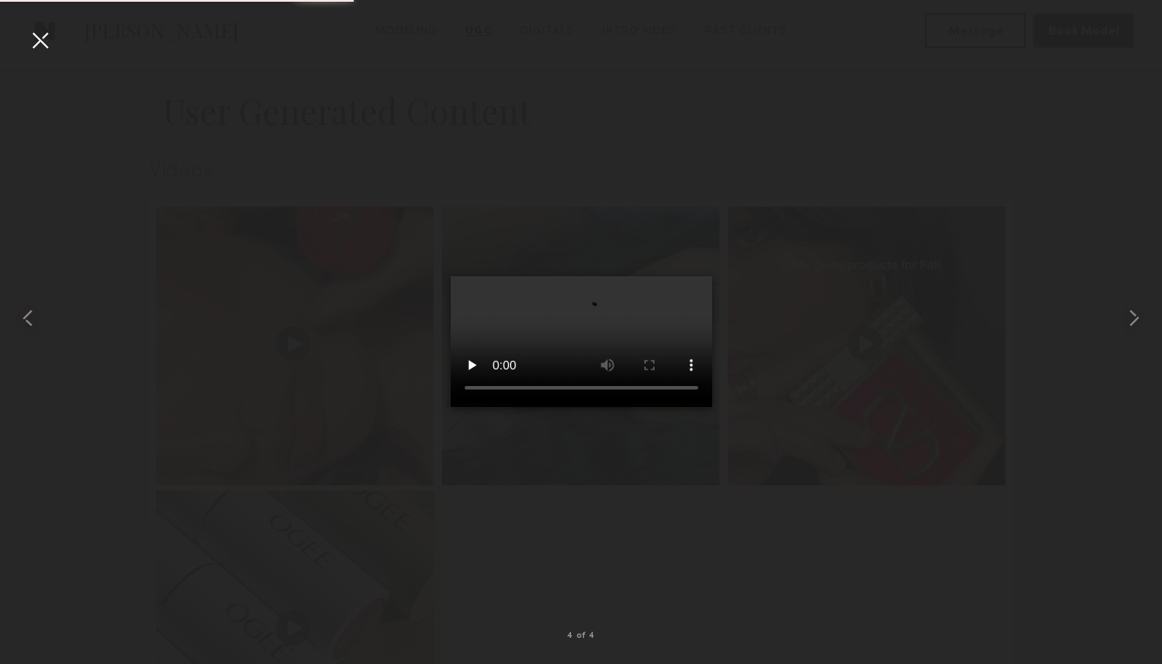
scroll to position [1746, 0]
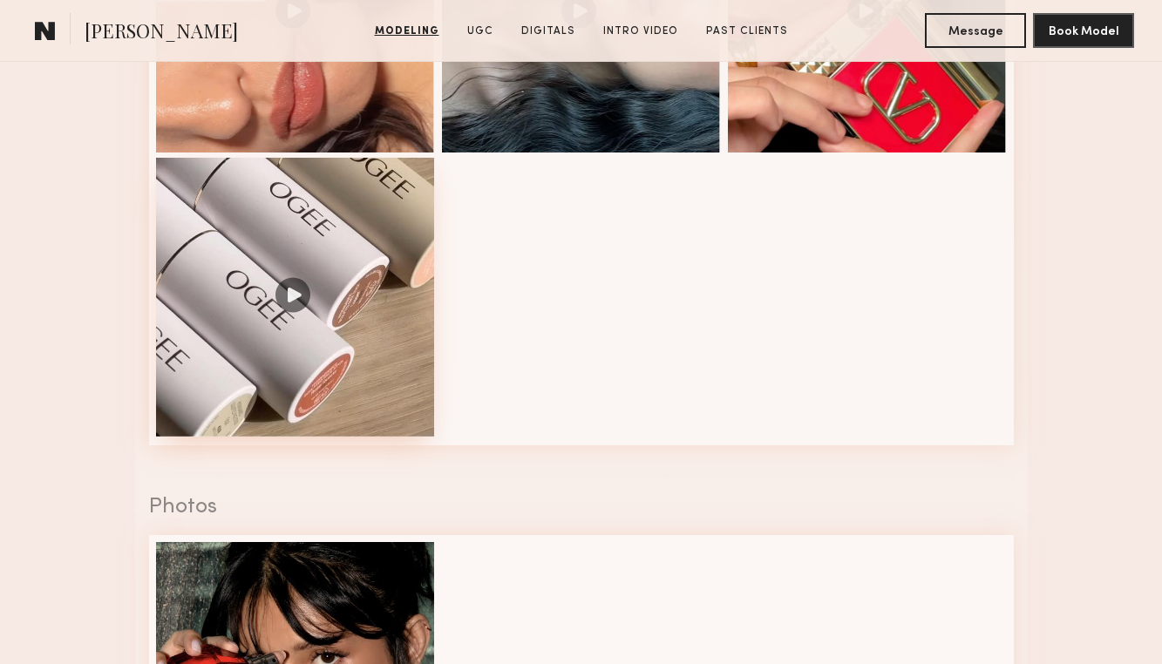
scroll to position [2078, 0]
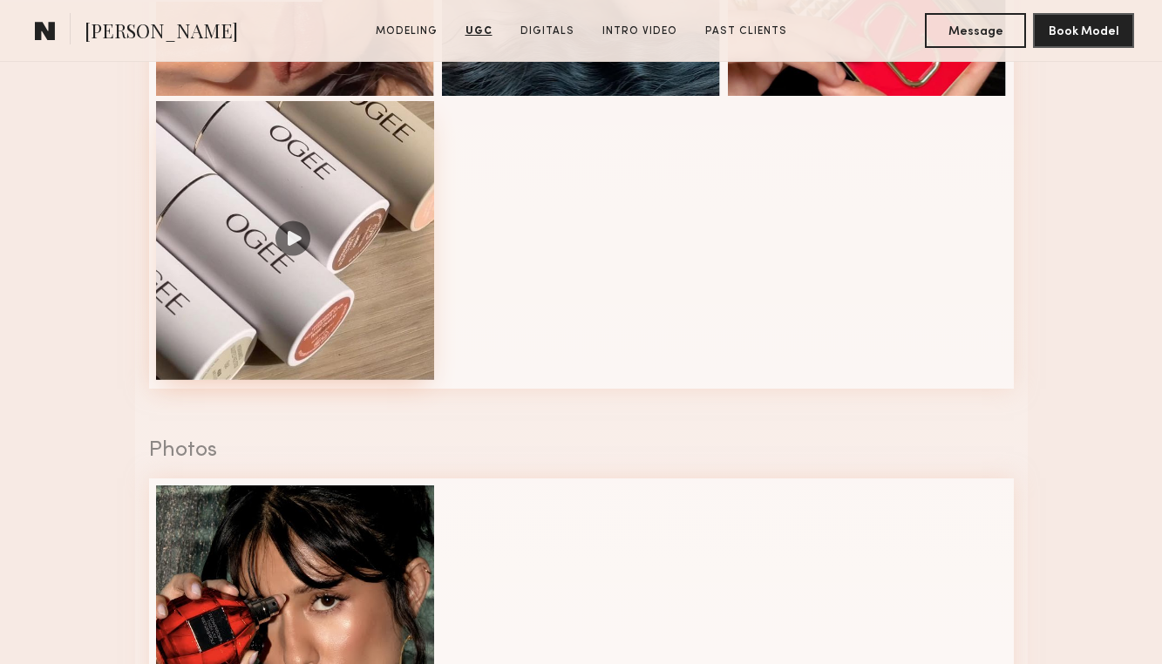
click at [378, 305] on div at bounding box center [295, 240] width 279 height 279
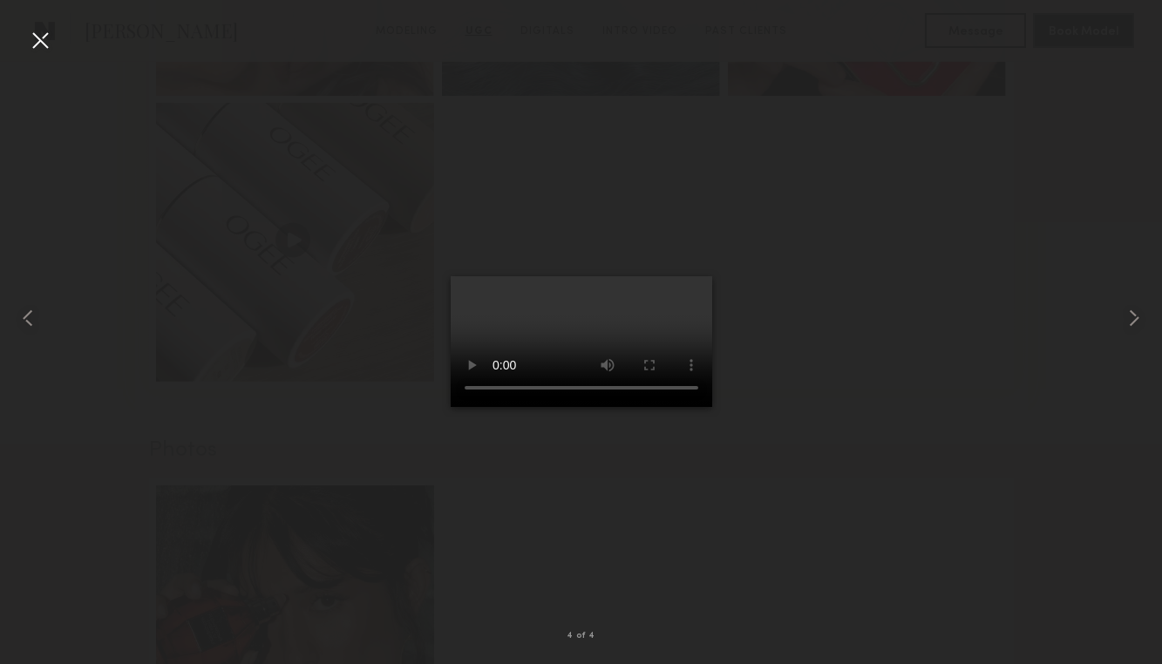
click at [569, 207] on div at bounding box center [581, 318] width 1162 height 580
